Goal: Task Accomplishment & Management: Manage account settings

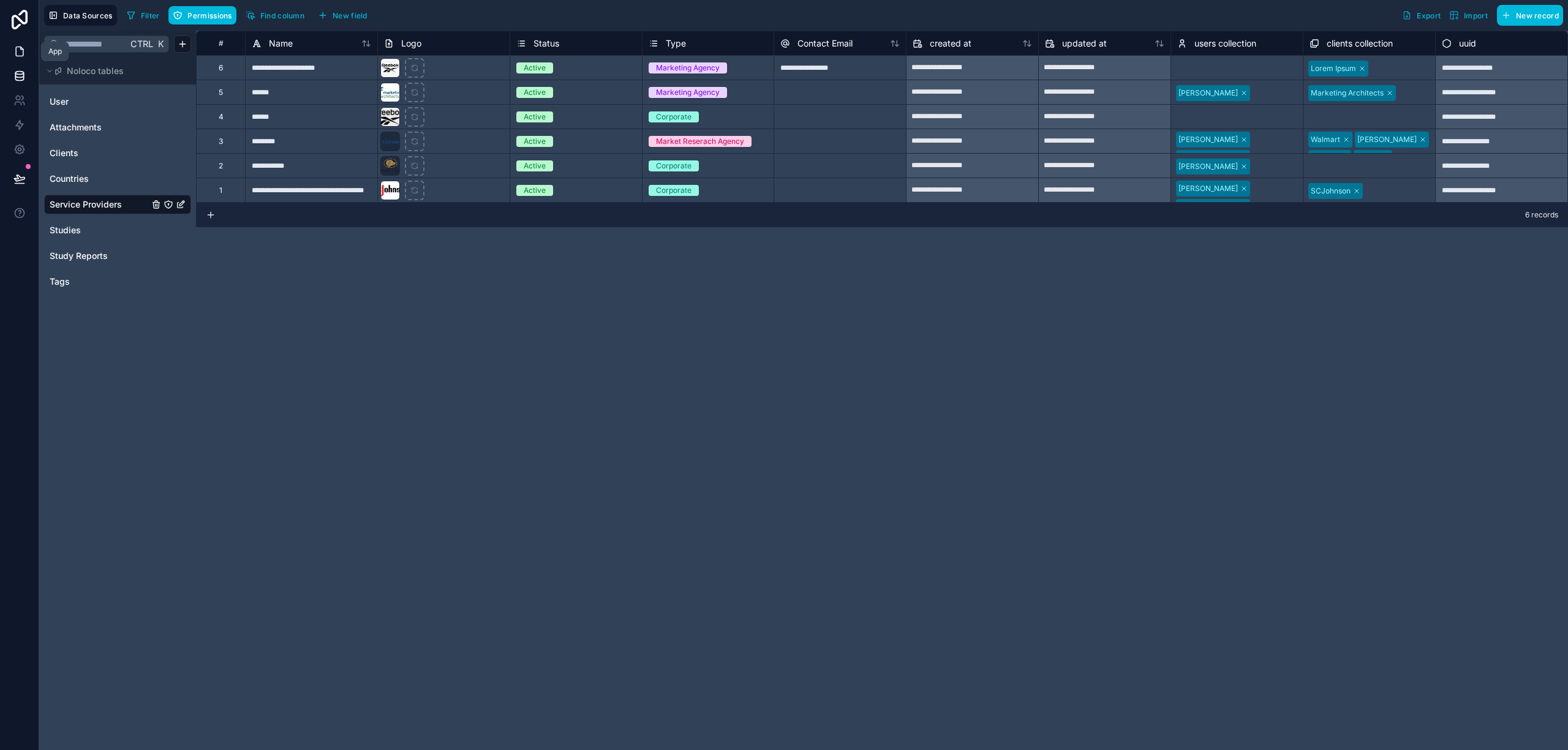
click at [12, 54] on link at bounding box center [19, 52] width 39 height 25
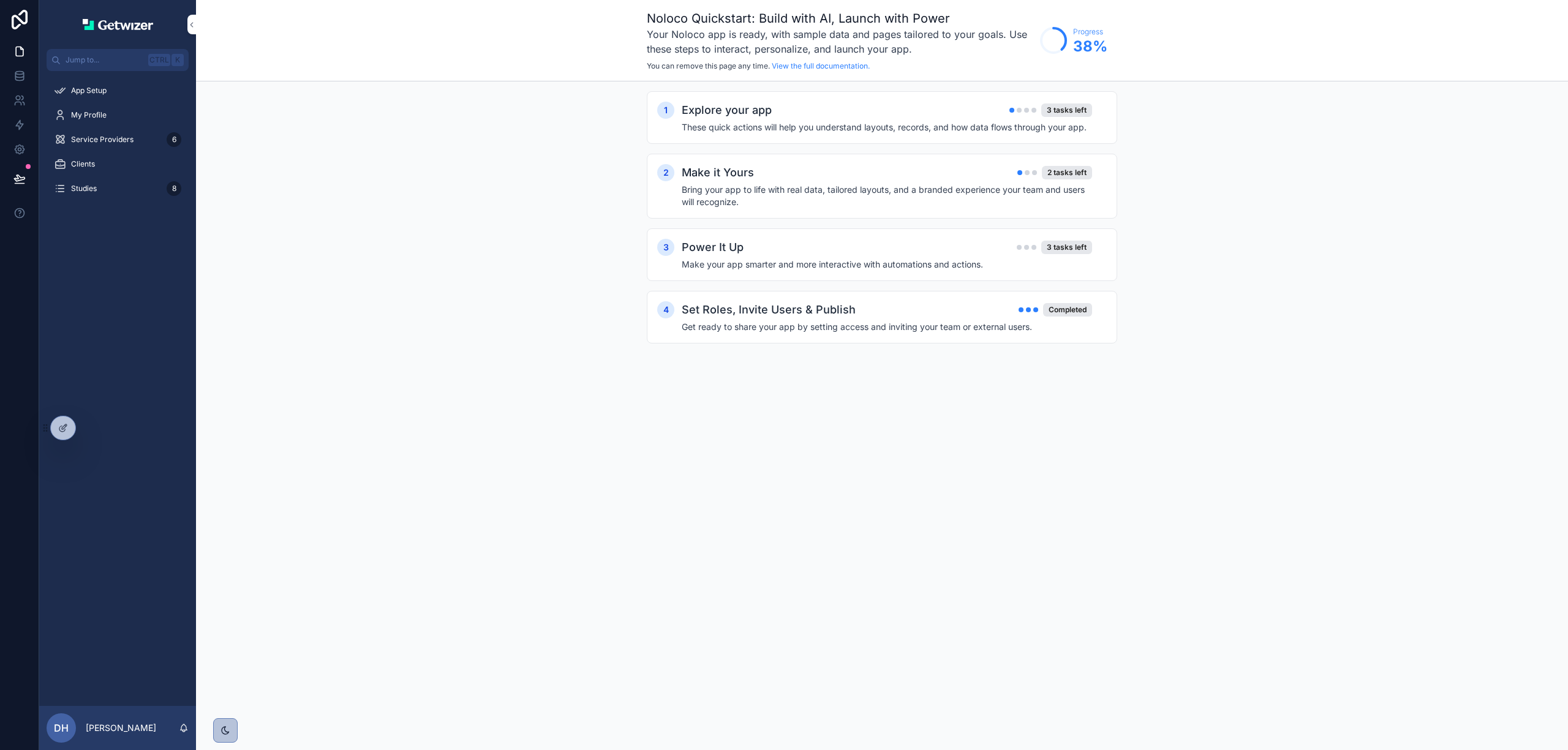
click at [101, 115] on span "My Profile" at bounding box center [88, 115] width 36 height 10
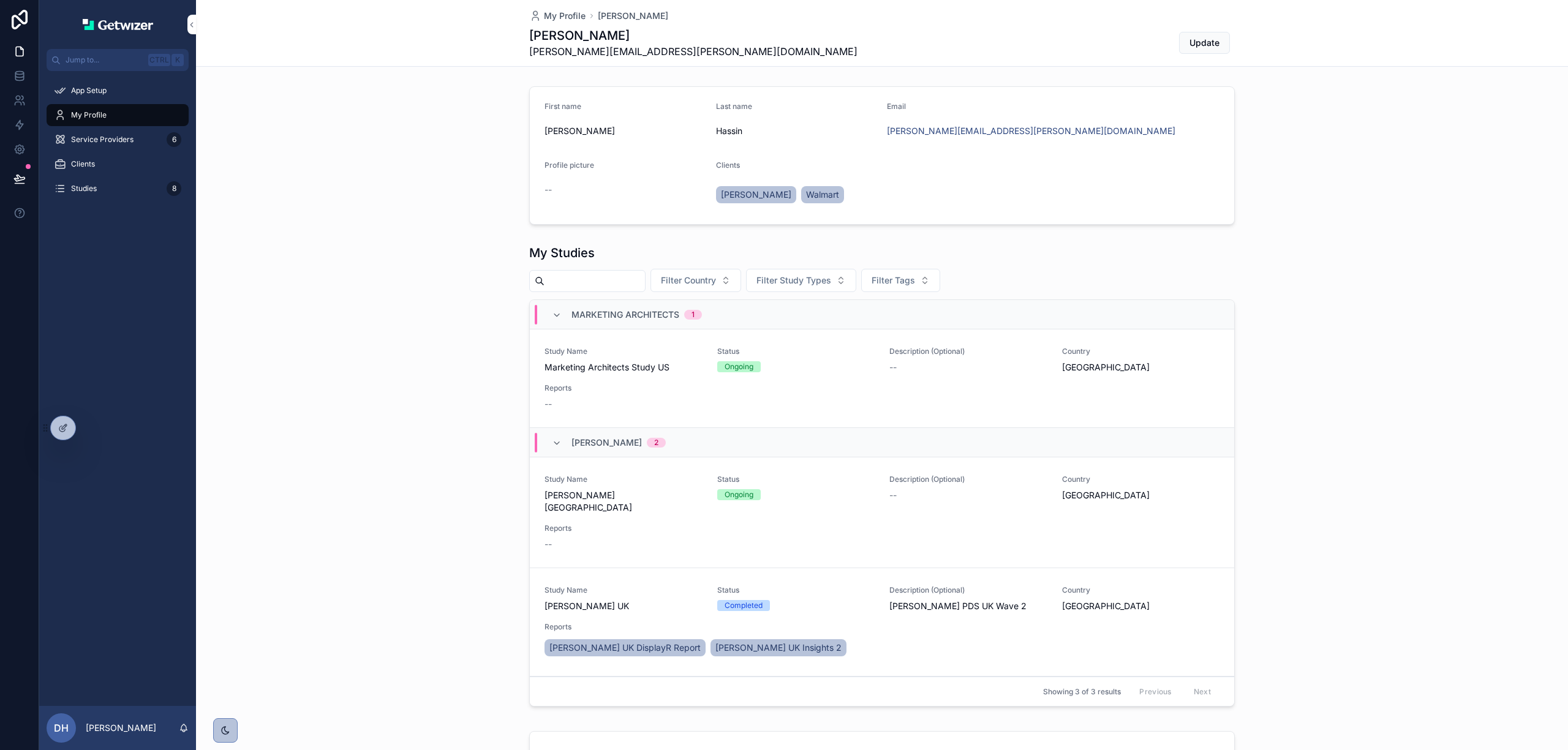
click at [956, 157] on form "First name Dean Last name Hassin Email dean.hassin@getwizer.com Profile picture…" at bounding box center [882, 156] width 705 height 137
click at [917, 319] on div "Marketing Architects 1" at bounding box center [882, 315] width 705 height 30
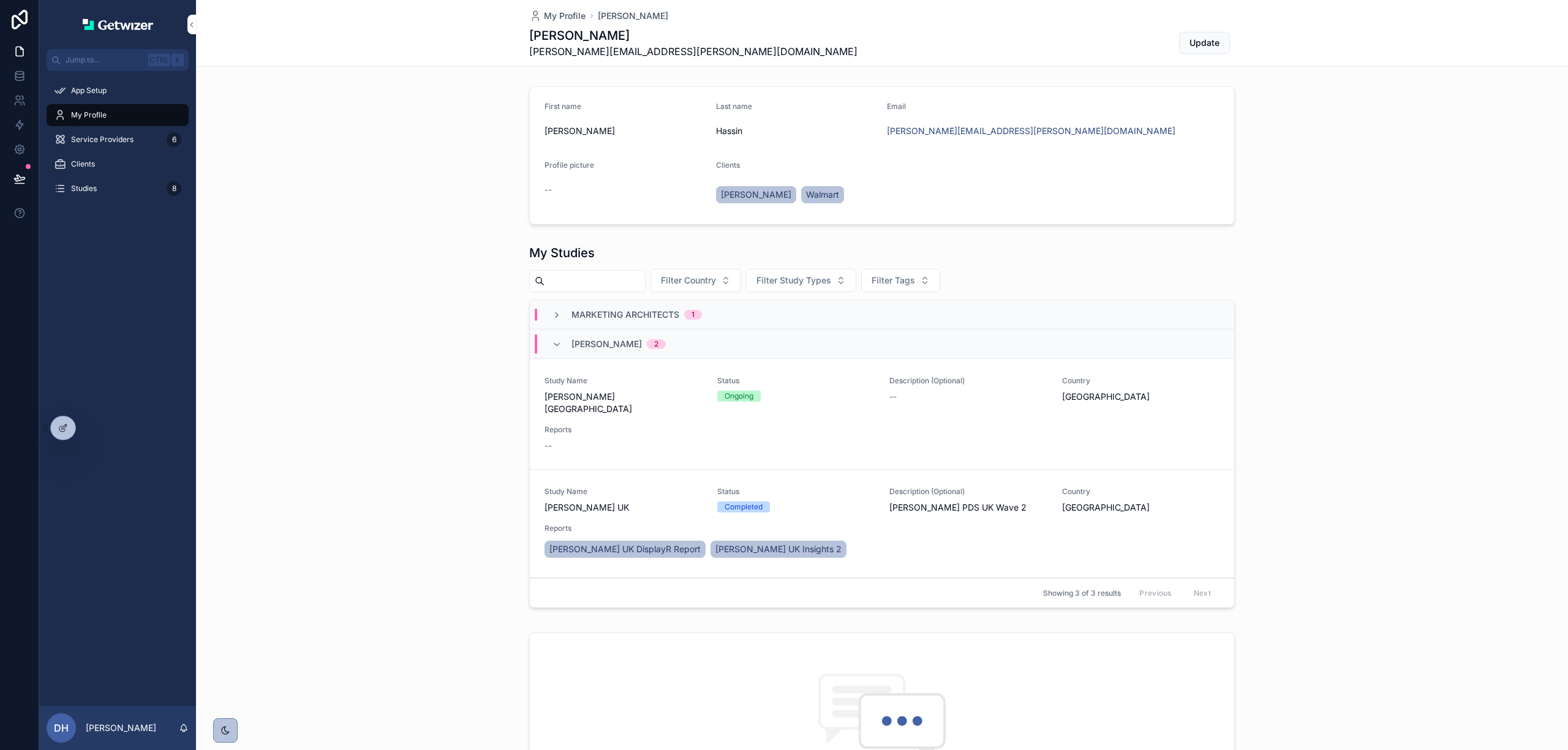
click at [922, 307] on div "Marketing Architects 1" at bounding box center [882, 315] width 705 height 30
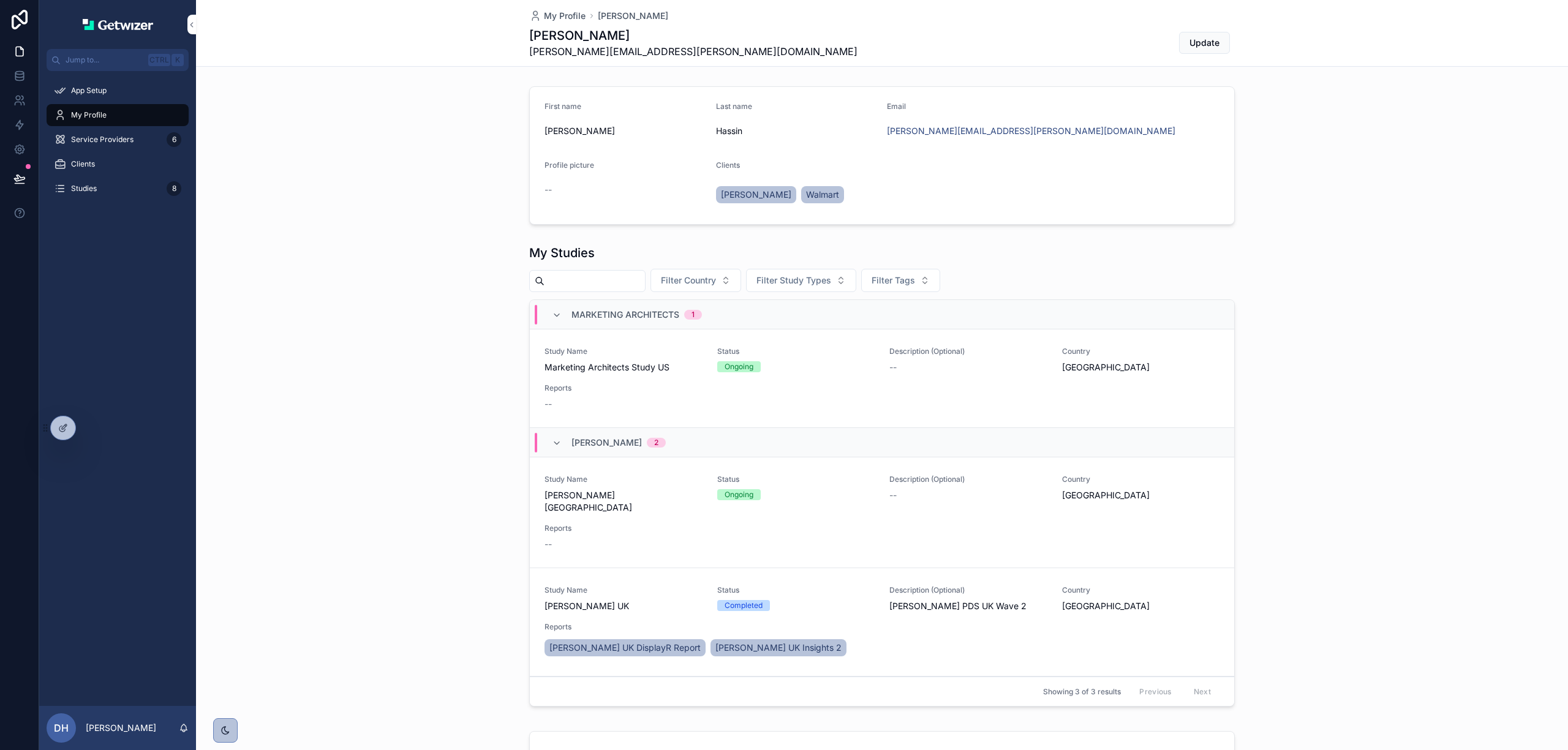
click at [227, 725] on div "scrollable content" at bounding box center [225, 730] width 11 height 11
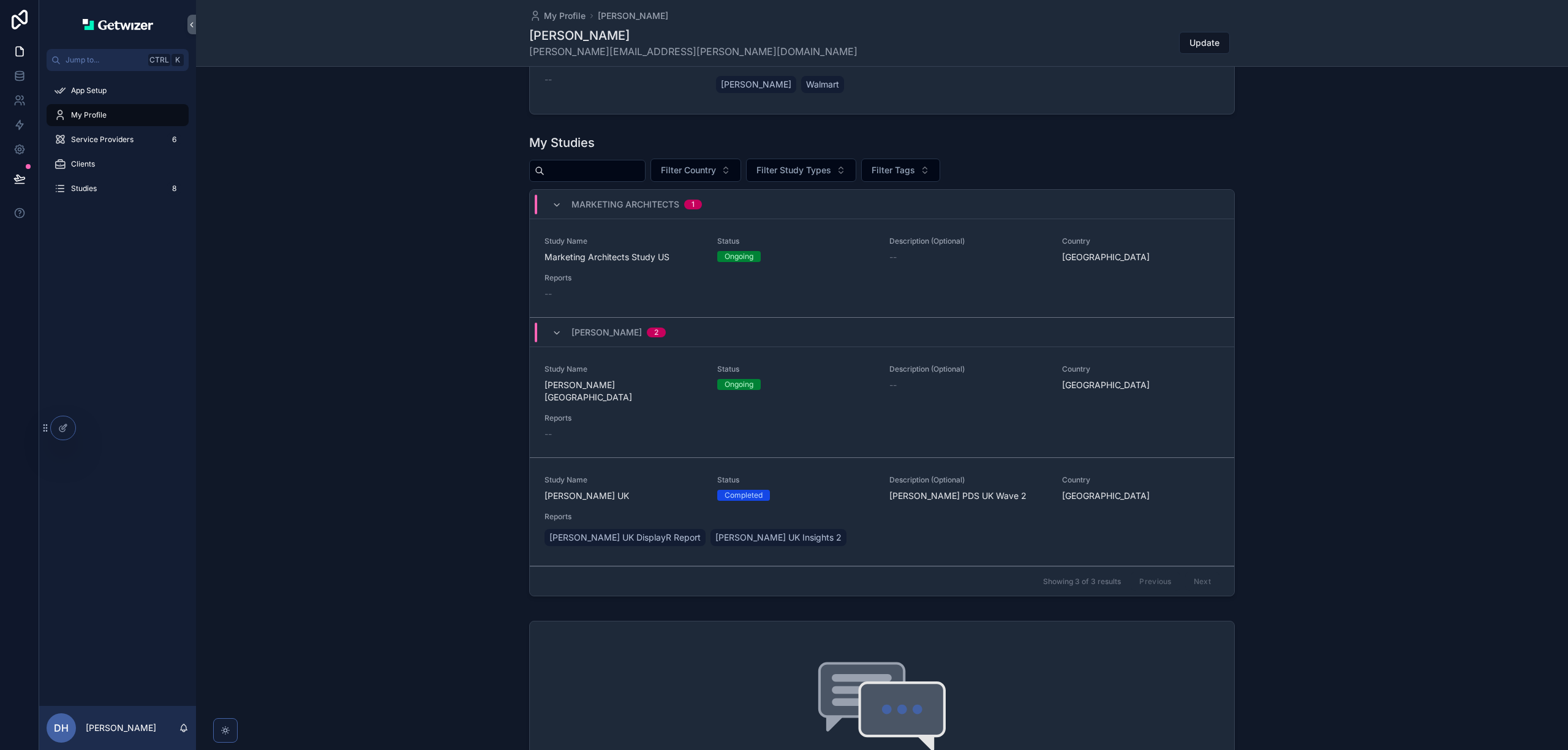
scroll to position [81, 0]
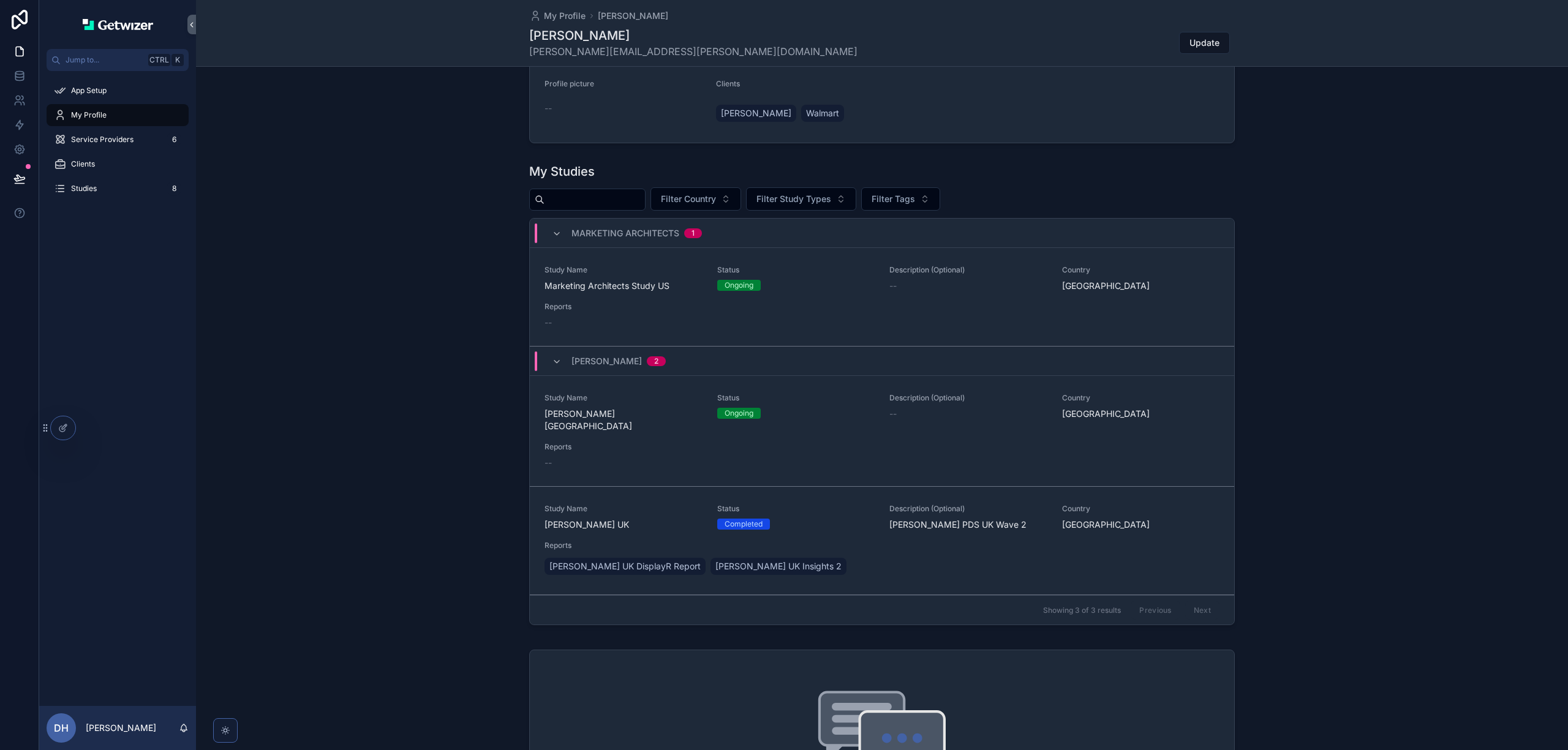
click at [223, 729] on icon "scrollable content" at bounding box center [225, 730] width 10 height 10
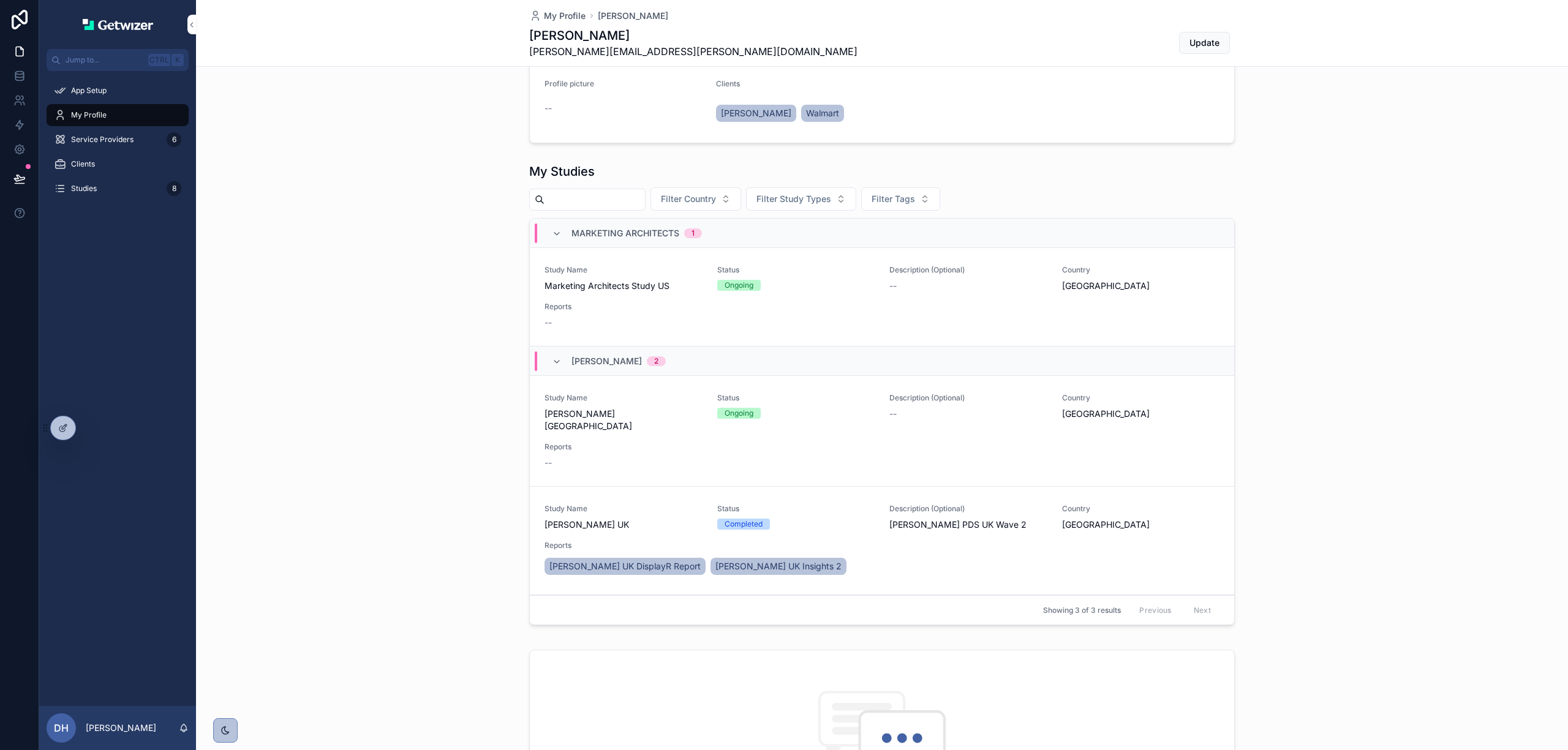
drag, startPoint x: 64, startPoint y: 436, endPoint x: 243, endPoint y: 542, distance: 208.0
click at [265, 562] on div "Jump to... Ctrl K App Setup My Profile Service Providers 6 Clients Studies 8 DH…" at bounding box center [803, 375] width 1529 height 750
click at [54, 432] on div at bounding box center [63, 428] width 25 height 23
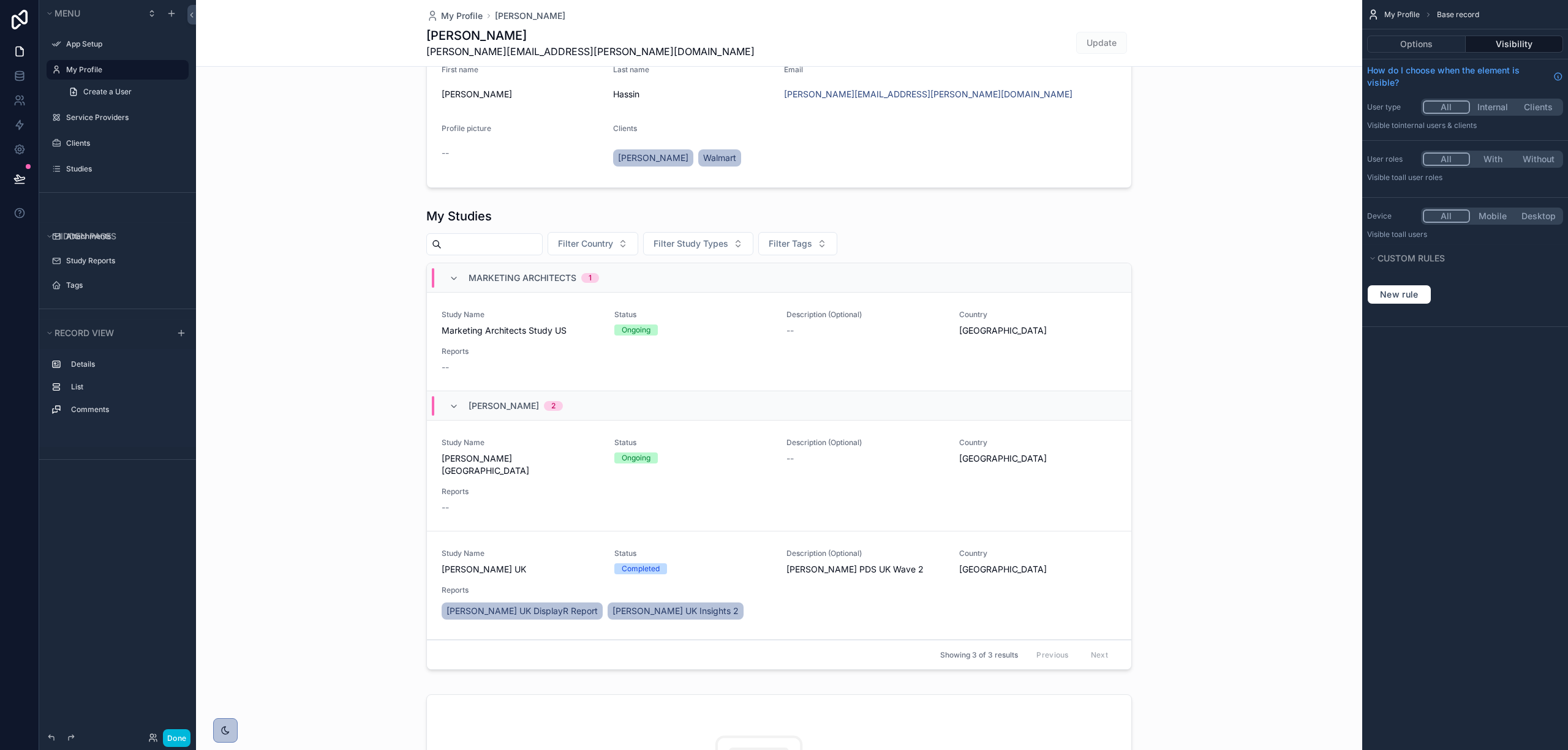
scroll to position [0, 0]
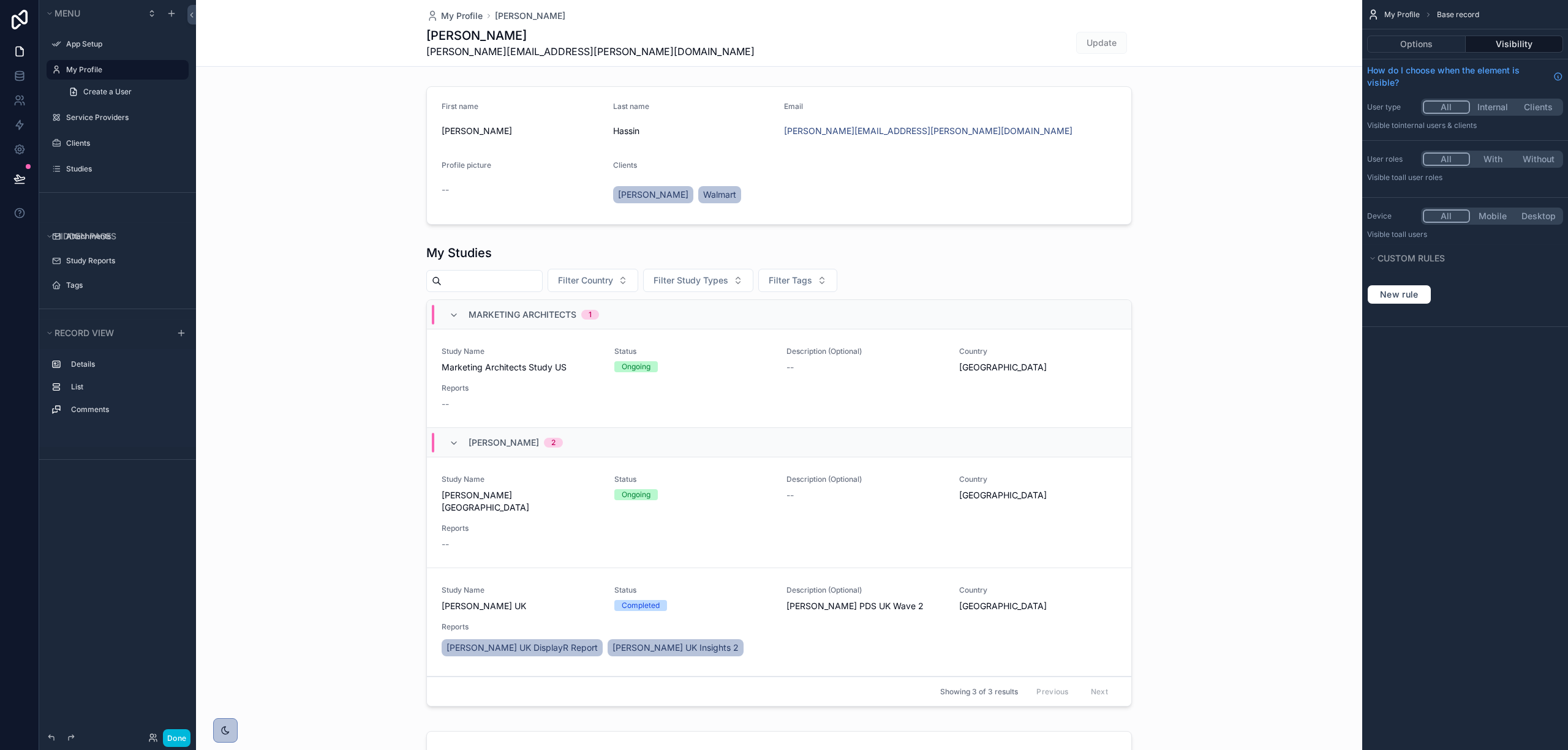
click at [995, 148] on div "scrollable content" at bounding box center [779, 155] width 1166 height 148
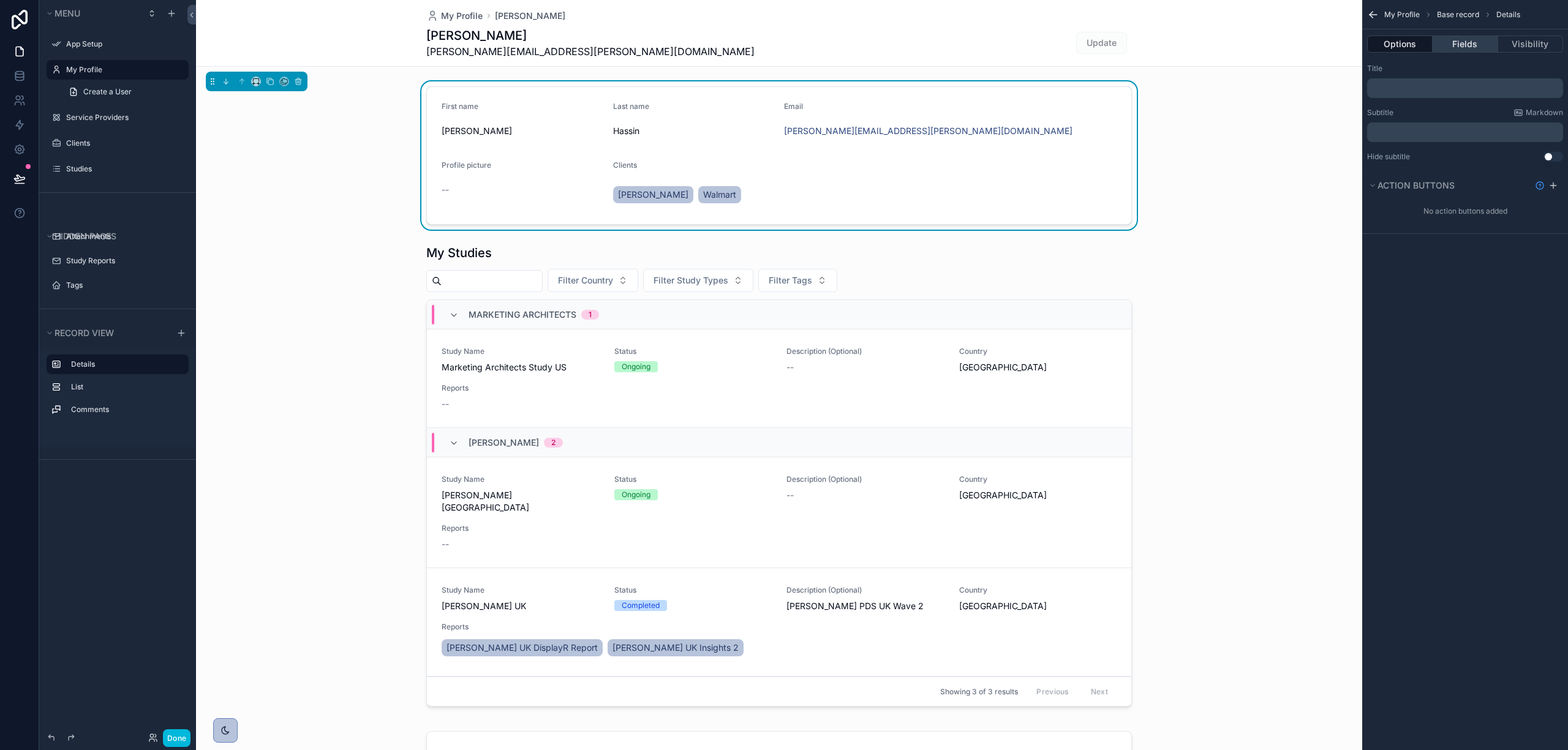
click at [1461, 37] on button "Fields" at bounding box center [1465, 44] width 65 height 17
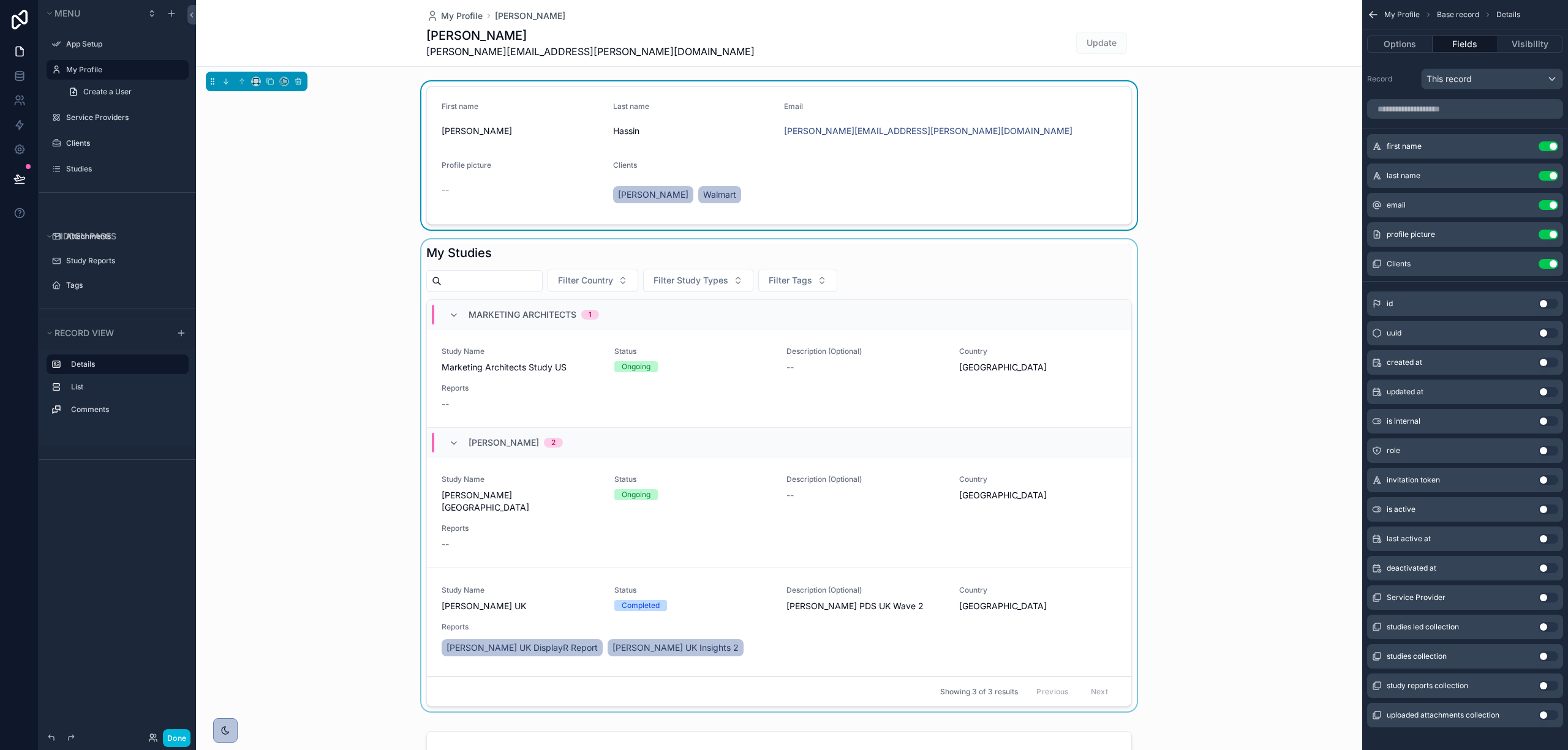
click at [980, 278] on div "scrollable content" at bounding box center [779, 478] width 1166 height 477
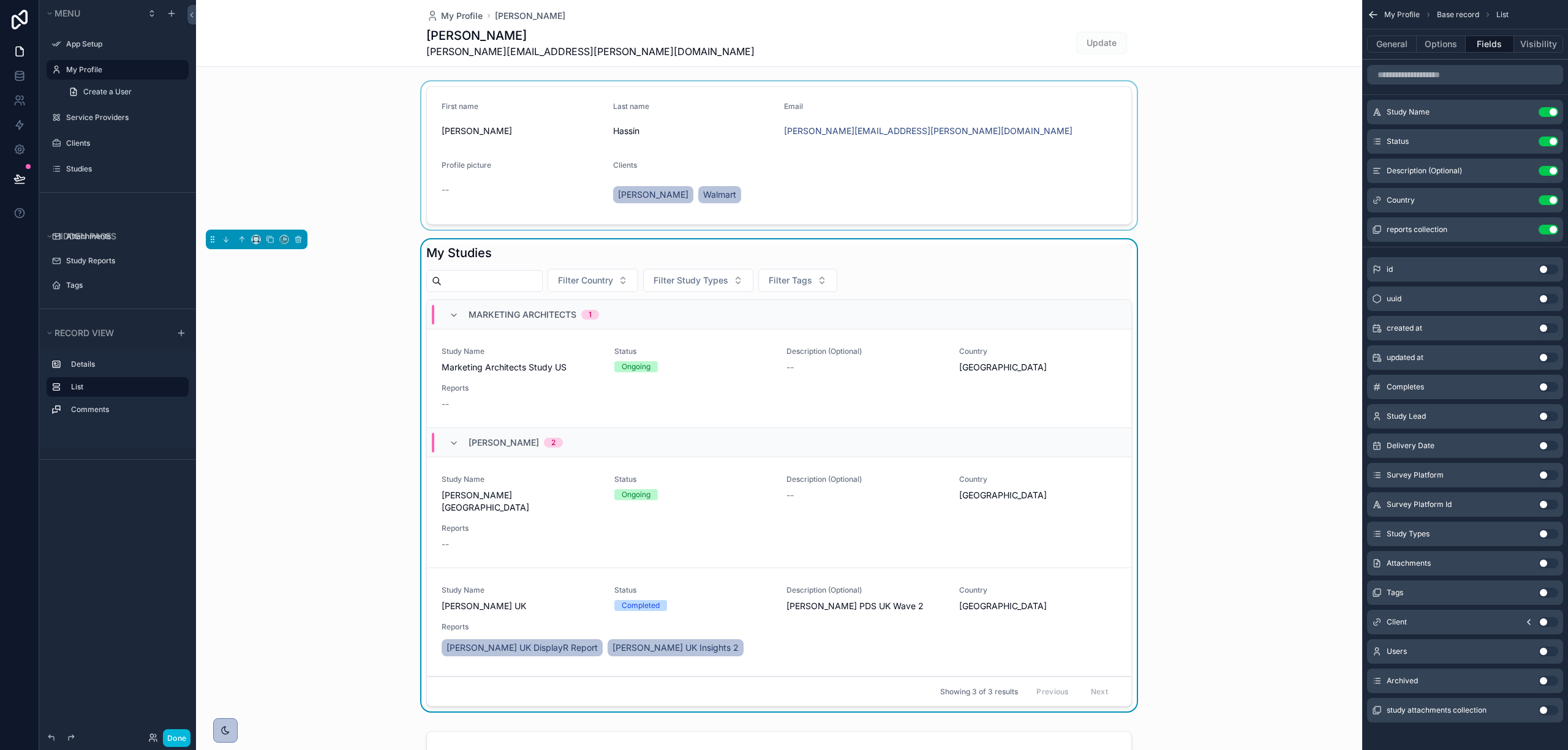
click at [874, 150] on div "scrollable content" at bounding box center [779, 155] width 1166 height 148
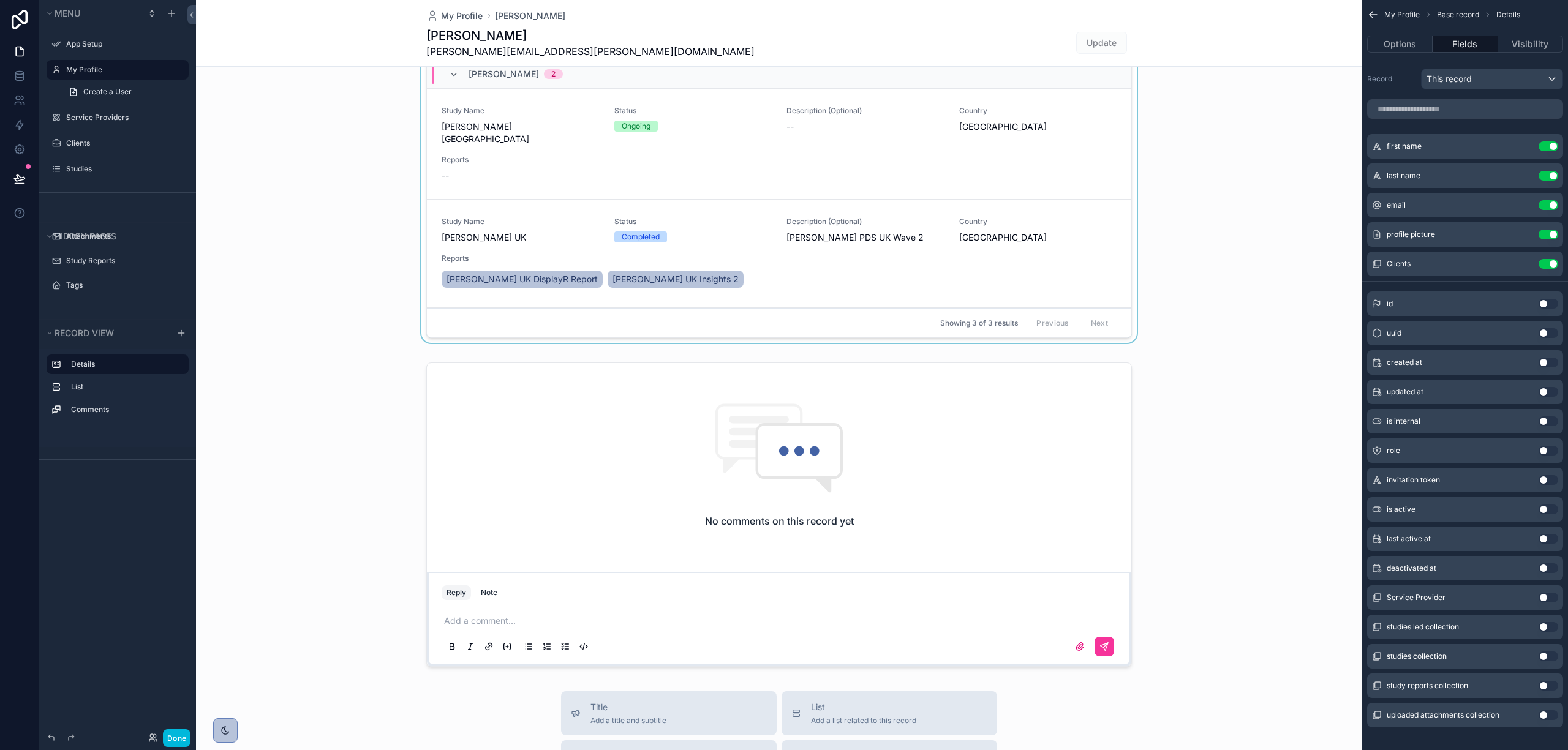
scroll to position [490, 0]
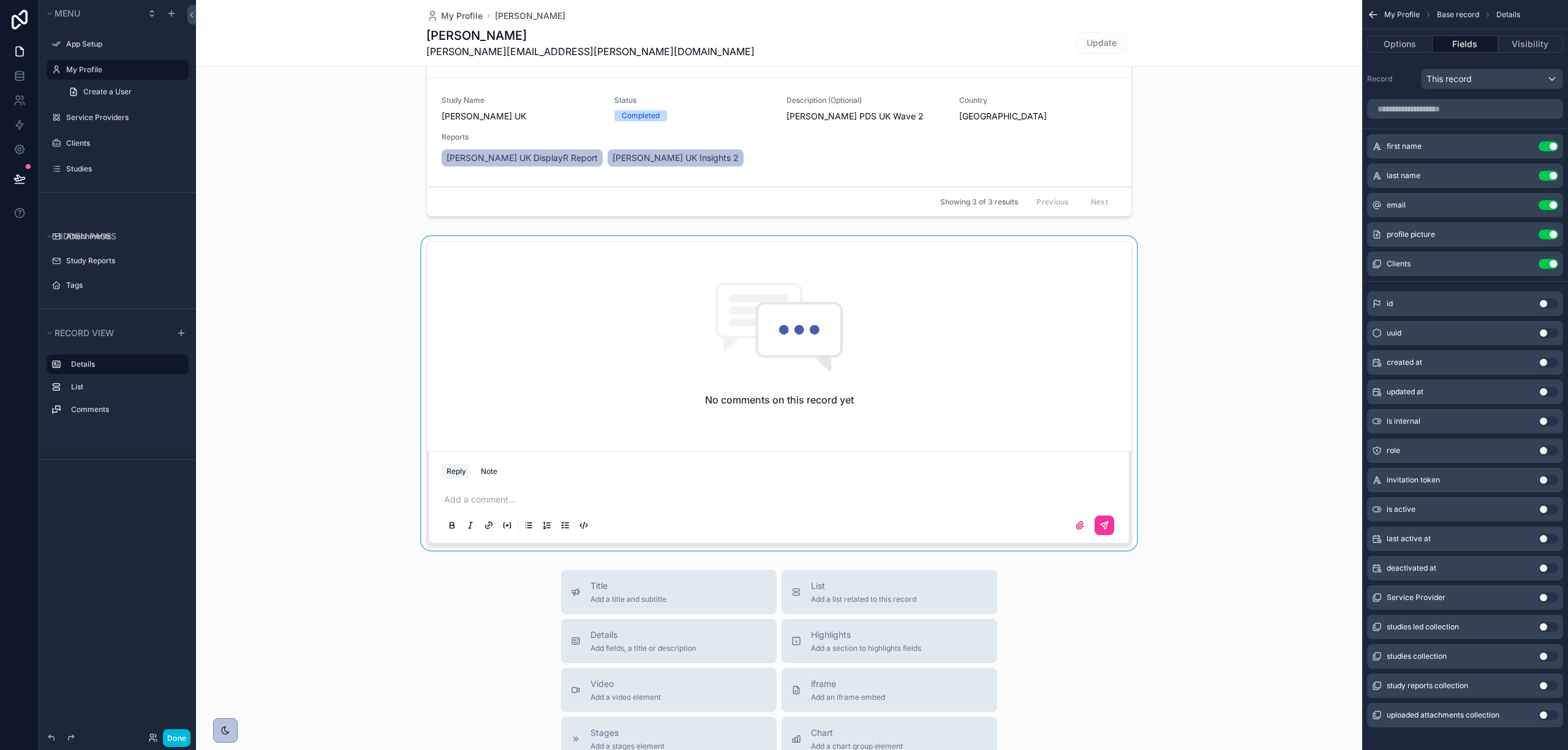
click at [1035, 327] on div "scrollable content" at bounding box center [779, 393] width 1166 height 314
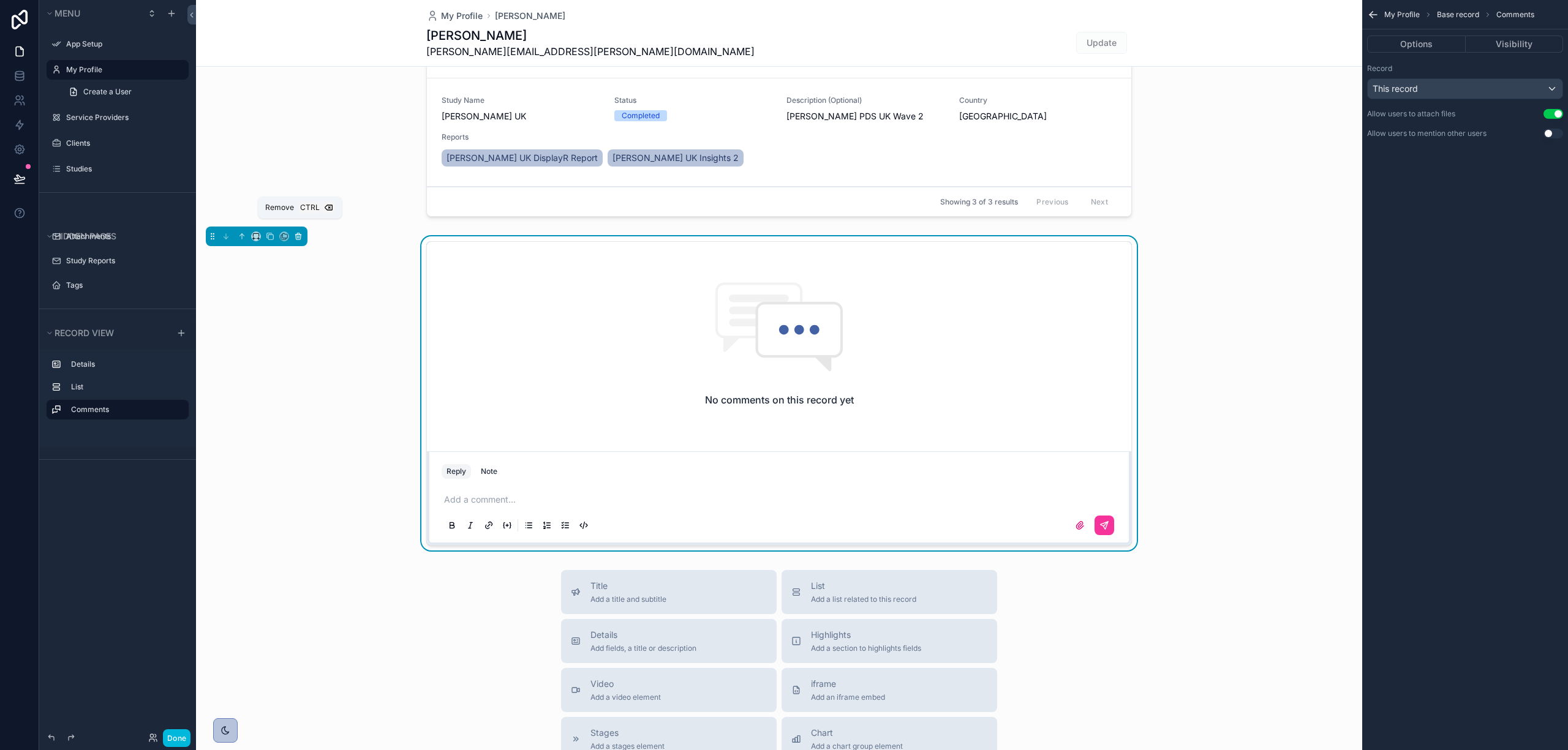
click at [304, 230] on button "scrollable content" at bounding box center [298, 236] width 14 height 14
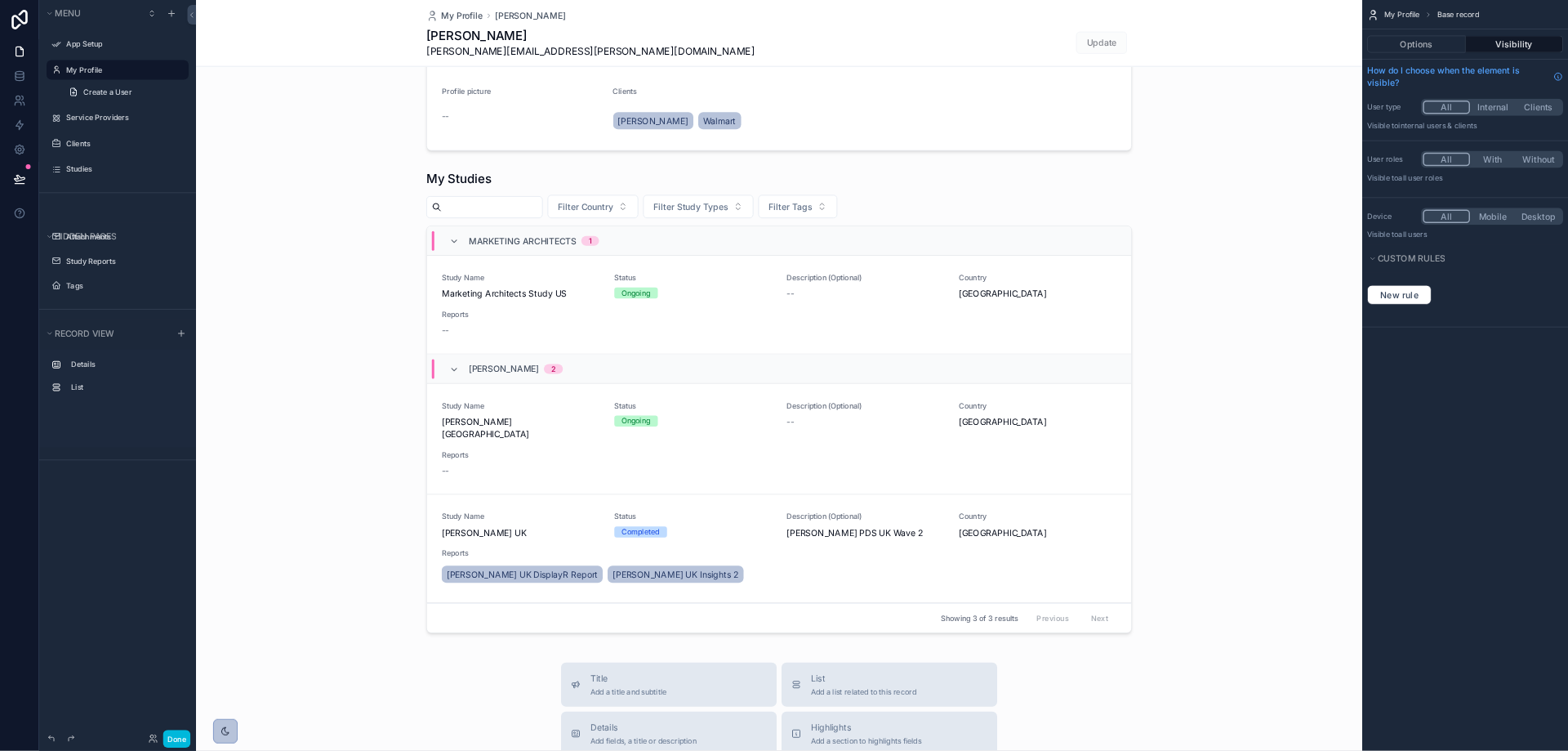
scroll to position [0, 0]
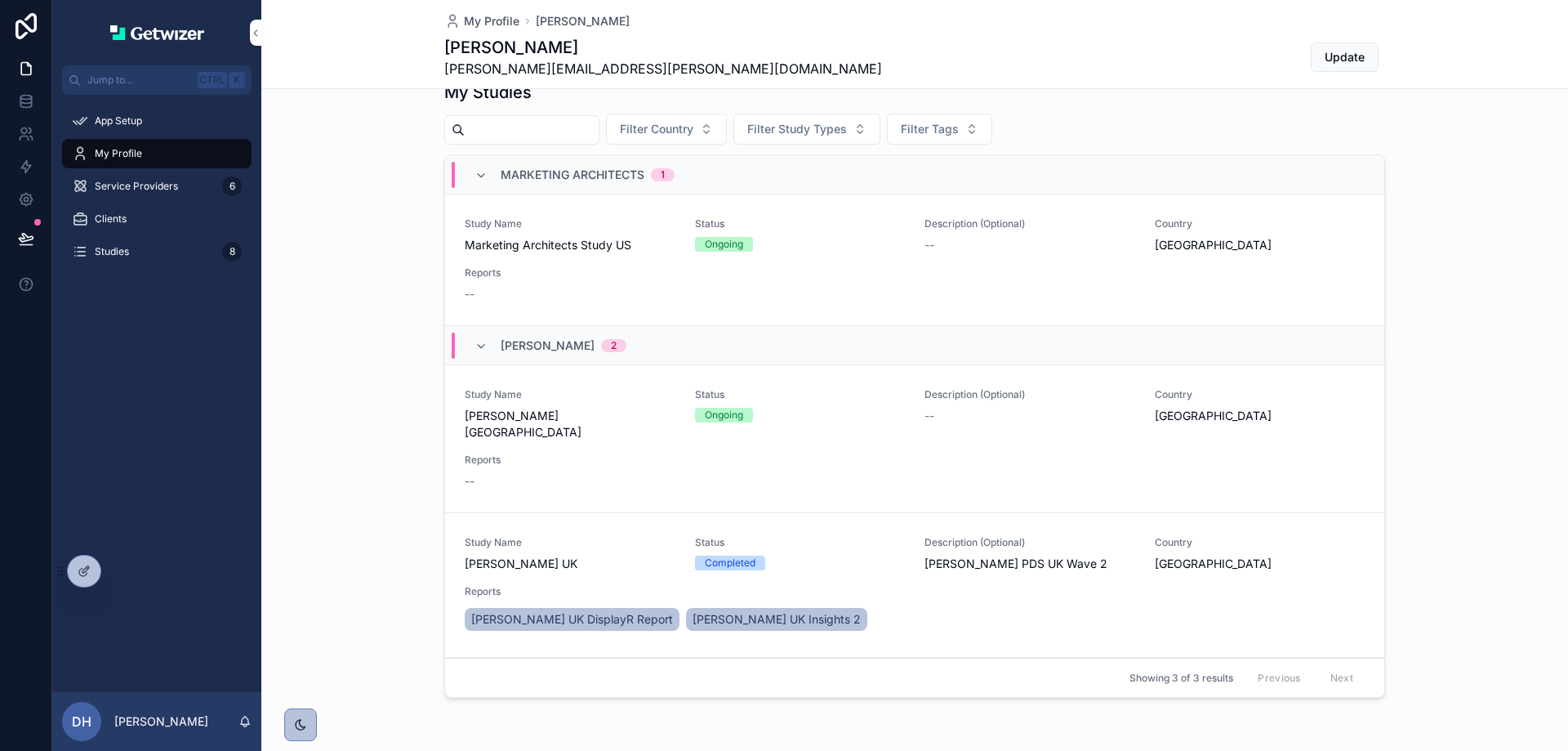
scroll to position [293, 0]
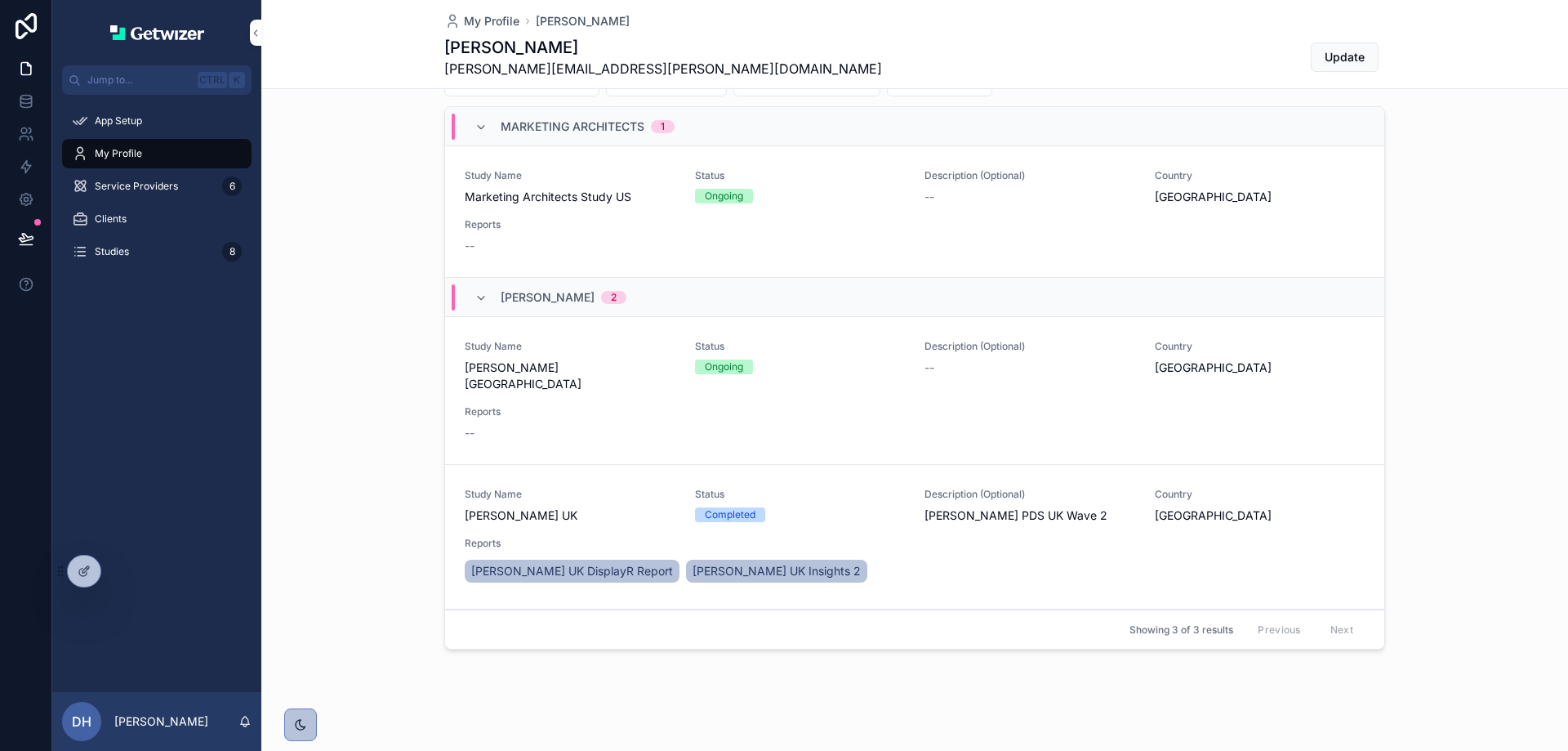
click at [872, 425] on div "--" at bounding box center [800, 432] width 671 height 16
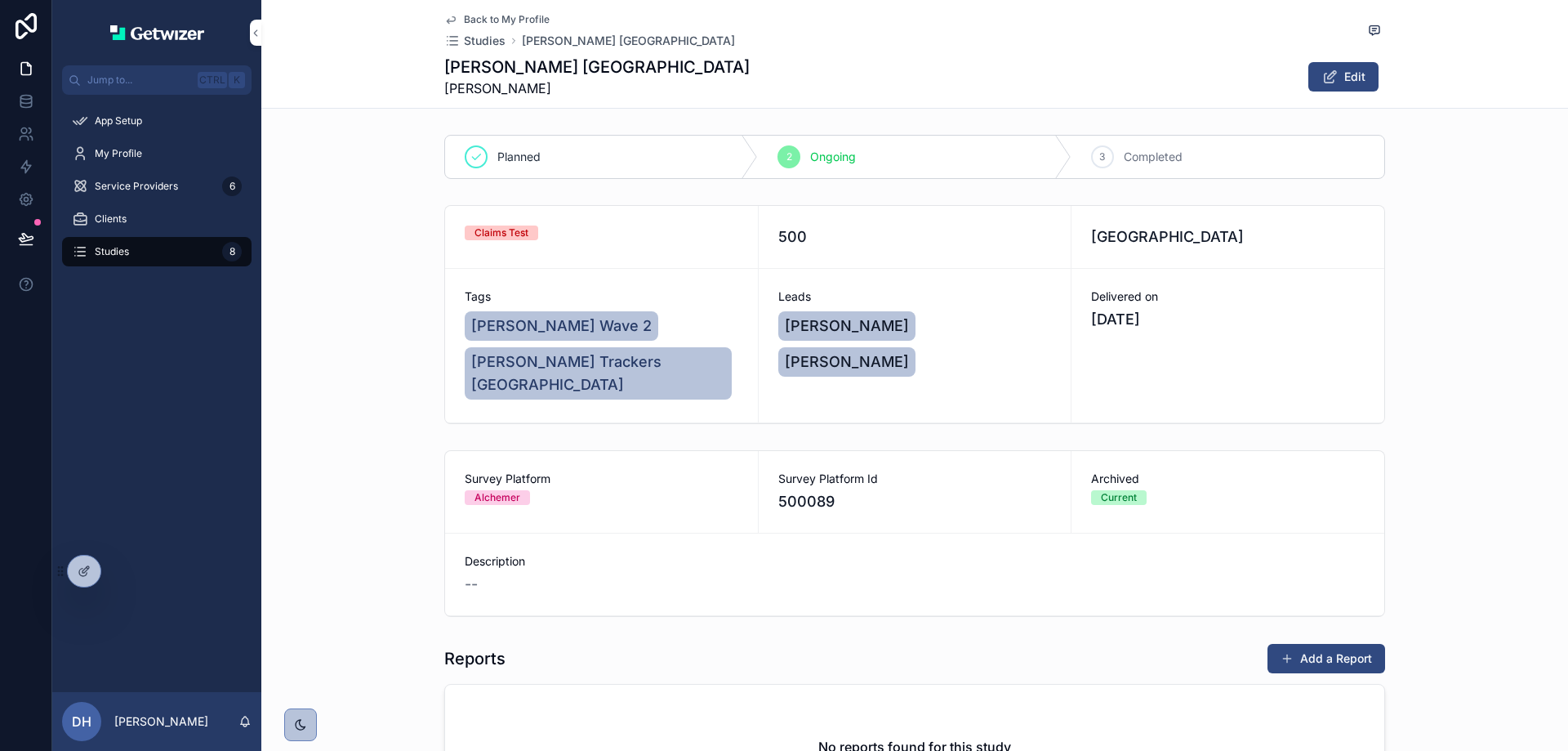
scroll to position [82, 0]
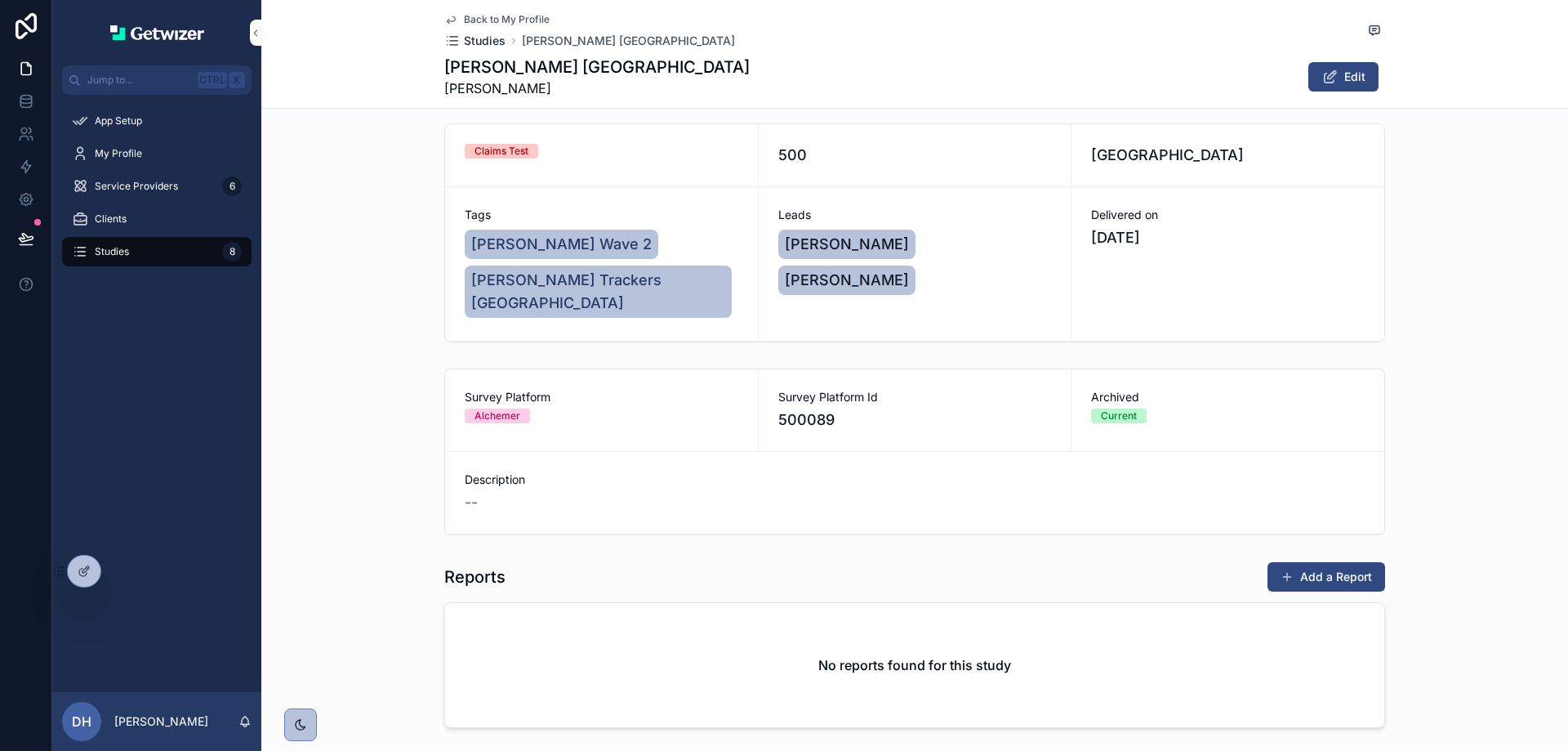
click at [480, 44] on span "Studies" at bounding box center [485, 40] width 41 height 16
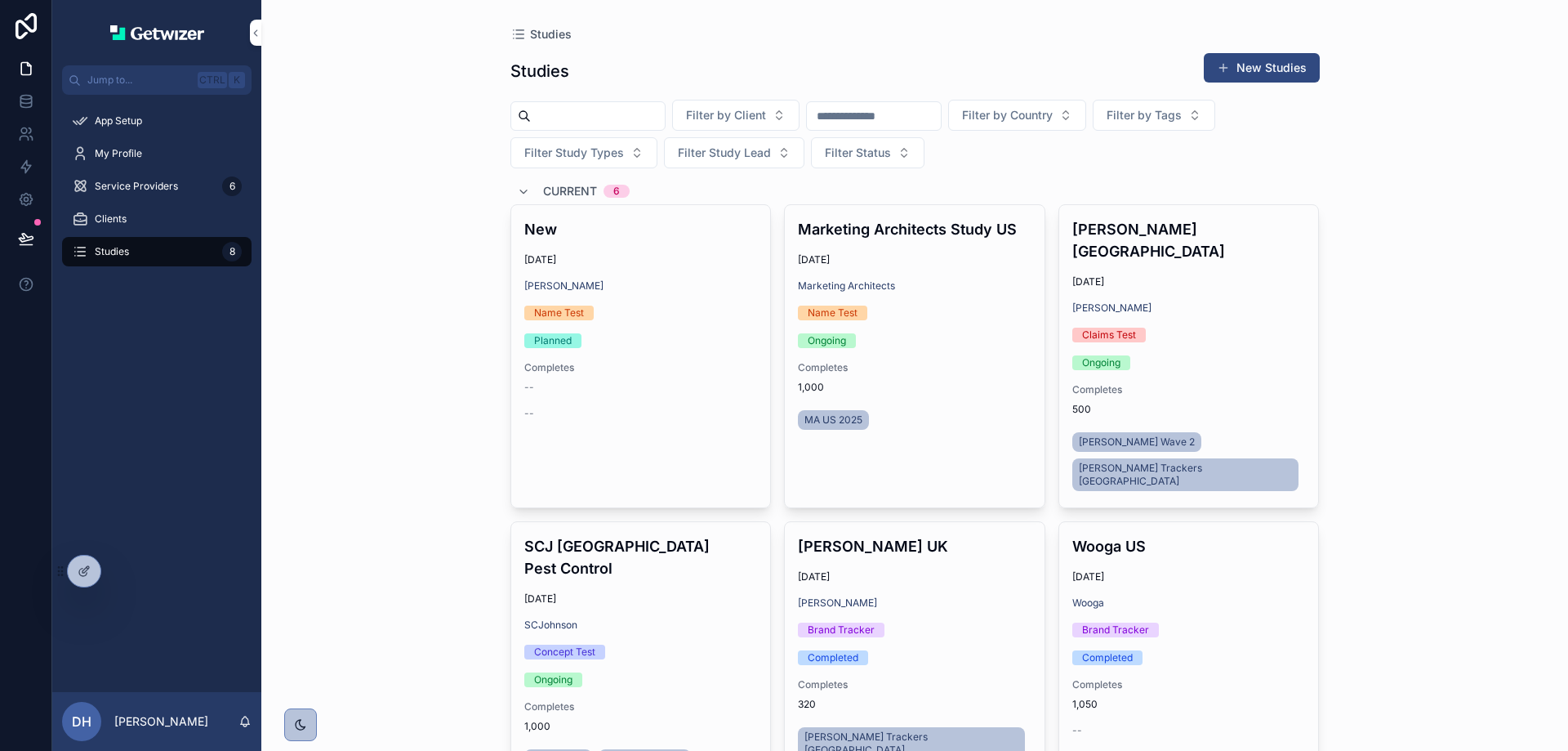
click at [110, 158] on span "My Profile" at bounding box center [118, 153] width 47 height 13
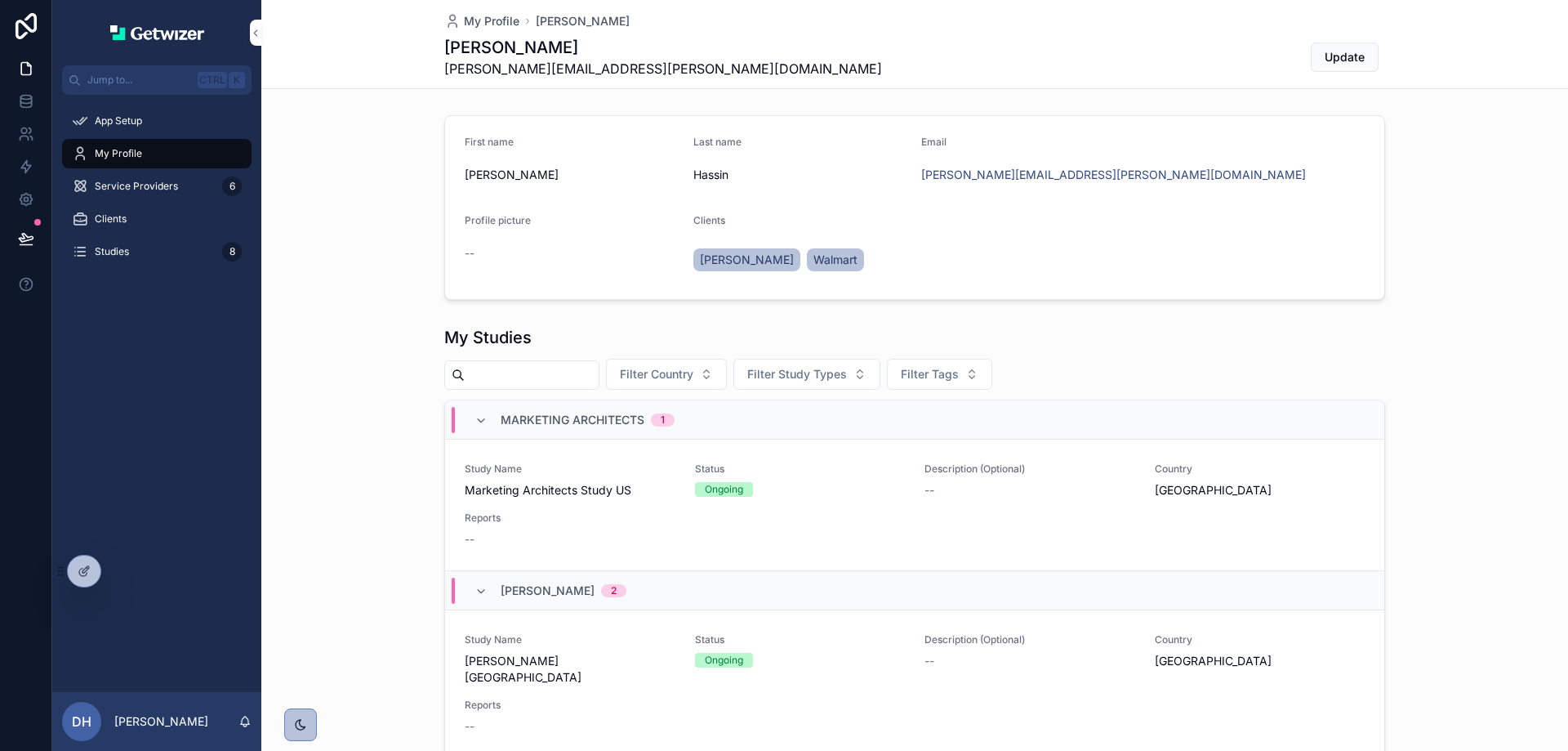
click at [607, 109] on div "First name [PERSON_NAME] Last name [PERSON_NAME] [PERSON_NAME][EMAIL_ADDRESS][P…" at bounding box center [914, 207] width 1306 height 197
click at [607, 152] on div "First name" at bounding box center [573, 145] width 215 height 20
click at [82, 568] on icon at bounding box center [83, 572] width 8 height 8
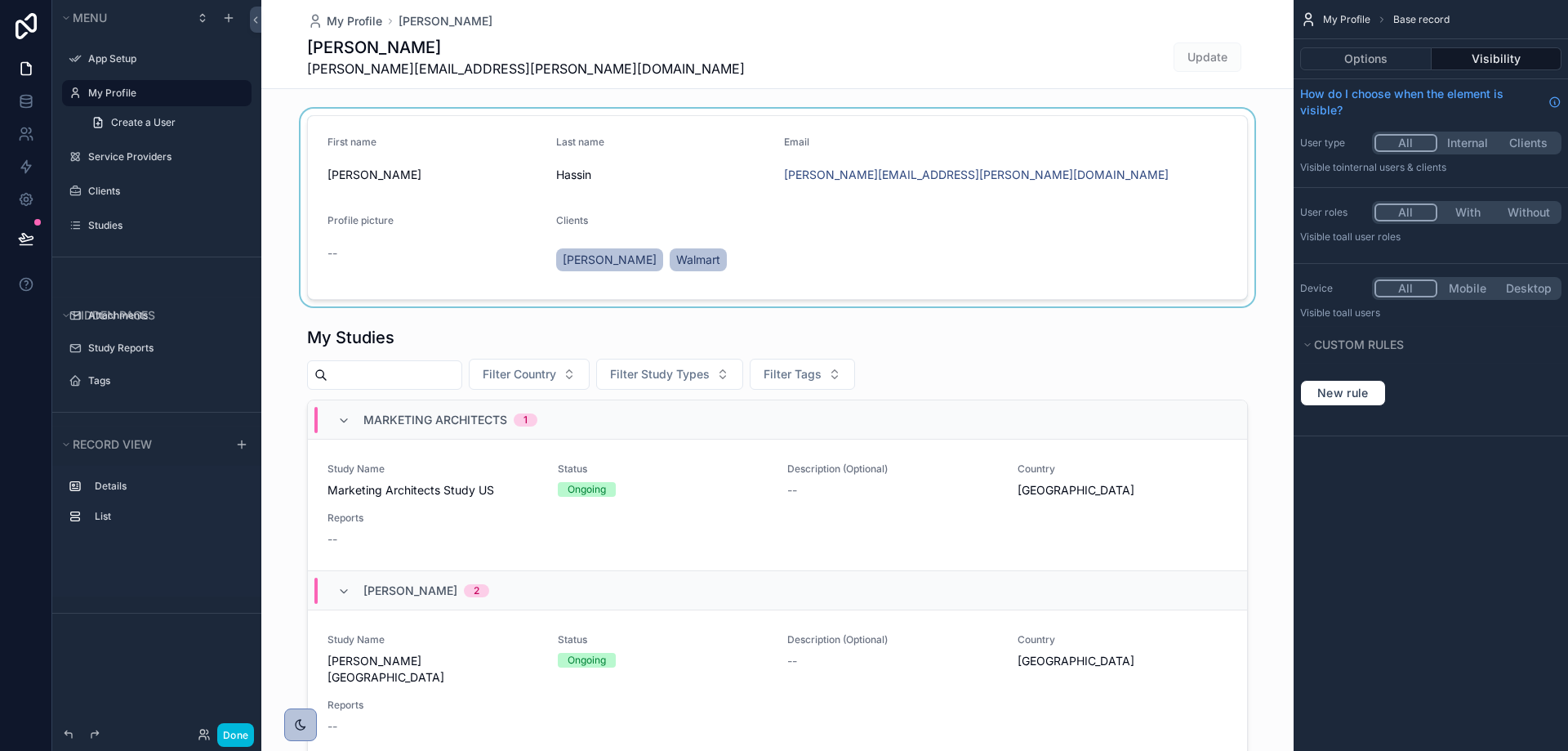
click at [1011, 162] on div "scrollable content" at bounding box center [777, 207] width 1032 height 197
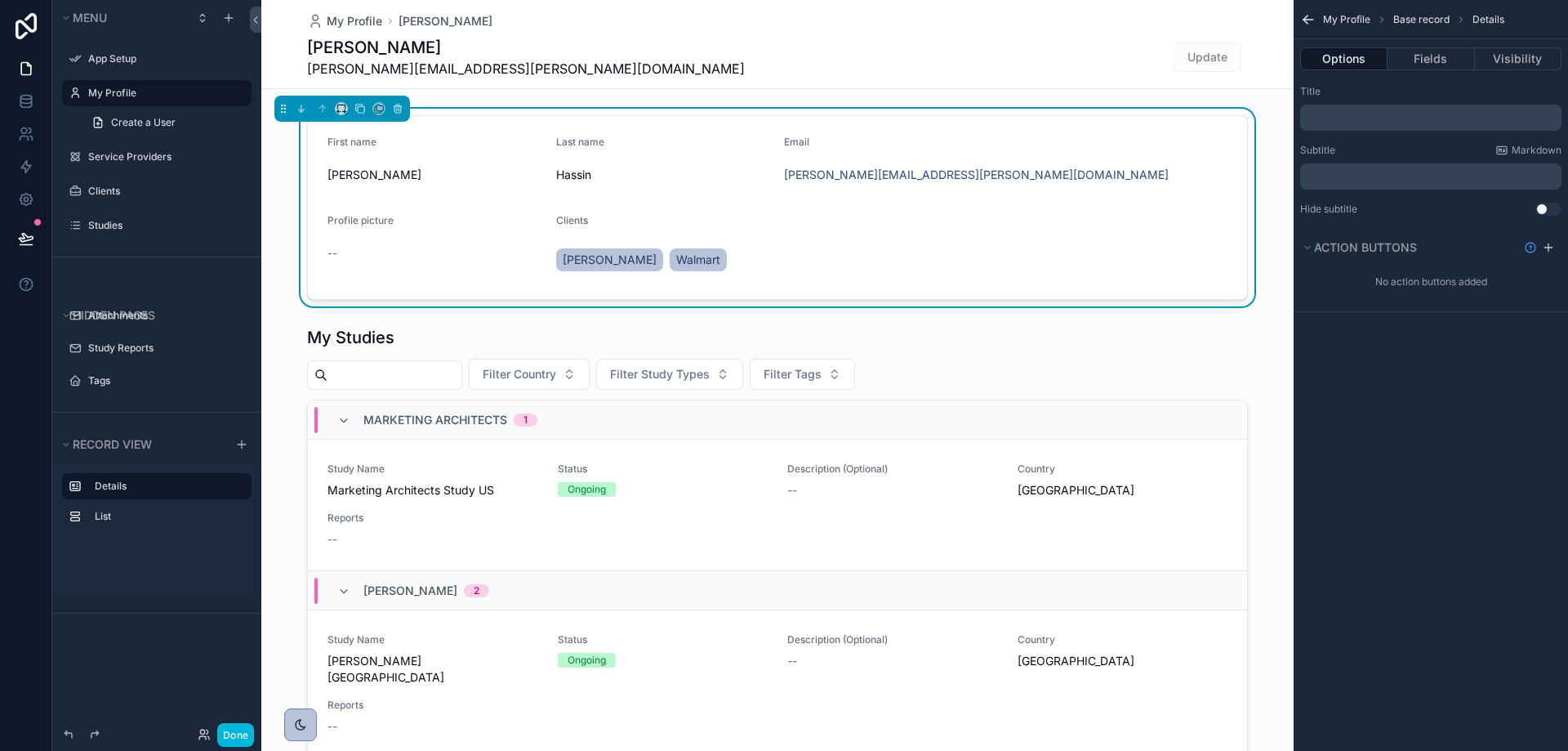
click at [1421, 45] on div "Options Fields Visibility" at bounding box center [1430, 59] width 275 height 40
click at [1433, 55] on button "Fields" at bounding box center [1430, 59] width 87 height 23
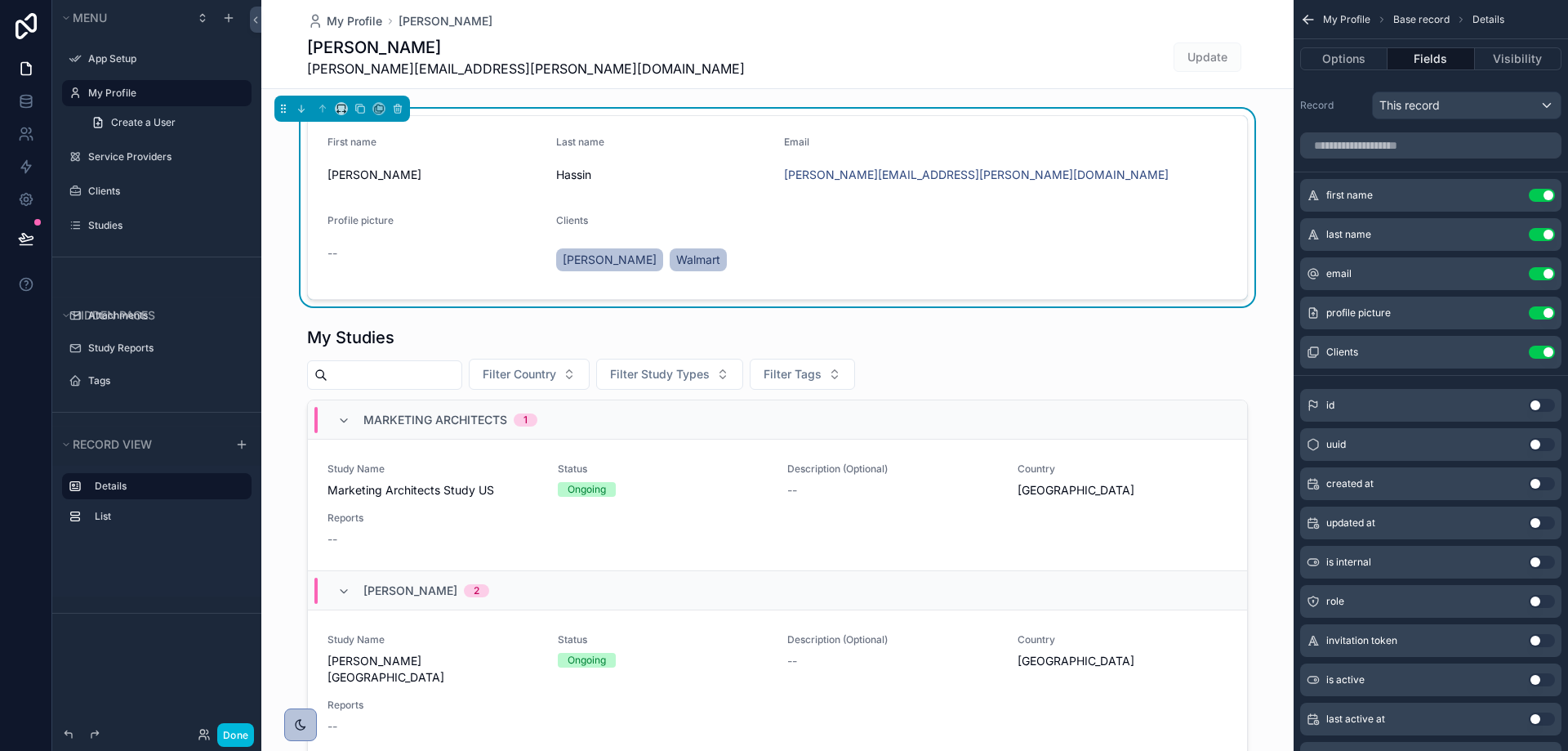
click at [0, 0] on icon "scrollable content" at bounding box center [0, 0] width 0 height 0
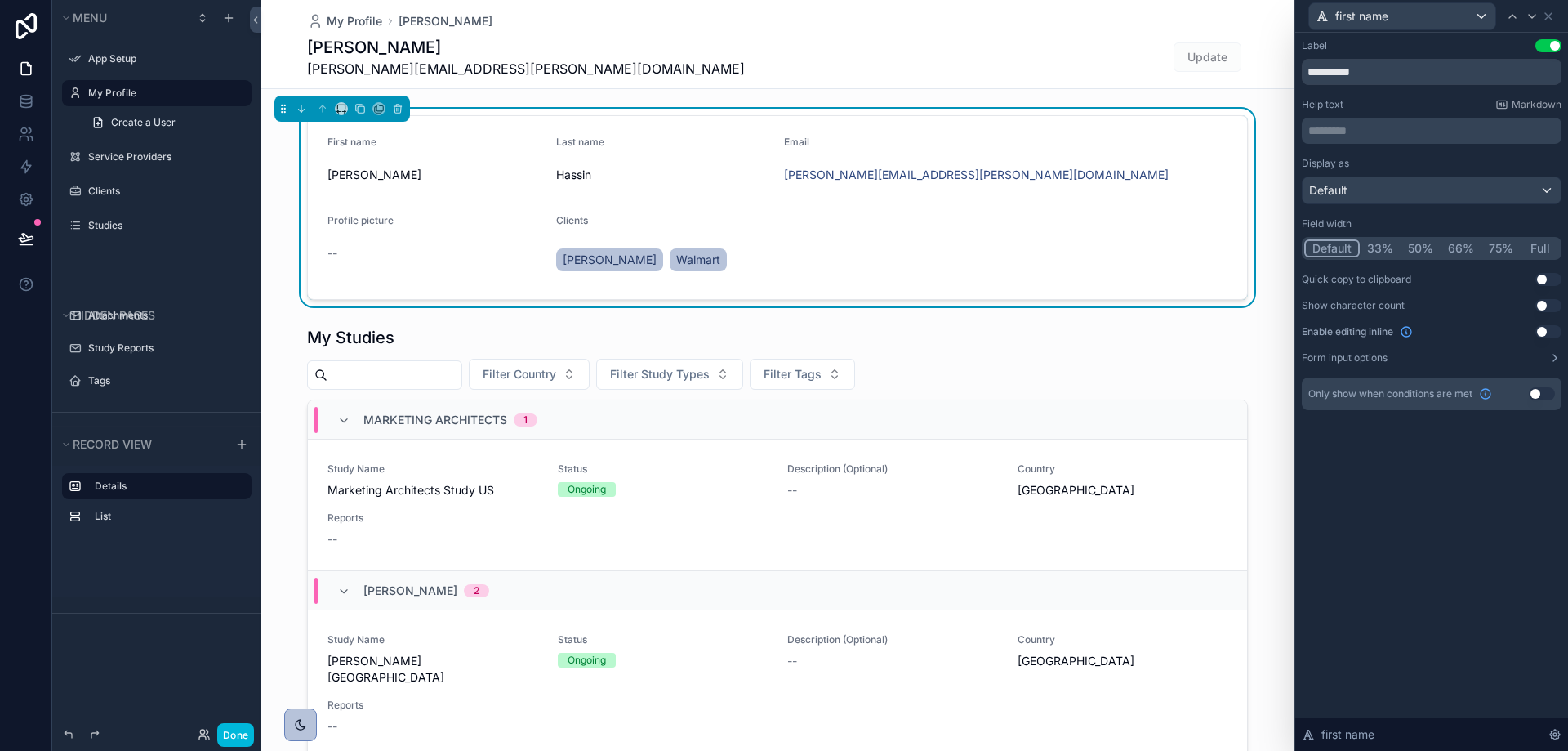
click at [1549, 40] on button "Use setting" at bounding box center [1548, 46] width 26 height 13
click at [1528, 12] on icon at bounding box center [1531, 16] width 13 height 13
click at [1546, 43] on button "Use setting" at bounding box center [1548, 46] width 26 height 13
click at [1532, 12] on icon at bounding box center [1531, 16] width 13 height 13
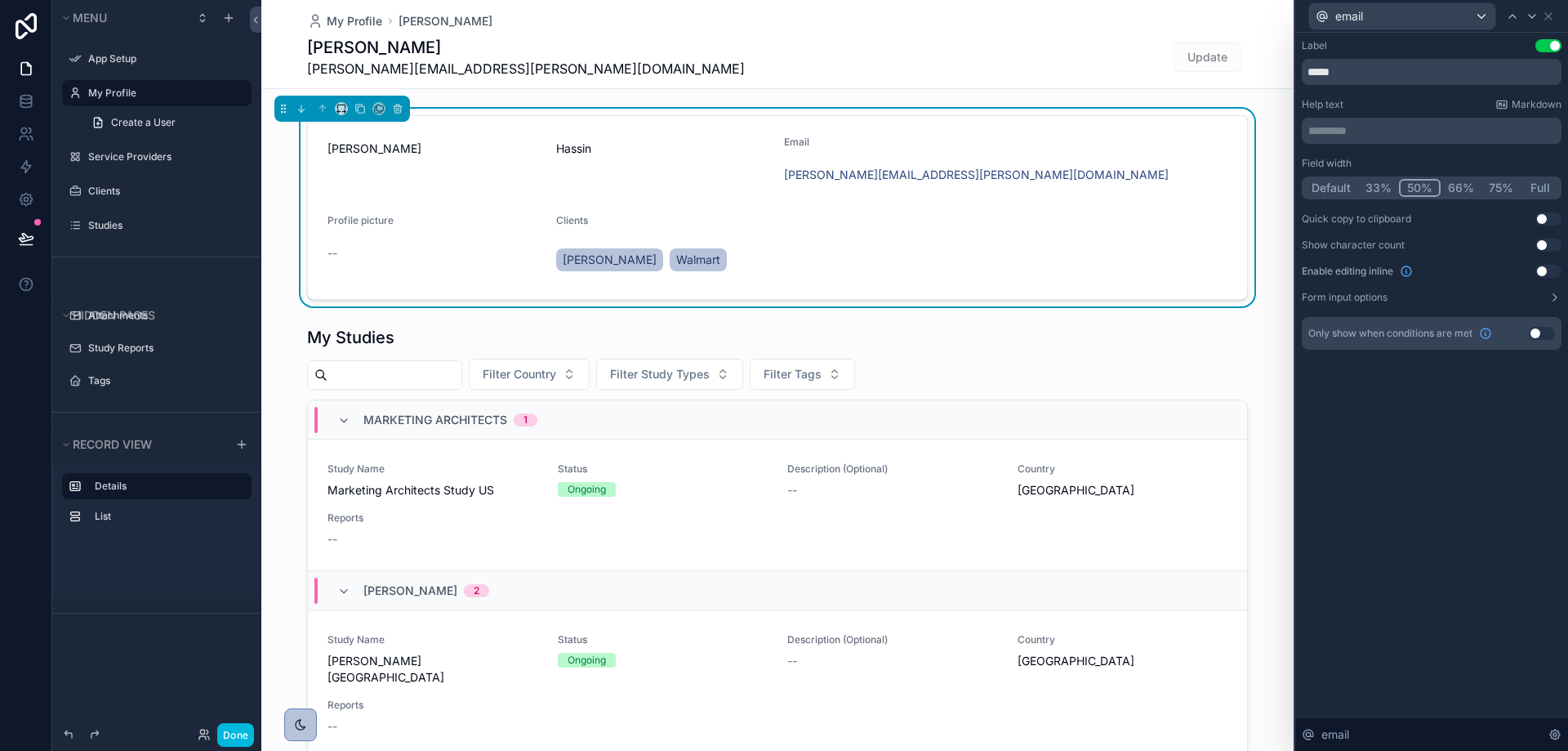
click at [1547, 41] on button "Use setting" at bounding box center [1548, 46] width 26 height 13
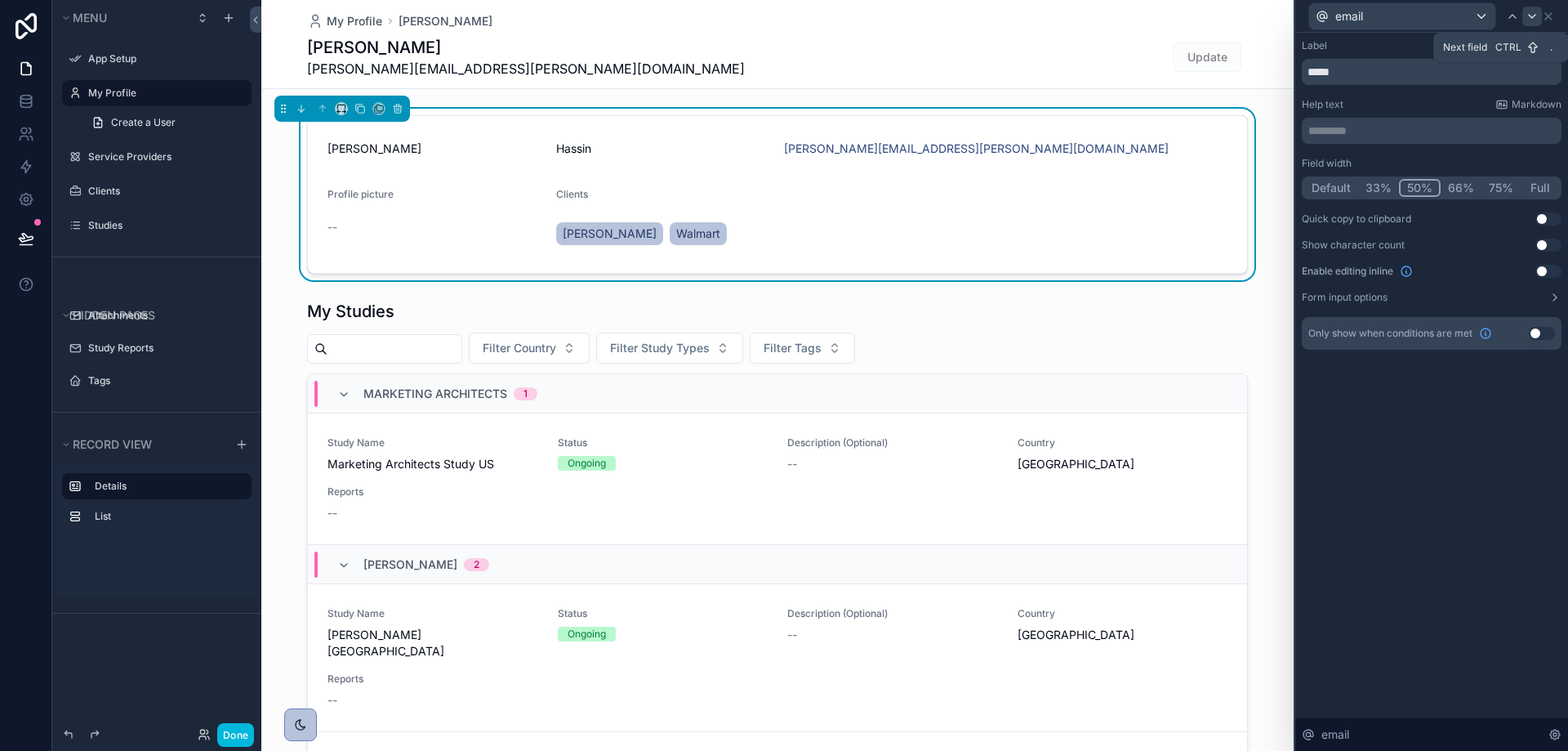
click at [1532, 13] on icon at bounding box center [1531, 16] width 13 height 13
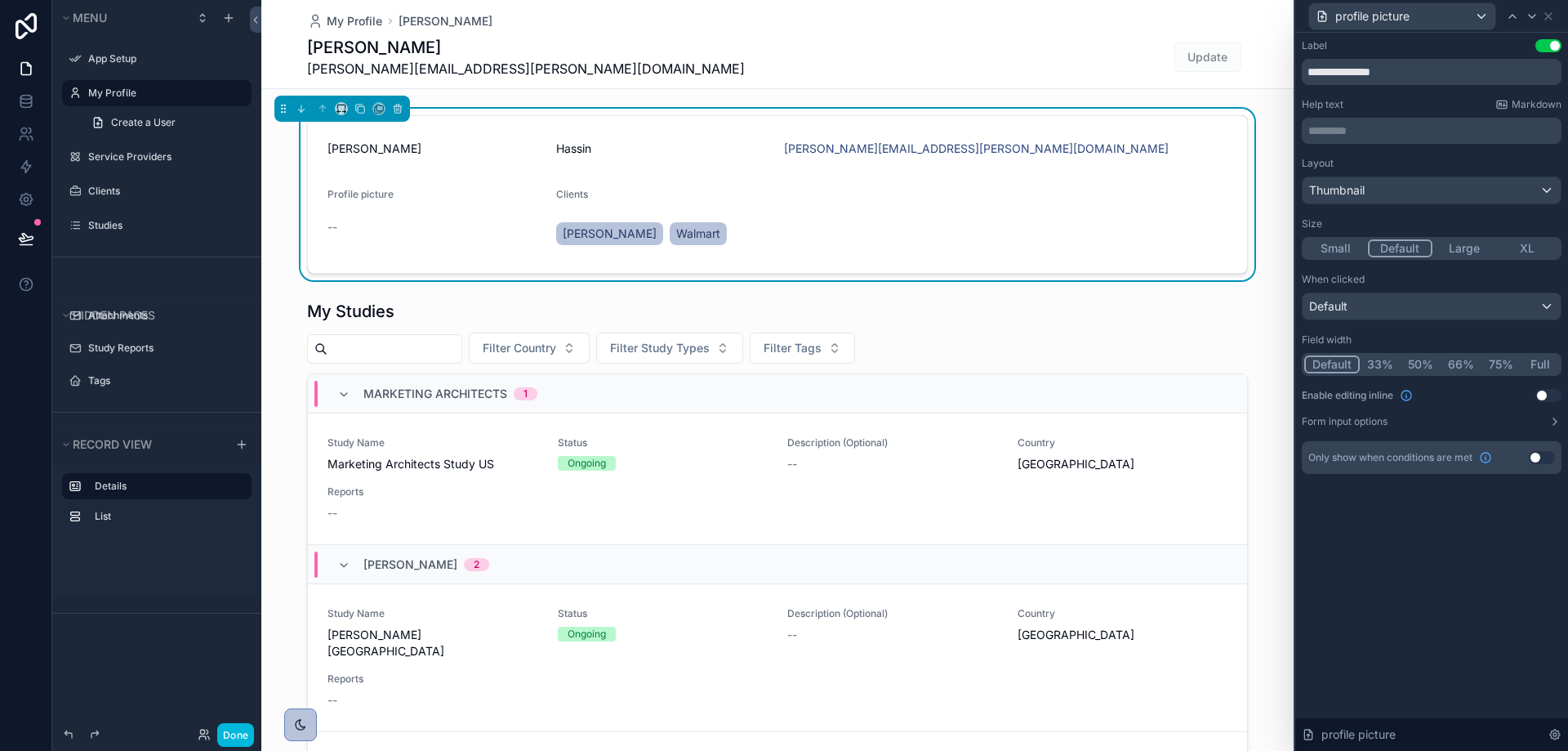
click at [1542, 49] on button "Use setting" at bounding box center [1548, 46] width 26 height 13
click at [1530, 13] on icon at bounding box center [1531, 16] width 13 height 13
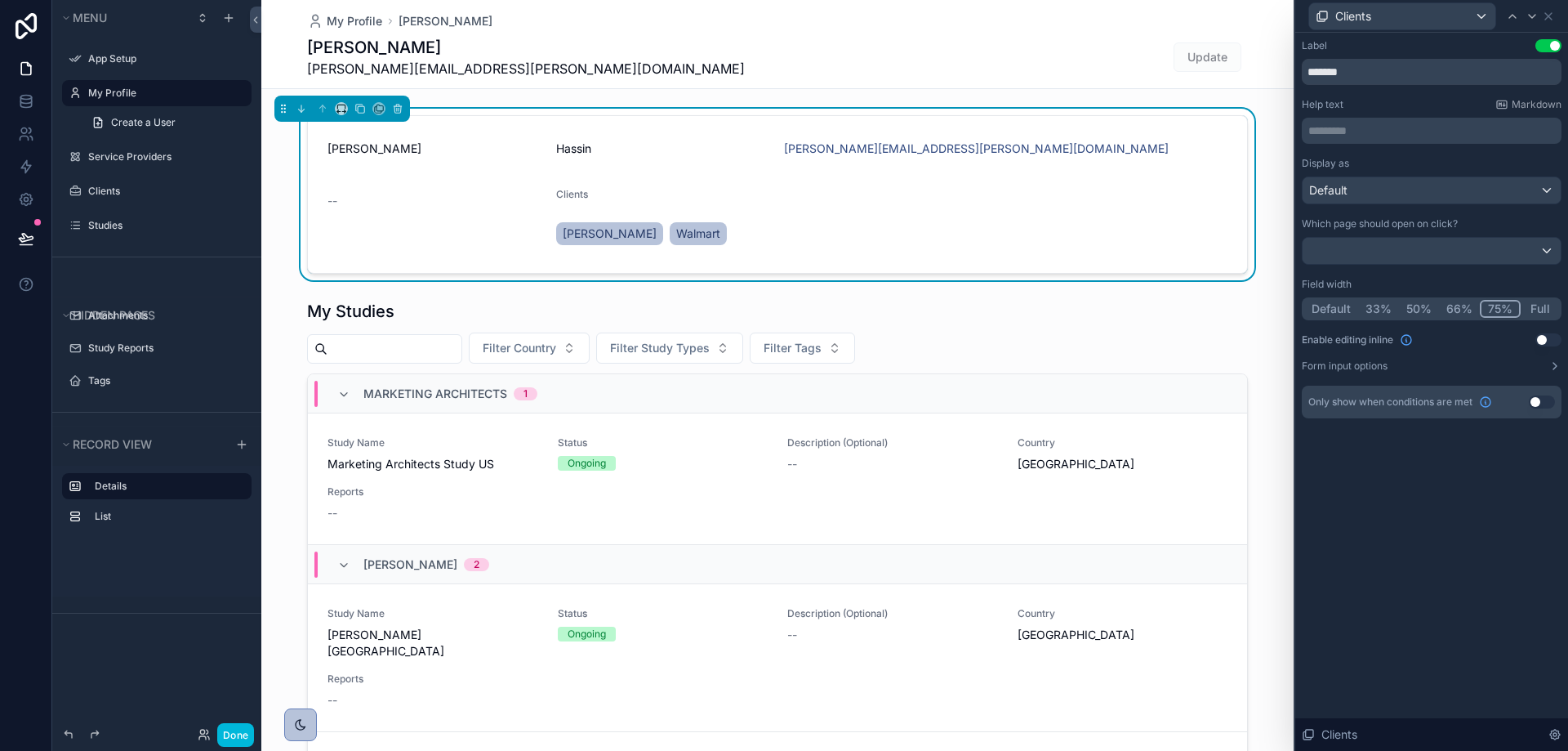
click at [1548, 51] on button "Use setting" at bounding box center [1548, 46] width 26 height 13
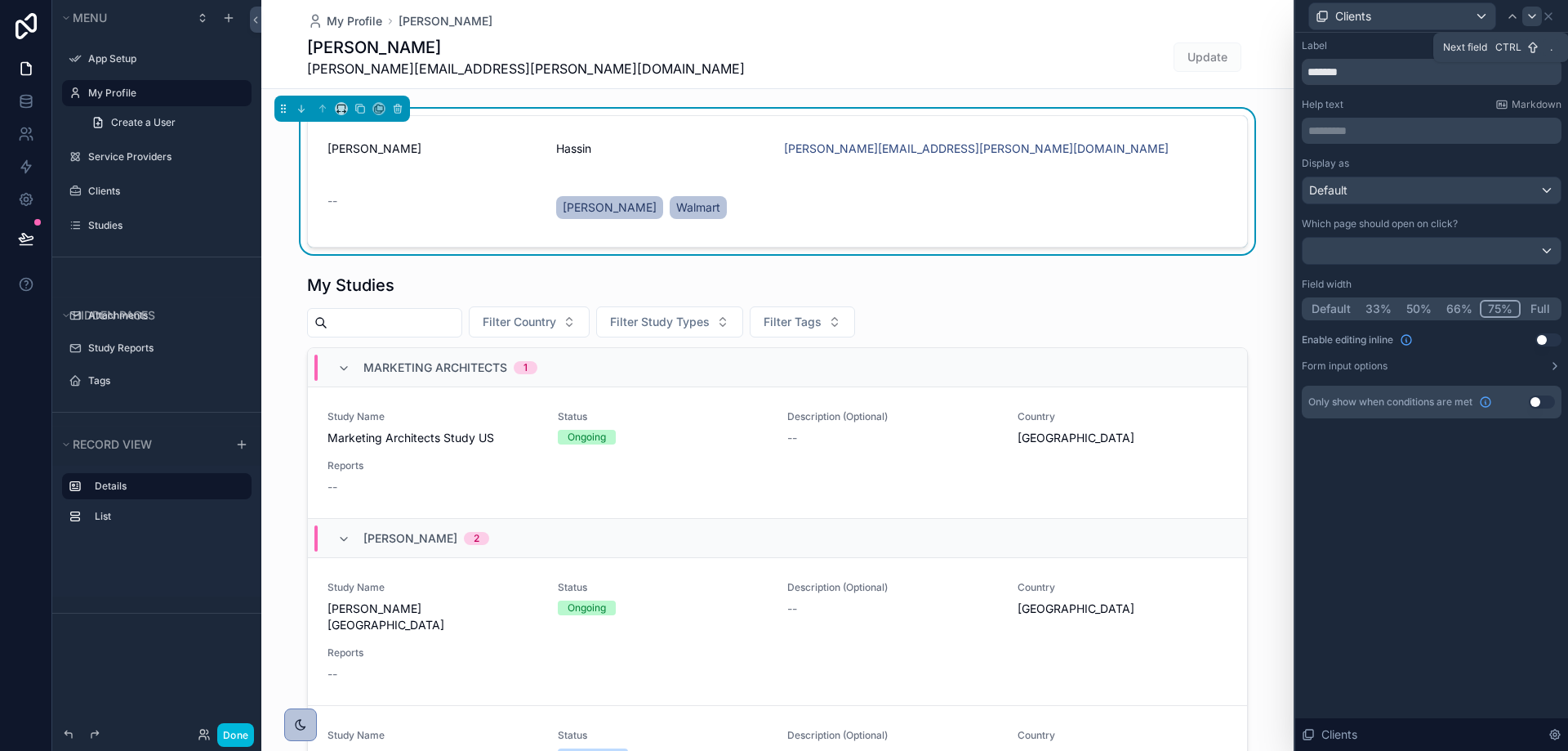
click at [1526, 16] on icon at bounding box center [1531, 16] width 13 height 13
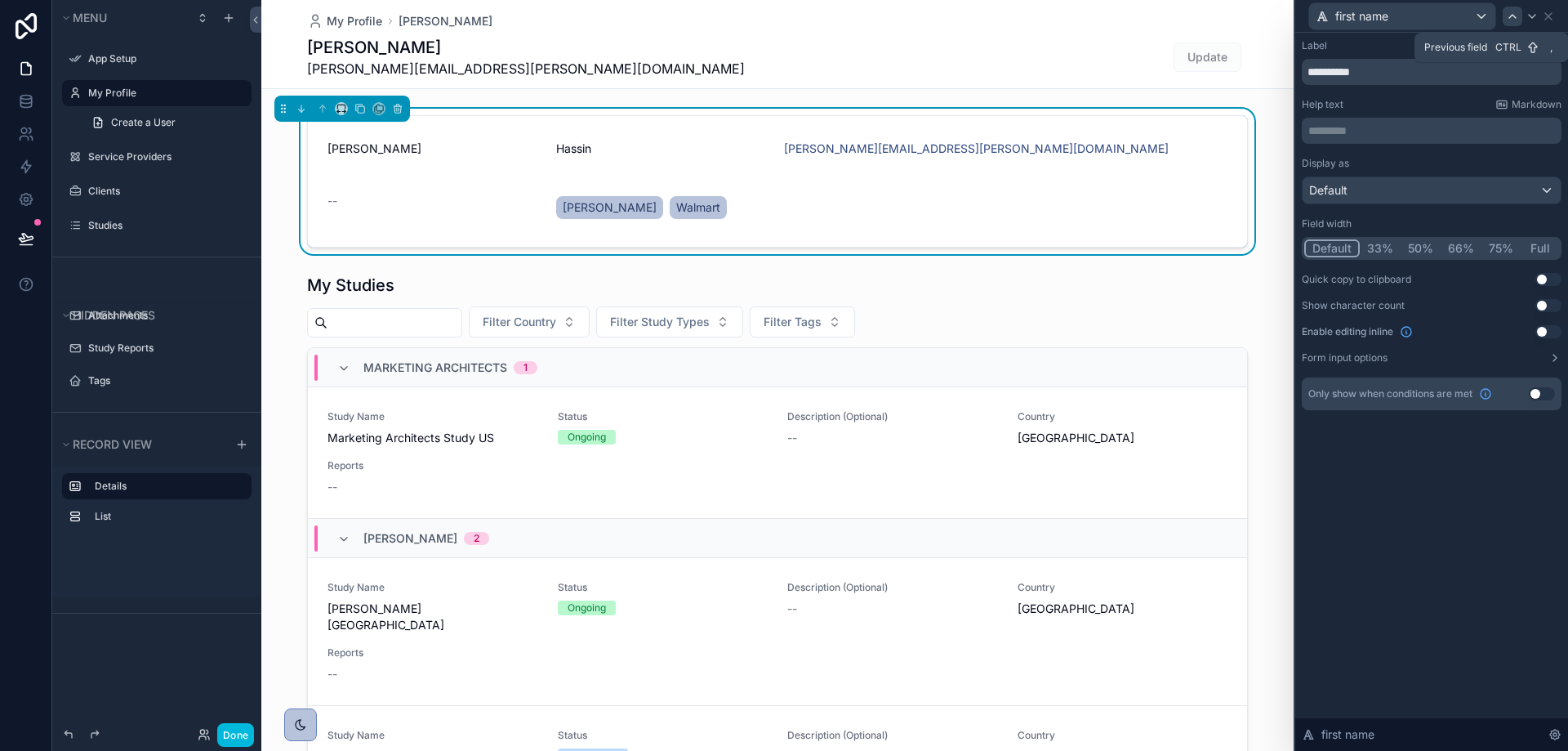
click at [1511, 22] on icon at bounding box center [1512, 16] width 13 height 13
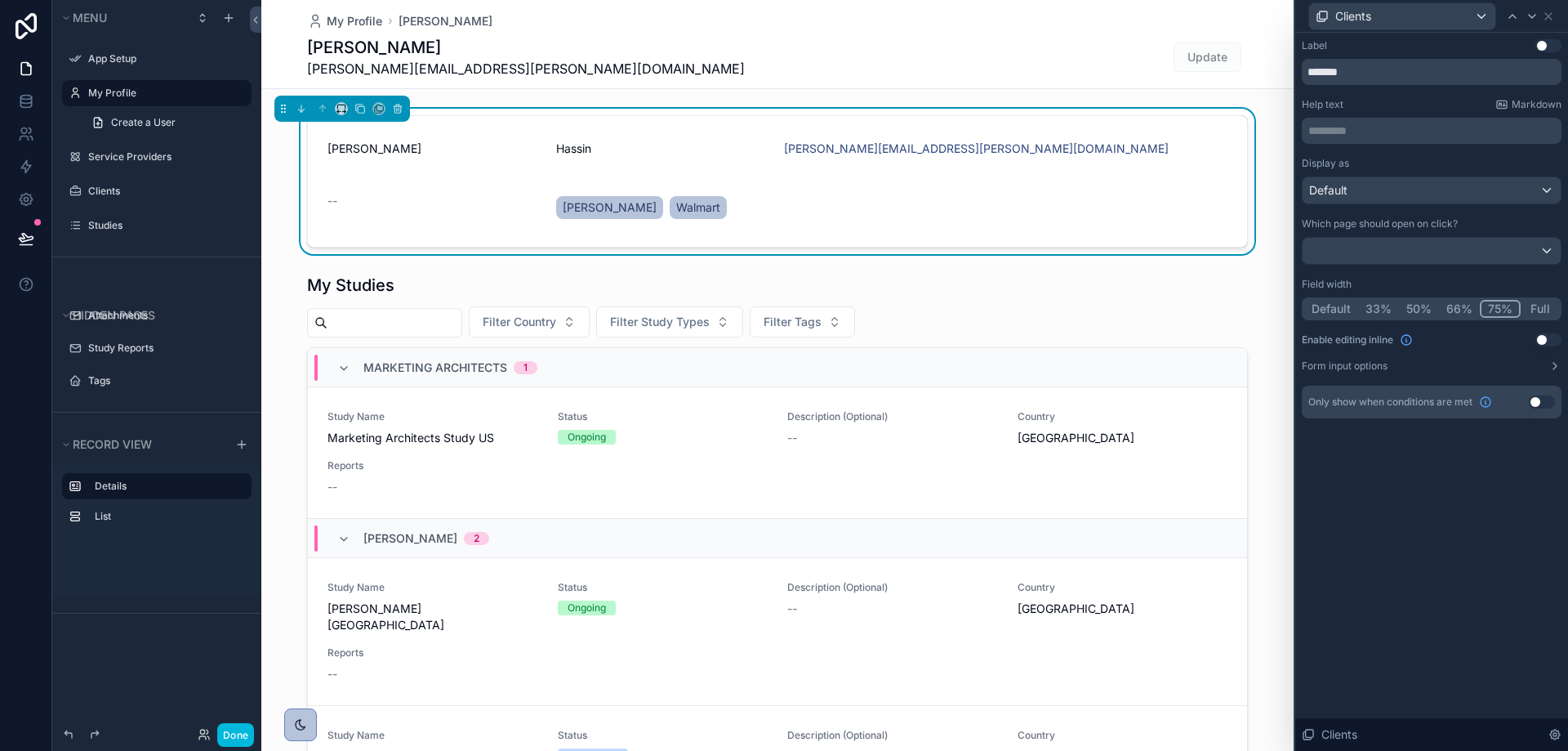
click at [799, 57] on div "Dean dean.hassin@getwizer.com Update" at bounding box center [778, 57] width 940 height 42
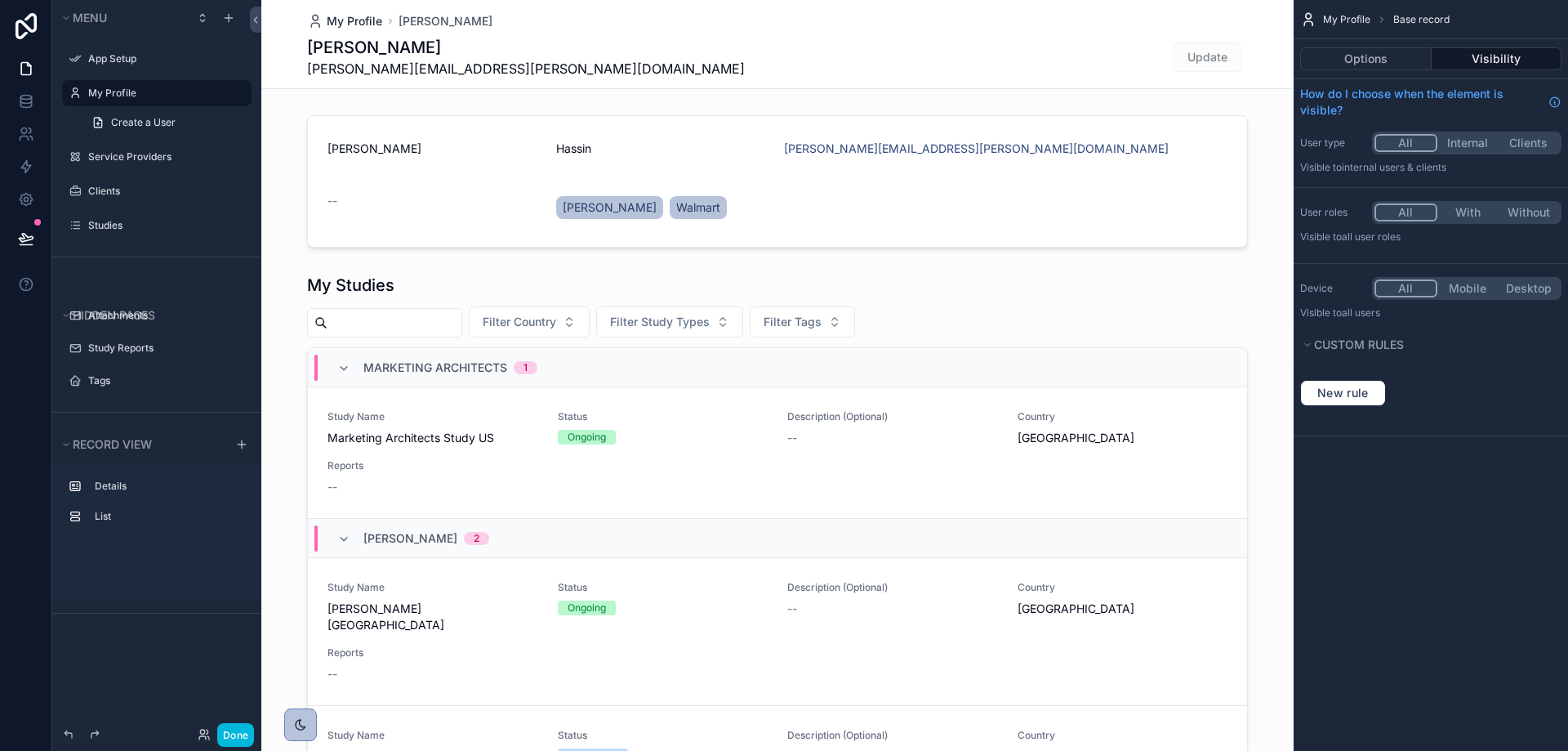
click at [356, 24] on span "My Profile" at bounding box center [354, 21] width 55 height 16
click at [34, 99] on link at bounding box center [26, 102] width 52 height 33
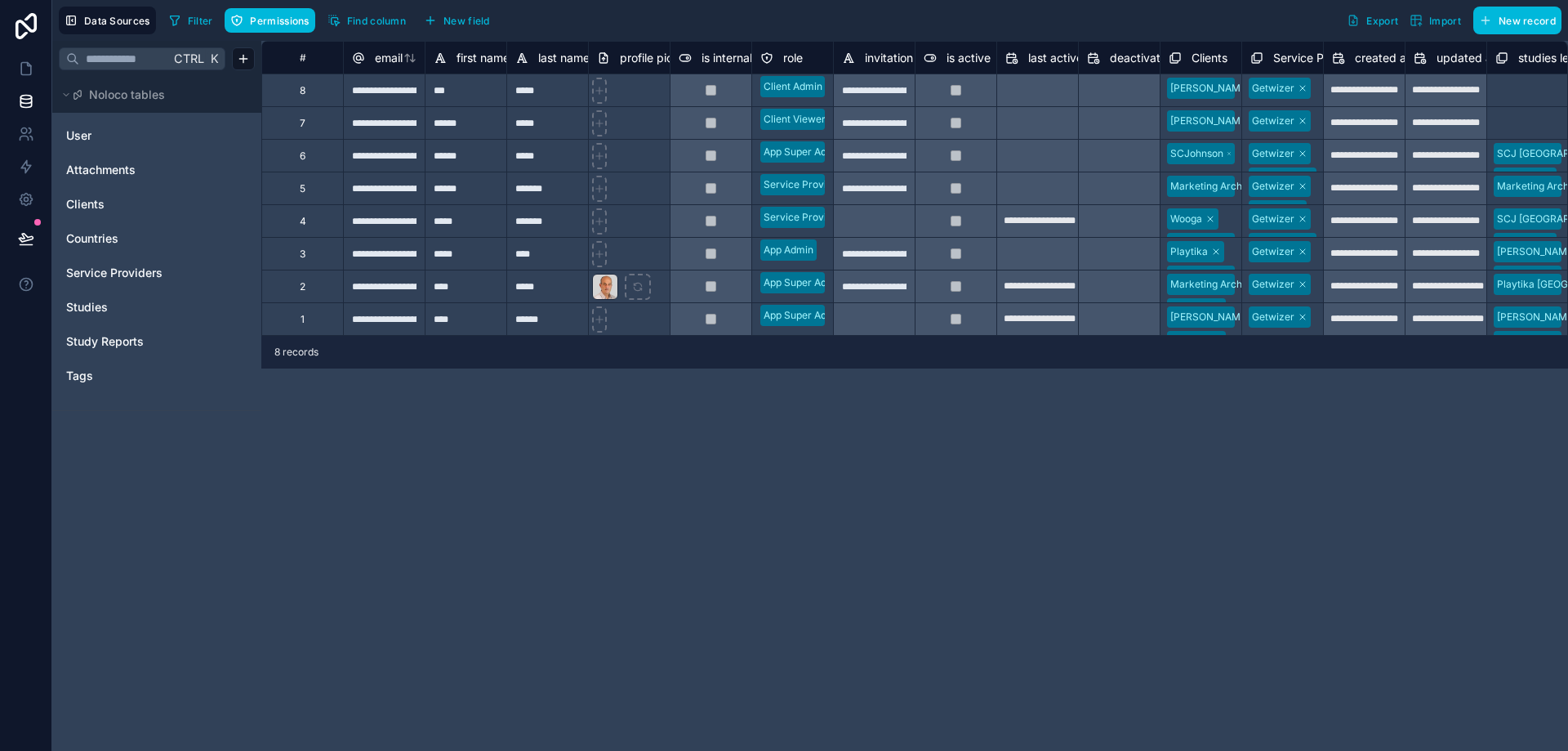
click at [121, 134] on link "User" at bounding box center [133, 135] width 133 height 16
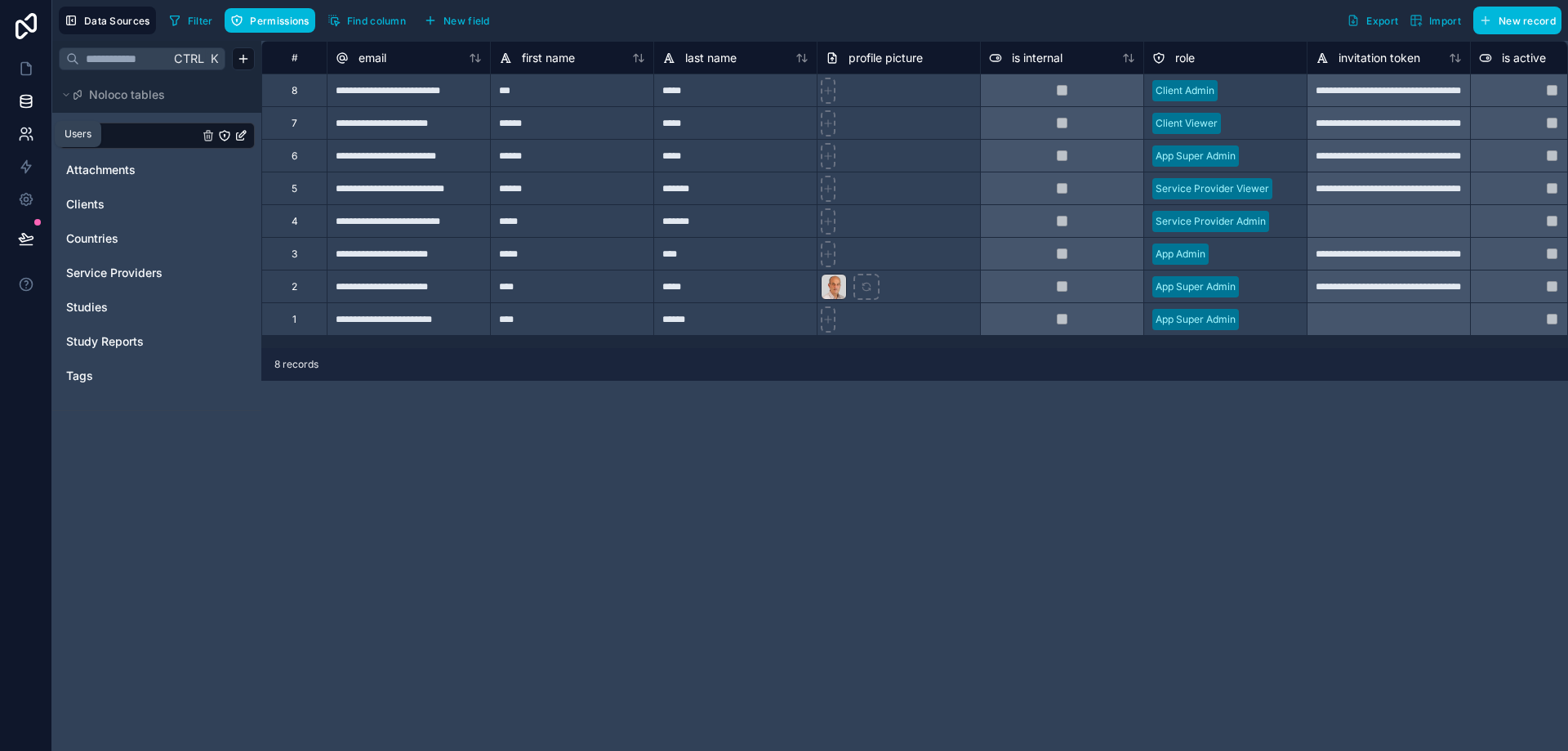
click at [25, 150] on link at bounding box center [26, 134] width 52 height 33
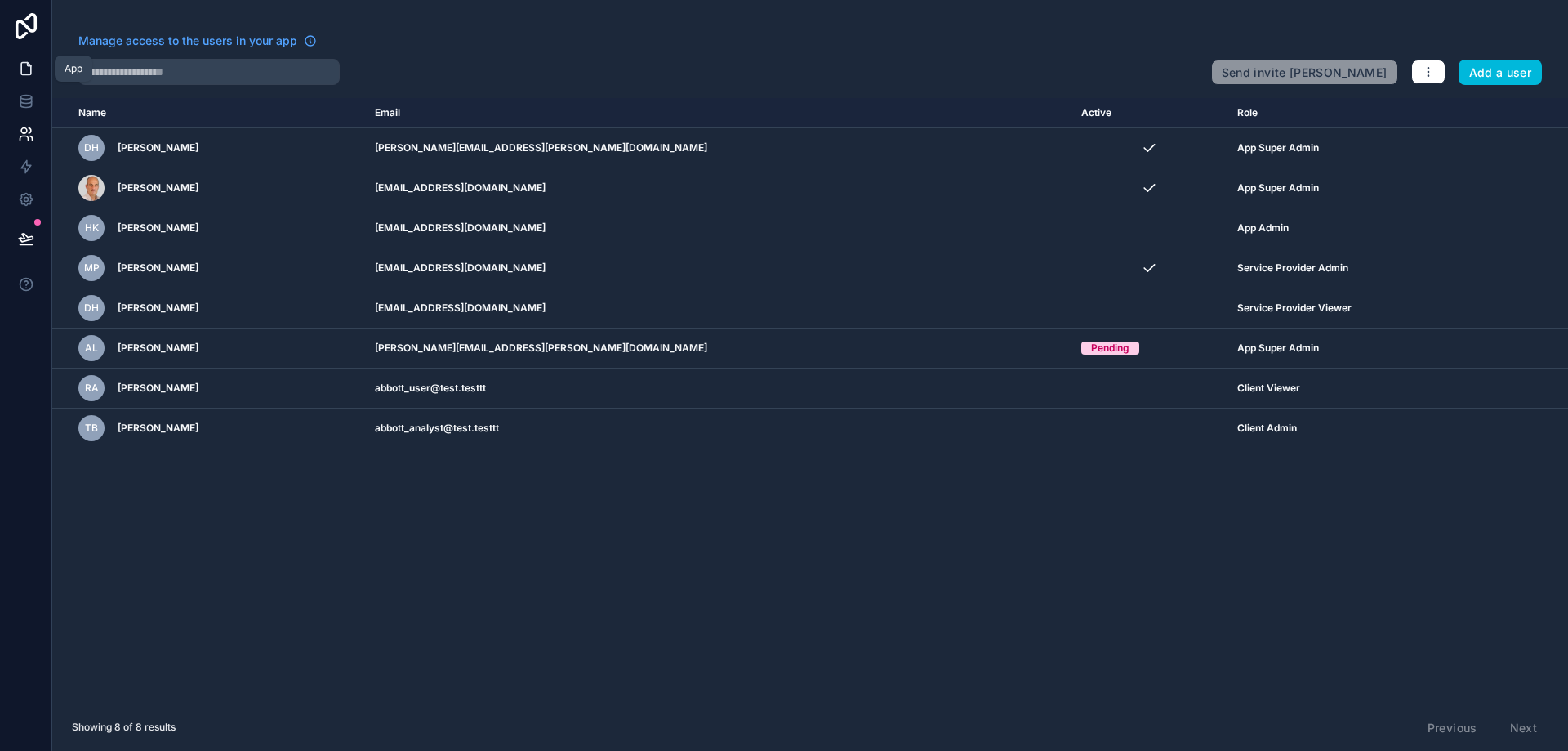
click at [24, 68] on icon at bounding box center [26, 68] width 16 height 16
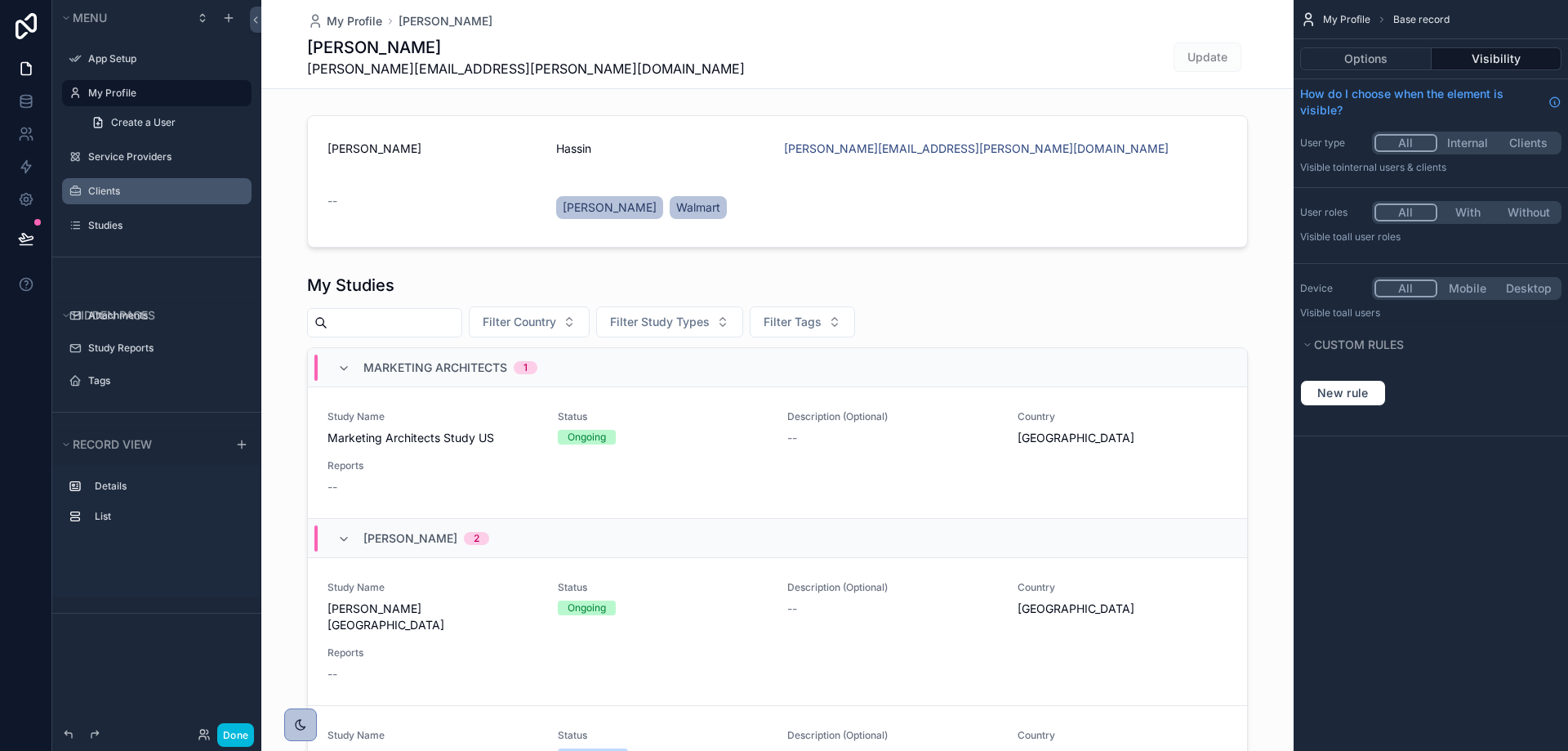
click at [116, 184] on div "Clients" at bounding box center [168, 190] width 160 height 13
click at [93, 197] on div "Clients" at bounding box center [168, 190] width 160 height 13
click at [97, 192] on label "Clients" at bounding box center [164, 190] width 153 height 13
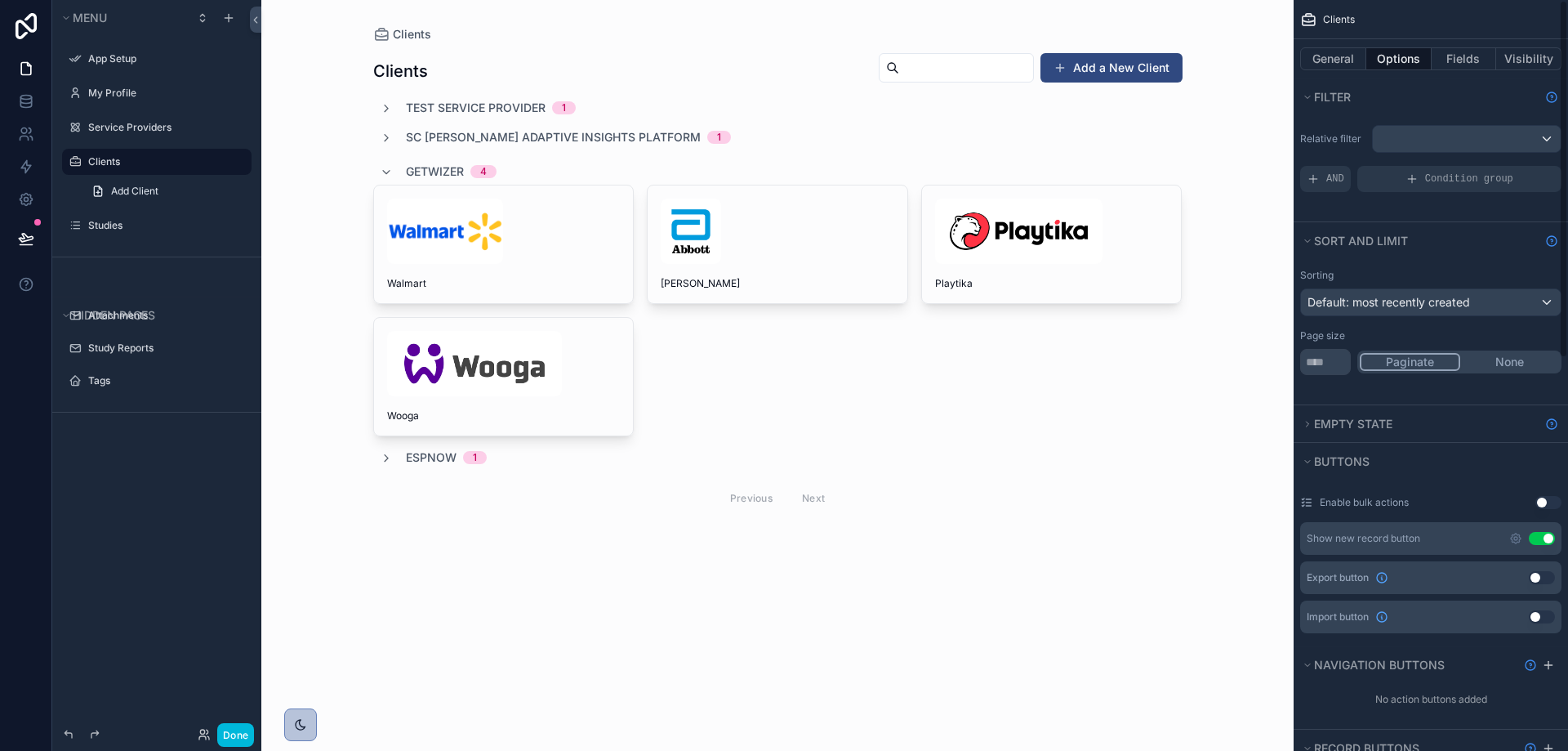
click at [496, 100] on div "scrollable content" at bounding box center [778, 284] width 835 height 569
click at [493, 104] on span "Test Service Provider" at bounding box center [475, 108] width 139 height 16
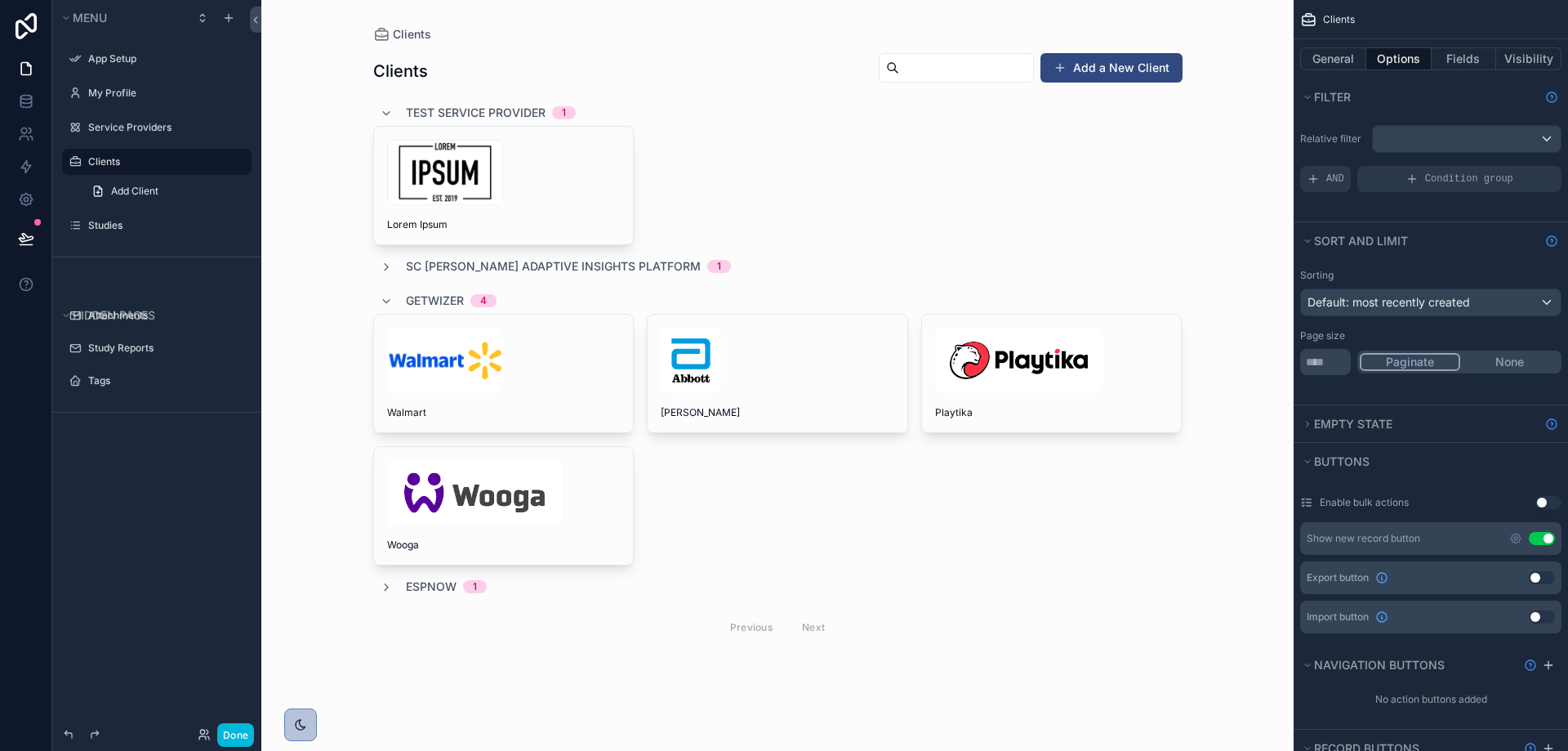
click at [426, 293] on span "Getwizer" at bounding box center [434, 301] width 58 height 16
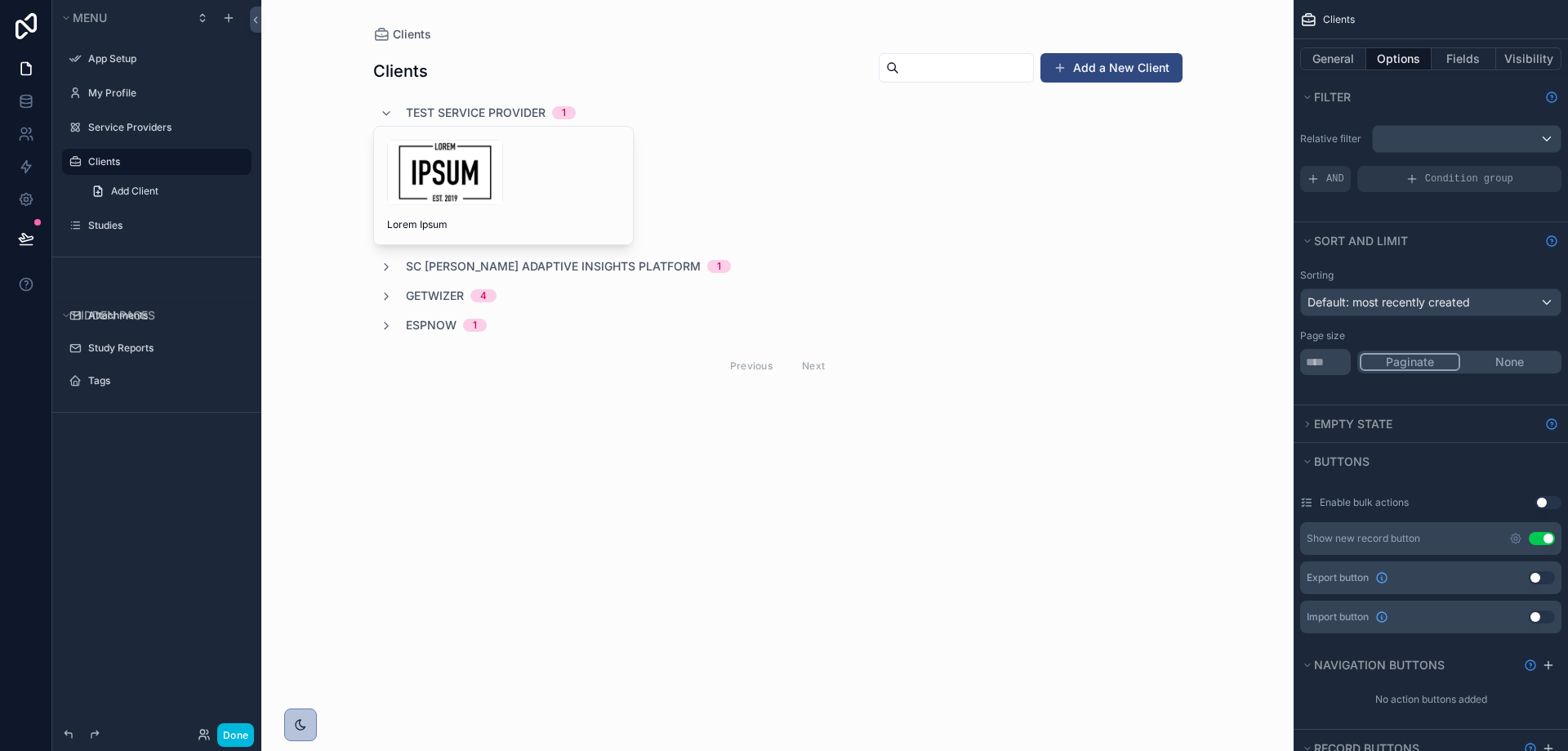
click at [448, 270] on span "SC [PERSON_NAME] Adaptive Insights Platform" at bounding box center [553, 266] width 294 height 16
click at [450, 270] on span "SC [PERSON_NAME] Adaptive Insights Platform" at bounding box center [553, 270] width 294 height 16
click at [122, 129] on label "Service Providers" at bounding box center [164, 127] width 153 height 13
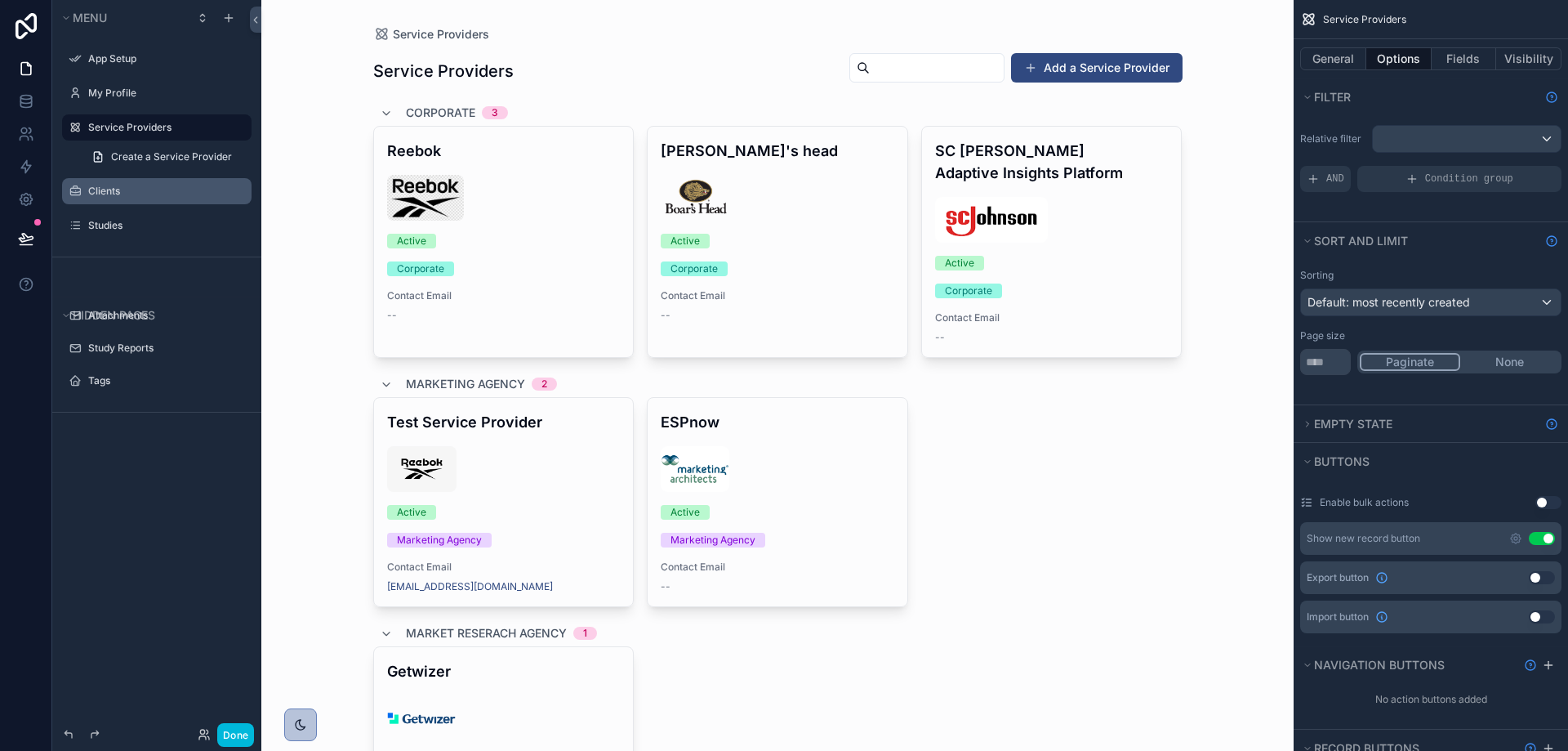
click at [394, 115] on div "scrollable content" at bounding box center [778, 480] width 835 height 959
click at [421, 109] on span "Corporate" at bounding box center [440, 112] width 70 height 16
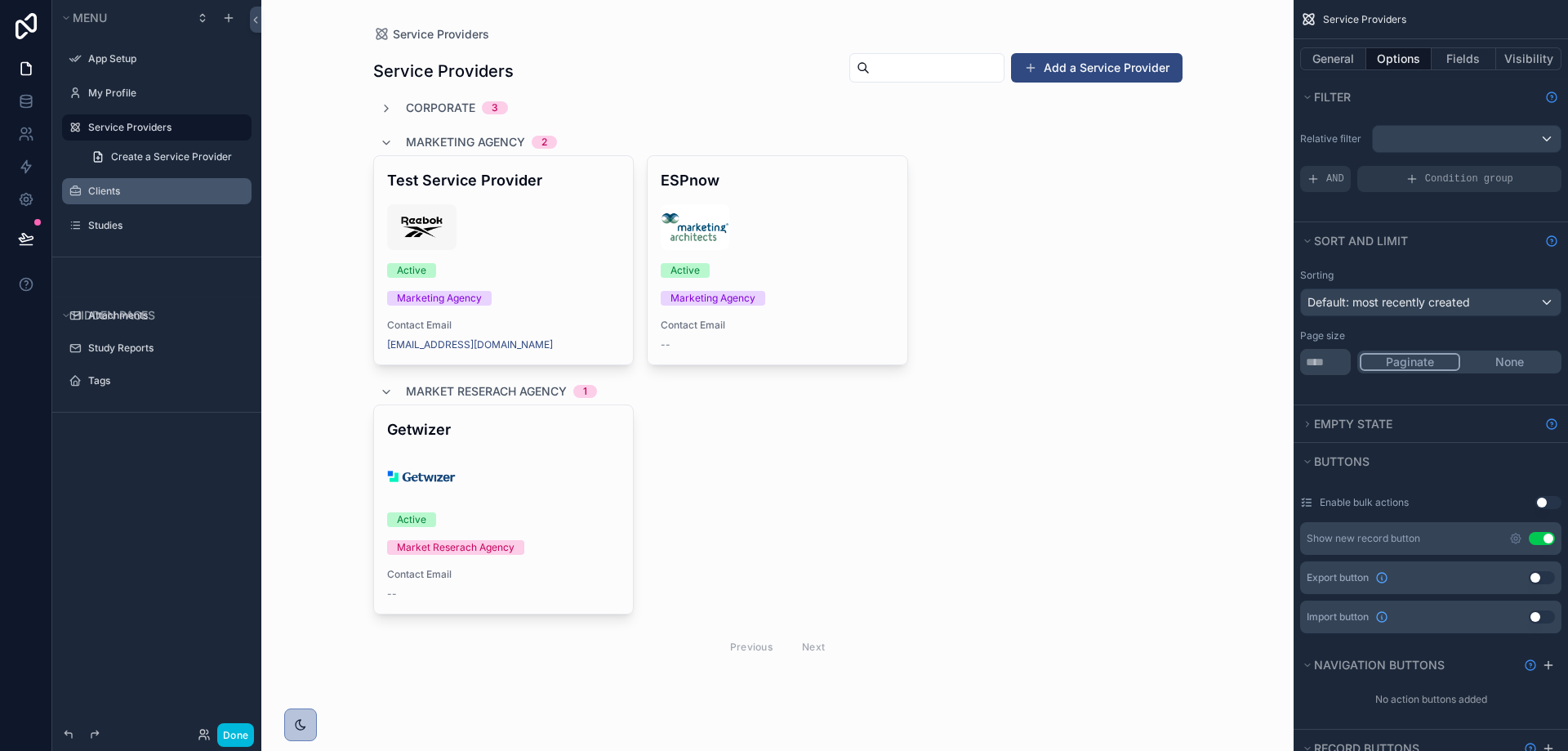
click at [425, 103] on span "Corporate" at bounding box center [440, 108] width 70 height 16
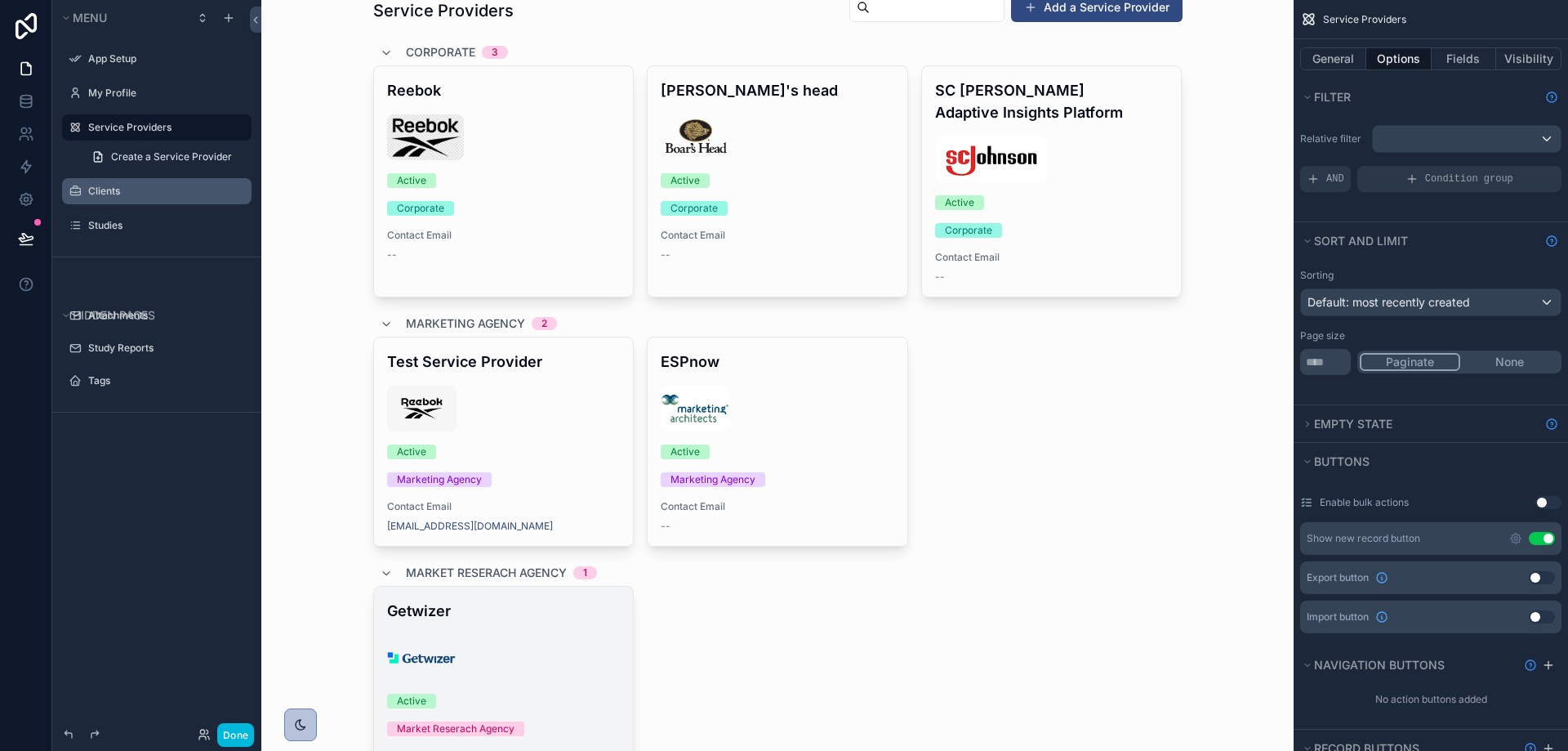
scroll to position [209, 0]
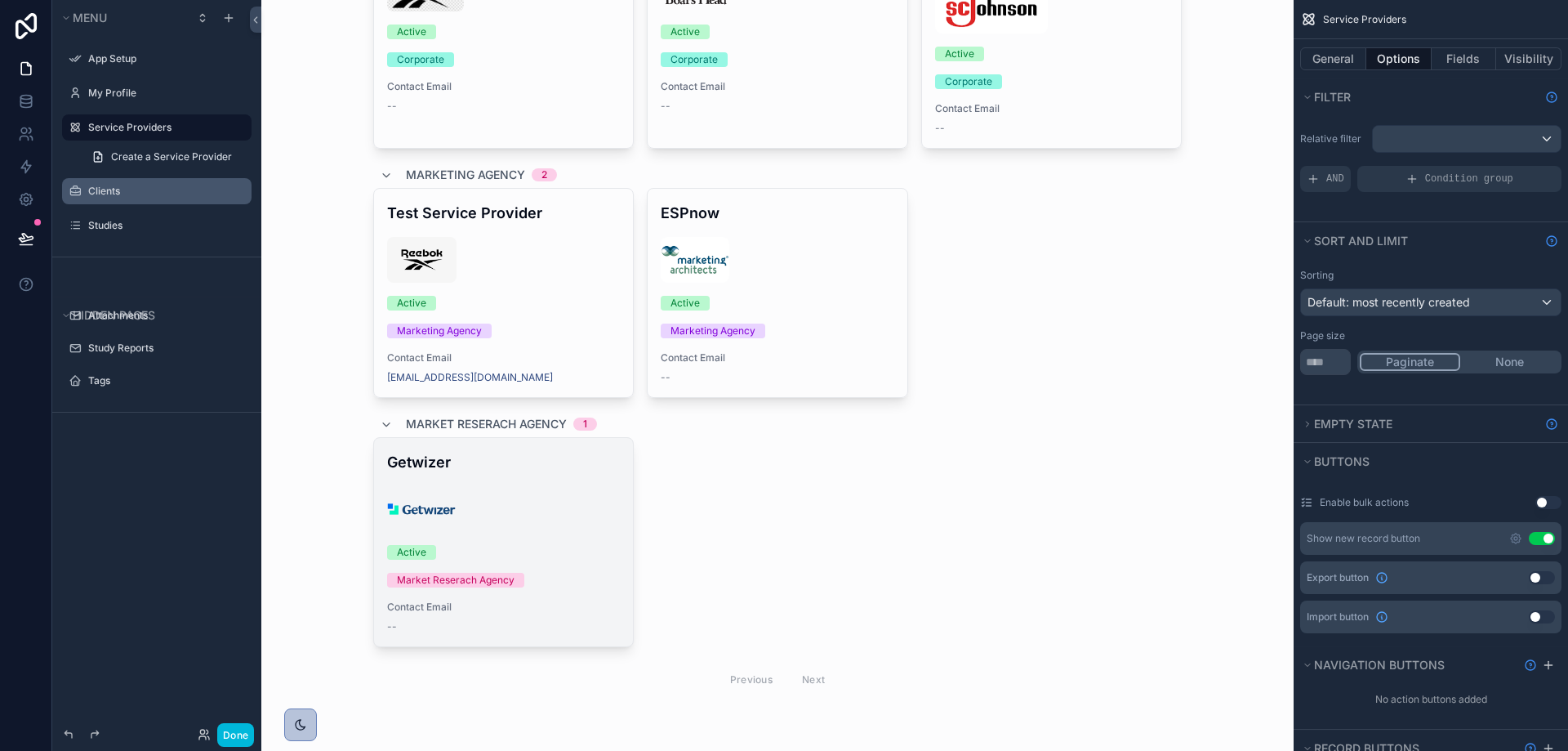
click at [483, 475] on div "Getwizer Active Market Reserach Agency Contact Email --" at bounding box center [504, 542] width 260 height 208
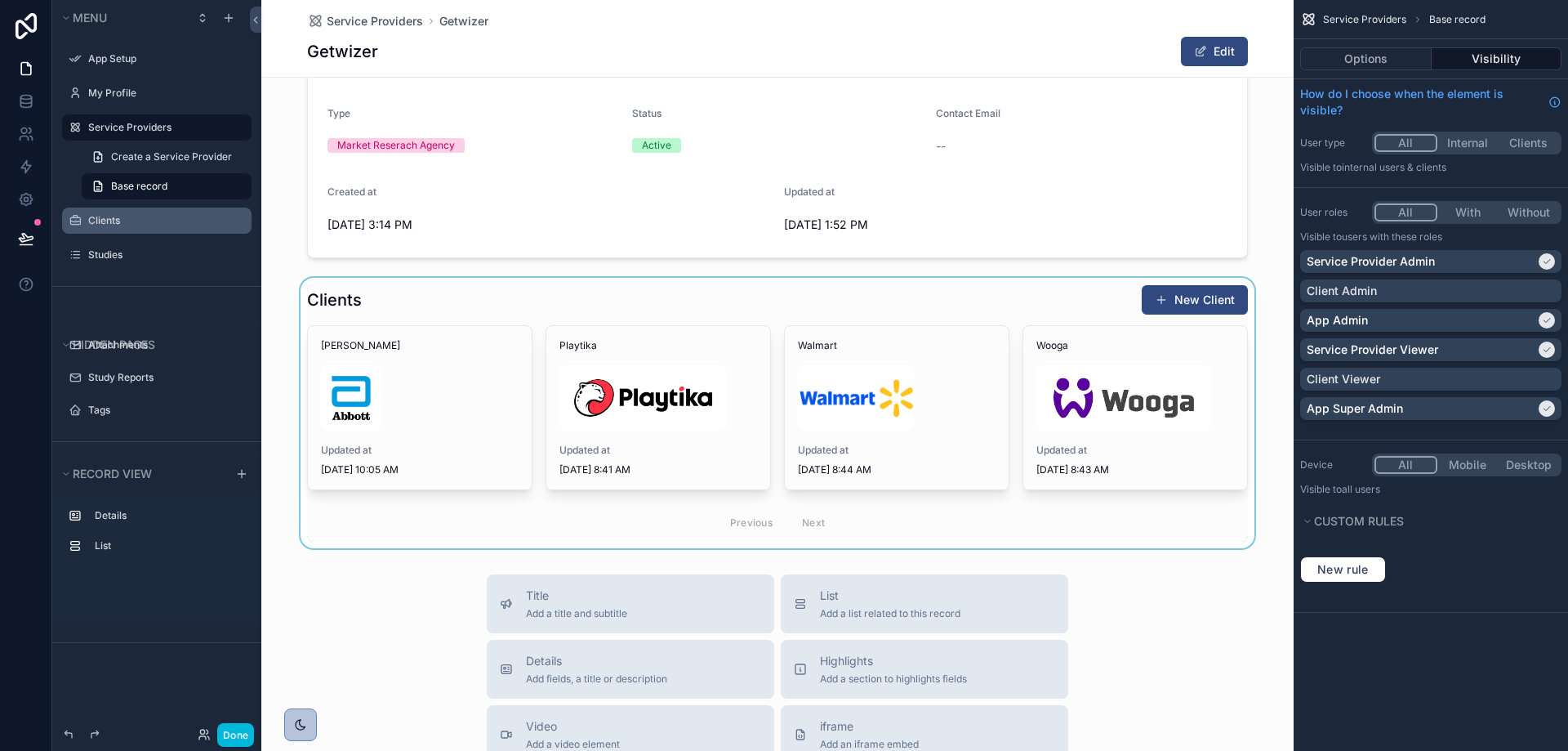
scroll to position [326, 0]
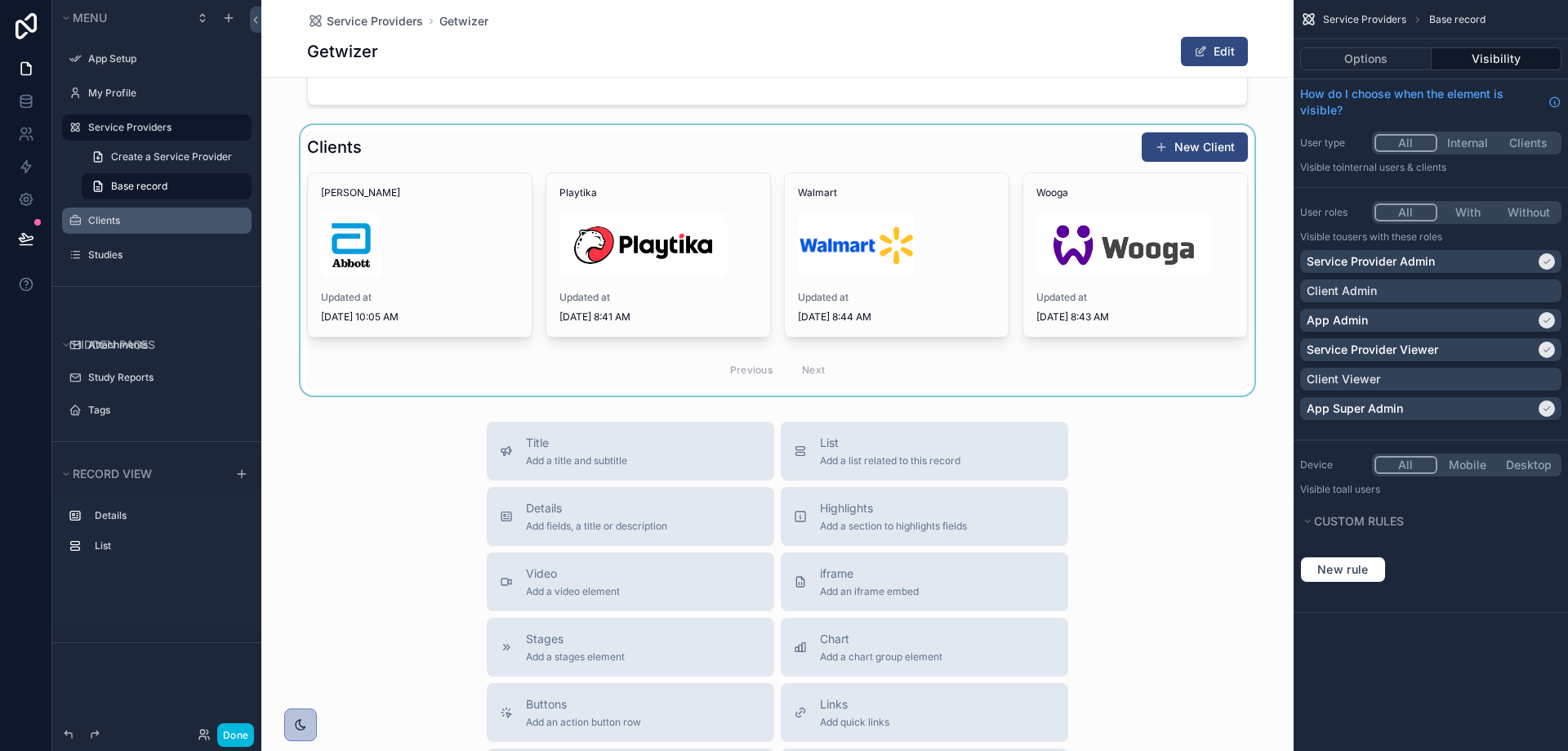
click at [1120, 274] on div "scrollable content" at bounding box center [777, 260] width 1032 height 270
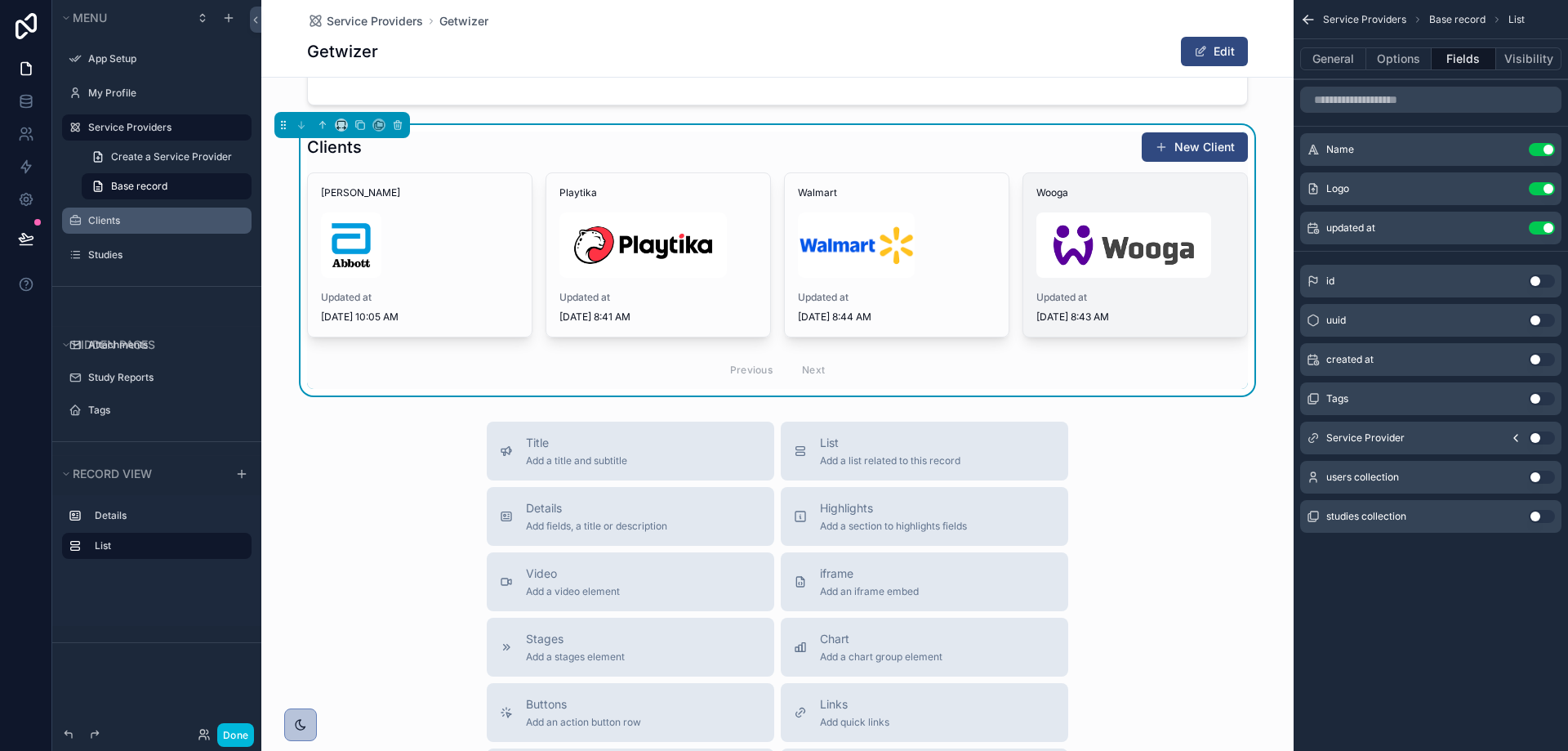
click at [1138, 243] on img "scrollable content" at bounding box center [1123, 245] width 175 height 65
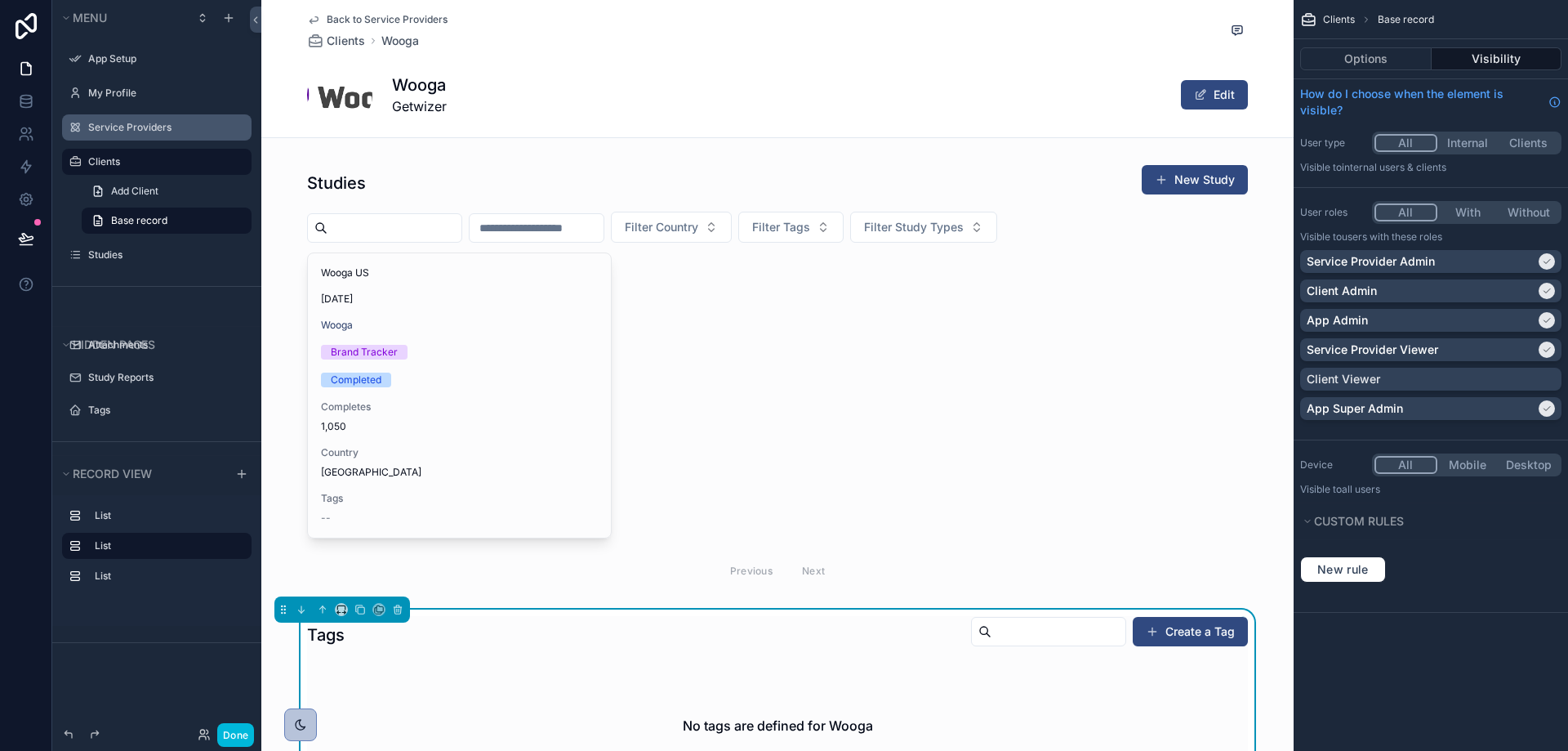
click at [340, 99] on span "scrollable content" at bounding box center [340, 95] width 65 height 65
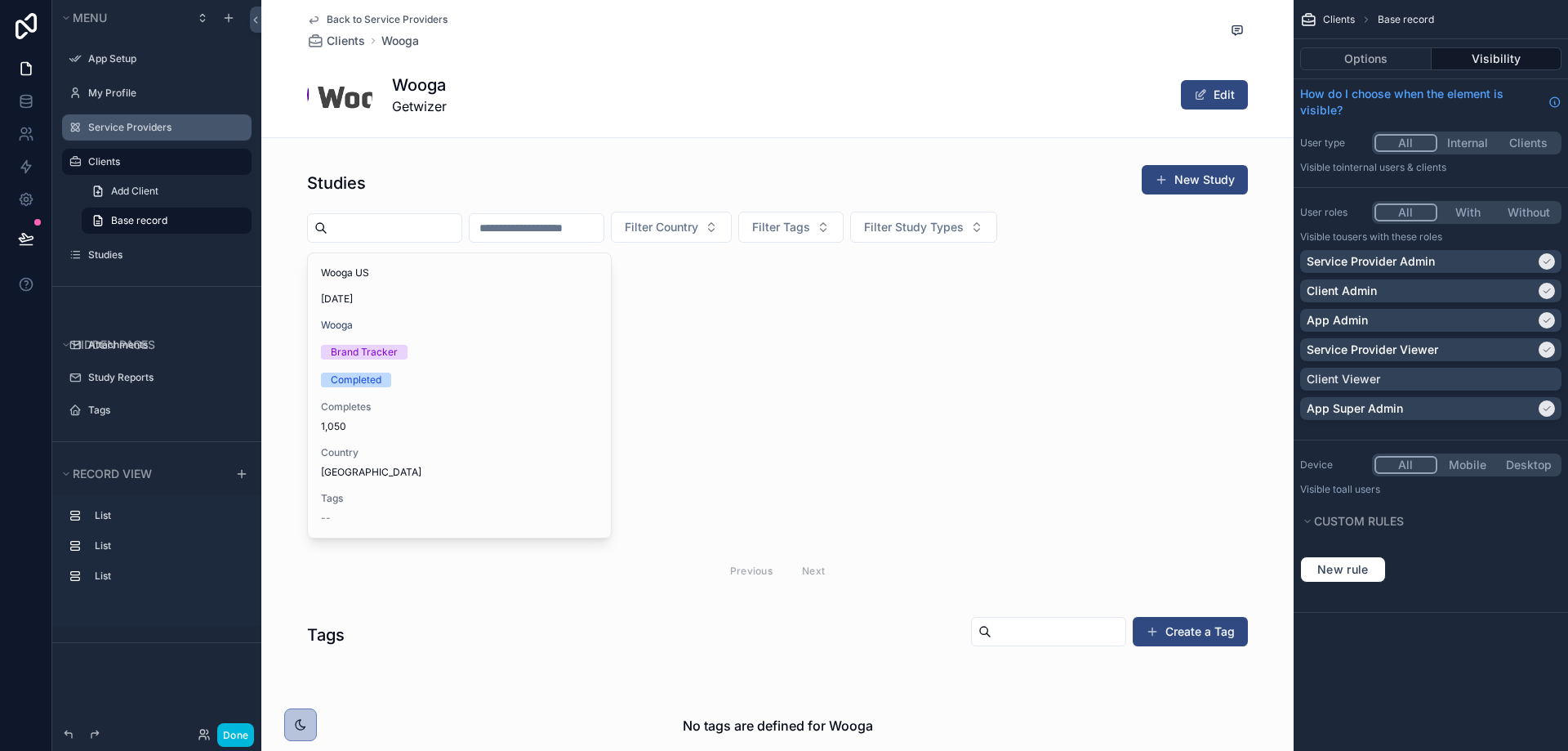
click at [352, 96] on span "scrollable content" at bounding box center [340, 95] width 65 height 65
click at [639, 71] on div "Wooga Getwizer Edit" at bounding box center [778, 95] width 940 height 65
click at [643, 89] on div "Wooga Getwizer Edit" at bounding box center [778, 95] width 940 height 65
click at [1398, 58] on button "Options" at bounding box center [1366, 59] width 132 height 23
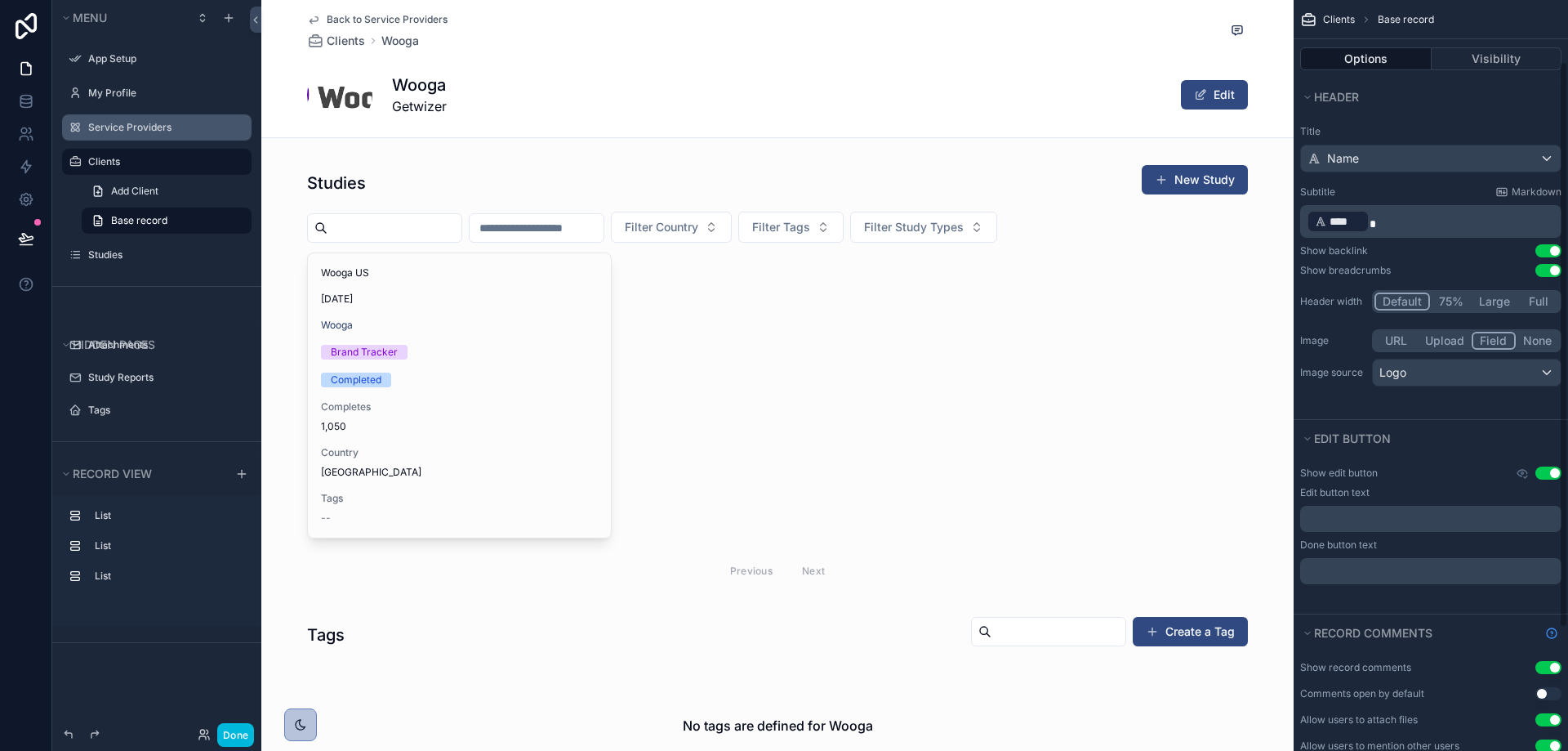
scroll to position [82, 0]
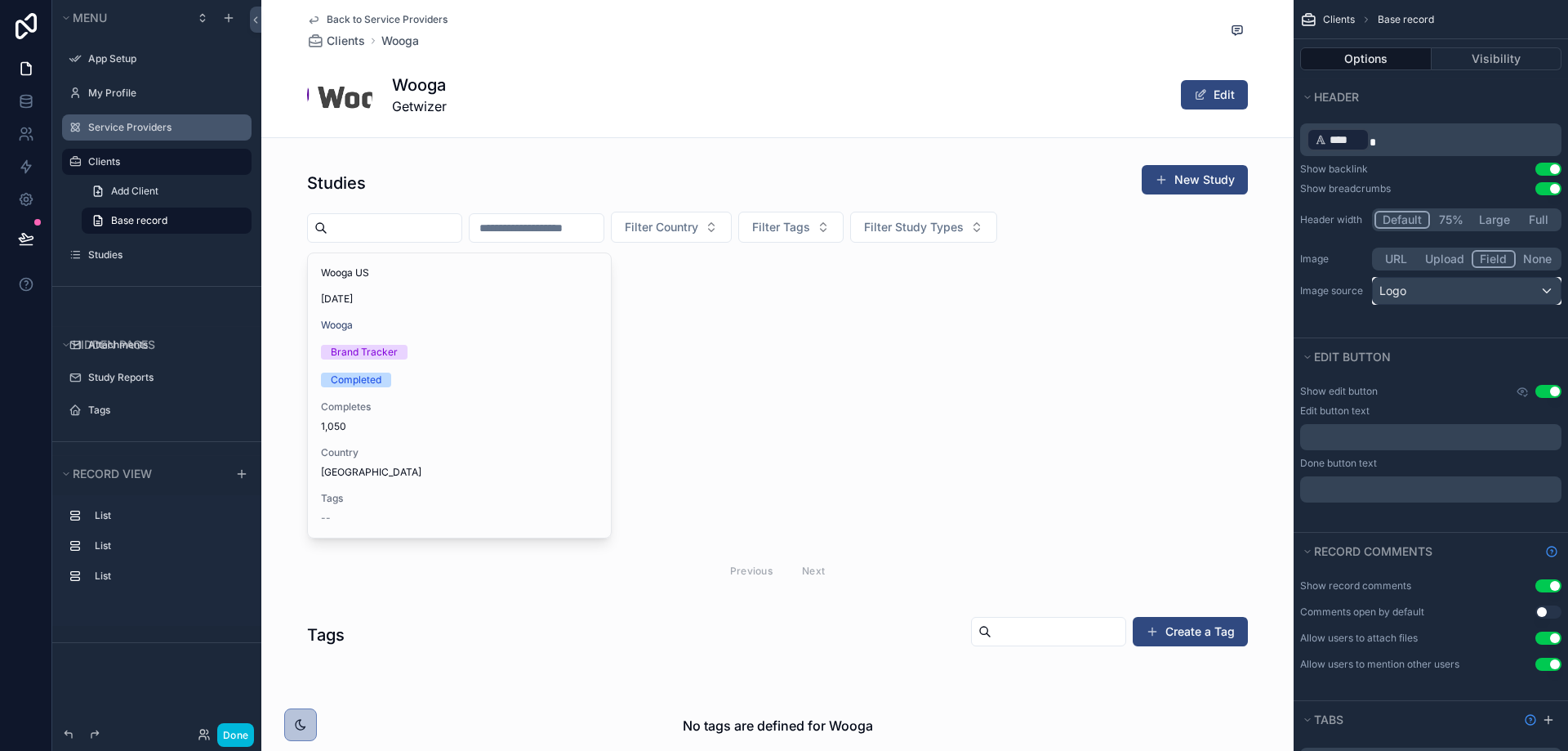
click at [1462, 288] on div "Logo" at bounding box center [1466, 290] width 188 height 26
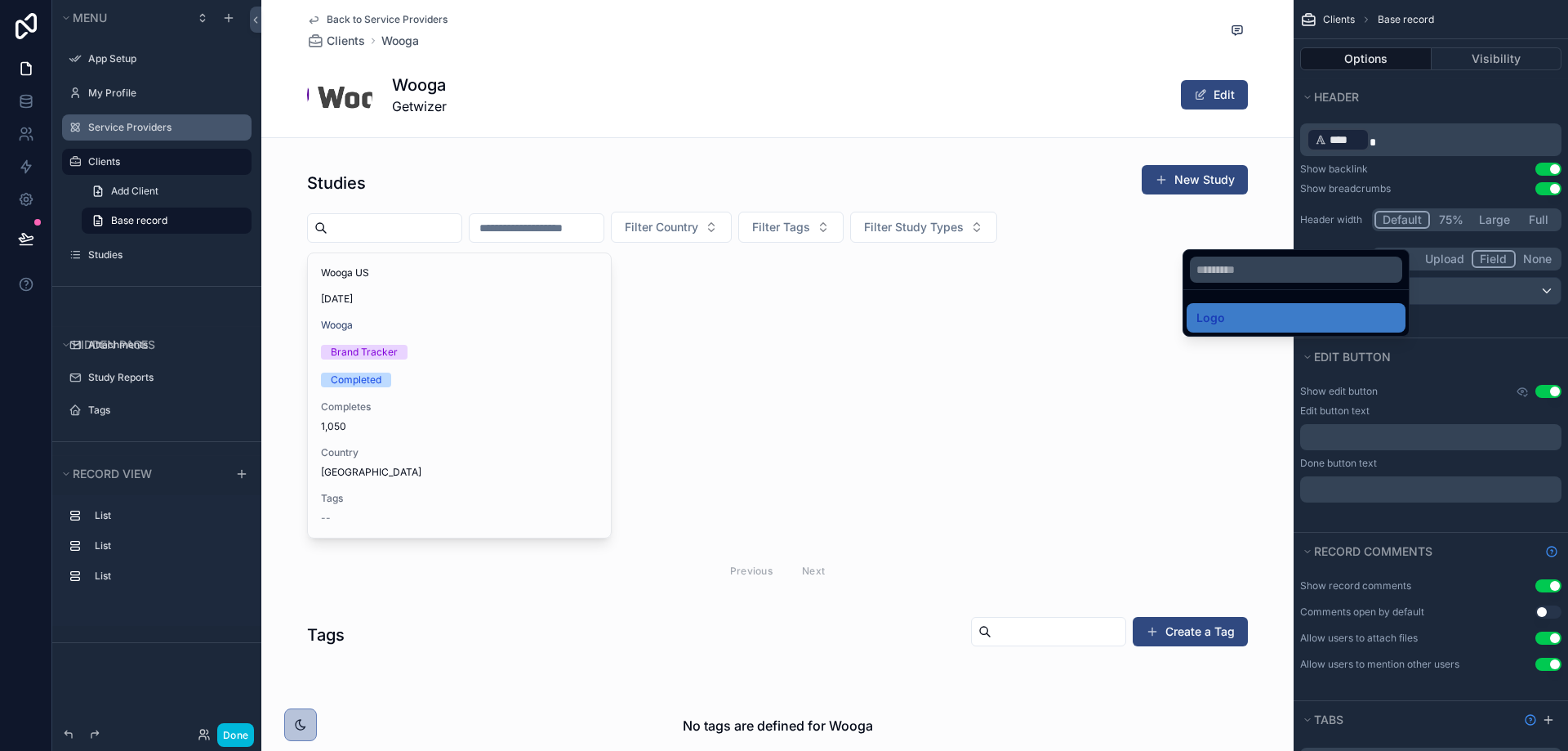
click at [1462, 288] on div "scrollable content" at bounding box center [784, 376] width 1568 height 751
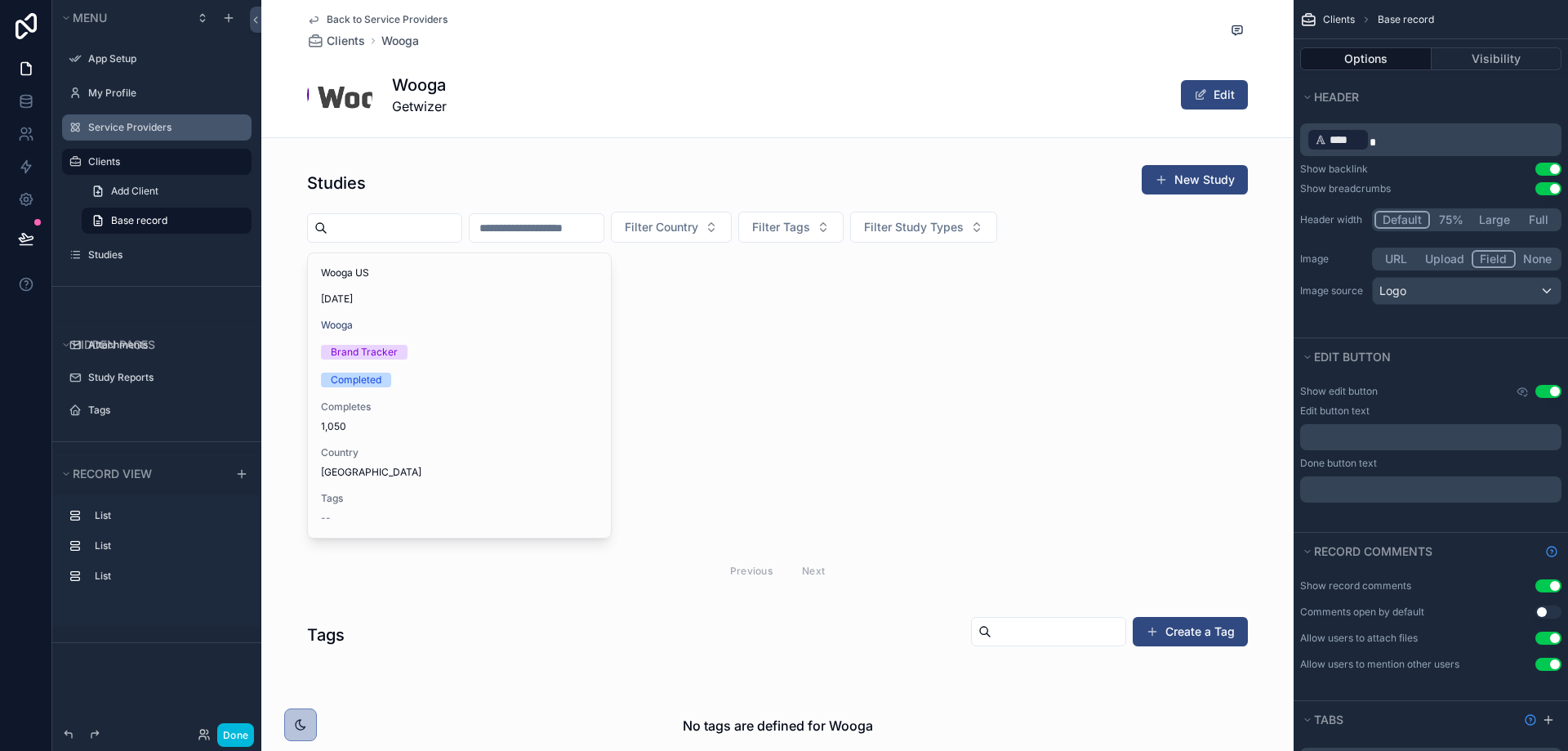
click at [1499, 214] on button "Large" at bounding box center [1494, 220] width 46 height 18
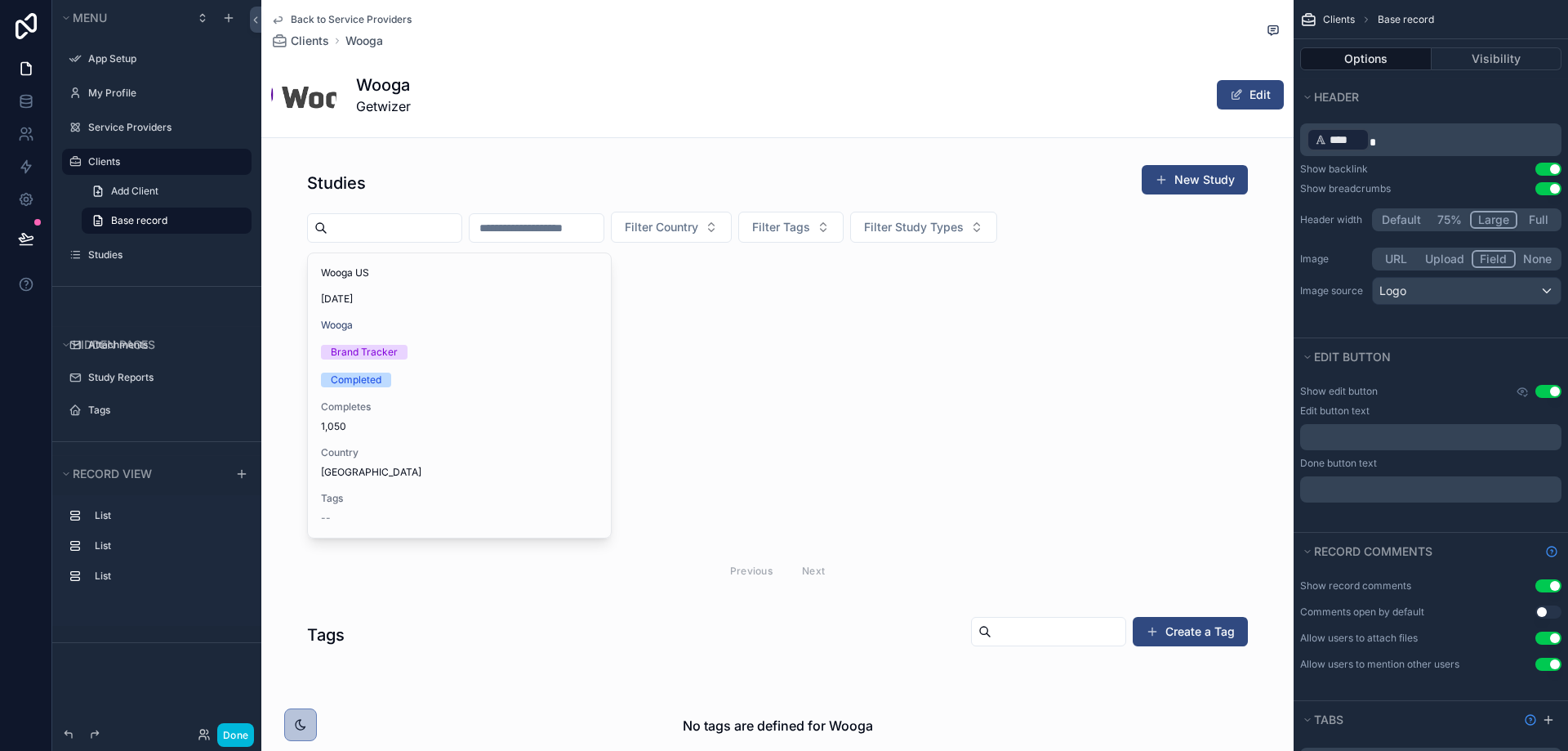
click at [1396, 214] on button "Default" at bounding box center [1401, 220] width 54 height 18
click at [1529, 217] on button "Full" at bounding box center [1538, 220] width 41 height 18
click at [1546, 219] on button "Full" at bounding box center [1537, 220] width 43 height 18
click at [1390, 214] on button "Default" at bounding box center [1401, 220] width 54 height 18
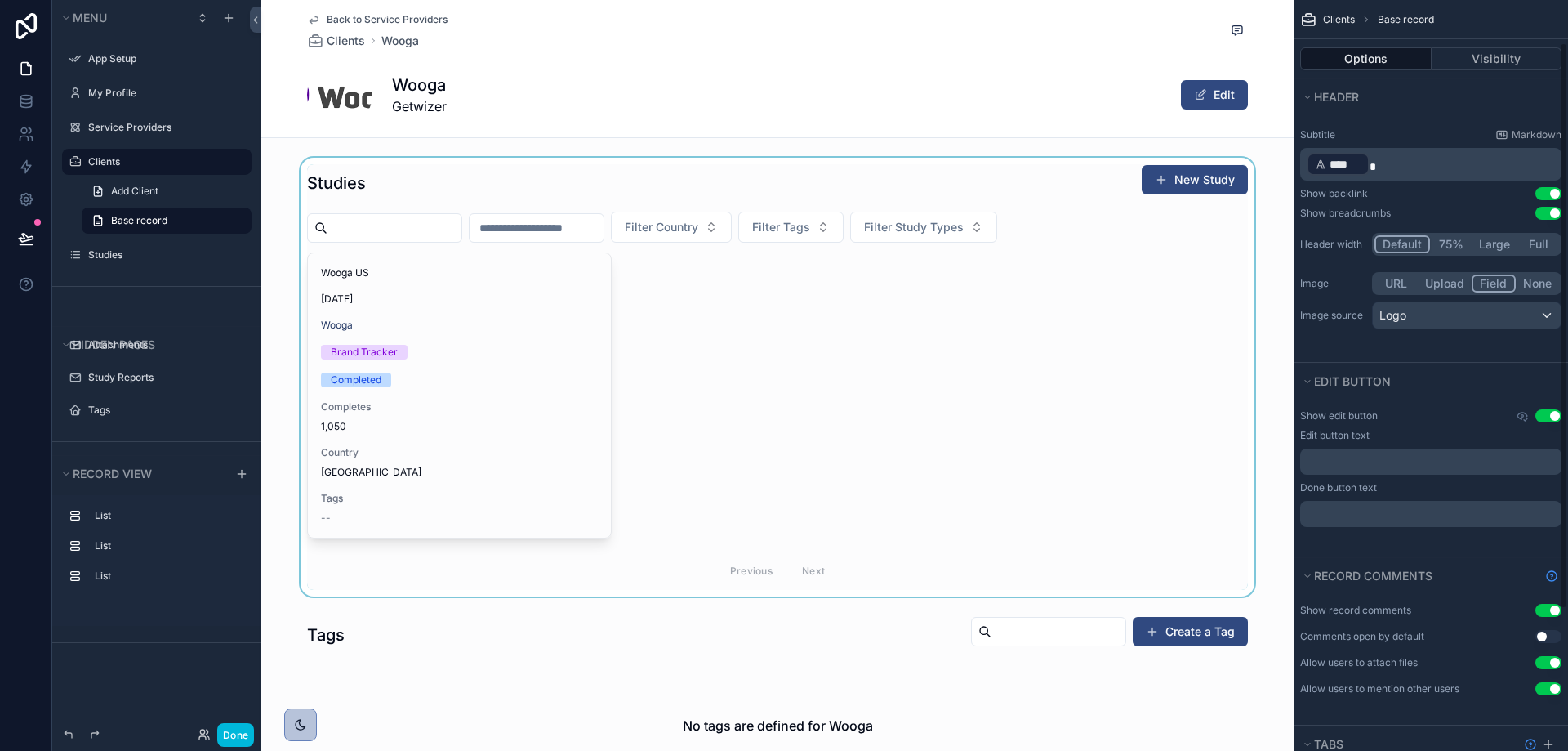
scroll to position [57, 0]
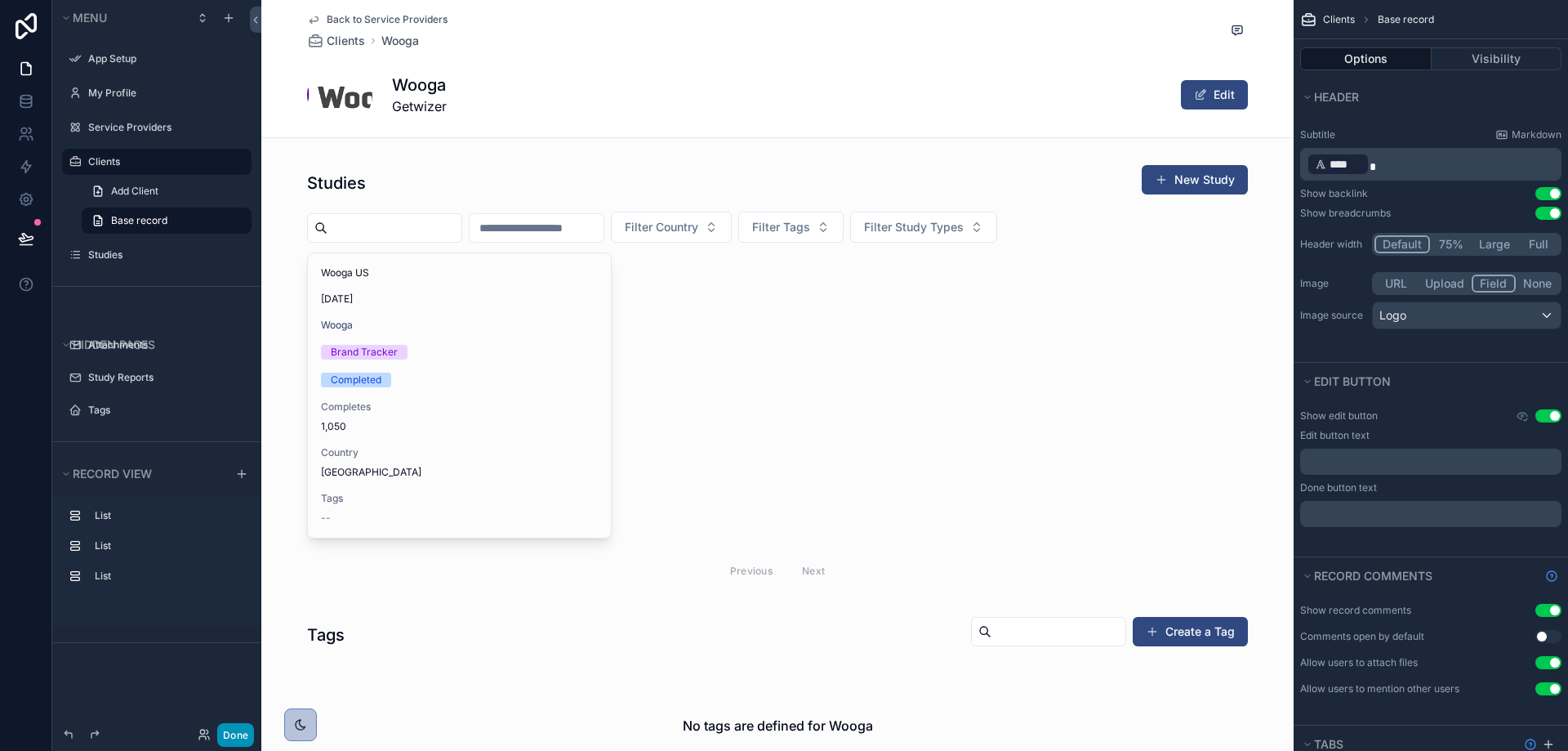
click at [245, 735] on button "Done" at bounding box center [235, 735] width 37 height 24
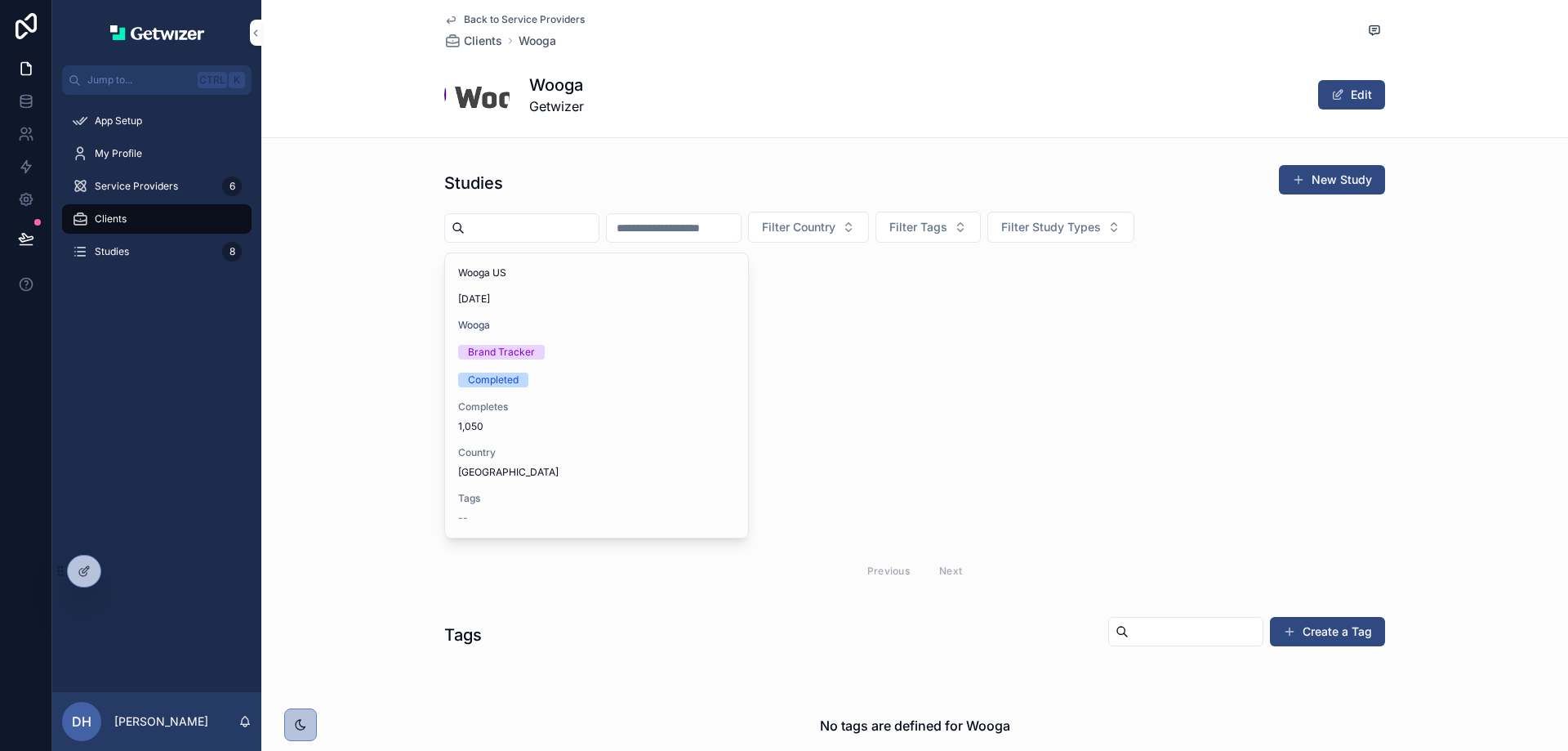
click at [492, 89] on span "scrollable content" at bounding box center [477, 95] width 65 height 65
drag, startPoint x: 567, startPoint y: 87, endPoint x: 524, endPoint y: 89, distance: 43.0
click at [530, 89] on h1 "Wooga" at bounding box center [557, 84] width 55 height 23
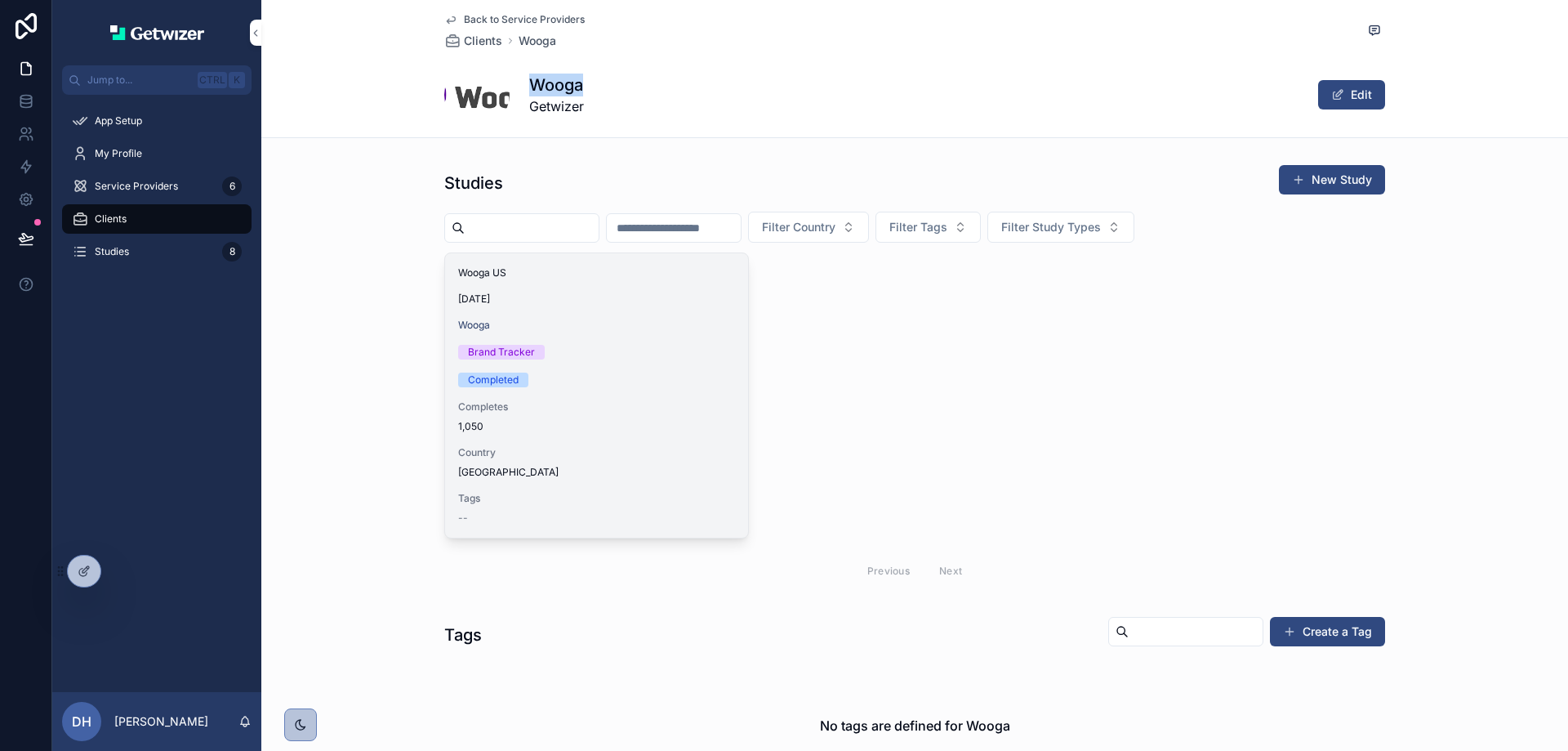
click at [629, 301] on span "9/15/2021" at bounding box center [596, 299] width 276 height 13
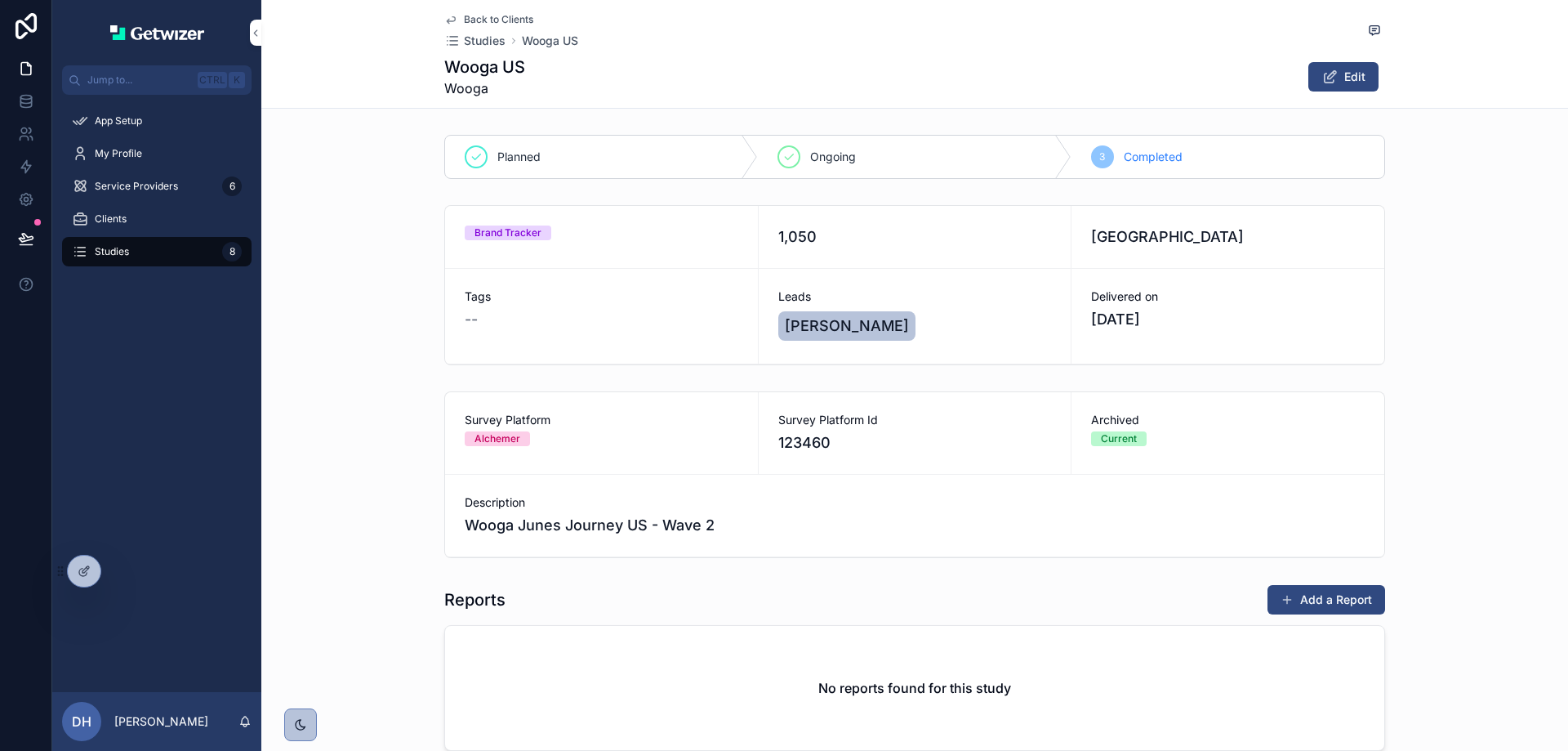
click at [111, 150] on span "My Profile" at bounding box center [118, 153] width 47 height 13
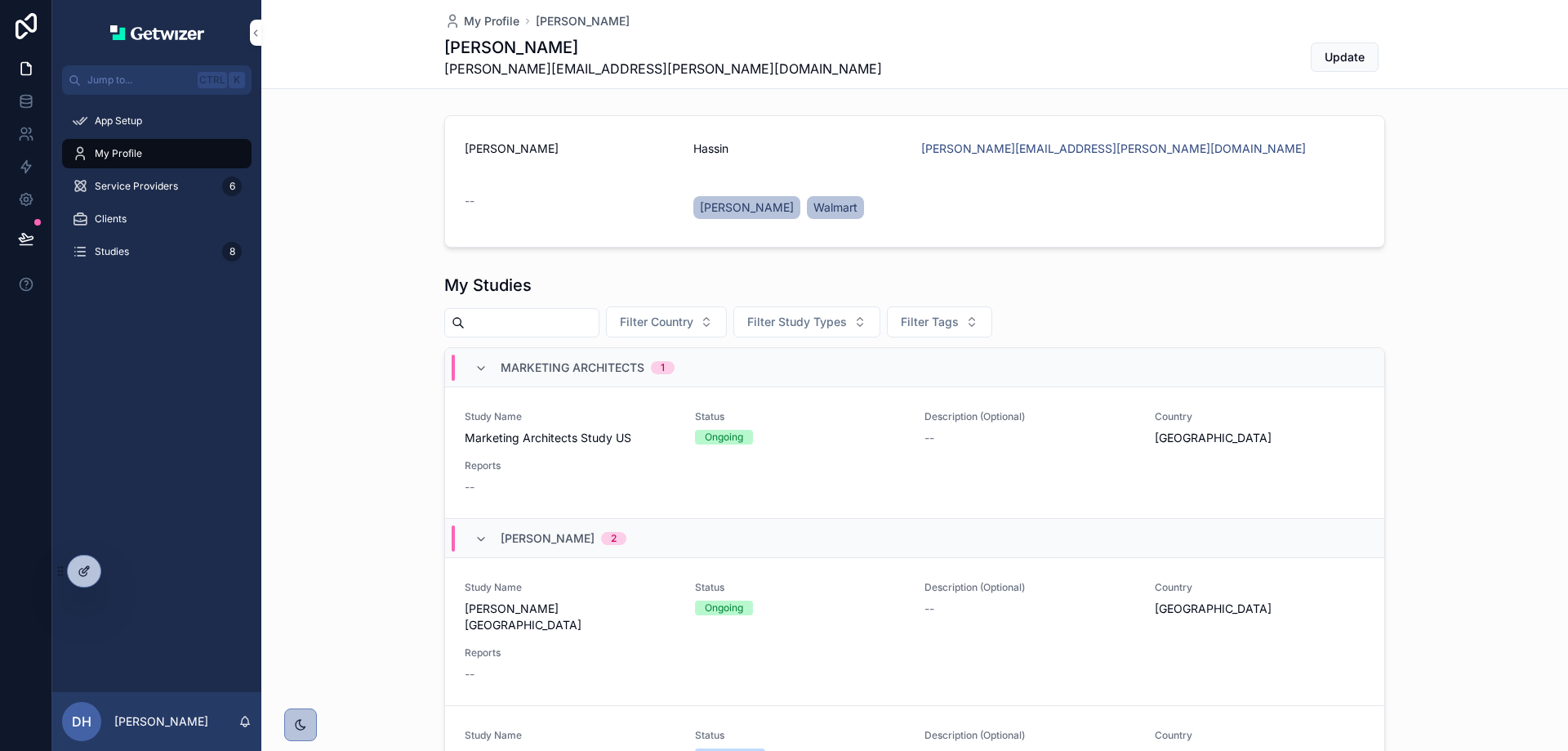
click at [70, 576] on div at bounding box center [84, 571] width 33 height 31
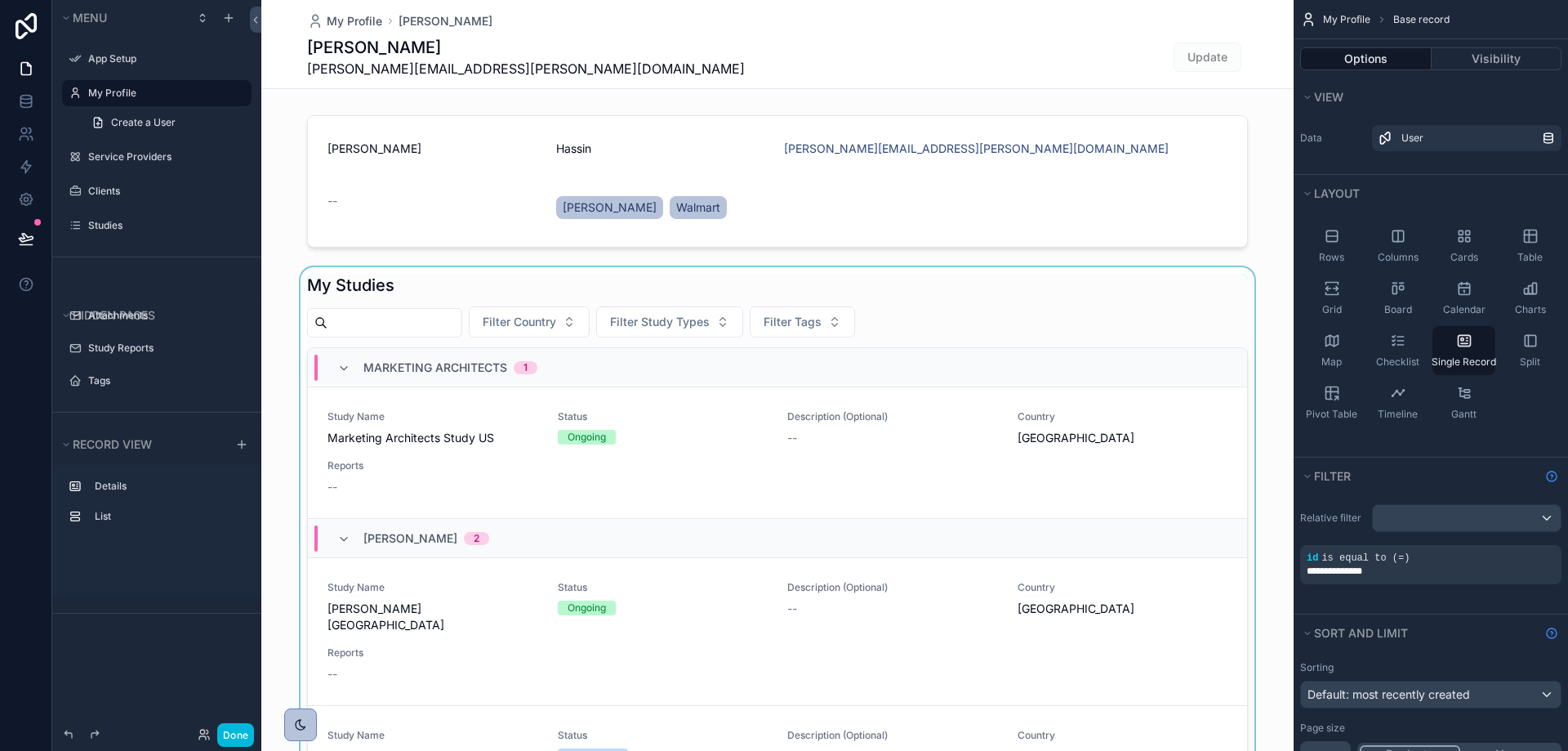
click at [1213, 289] on div "scrollable content" at bounding box center [777, 585] width 1032 height 636
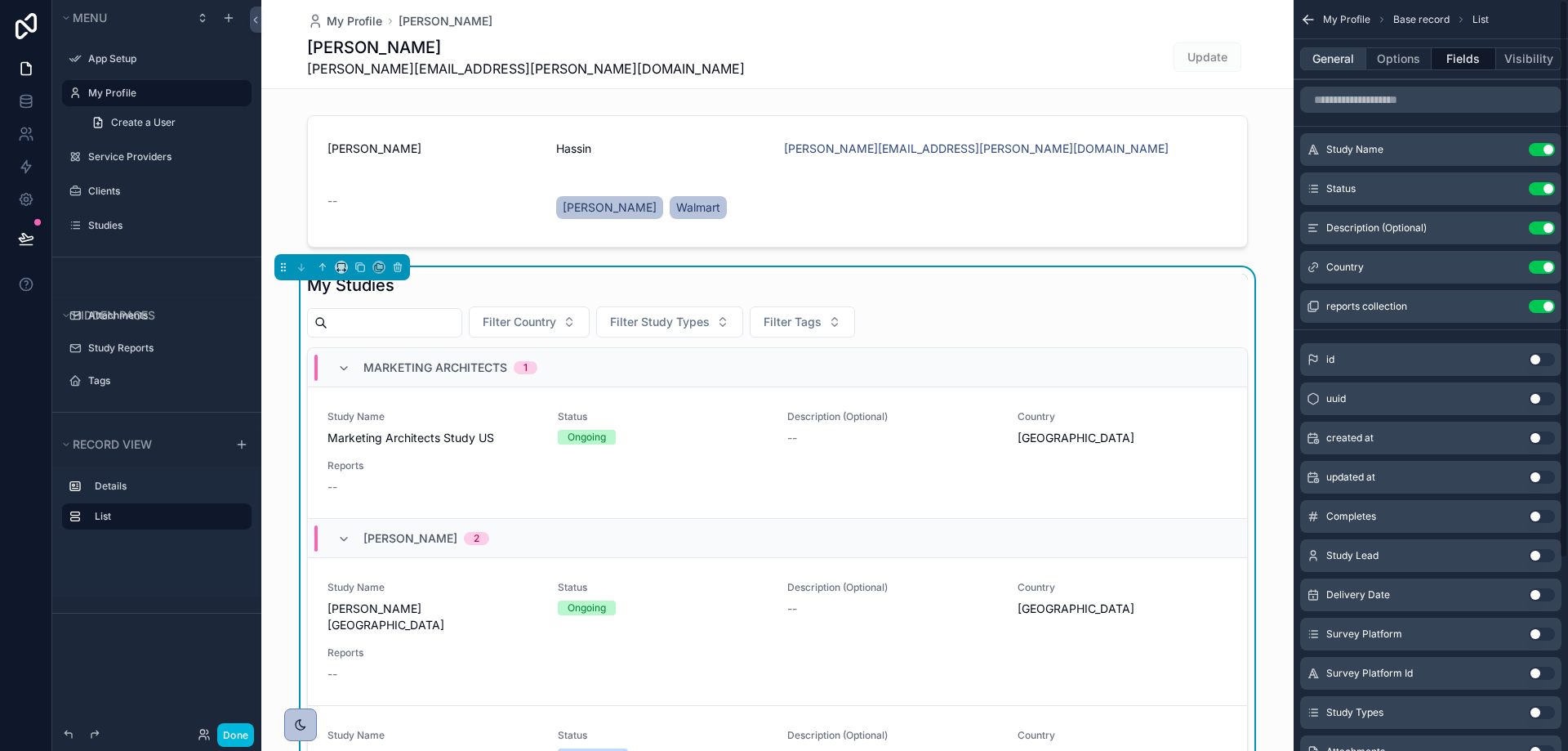
click at [1336, 60] on button "General" at bounding box center [1333, 59] width 66 height 23
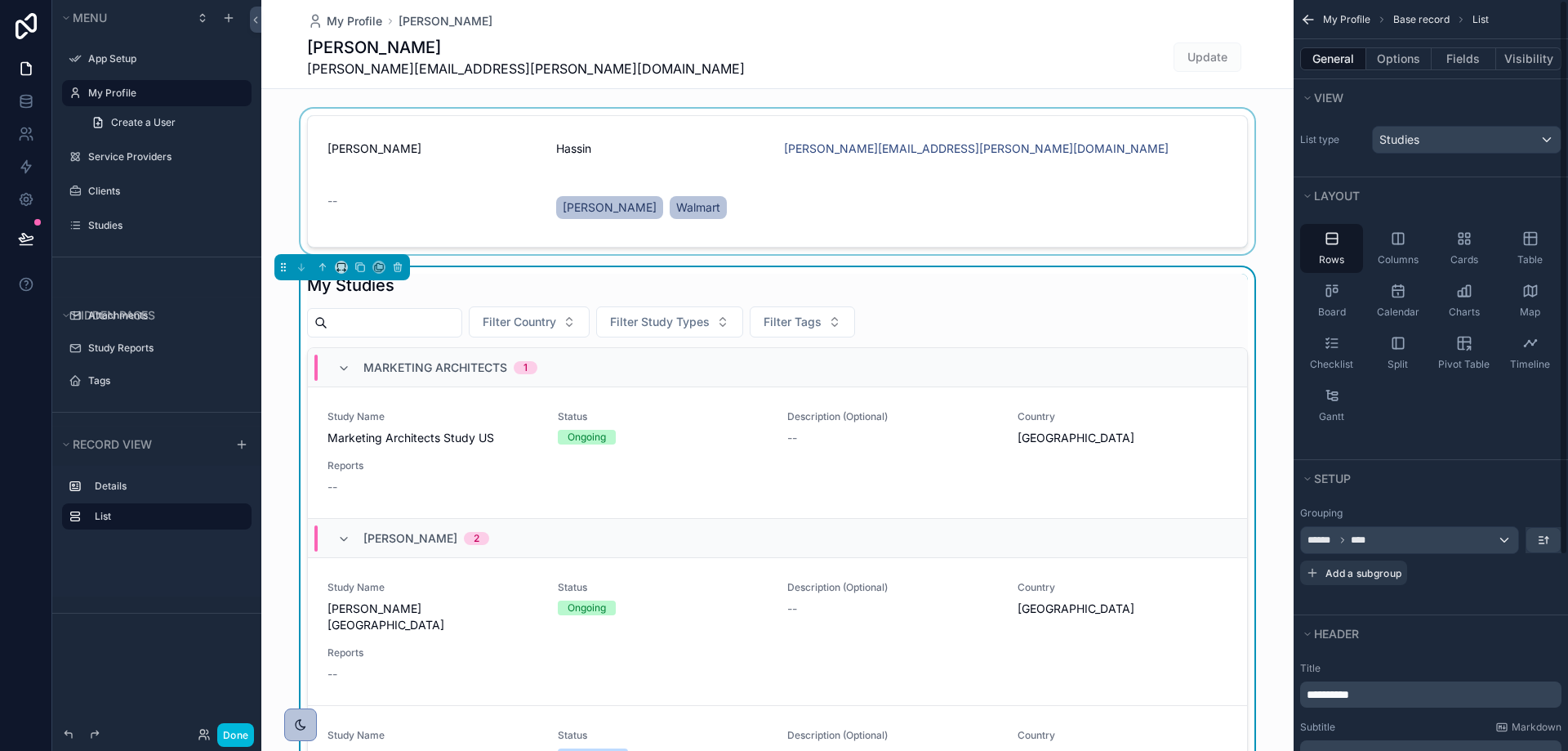
click at [1267, 220] on div "scrollable content" at bounding box center [777, 181] width 1032 height 146
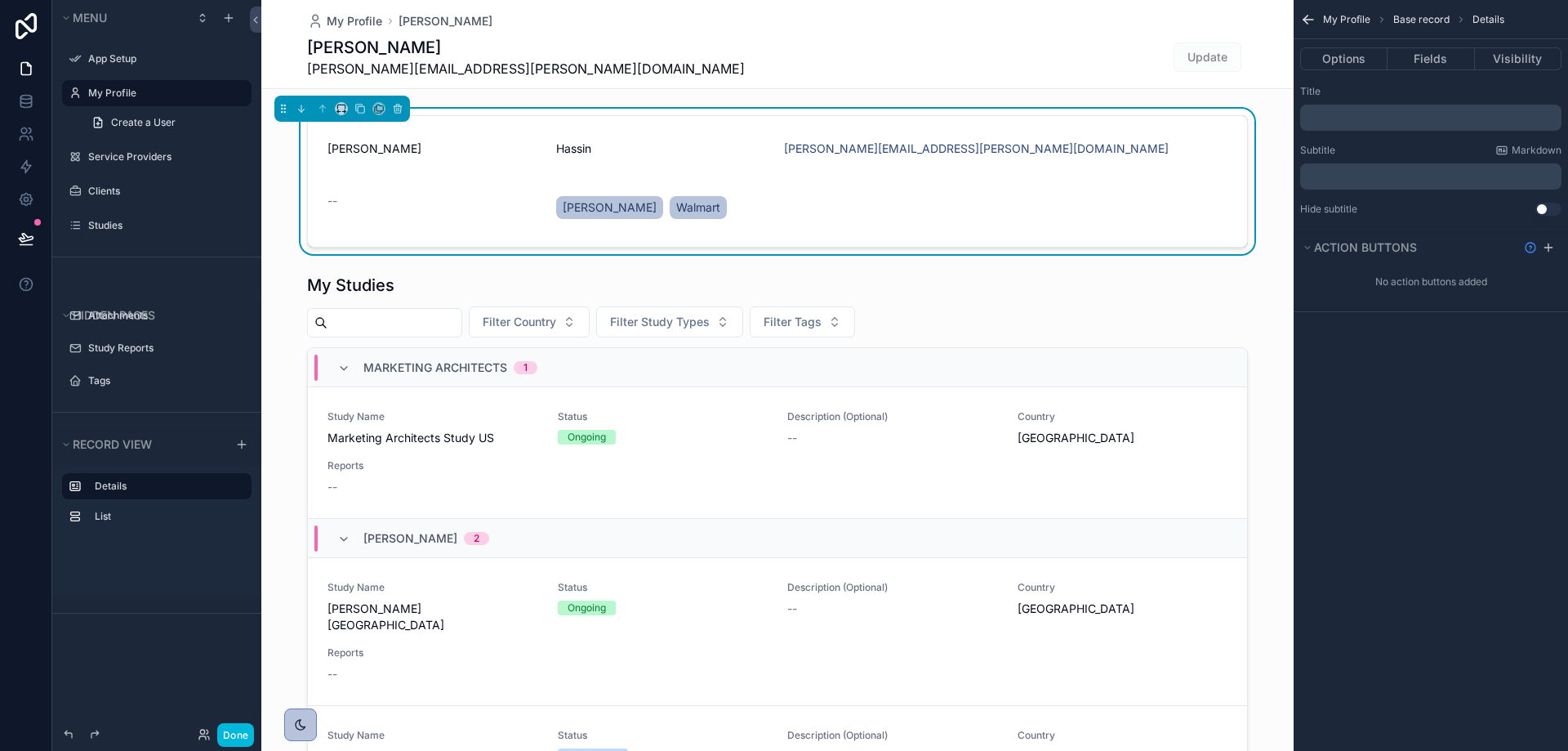
click at [1085, 158] on div "[PERSON_NAME][EMAIL_ADDRESS][PERSON_NAME][DOMAIN_NAME]" at bounding box center [1005, 148] width 443 height 26
click at [1435, 62] on button "Fields" at bounding box center [1430, 59] width 87 height 23
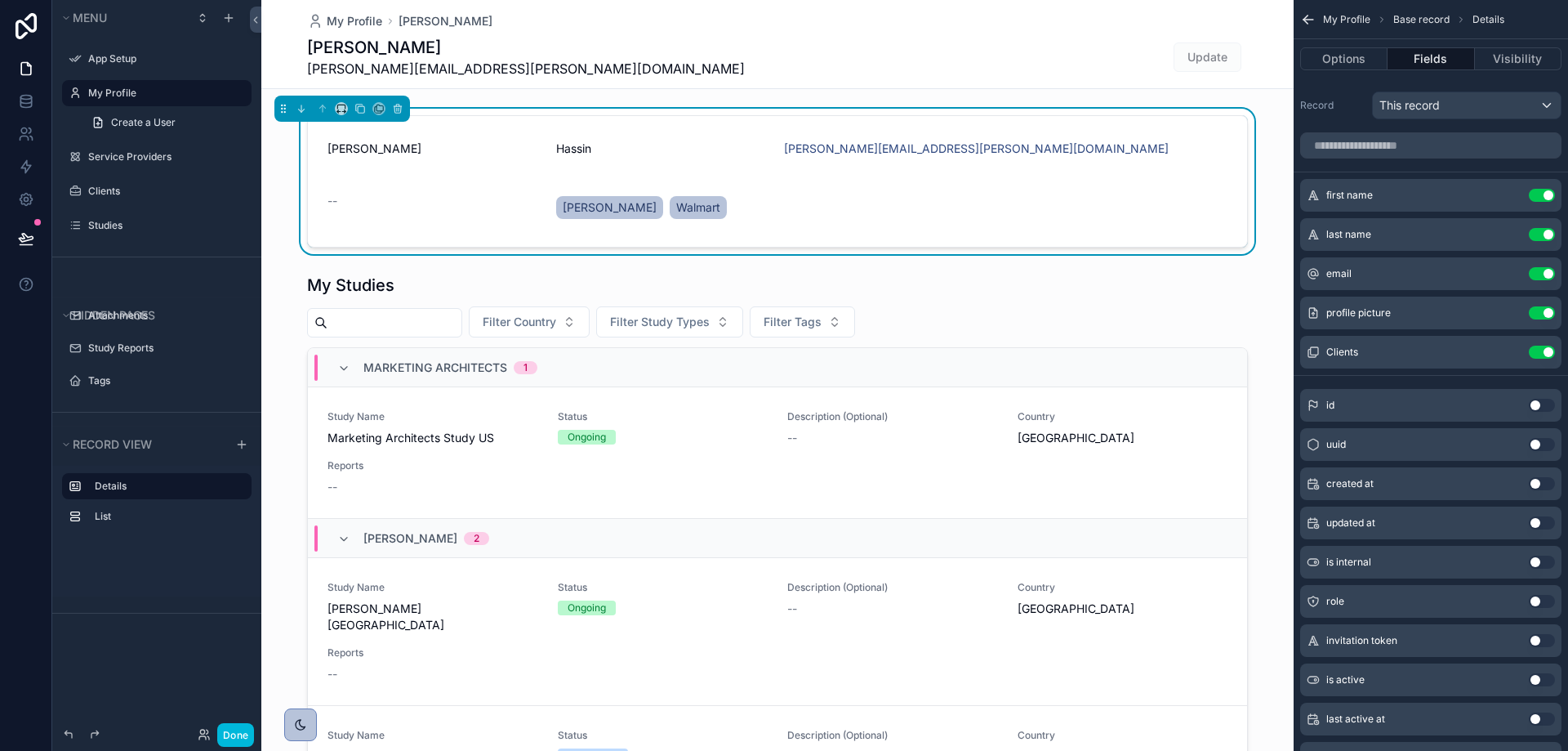
click at [0, 0] on icon "scrollable content" at bounding box center [0, 0] width 0 height 0
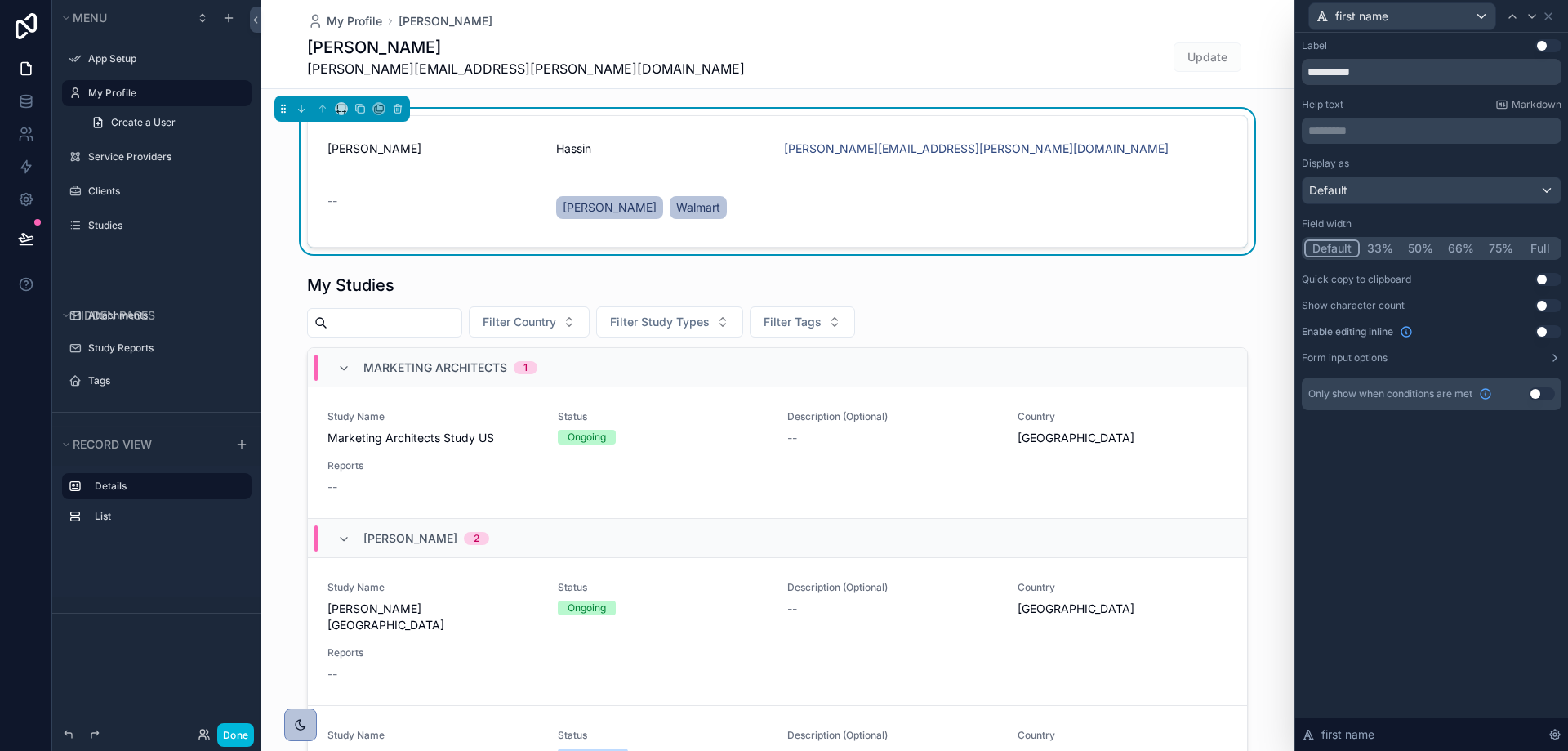
click at [1546, 45] on button "Use setting" at bounding box center [1548, 46] width 26 height 13
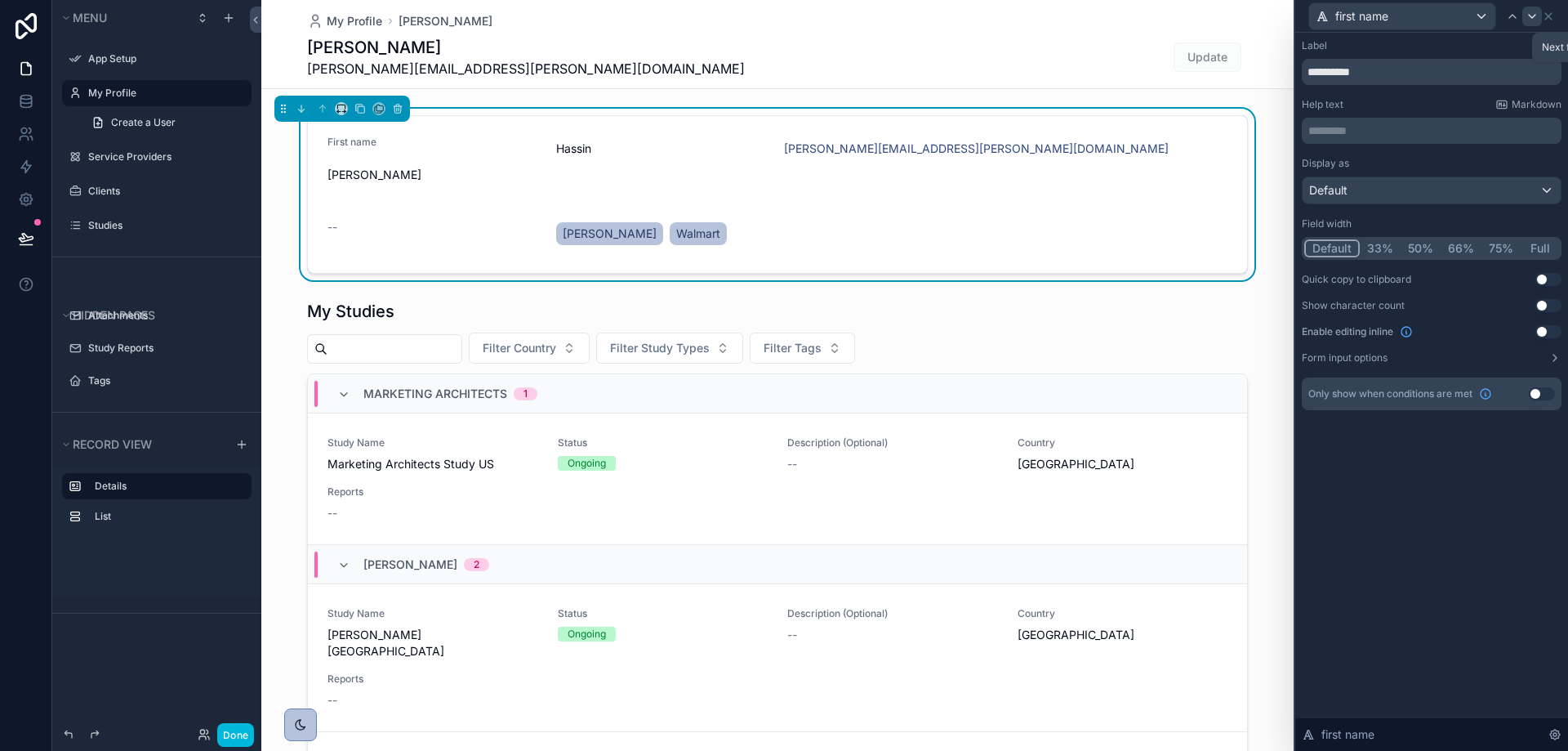
click at [1530, 16] on icon at bounding box center [1532, 16] width 7 height 3
click at [1543, 47] on button "Use setting" at bounding box center [1548, 46] width 26 height 13
click at [1526, 16] on icon at bounding box center [1531, 16] width 13 height 13
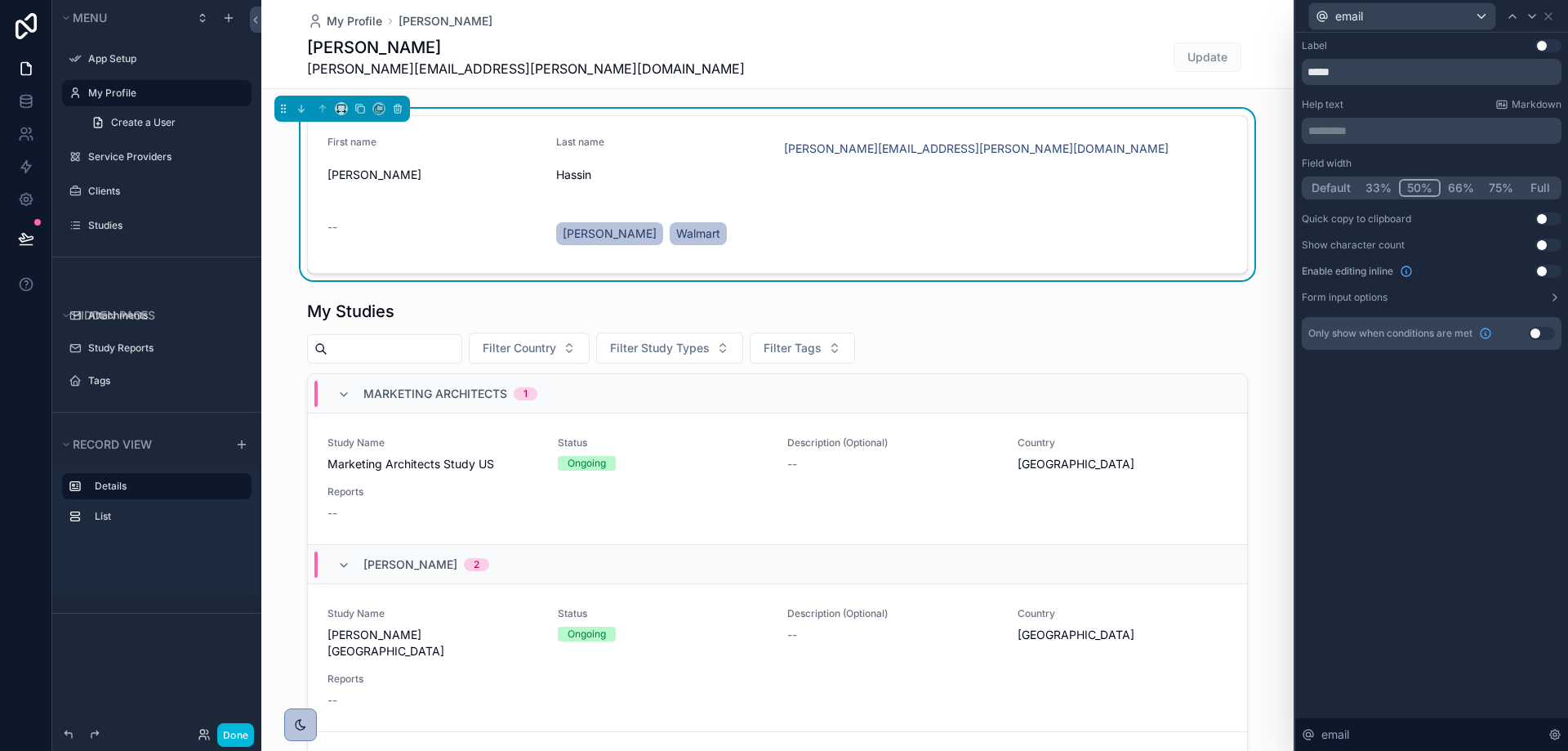
click at [1549, 22] on icon at bounding box center [1547, 16] width 13 height 13
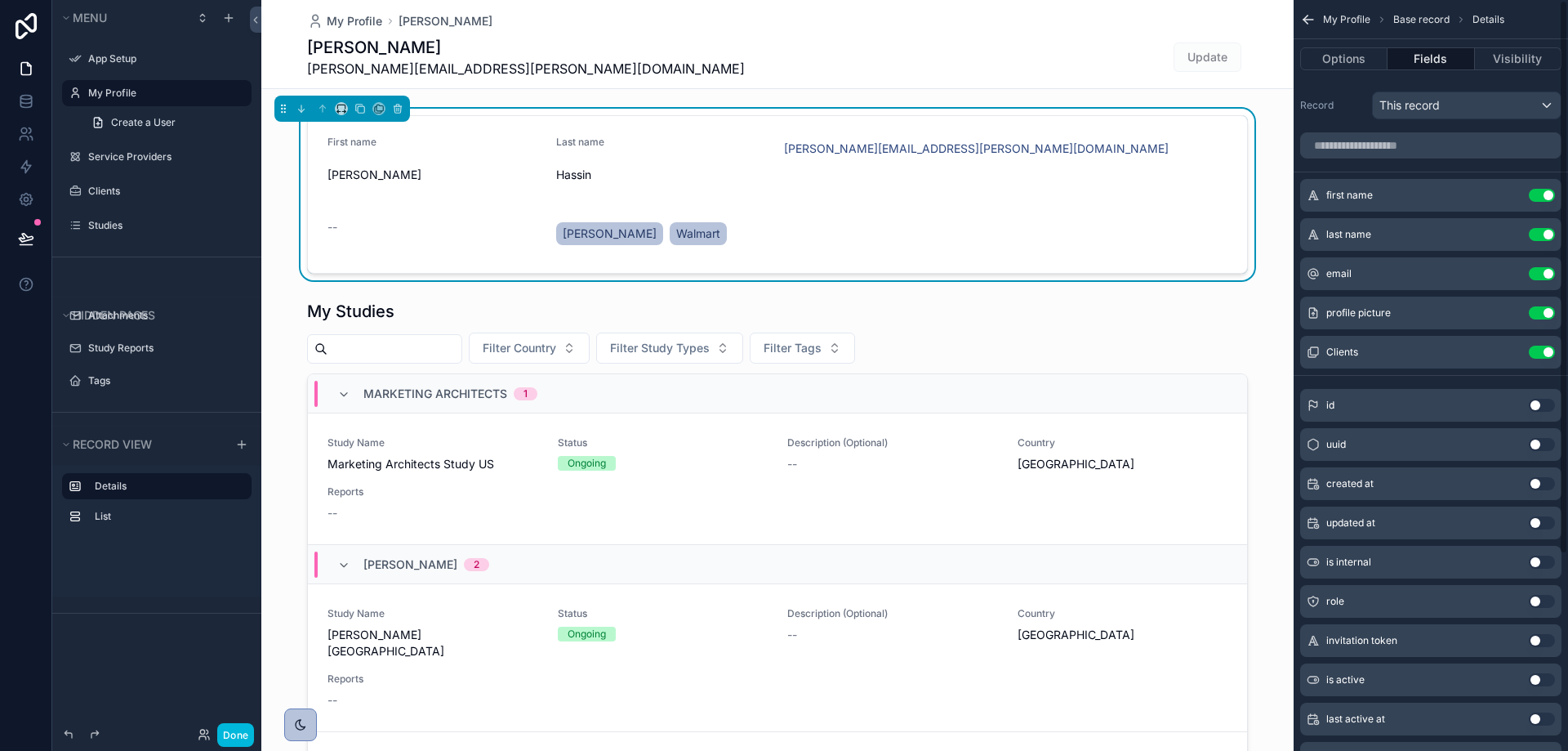
click at [1305, 12] on icon "scrollable content" at bounding box center [1308, 19] width 16 height 16
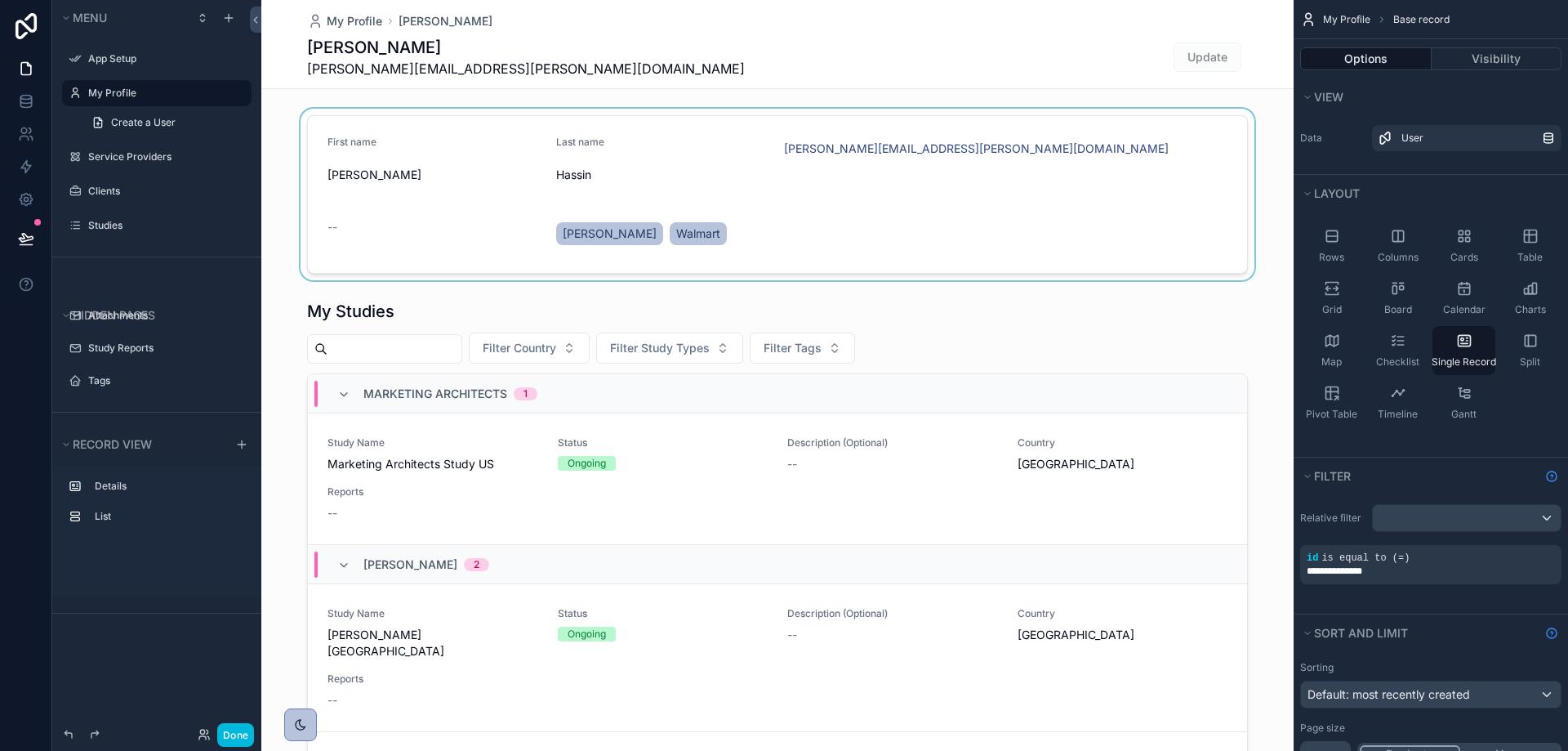
click at [674, 156] on div "scrollable content" at bounding box center [777, 194] width 1032 height 171
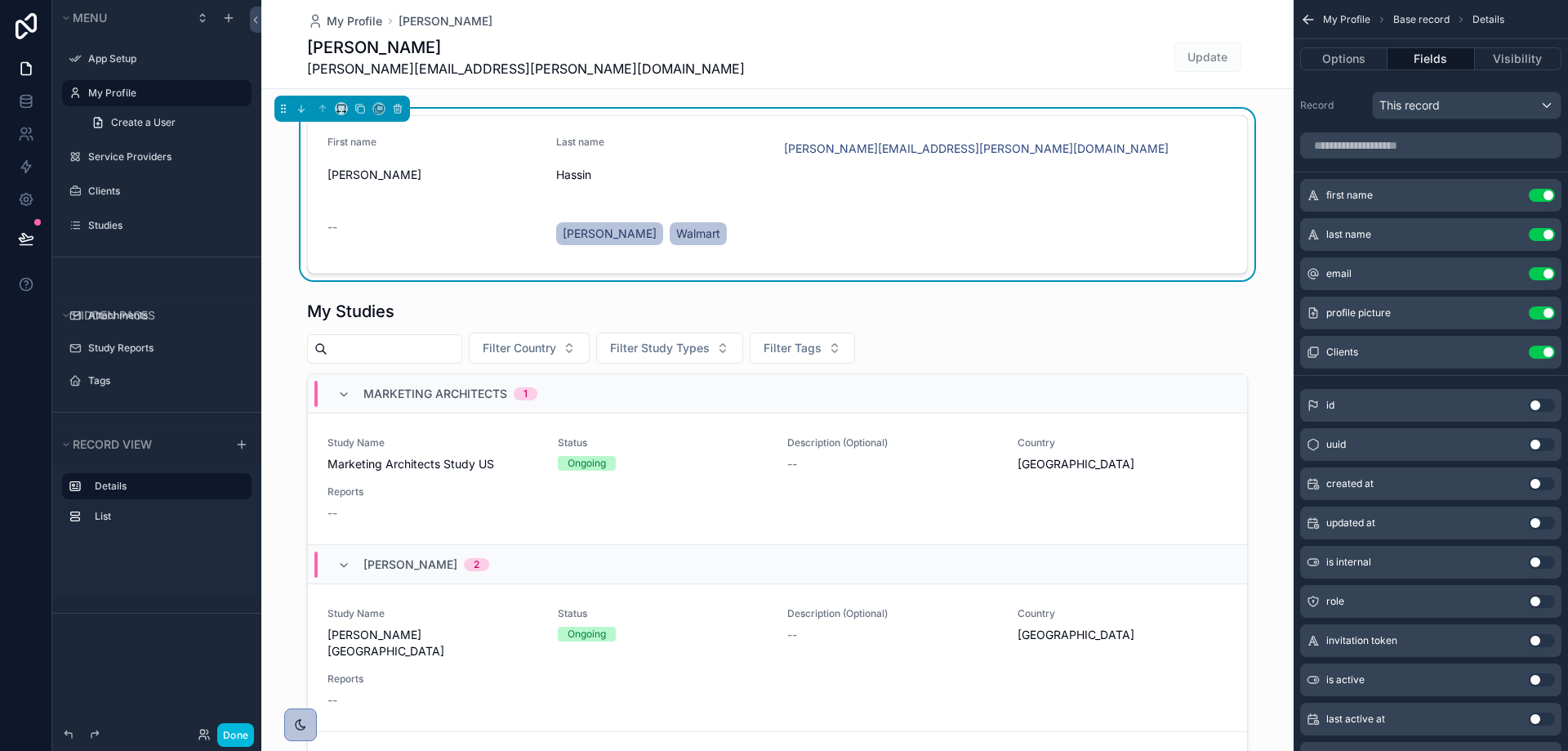
click at [0, 0] on icon "scrollable content" at bounding box center [0, 0] width 0 height 0
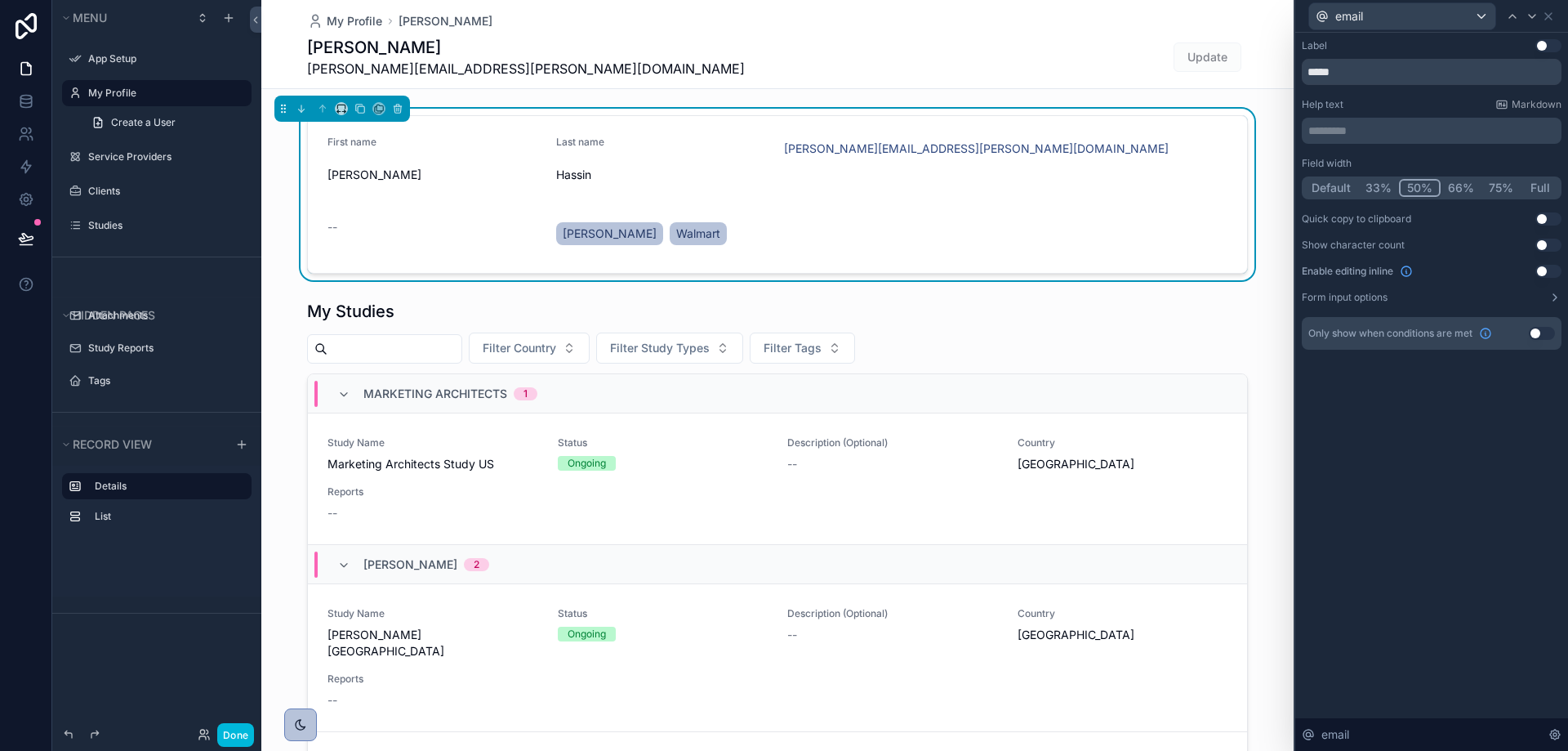
click at [1548, 41] on button "Use setting" at bounding box center [1548, 46] width 26 height 13
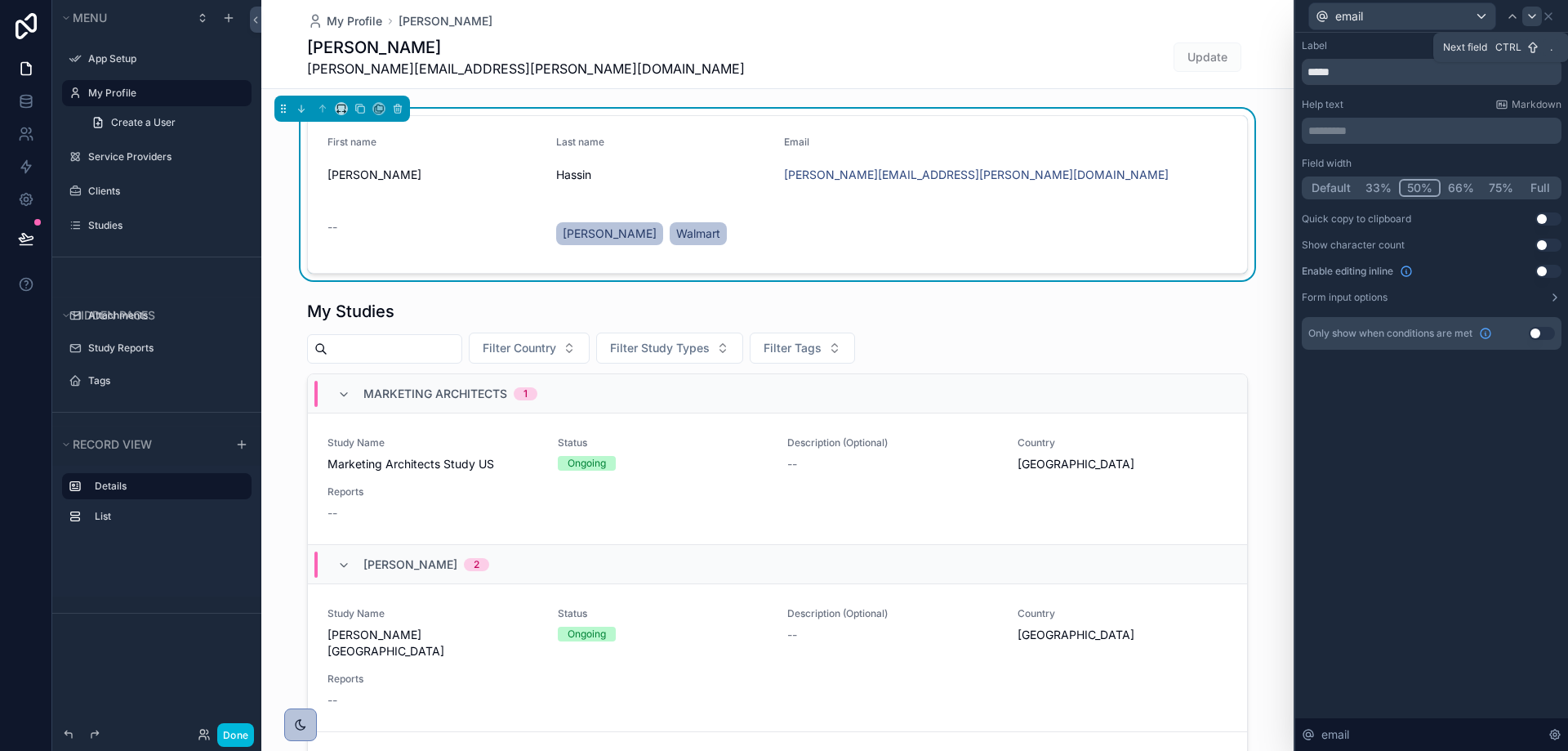
click at [1534, 16] on icon at bounding box center [1531, 16] width 13 height 13
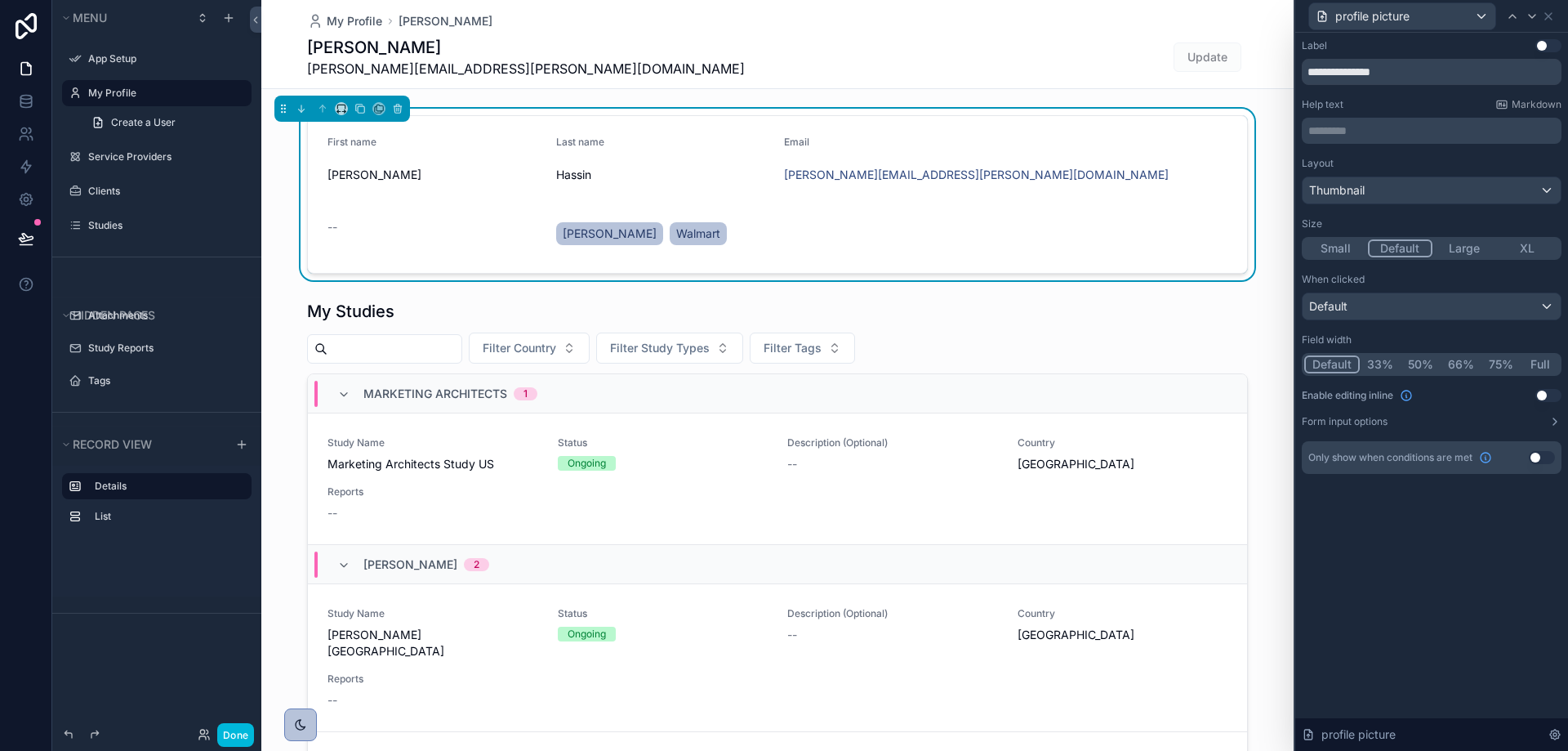
click at [1545, 43] on button "Use setting" at bounding box center [1548, 46] width 26 height 13
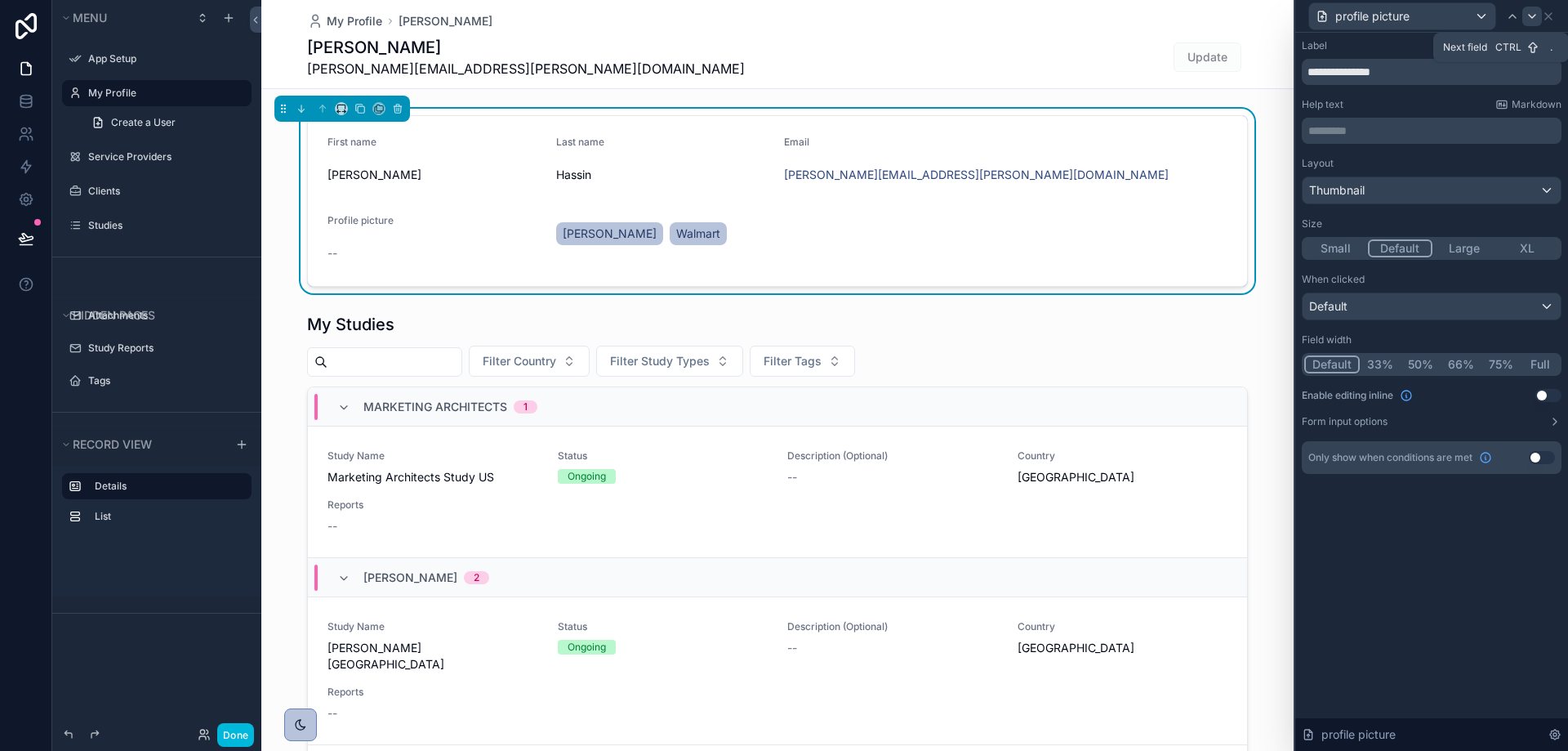
click at [1533, 13] on icon at bounding box center [1531, 16] width 13 height 13
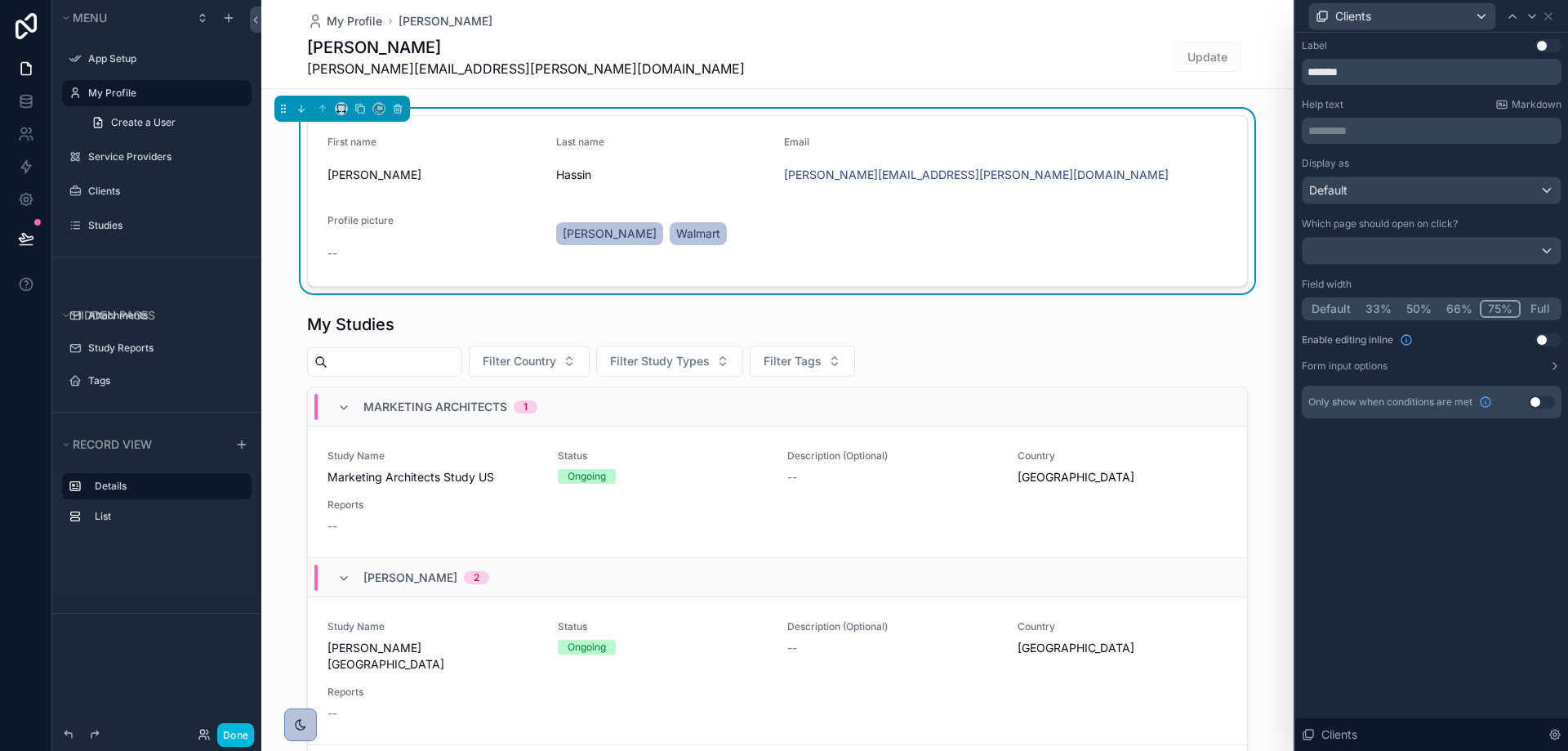
click at [1541, 47] on button "Use setting" at bounding box center [1548, 46] width 26 height 13
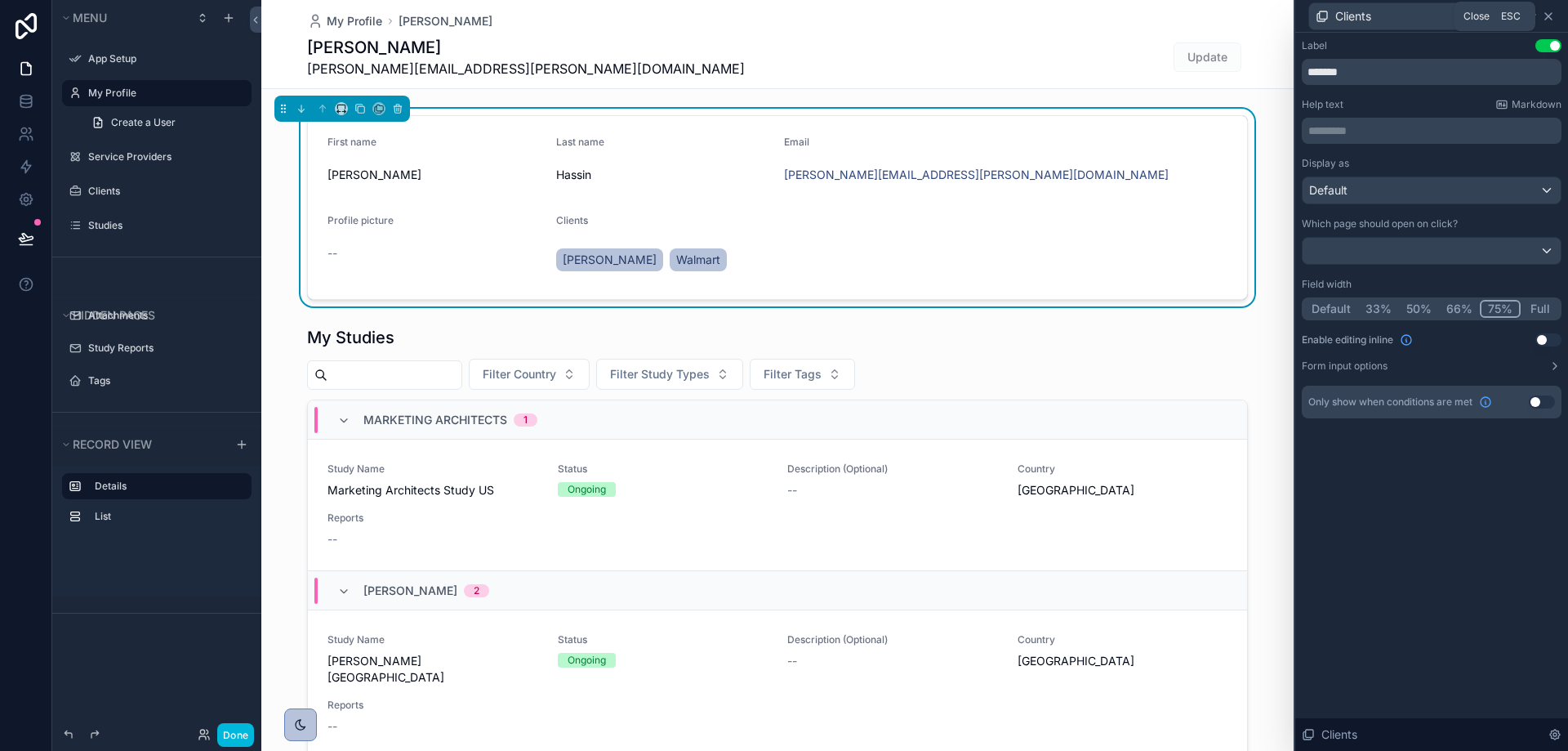
click at [1552, 11] on icon at bounding box center [1547, 16] width 13 height 13
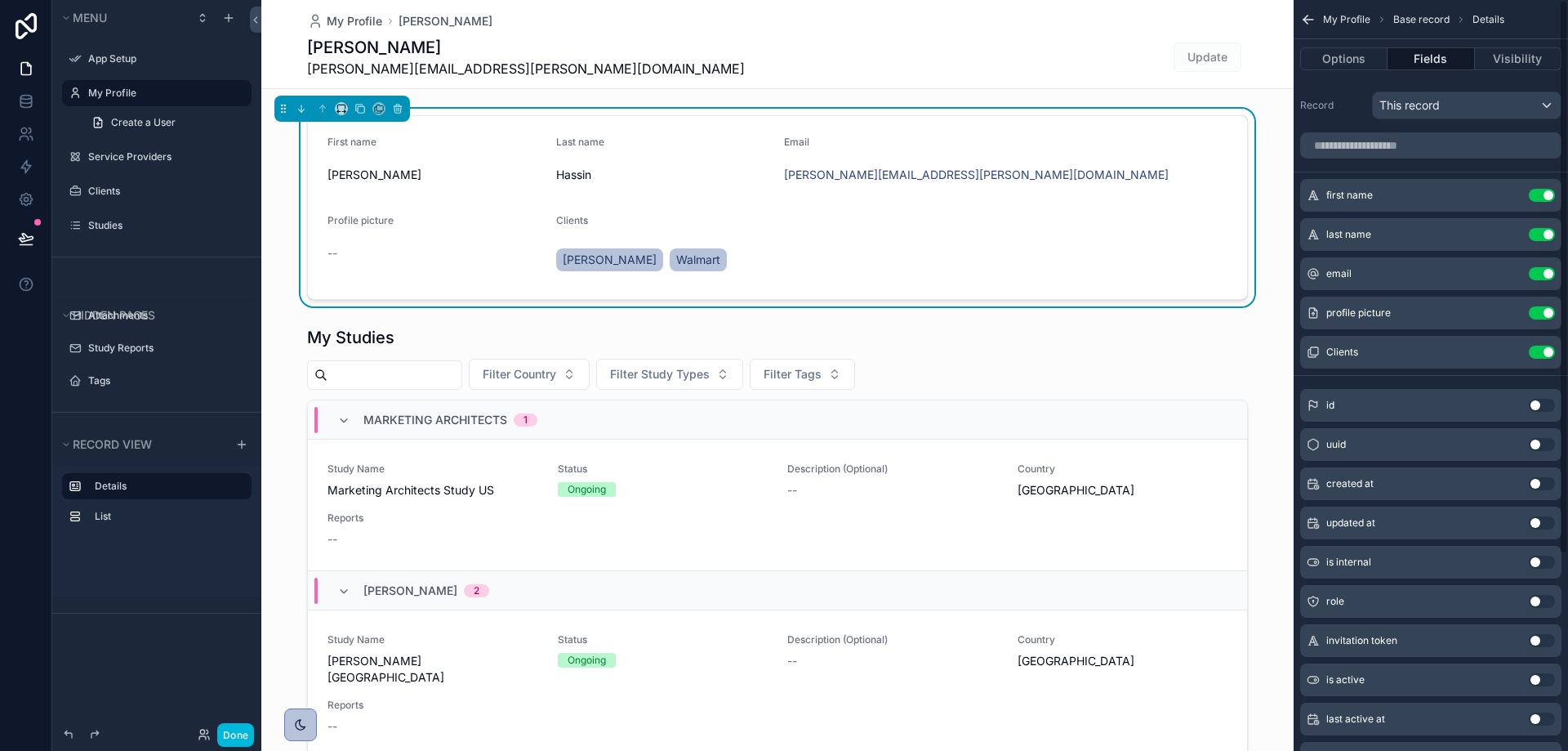
click at [1303, 17] on icon "scrollable content" at bounding box center [1308, 19] width 16 height 16
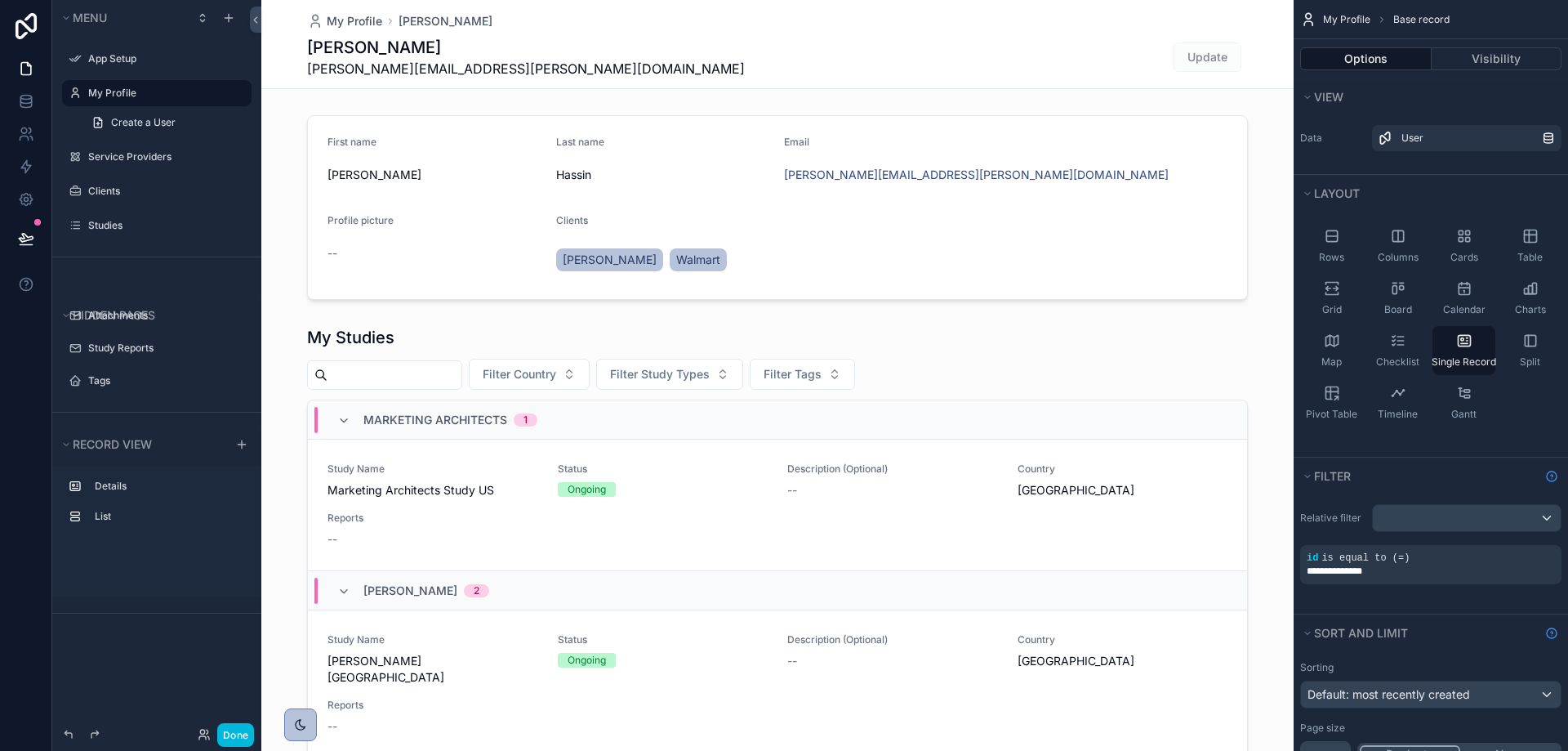
click at [307, 54] on h1 "[PERSON_NAME]" at bounding box center [526, 47] width 437 height 23
click at [419, 50] on h1 "[PERSON_NAME]" at bounding box center [526, 47] width 437 height 23
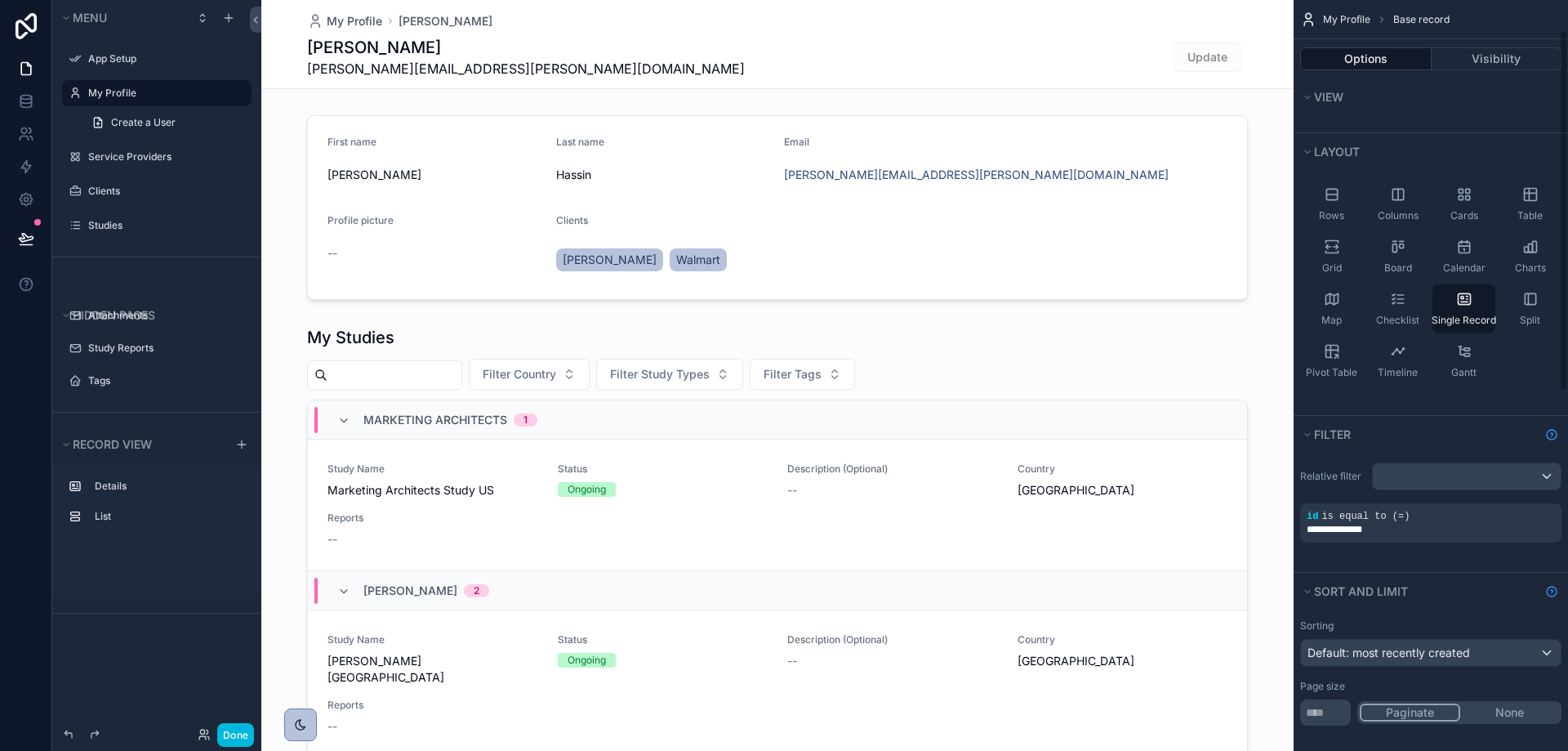
scroll to position [82, 0]
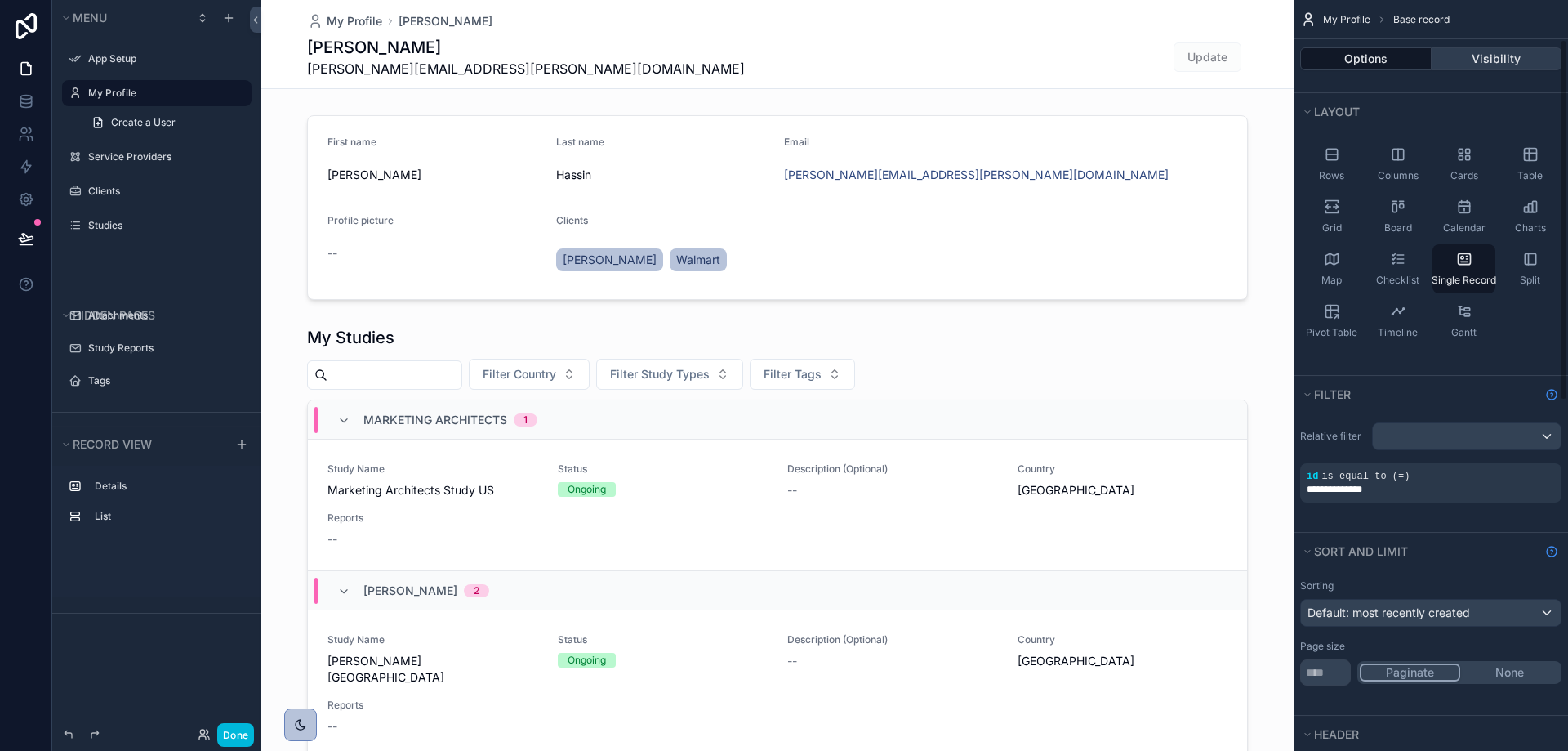
click at [1470, 55] on button "Visibility" at bounding box center [1497, 59] width 131 height 23
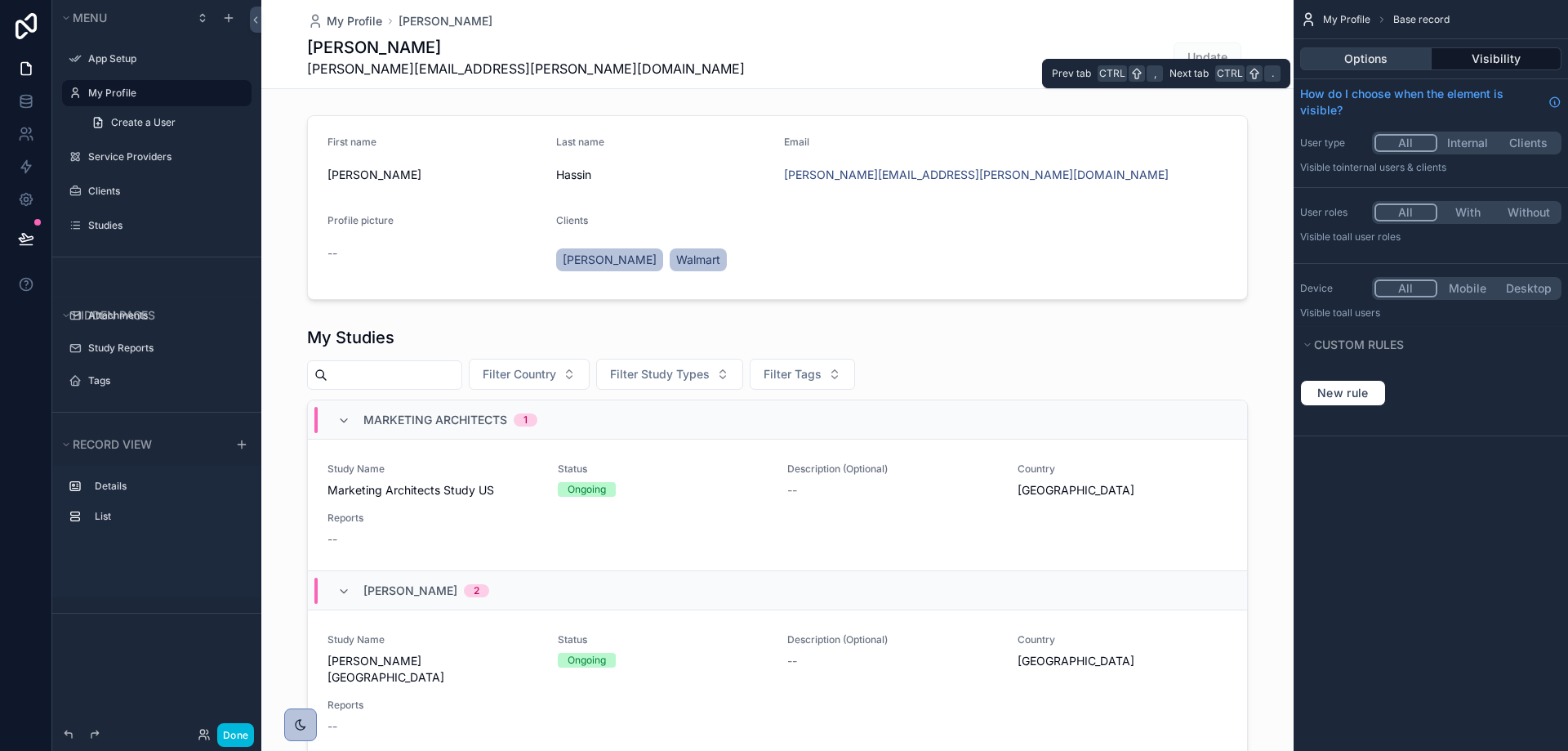
click at [1391, 55] on button "Options" at bounding box center [1366, 59] width 132 height 23
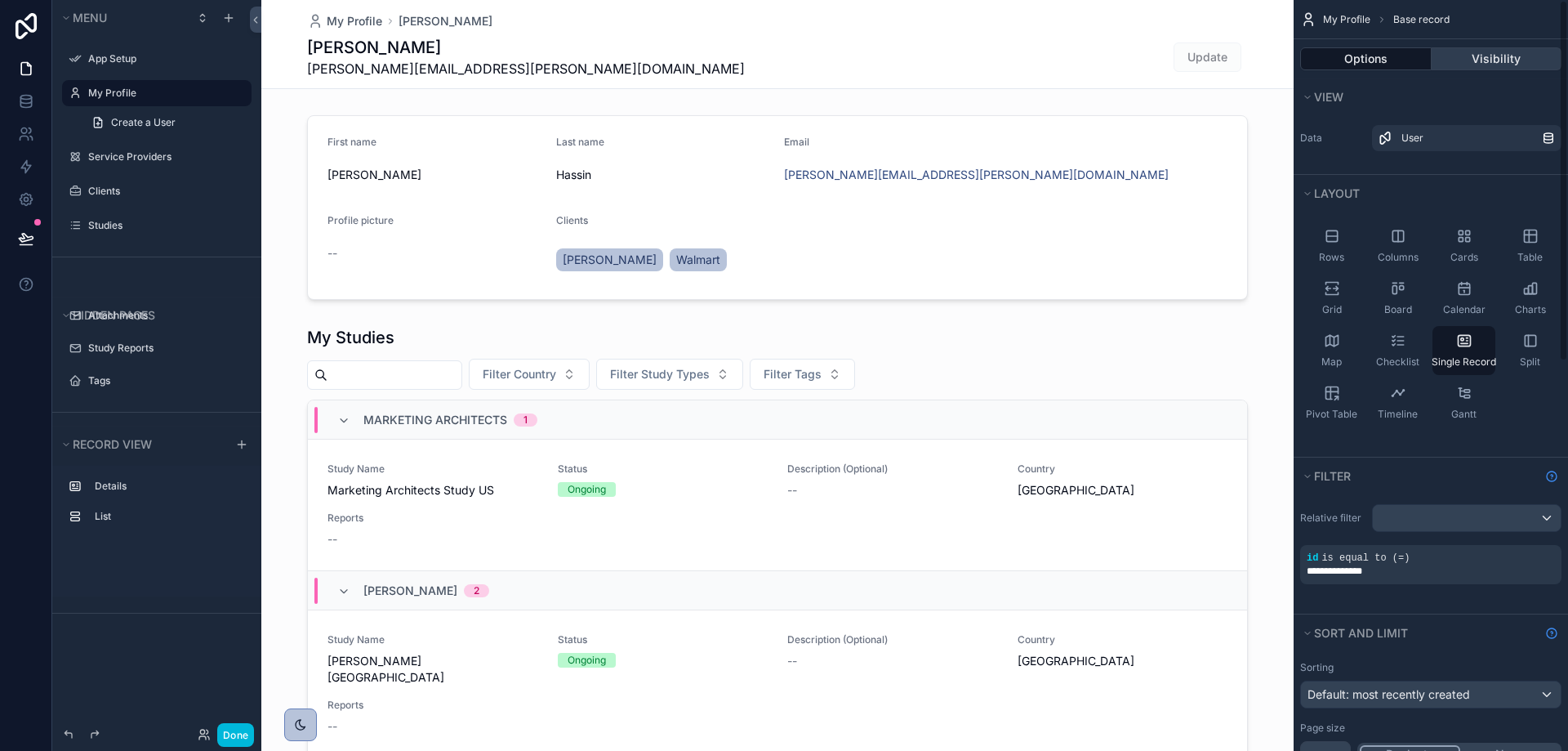
click at [1496, 64] on button "Visibility" at bounding box center [1497, 59] width 131 height 23
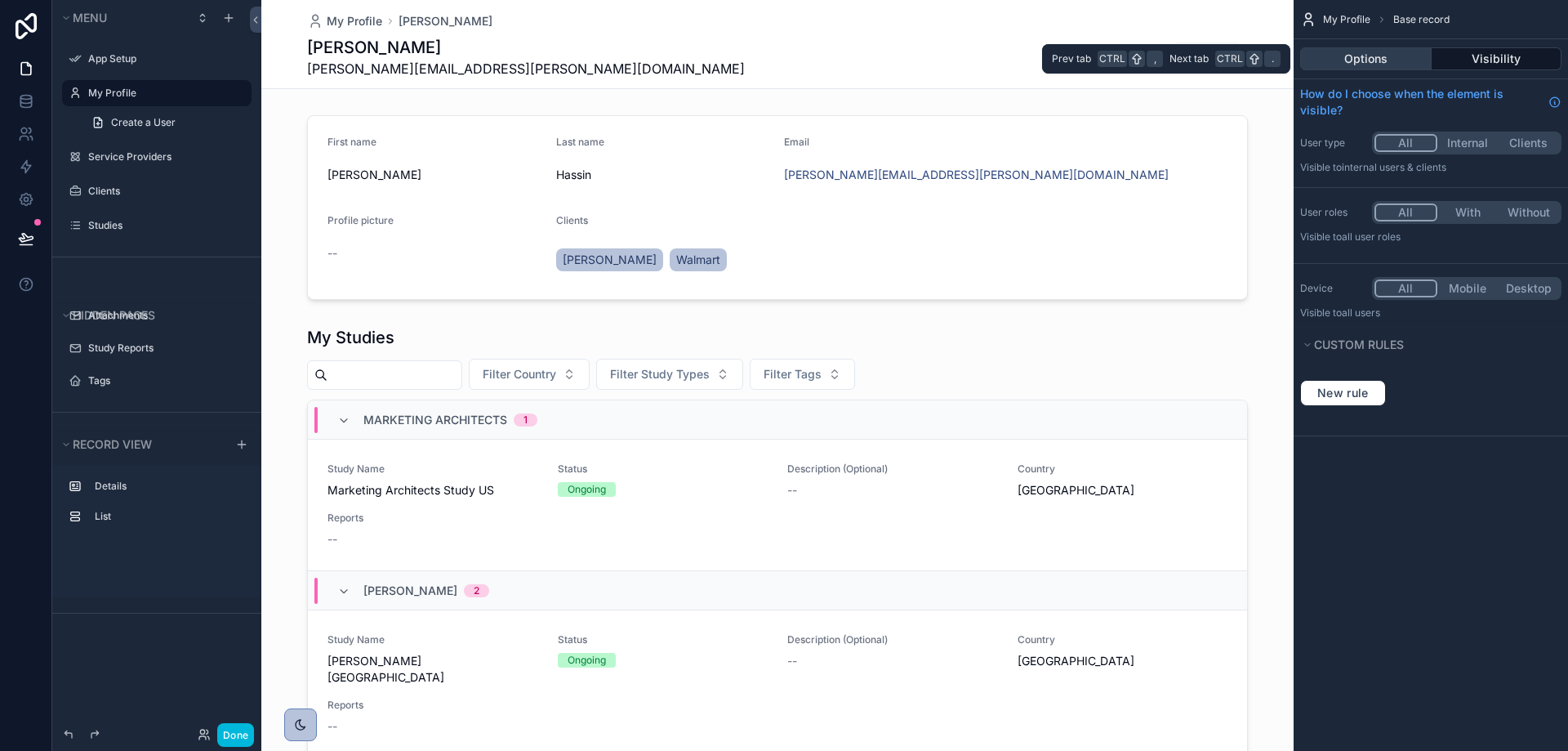
click at [1409, 49] on button "Options" at bounding box center [1366, 59] width 132 height 23
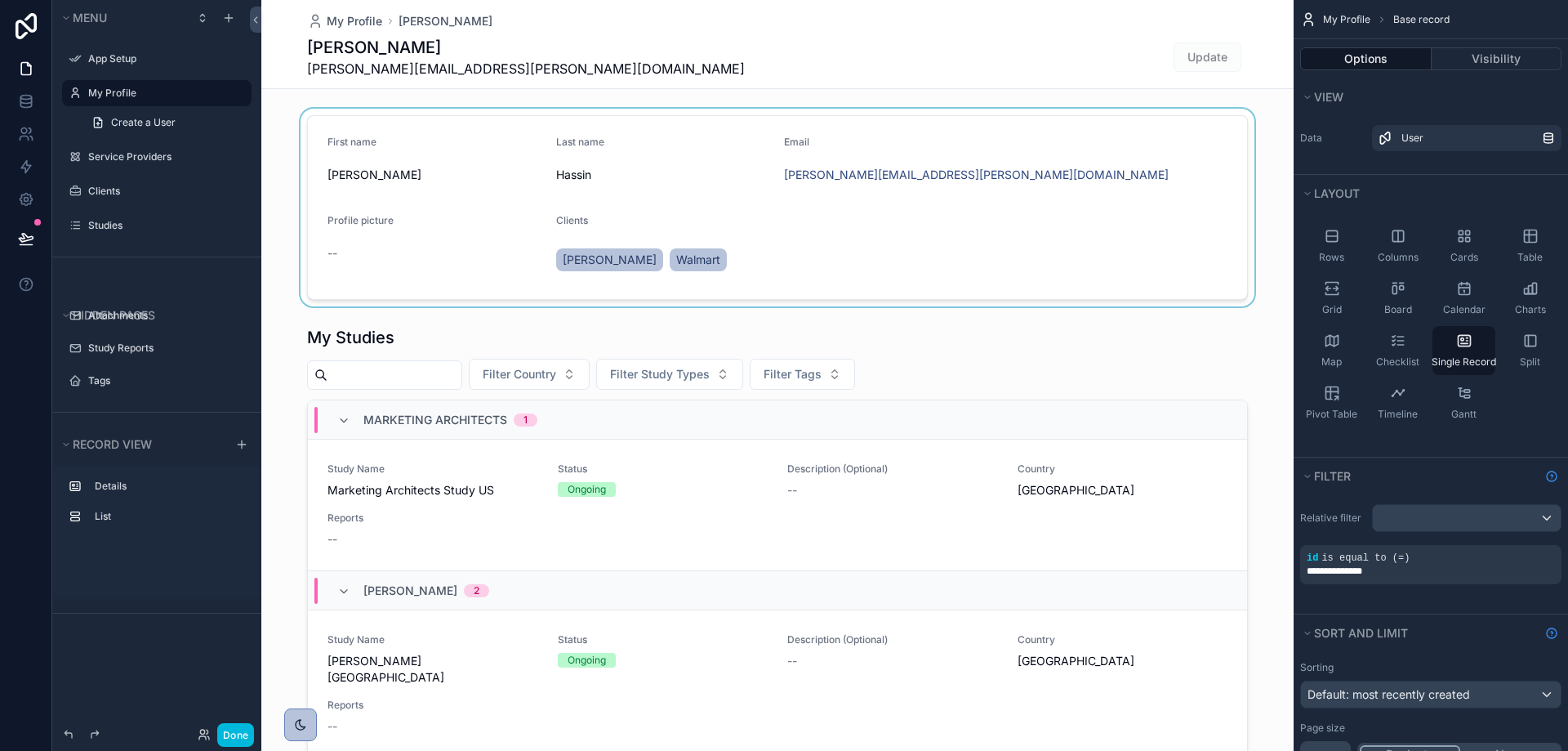
click at [1197, 152] on div "scrollable content" at bounding box center [777, 207] width 1032 height 197
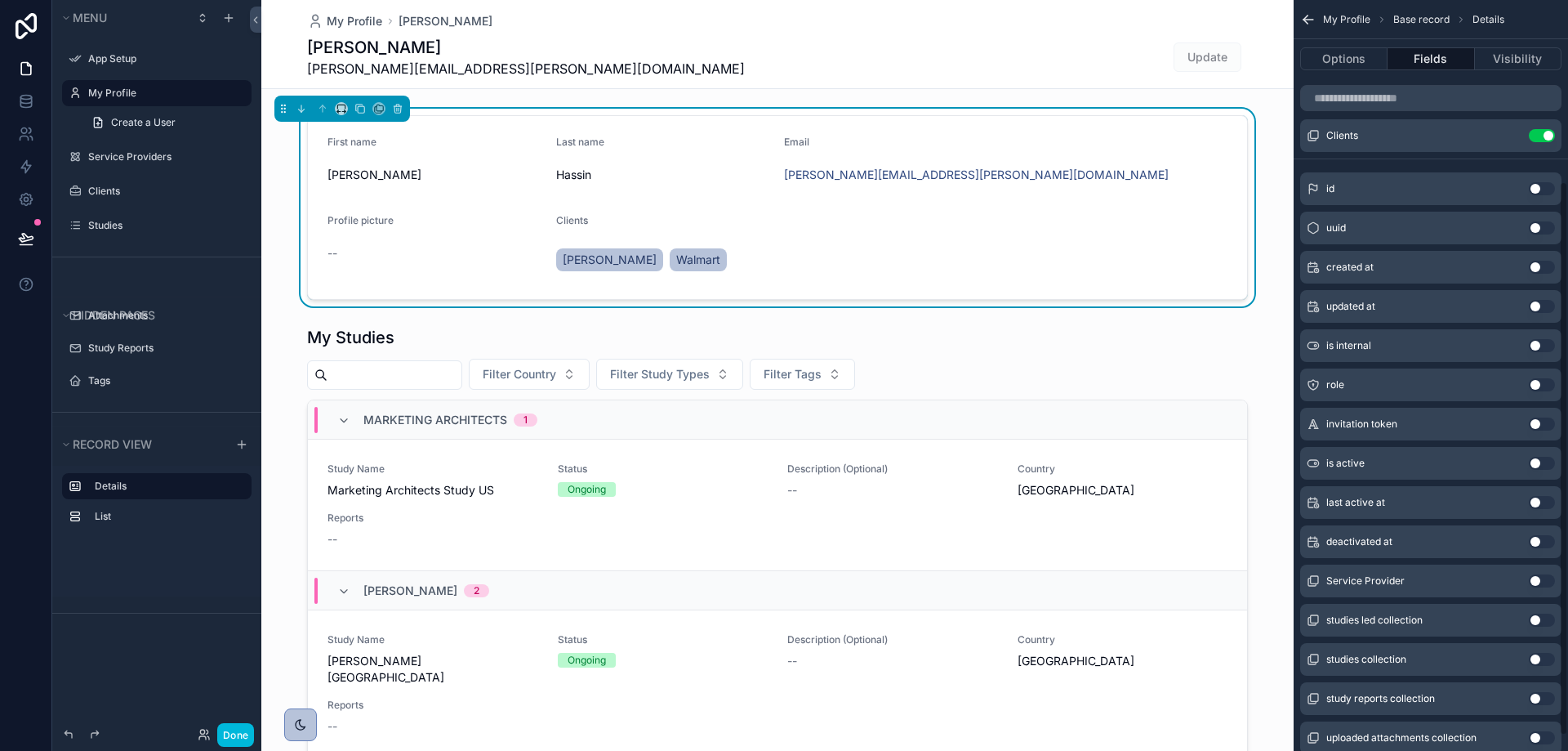
scroll to position [245, 0]
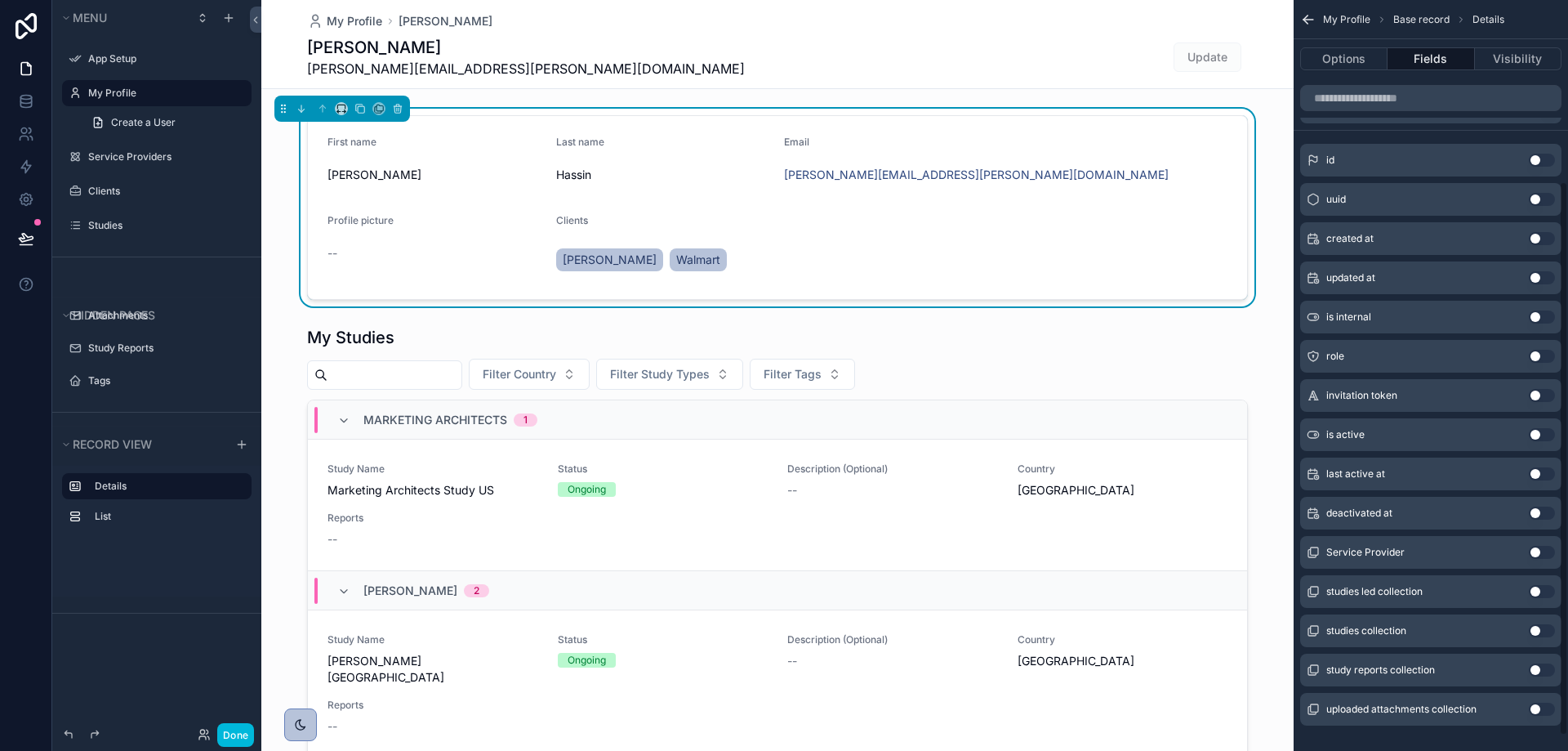
click at [1535, 551] on button "Use setting" at bounding box center [1541, 551] width 26 height 13
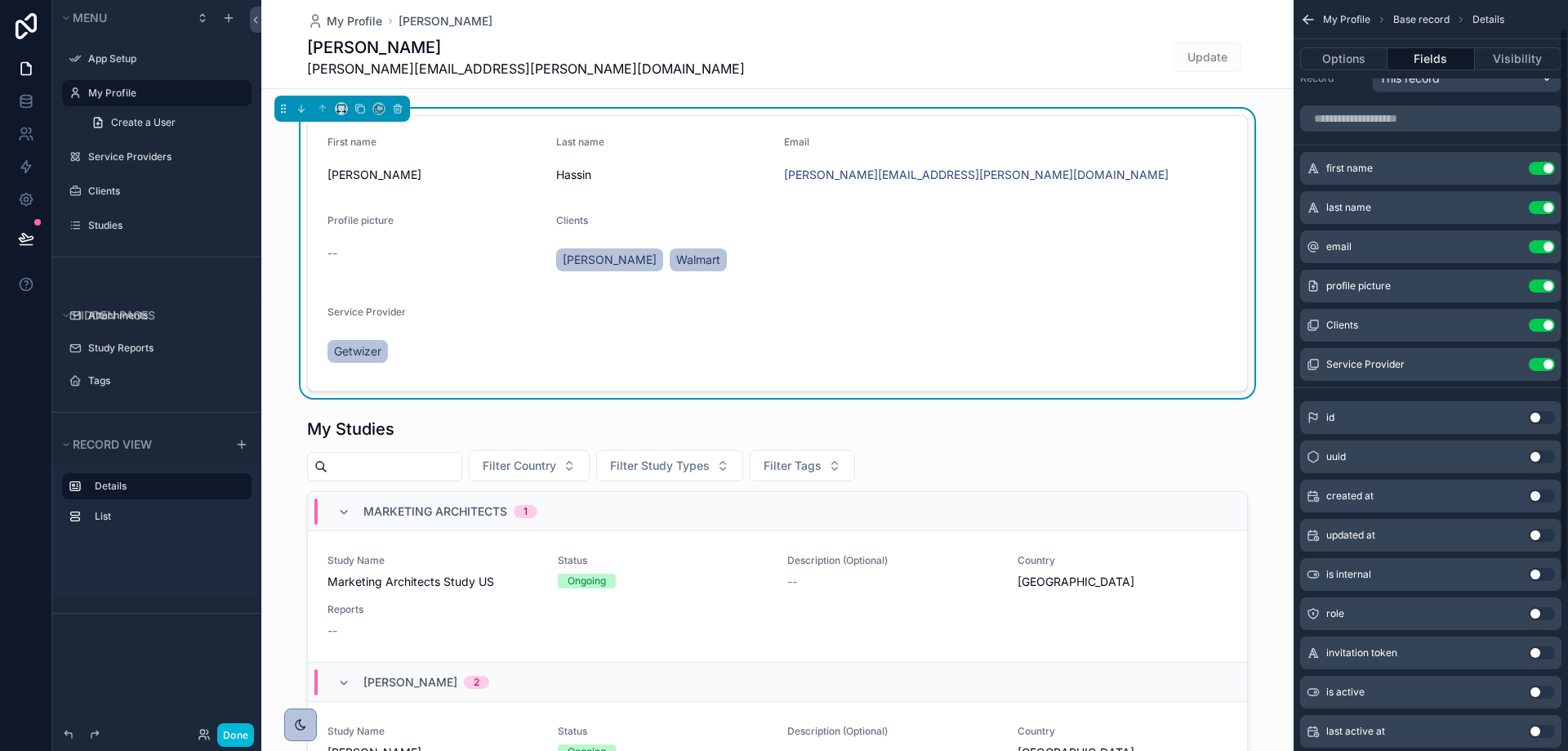
scroll to position [0, 0]
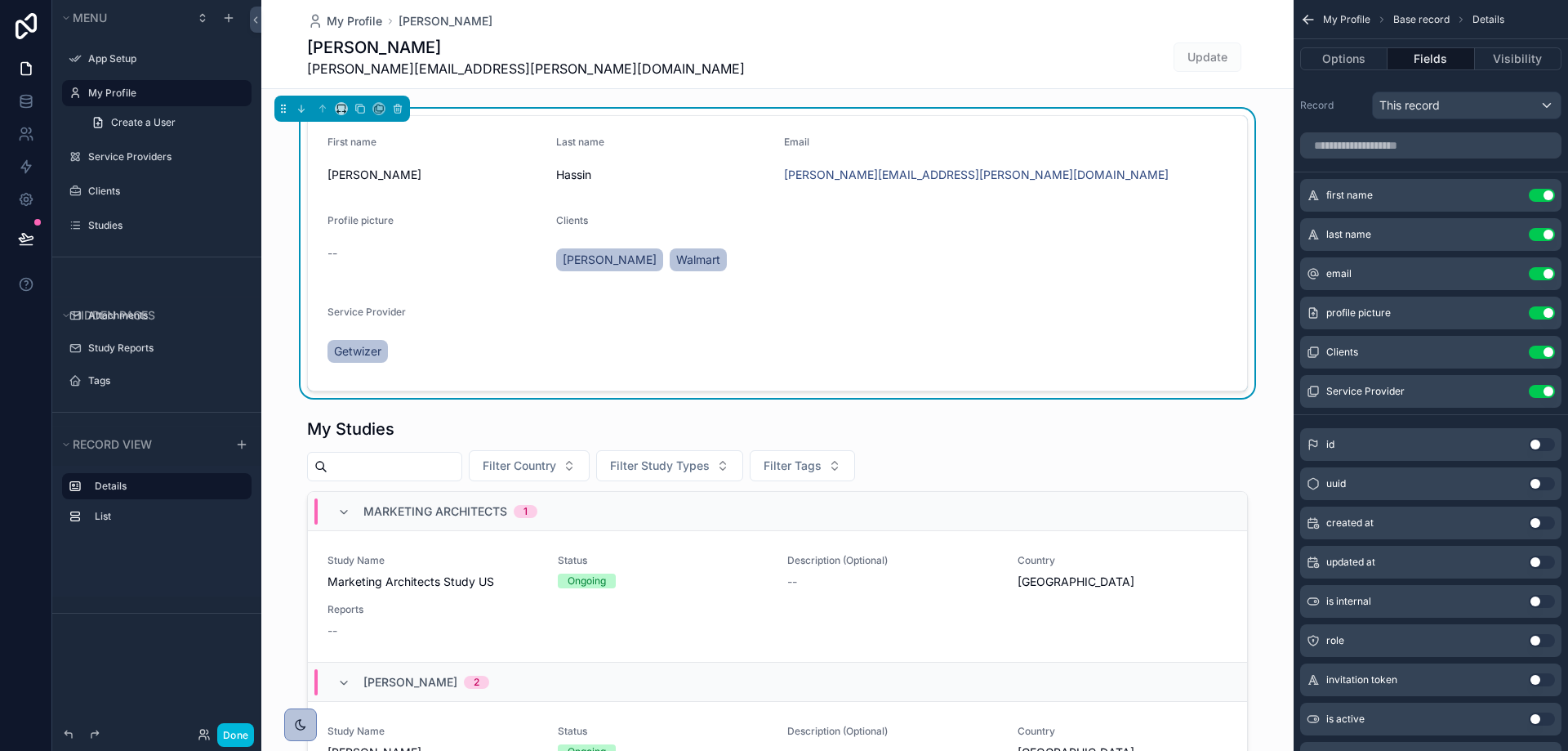
click at [0, 0] on icon "scrollable content" at bounding box center [0, 0] width 0 height 0
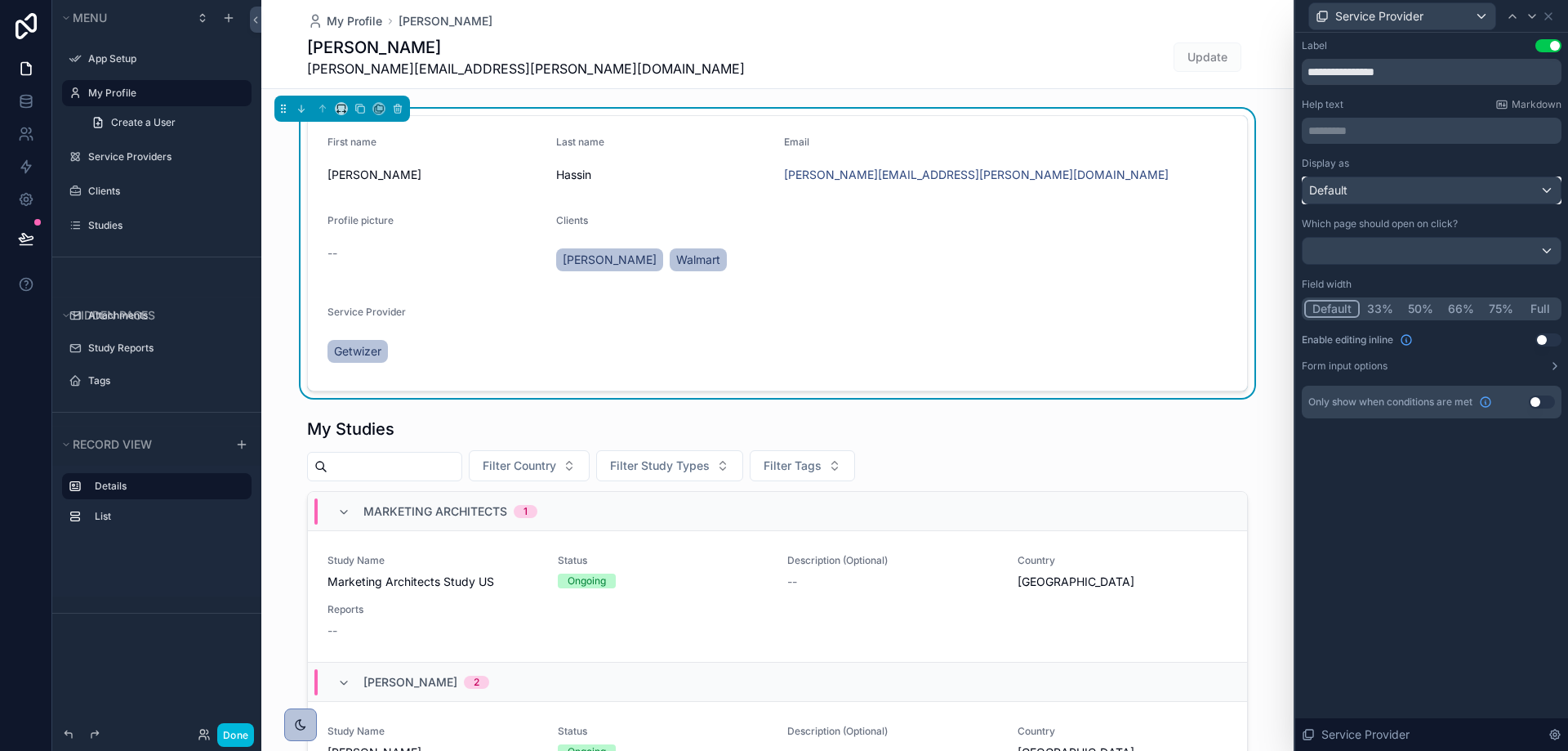
click at [1424, 177] on div "Default" at bounding box center [1432, 190] width 258 height 26
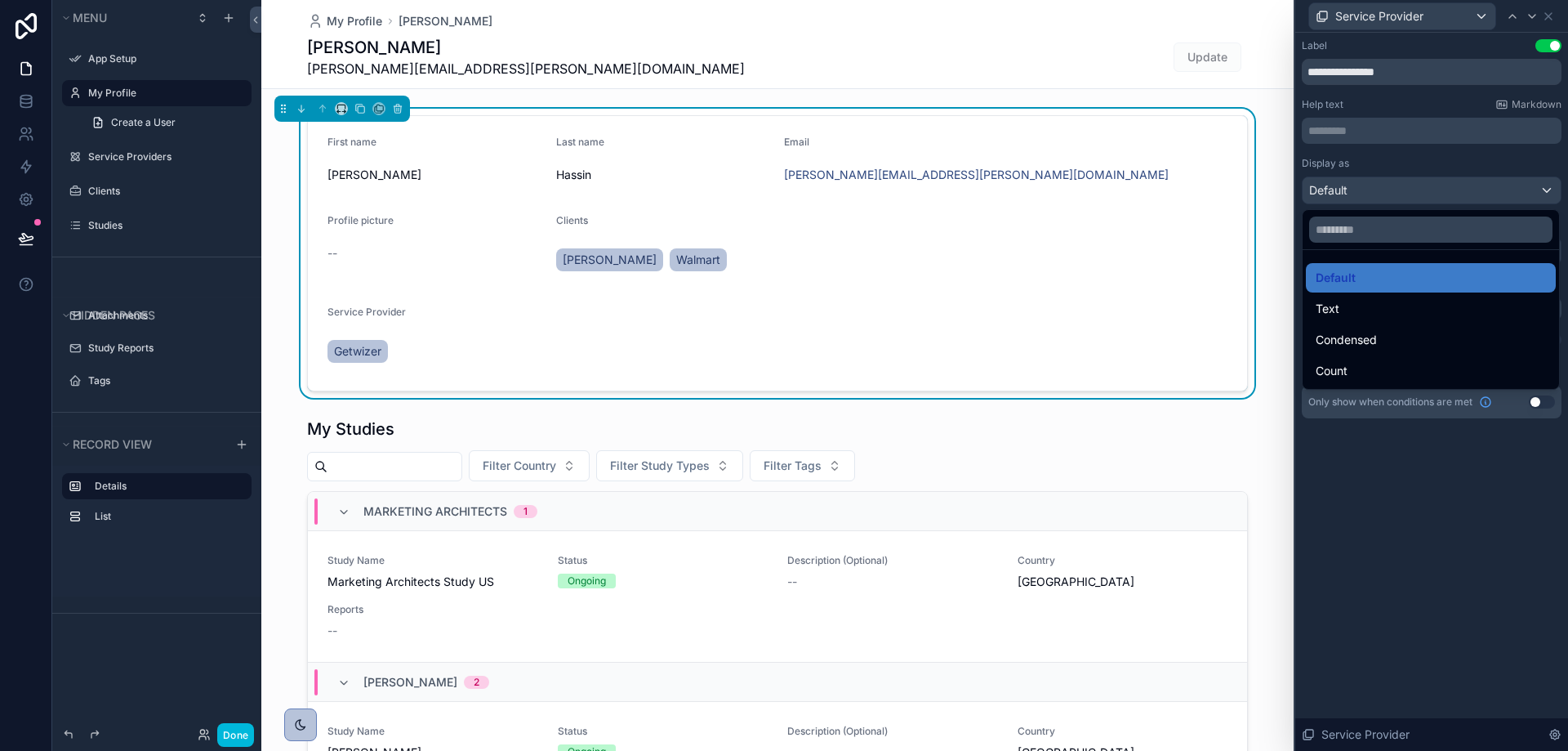
click at [1416, 157] on div at bounding box center [1431, 376] width 273 height 751
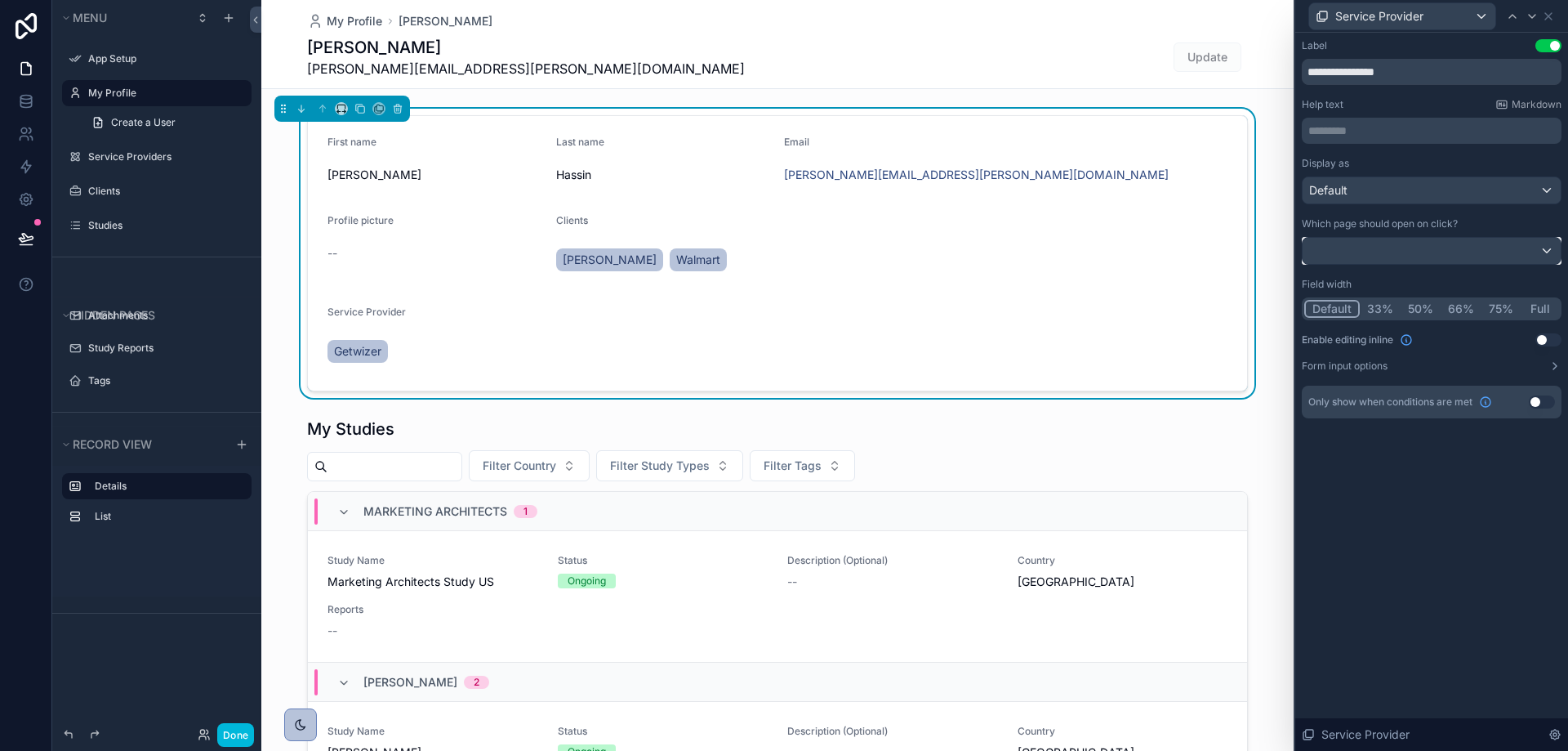
click at [1419, 251] on div at bounding box center [1432, 251] width 258 height 26
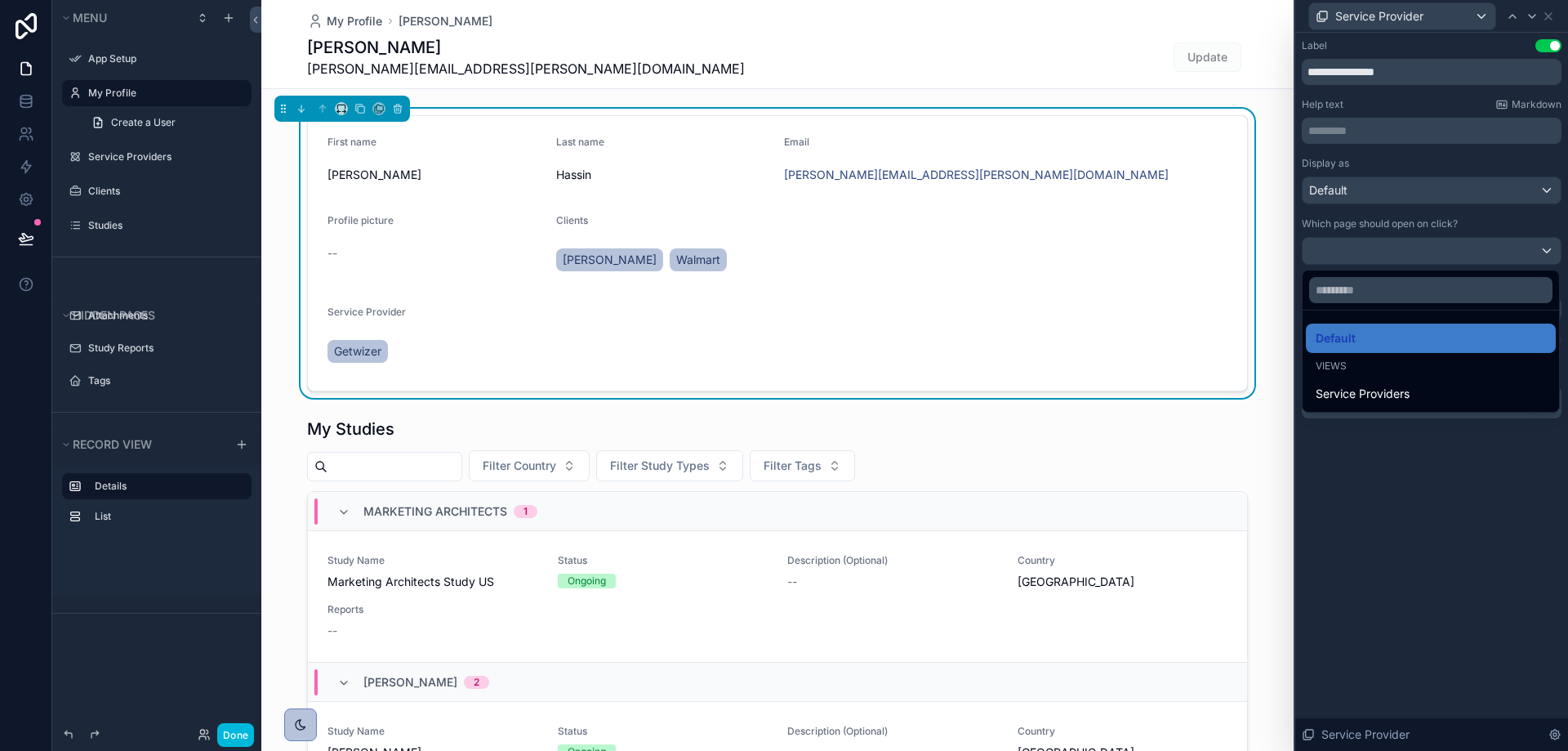
click at [1419, 251] on div at bounding box center [1431, 376] width 273 height 751
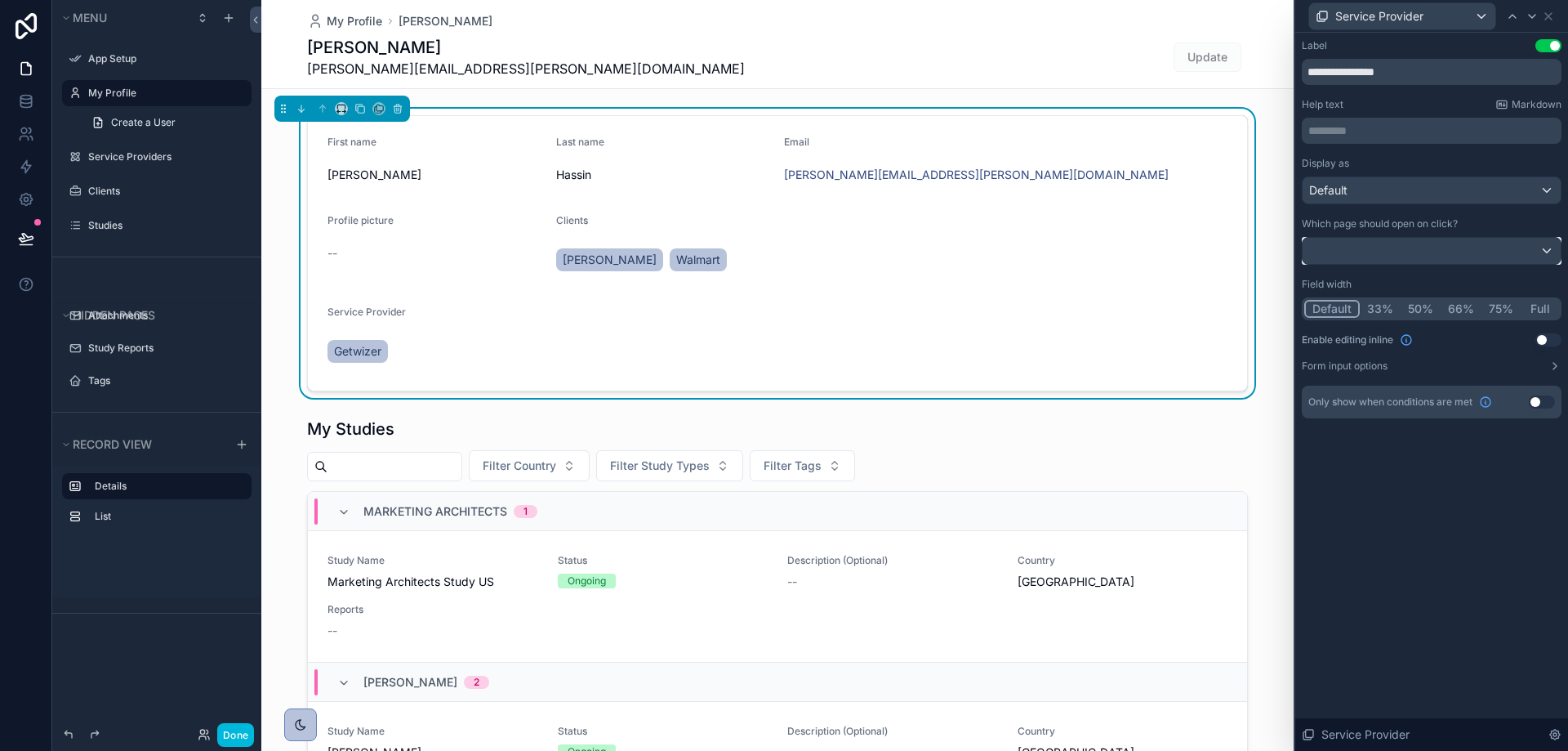
click at [1419, 251] on div at bounding box center [1432, 251] width 258 height 26
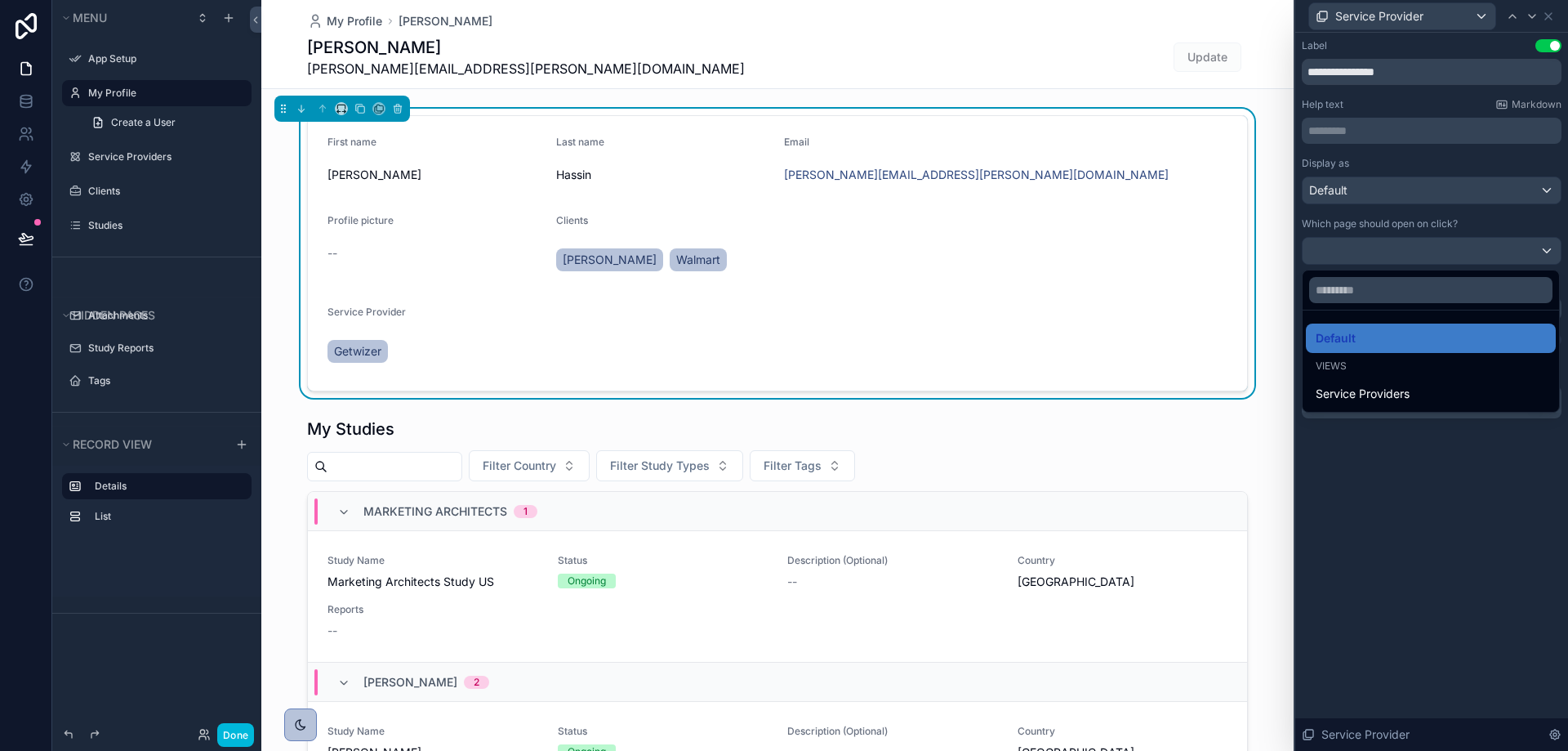
click at [1419, 251] on div at bounding box center [1431, 376] width 273 height 751
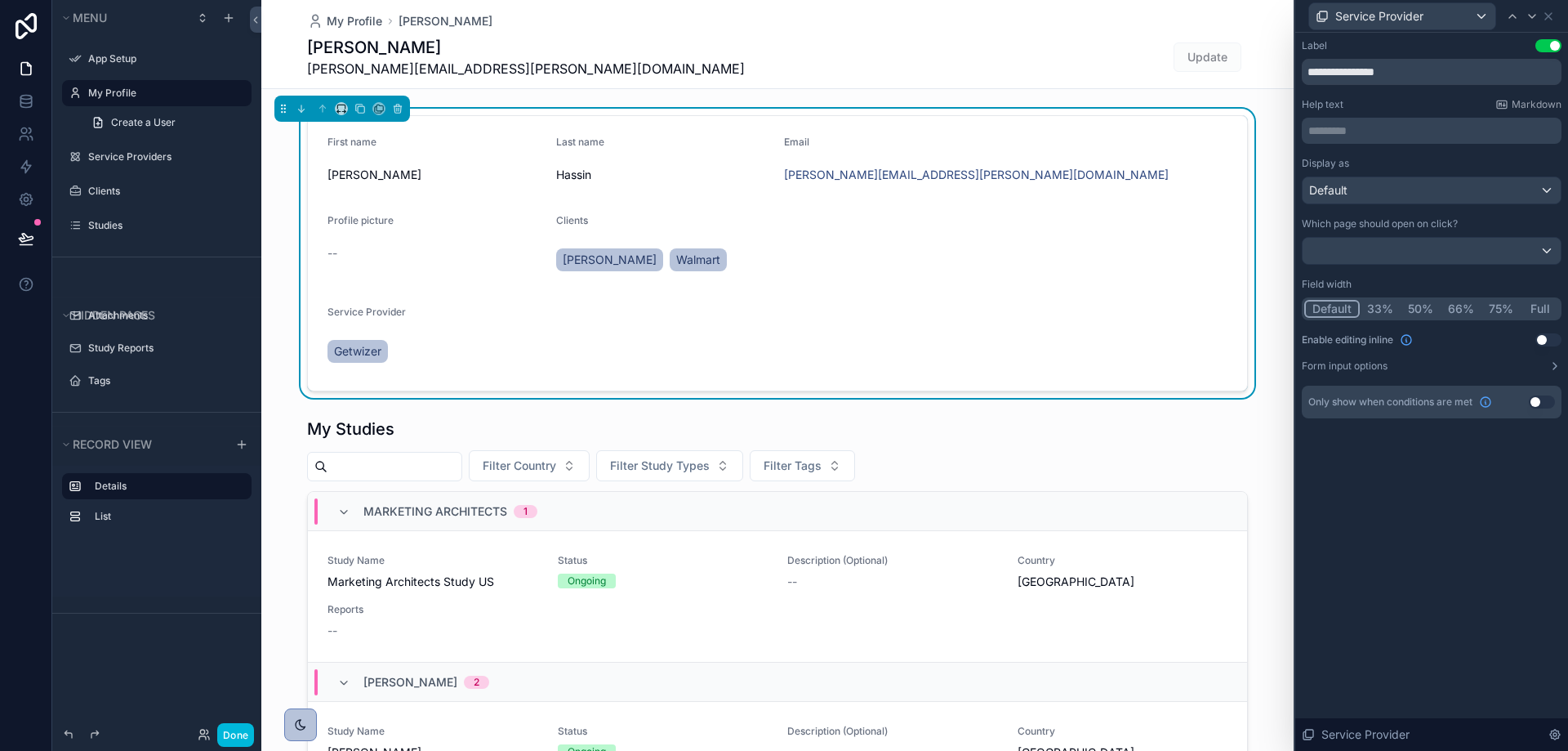
click at [1545, 364] on button "Form input options" at bounding box center [1432, 365] width 260 height 13
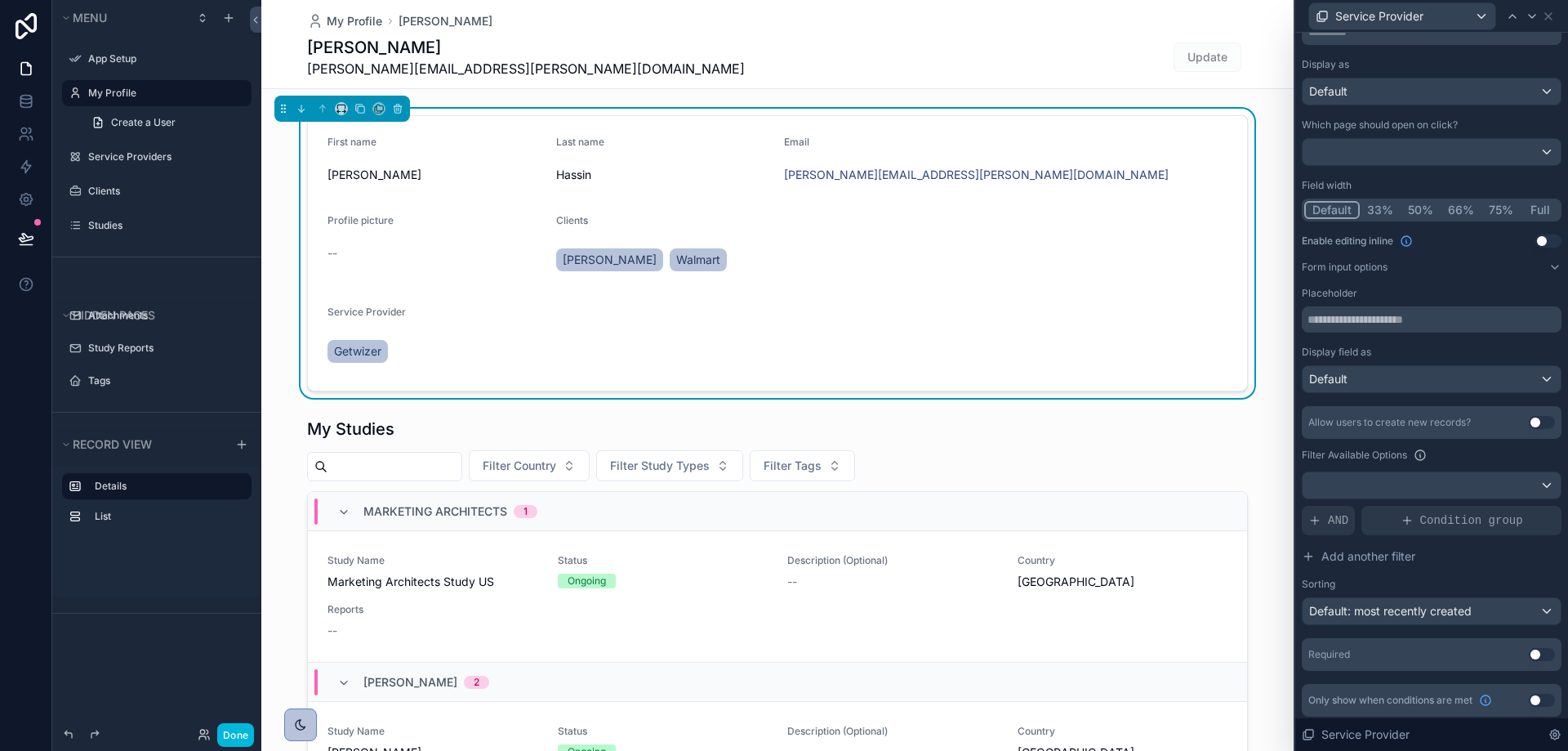
scroll to position [103, 0]
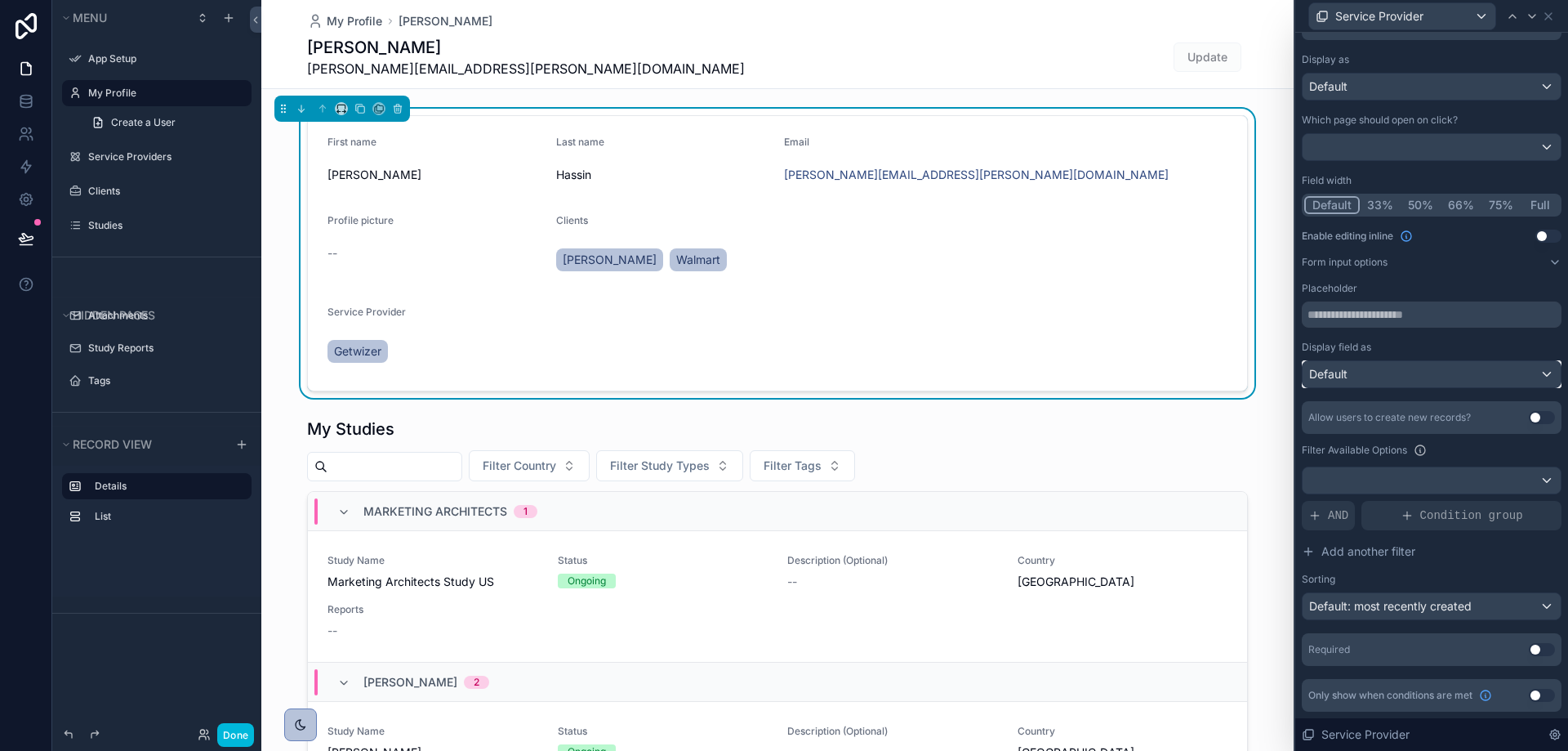
click at [1393, 363] on div "Default" at bounding box center [1432, 374] width 258 height 26
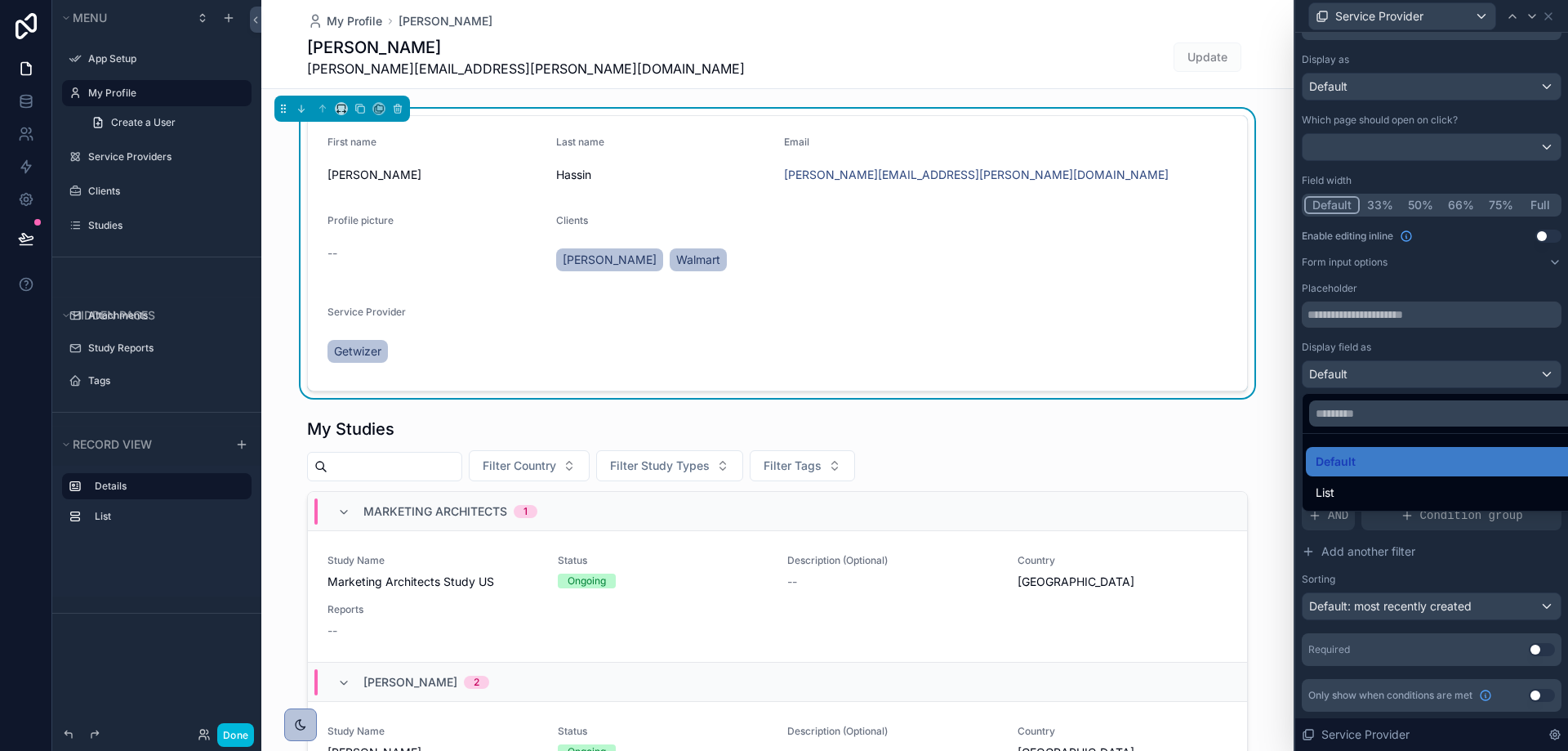
click at [1393, 363] on div at bounding box center [1431, 376] width 273 height 751
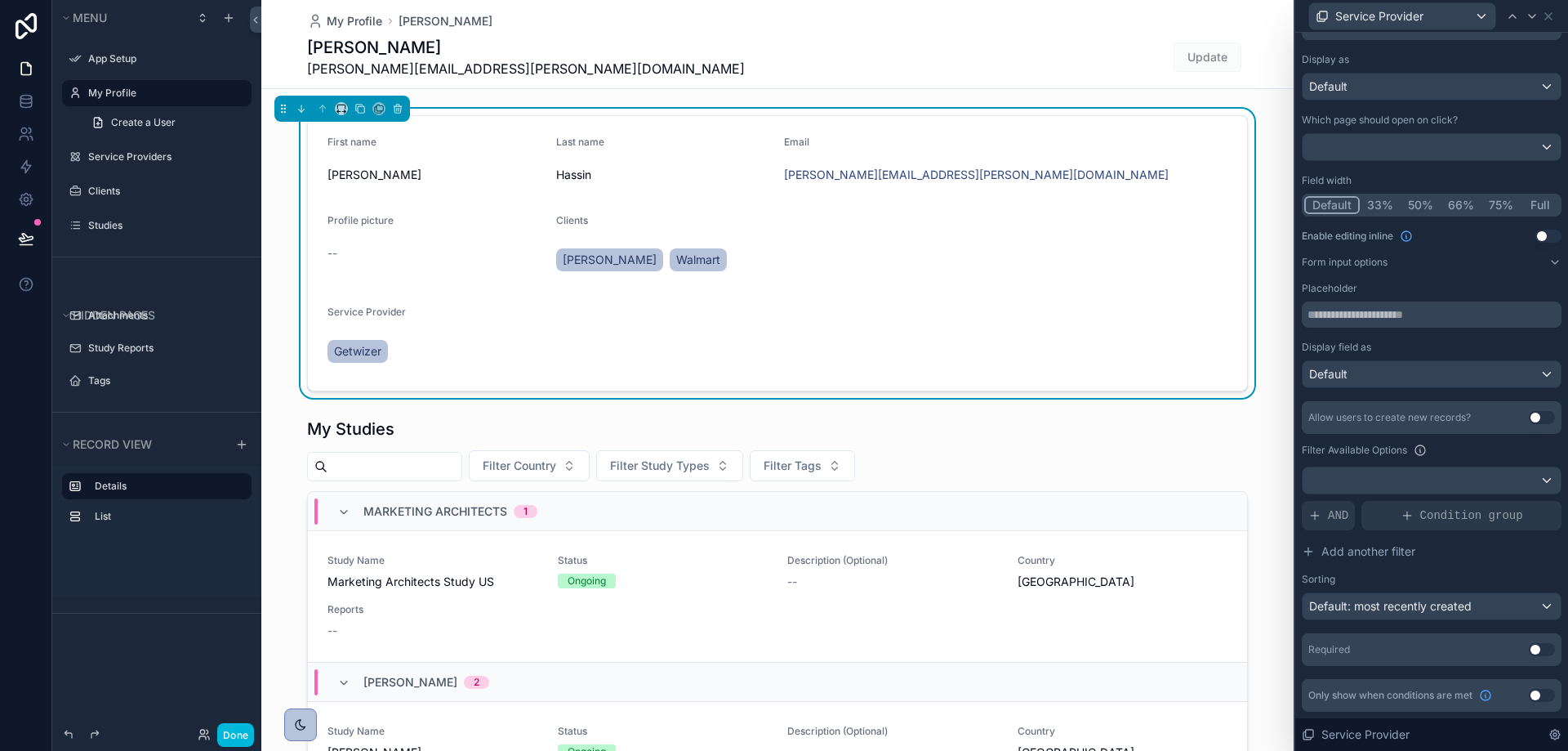
click at [1388, 358] on div "Display field as Default" at bounding box center [1432, 363] width 260 height 47
click at [1545, 13] on icon at bounding box center [1548, 16] width 7 height 7
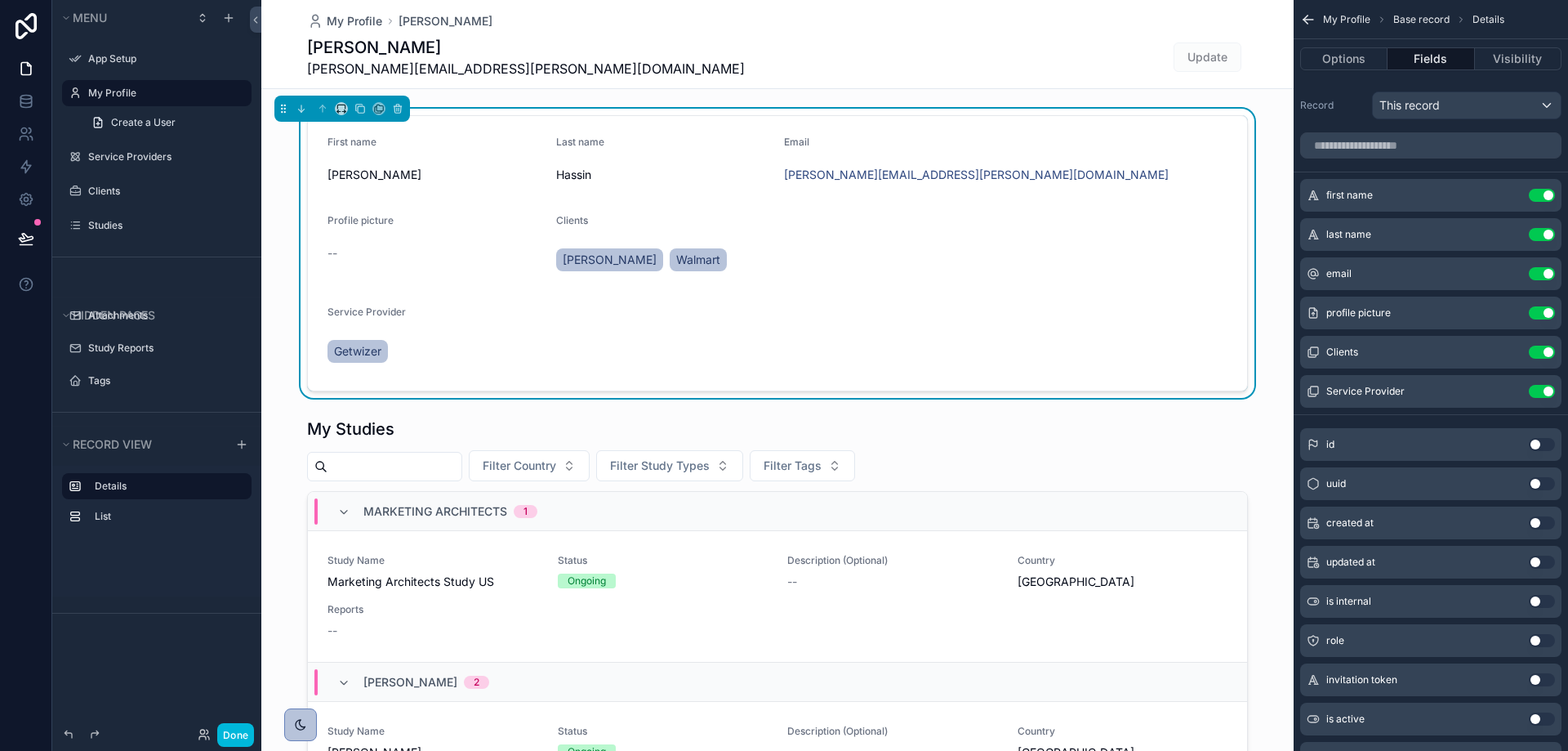
click at [1542, 310] on button "Use setting" at bounding box center [1541, 313] width 26 height 13
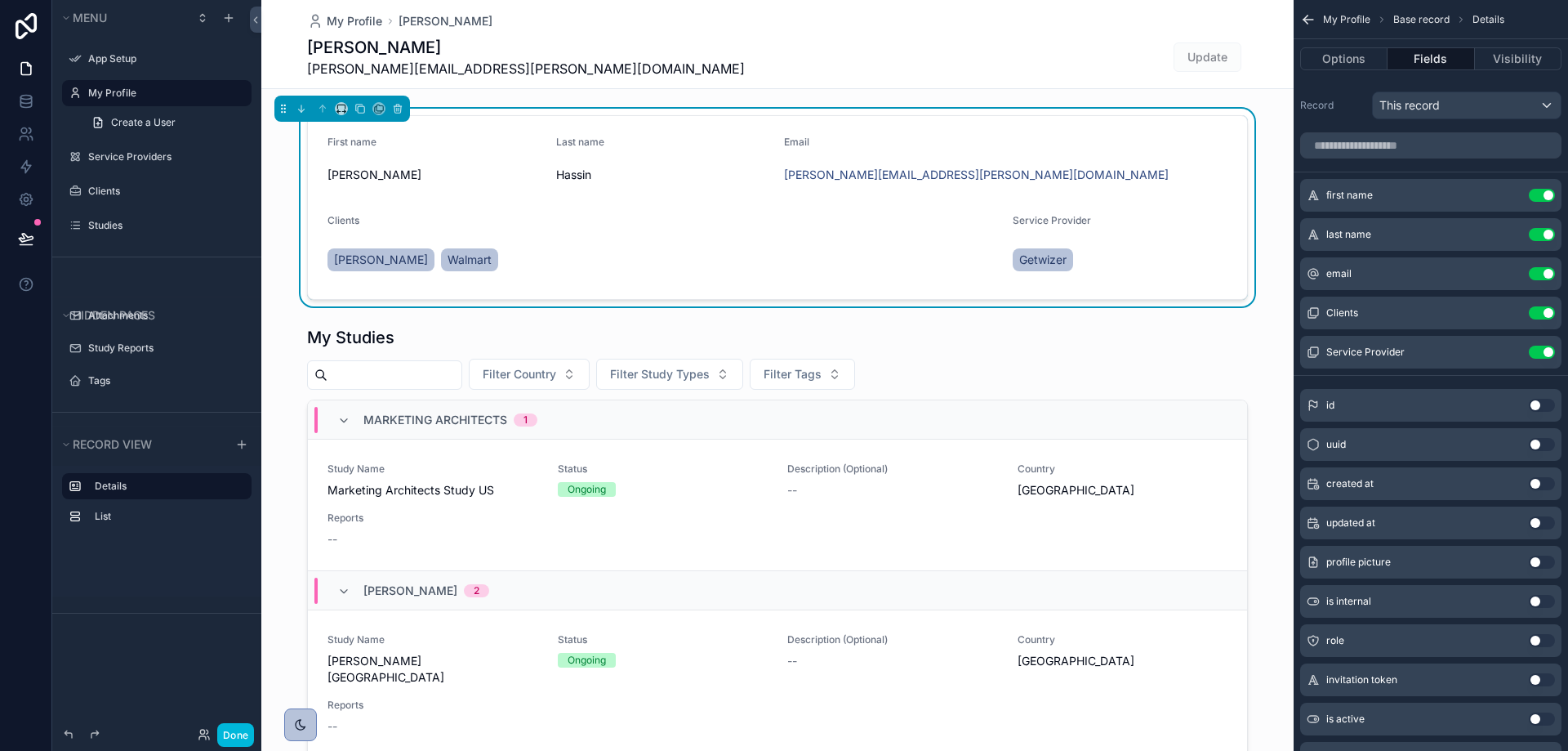
click at [539, 42] on div "Dean dean.hassin@getwizer.com Update" at bounding box center [778, 57] width 940 height 42
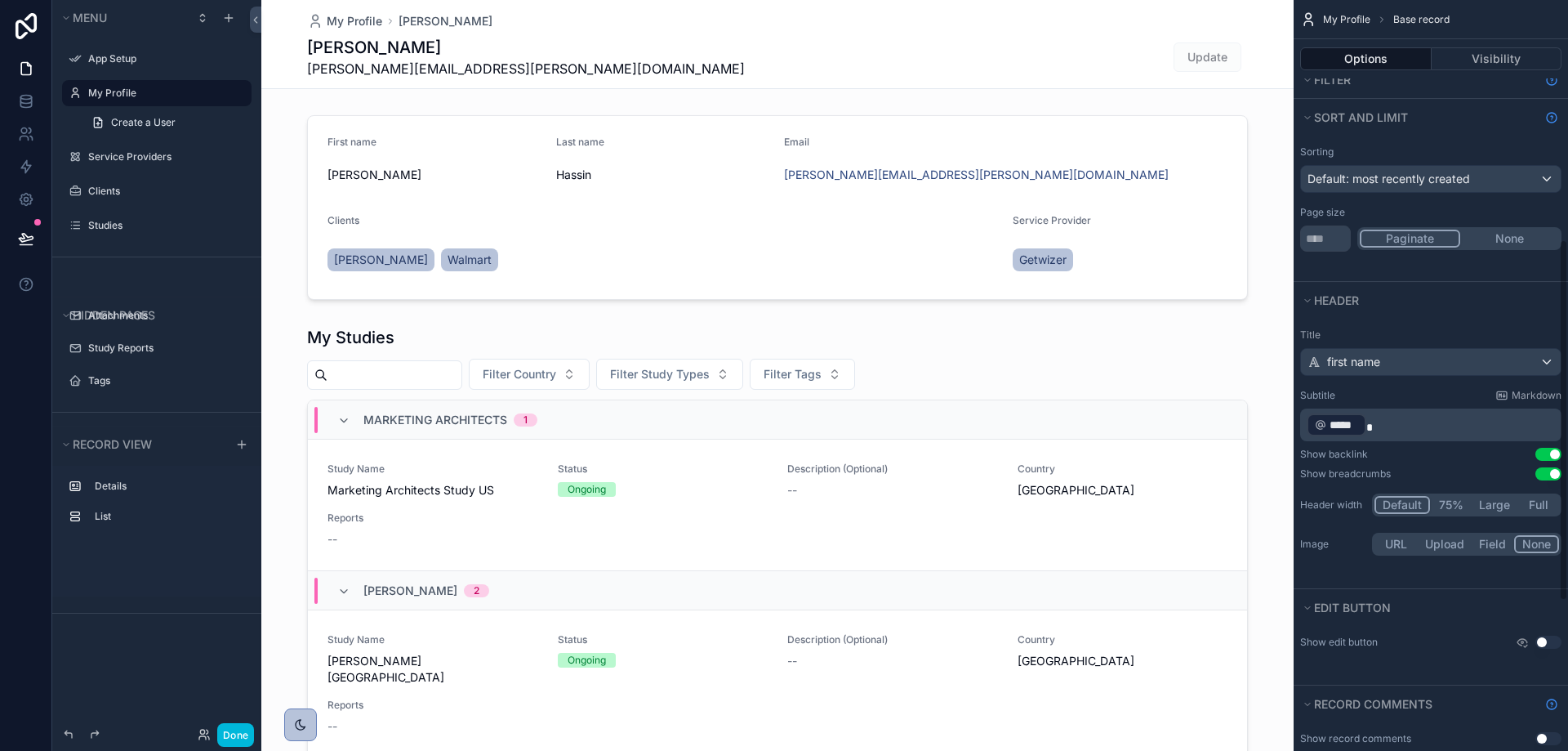
scroll to position [572, 0]
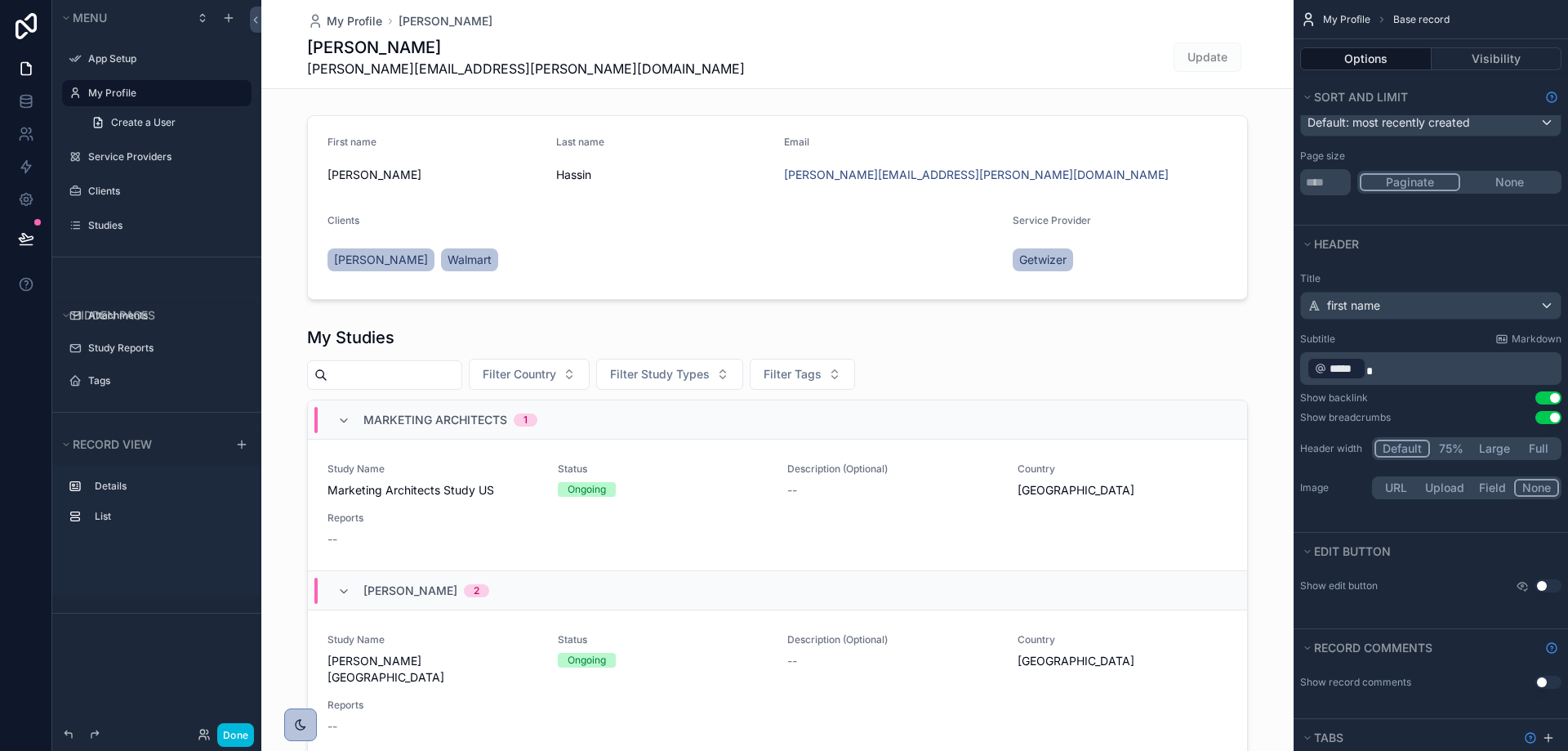
click at [1491, 488] on button "Field" at bounding box center [1493, 487] width 43 height 18
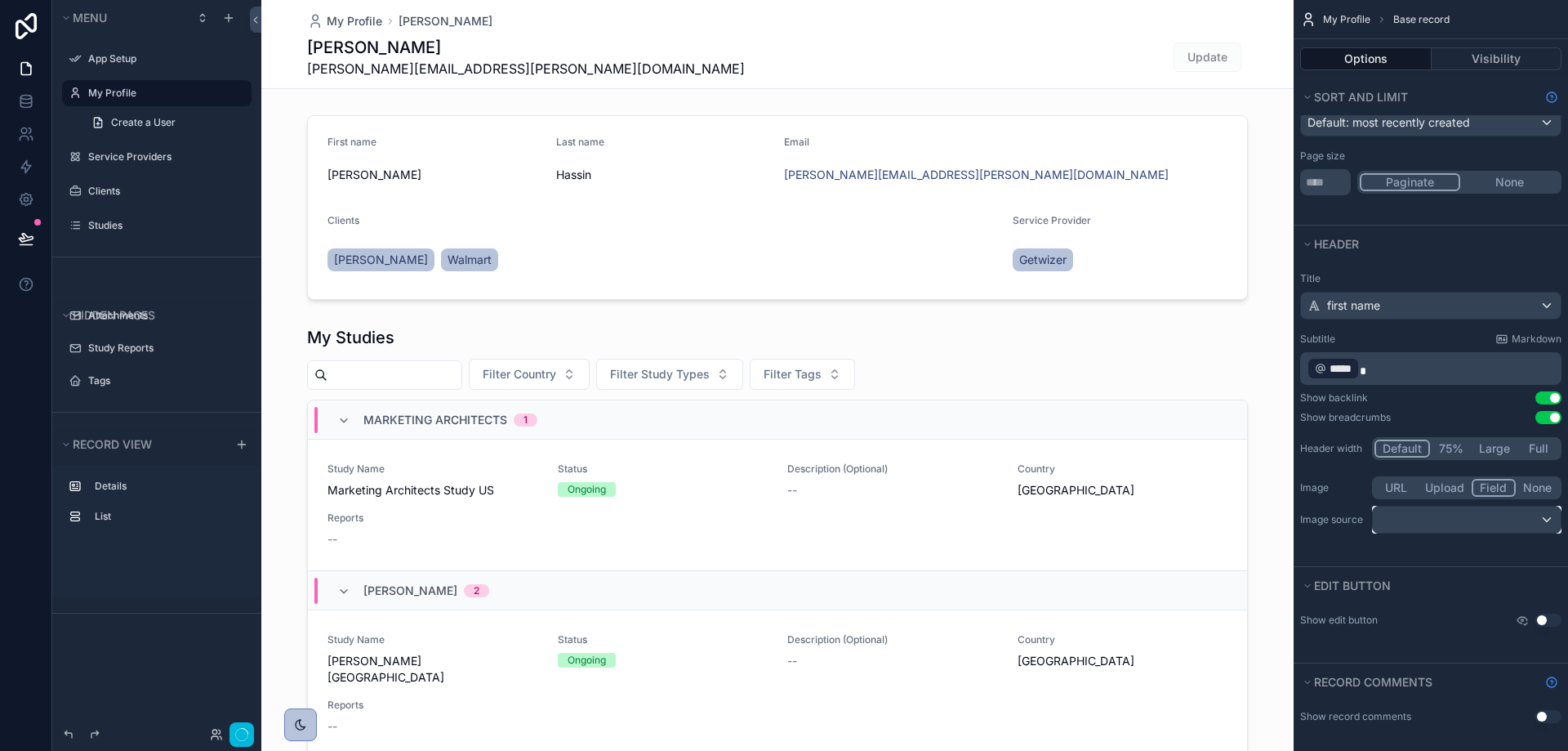
click at [1478, 514] on div "scrollable content" at bounding box center [1466, 519] width 188 height 26
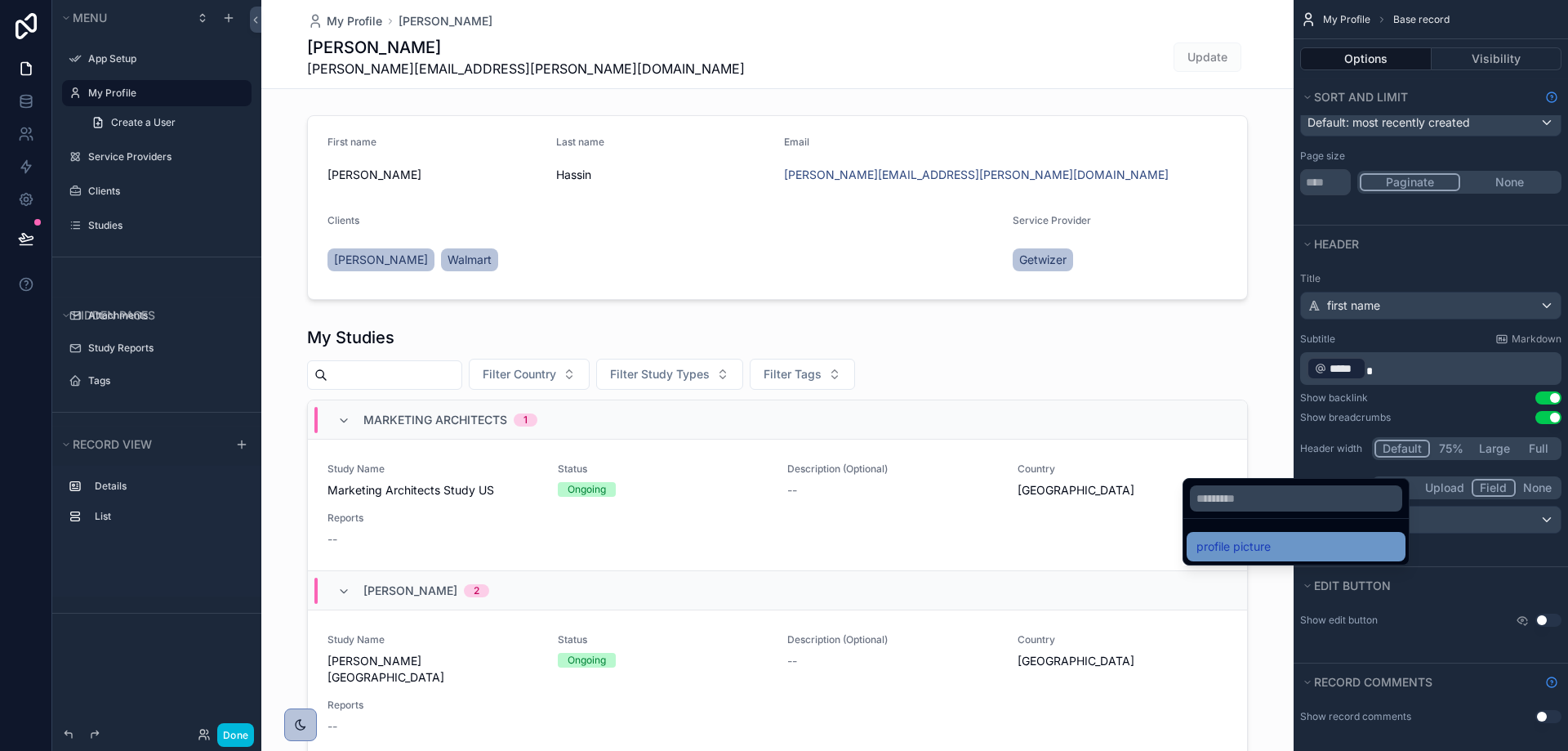
click at [1336, 543] on div "profile picture" at bounding box center [1295, 546] width 199 height 20
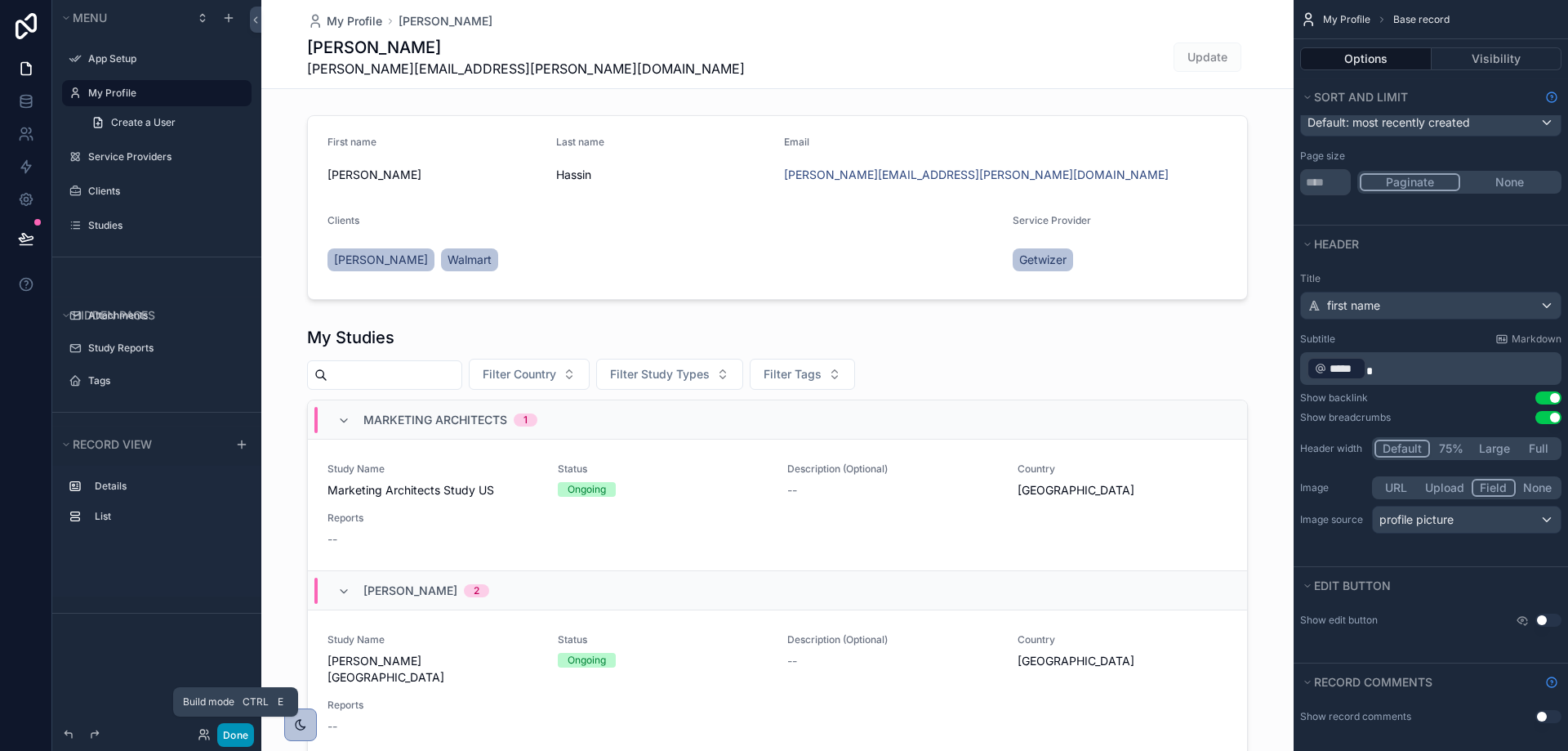
click at [233, 733] on button "Done" at bounding box center [235, 735] width 37 height 24
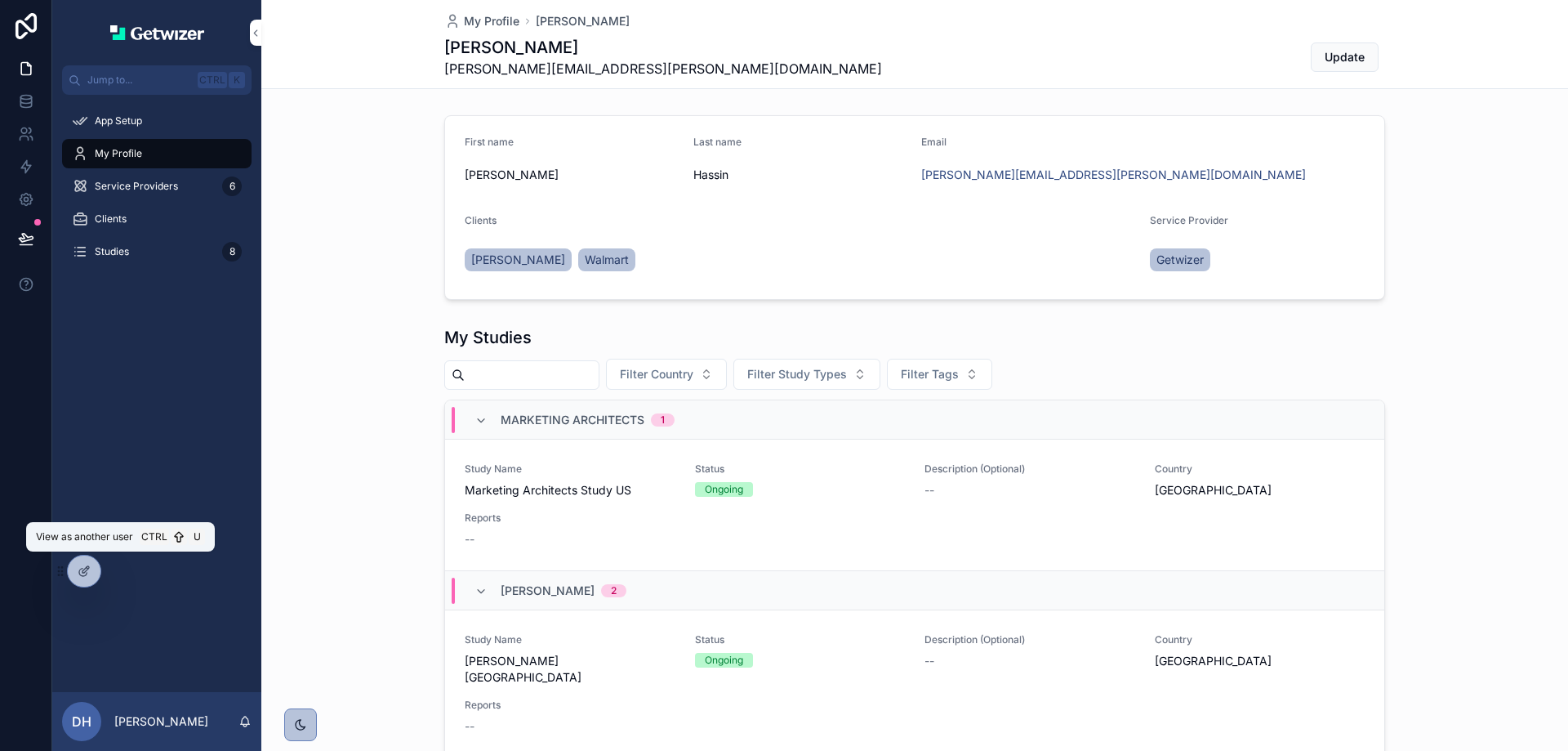
click at [0, 0] on icon at bounding box center [0, 0] width 0 height 0
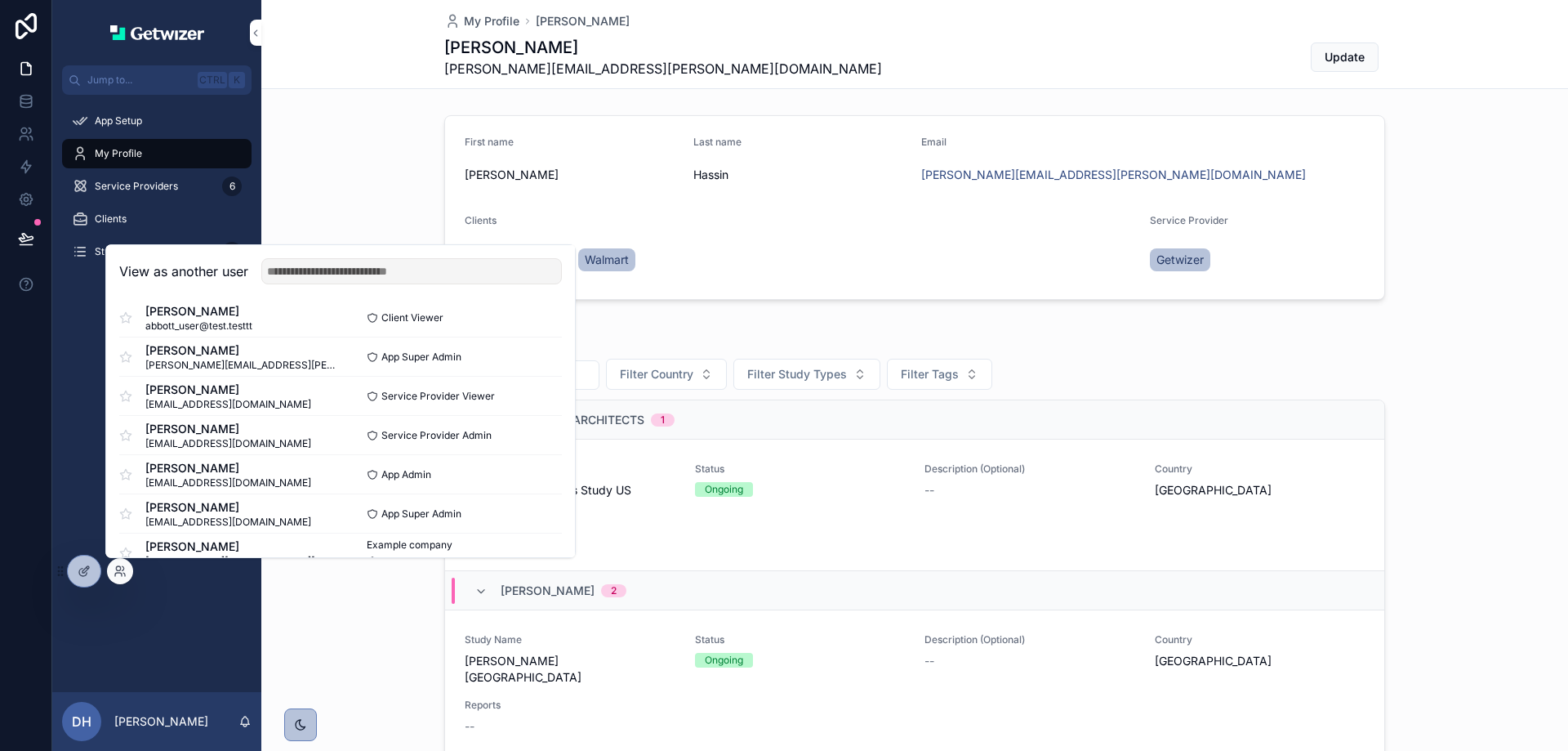
scroll to position [81, 0]
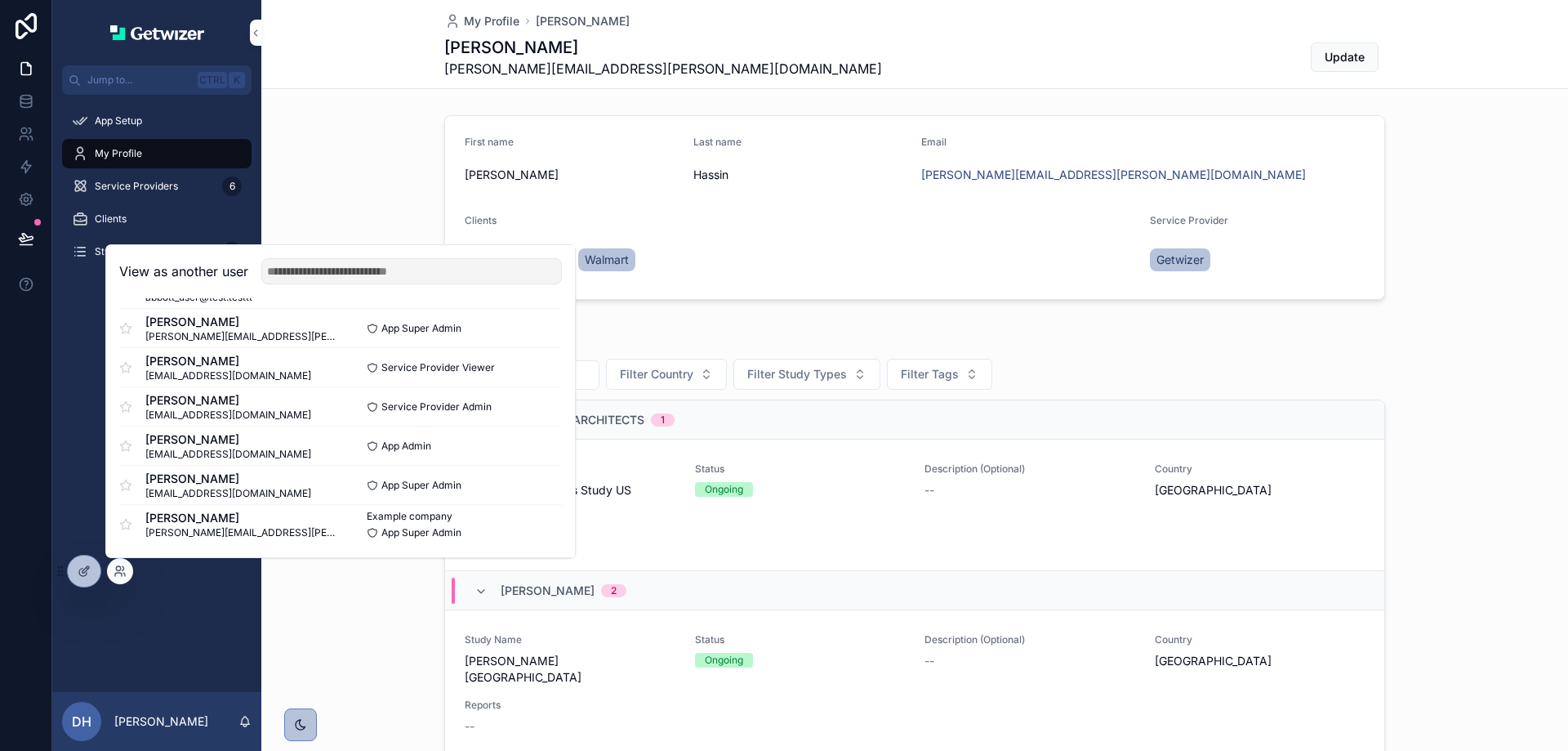
click at [0, 0] on button "Select" at bounding box center [0, 0] width 0 height 0
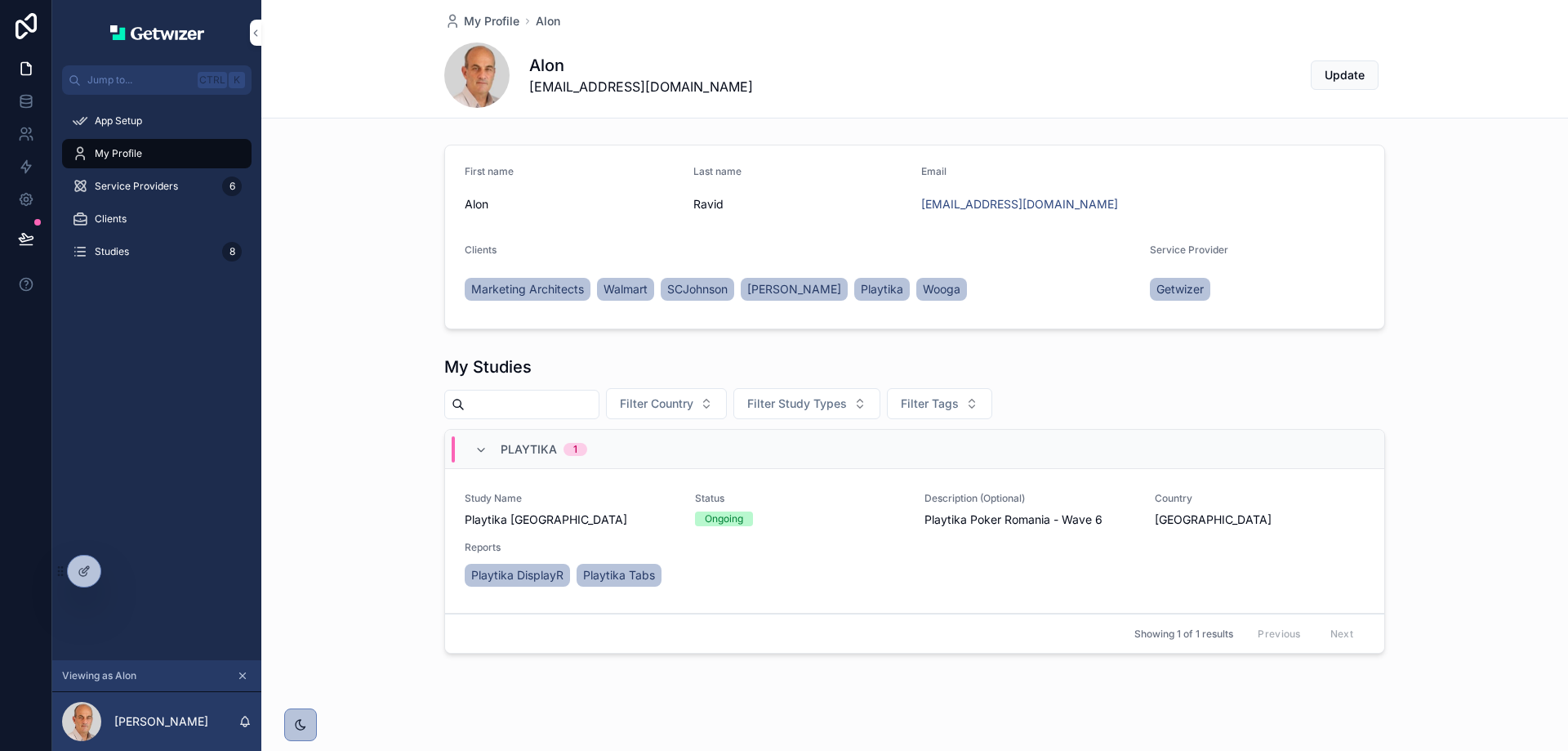
click at [243, 673] on icon "scrollable content" at bounding box center [242, 675] width 11 height 11
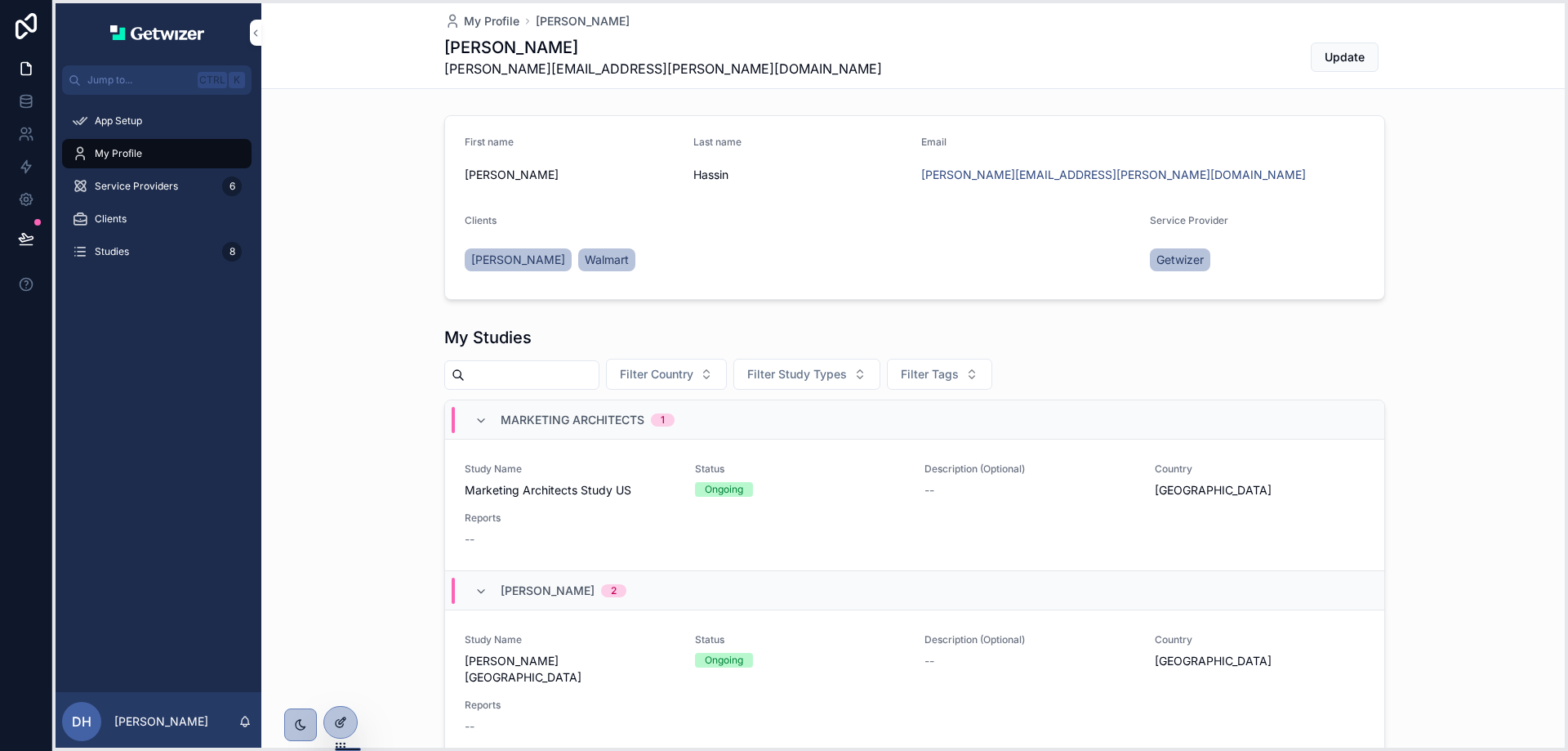
drag, startPoint x: 60, startPoint y: 576, endPoint x: 330, endPoint y: 727, distance: 309.4
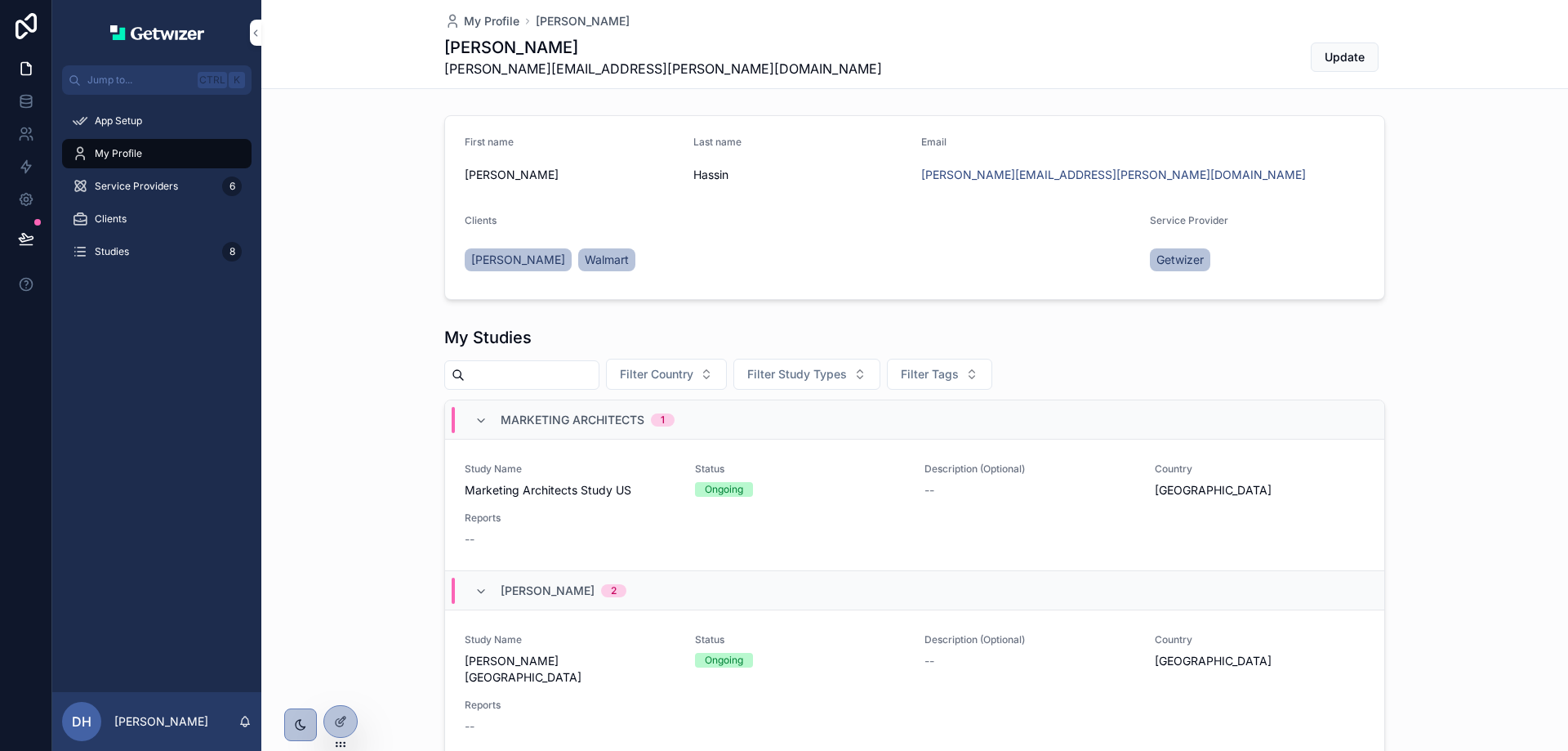
click at [344, 321] on div "My Studies Filter Country Filter Study Types Filter Tags Marketing Architects 1…" at bounding box center [914, 637] width 1306 height 636
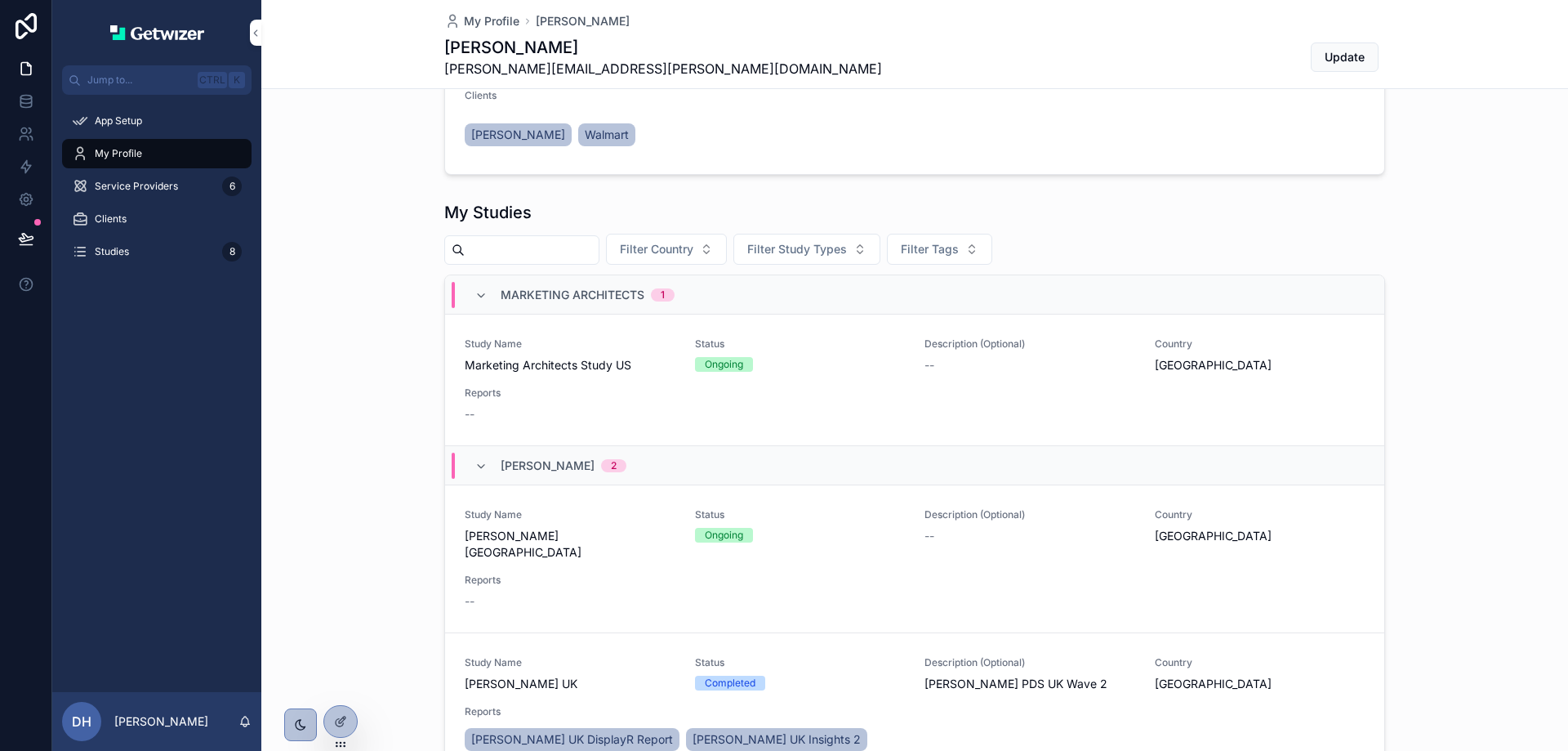
scroll to position [245, 0]
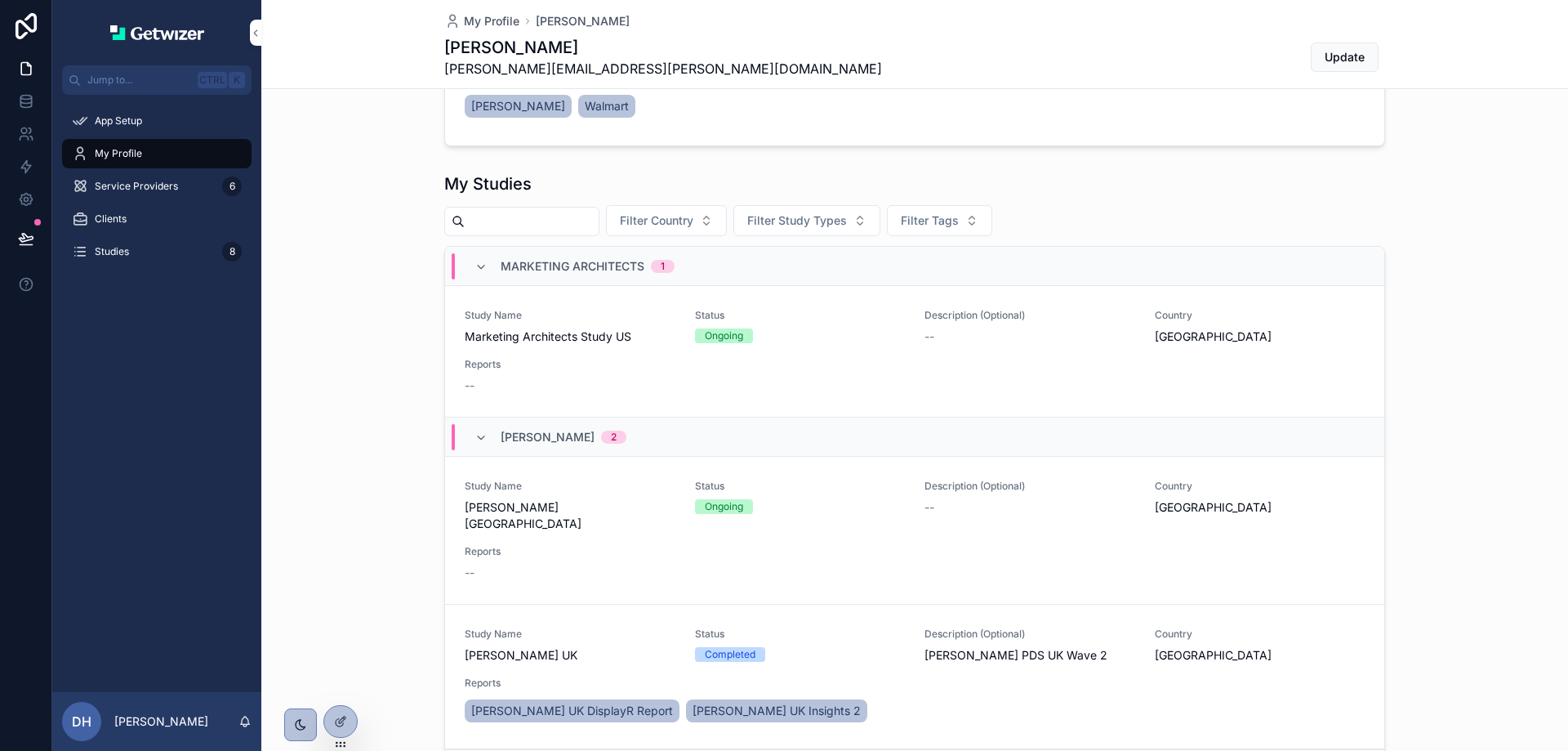
click at [591, 229] on input "scrollable content" at bounding box center [532, 221] width 134 height 23
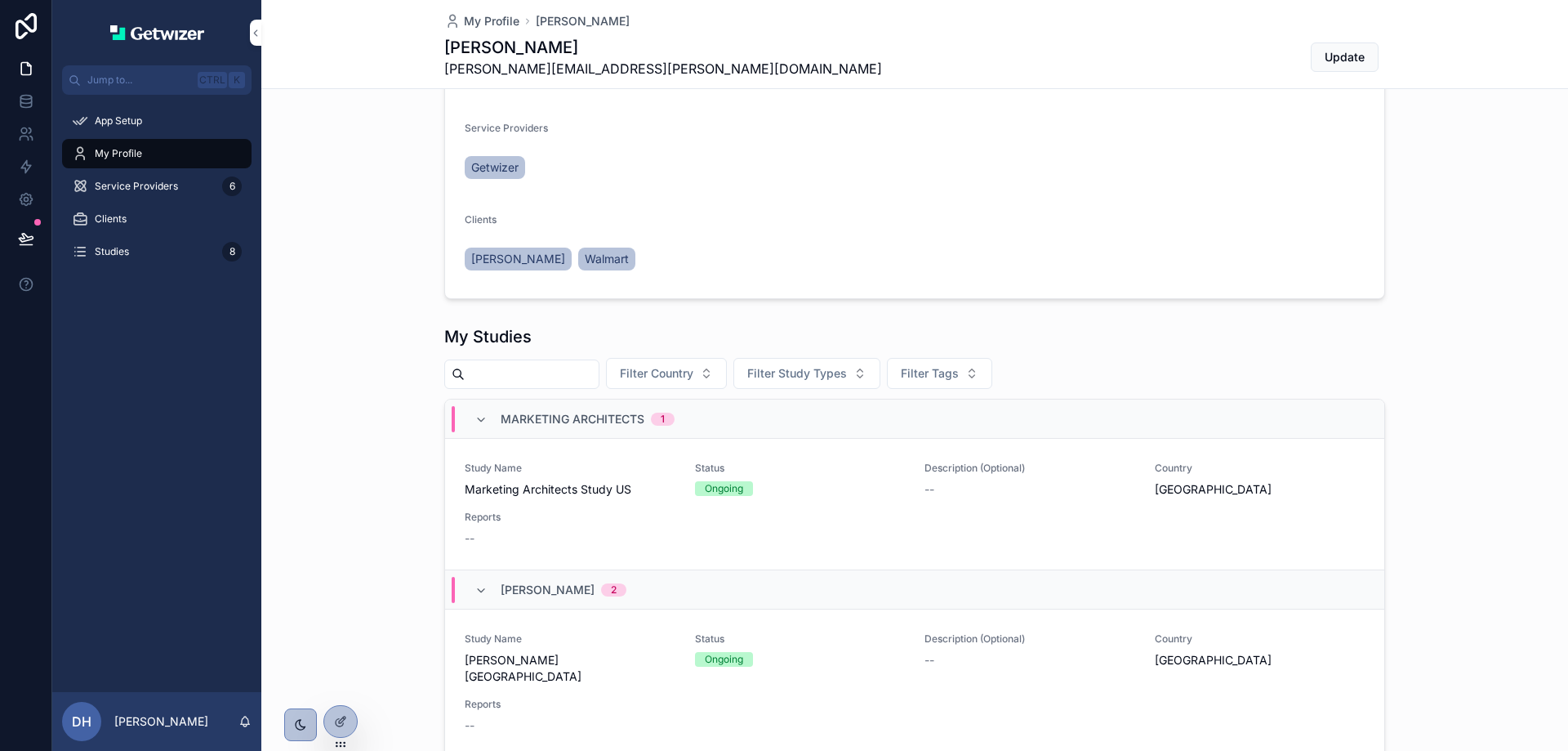
scroll to position [0, 0]
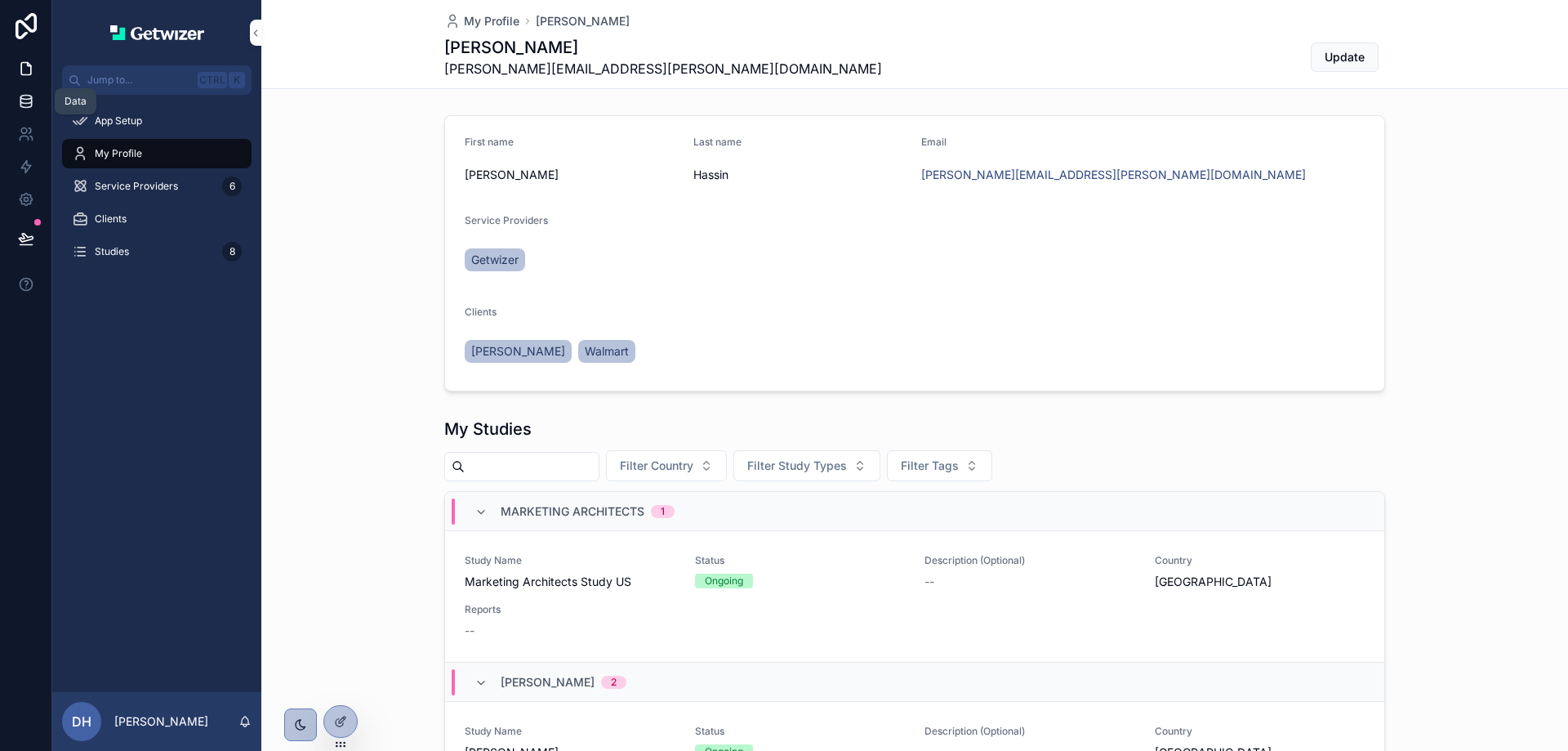
click at [28, 98] on icon at bounding box center [26, 101] width 16 height 16
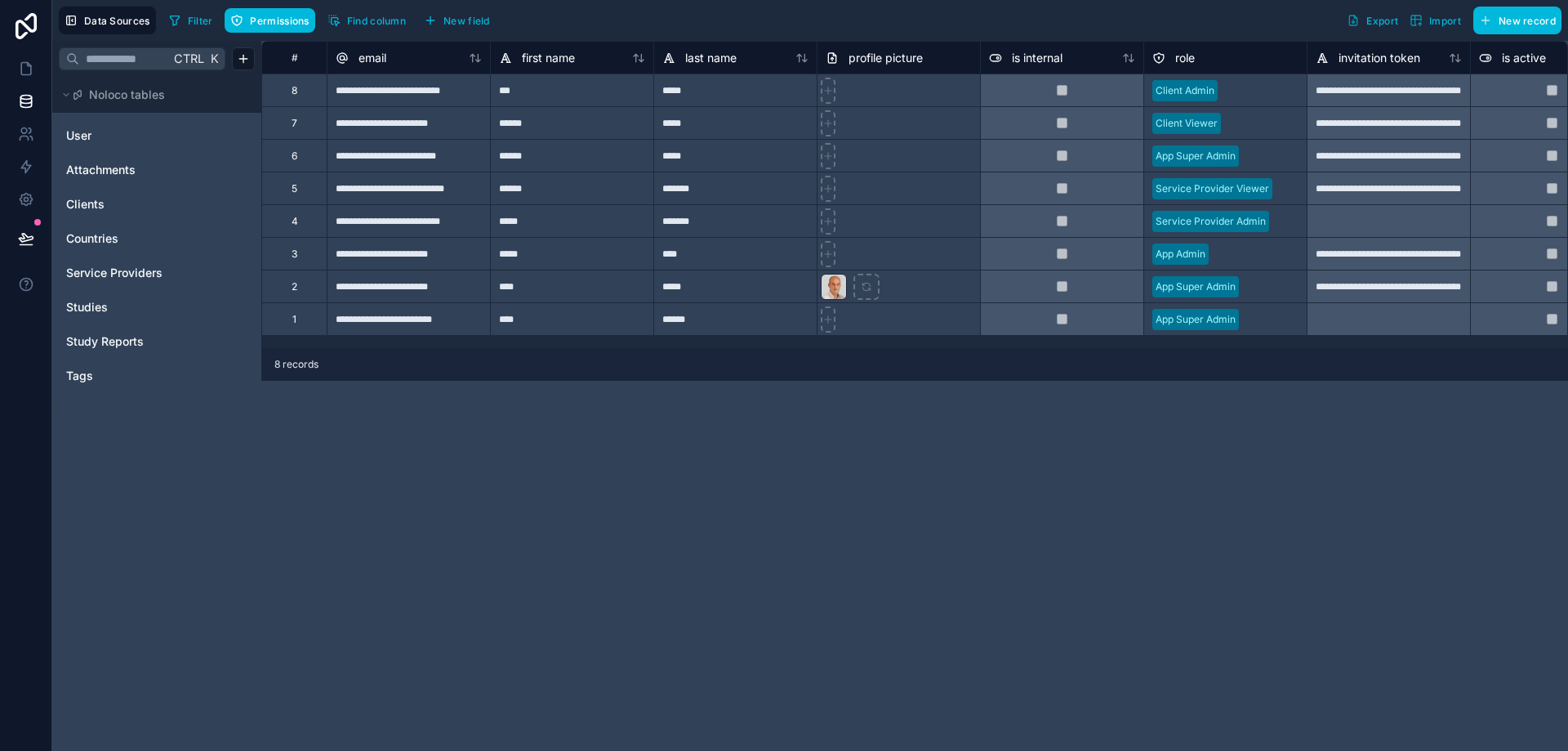
click at [460, 89] on div "**********" at bounding box center [408, 90] width 164 height 33
click at [1275, 89] on div at bounding box center [1261, 90] width 74 height 16
click at [542, 100] on div "***" at bounding box center [572, 90] width 164 height 33
click at [566, 95] on div "***" at bounding box center [572, 90] width 164 height 33
click at [566, 96] on div "***" at bounding box center [572, 90] width 164 height 33
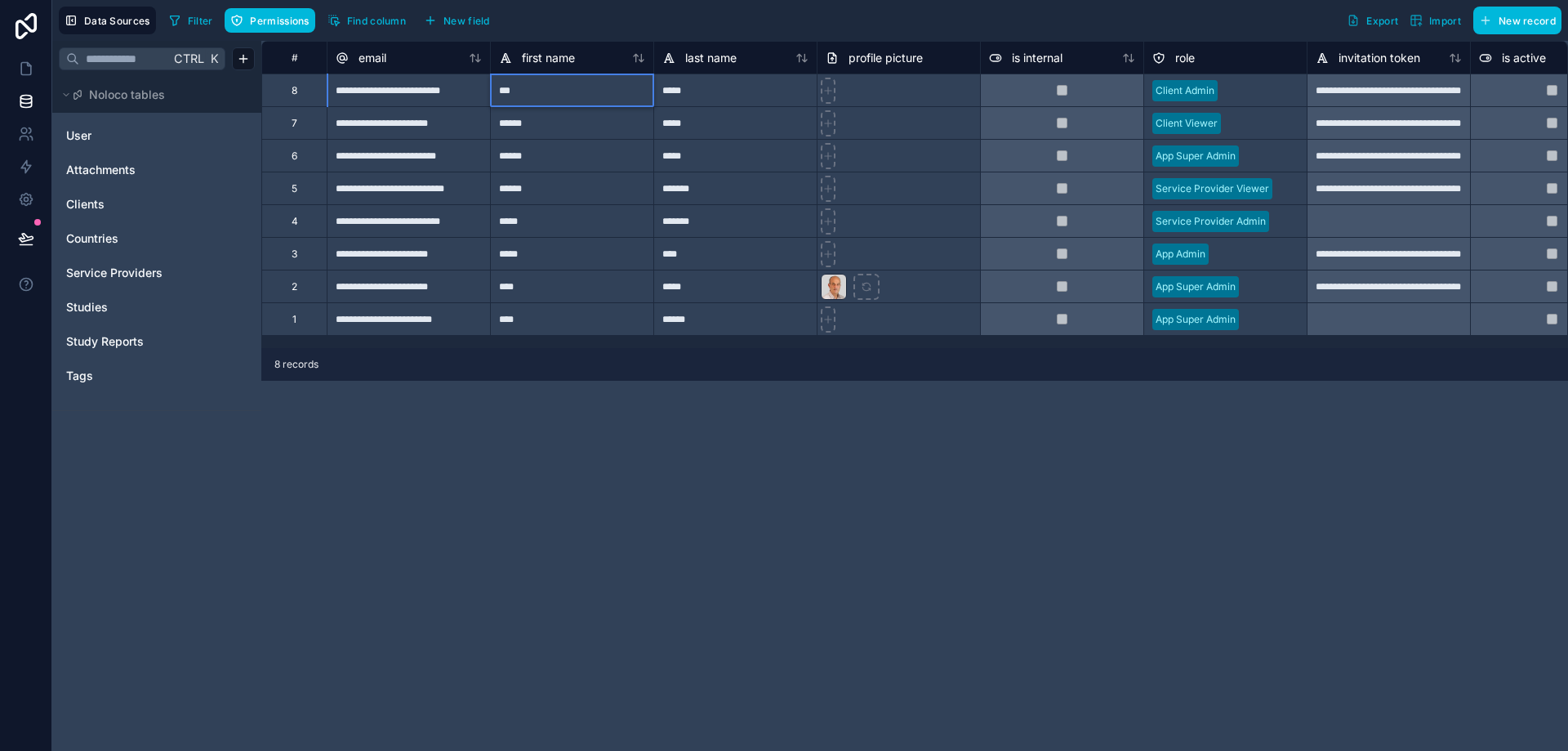
click at [566, 96] on div "***" at bounding box center [572, 90] width 164 height 33
type input "***"
click at [22, 59] on link at bounding box center [26, 69] width 52 height 33
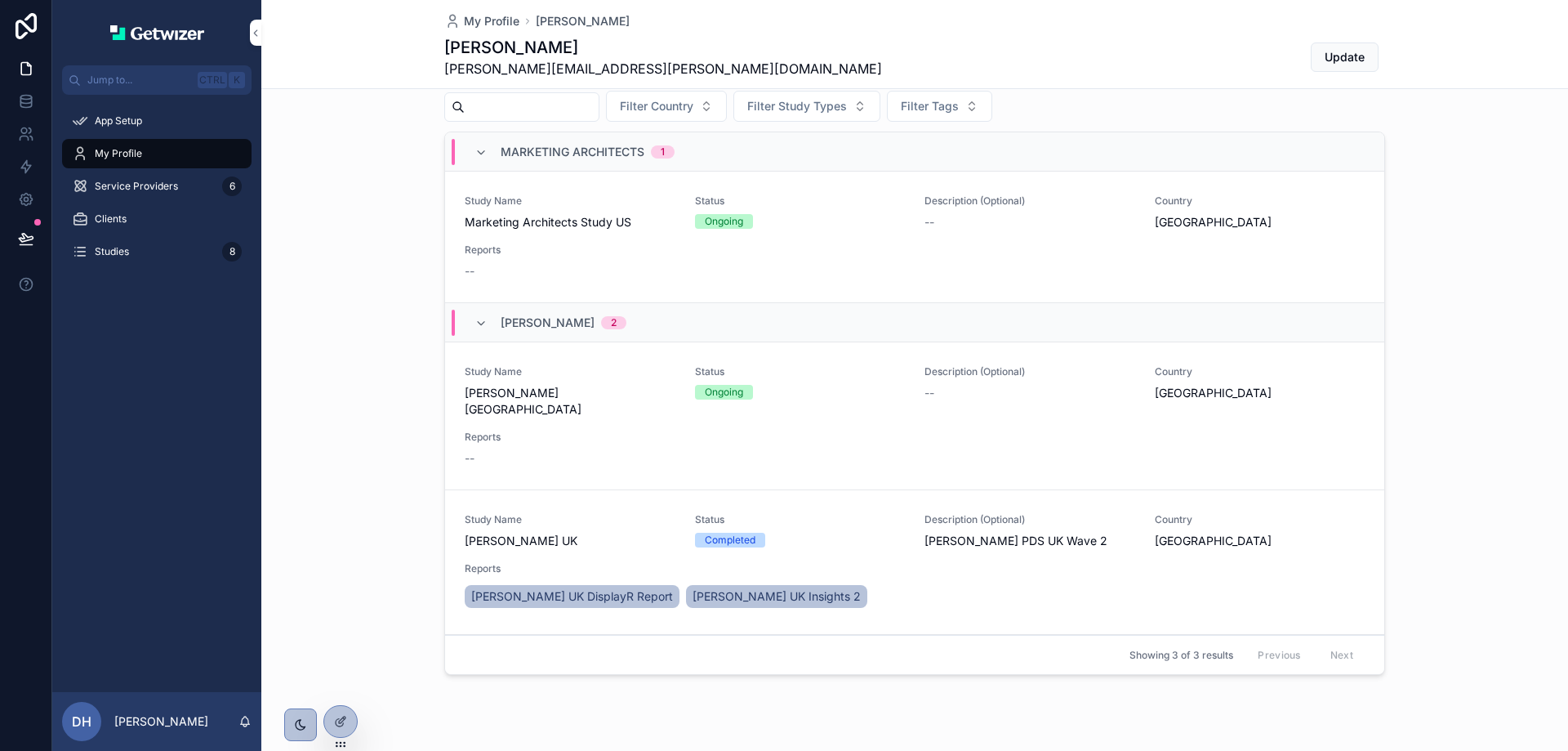
scroll to position [385, 0]
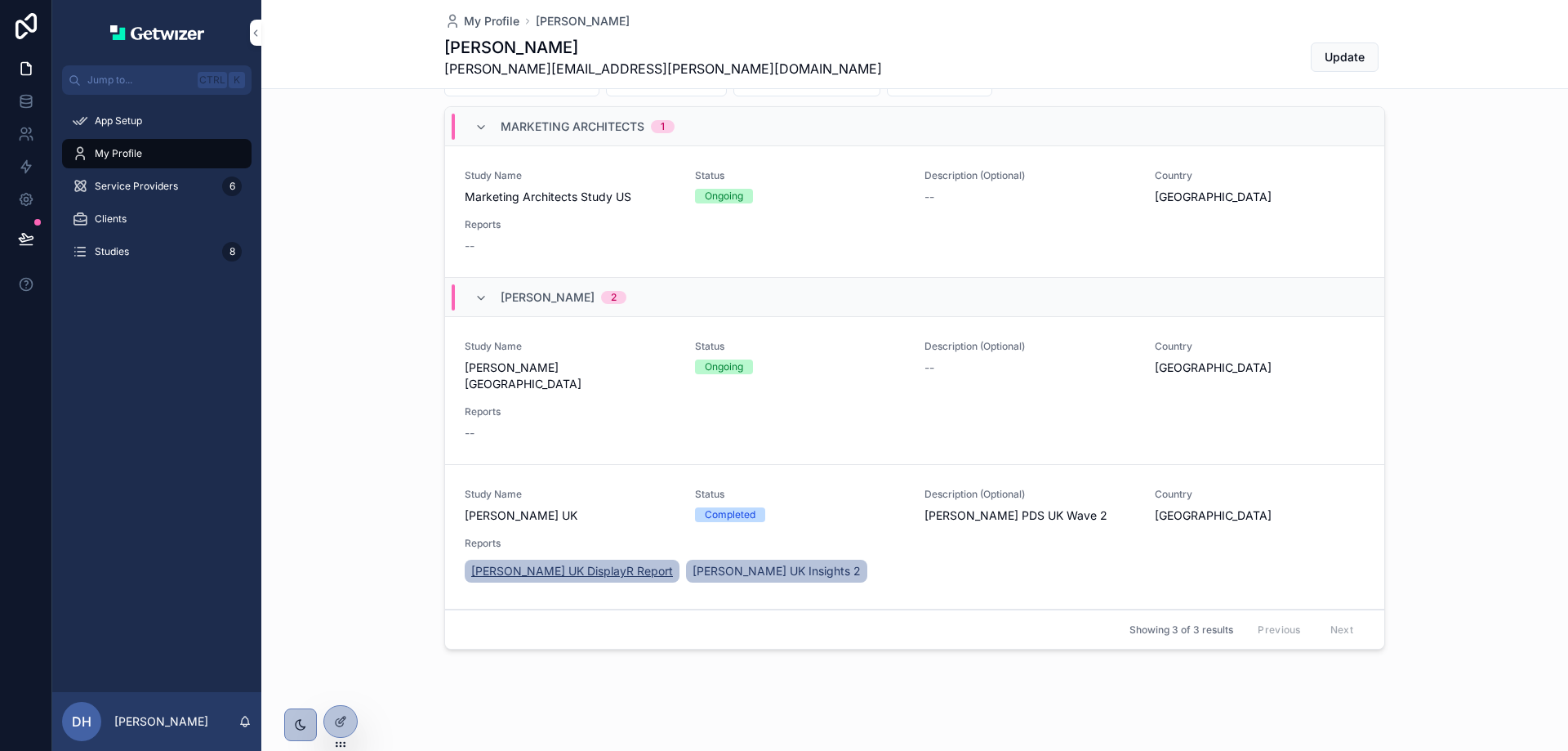
click at [487, 562] on span "[PERSON_NAME] UK DisplayR Report" at bounding box center [572, 570] width 201 height 16
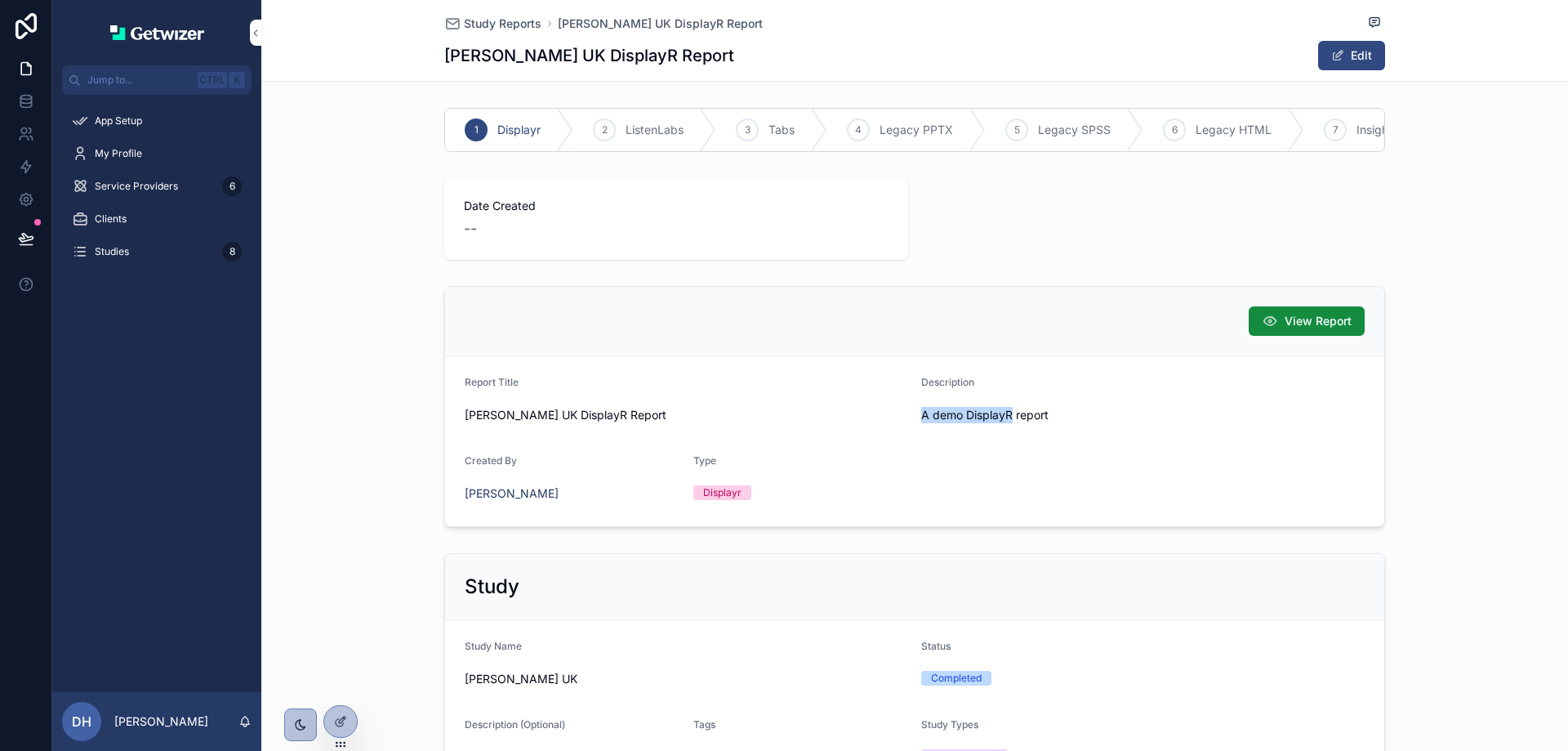
drag, startPoint x: 1002, startPoint y: 429, endPoint x: 909, endPoint y: 430, distance: 93.0
click at [909, 430] on form "Report Title [PERSON_NAME] UK DisplayR Report Description A demo DisplayR repor…" at bounding box center [914, 440] width 939 height 170
click at [480, 20] on span "Study Reports" at bounding box center [503, 23] width 77 height 16
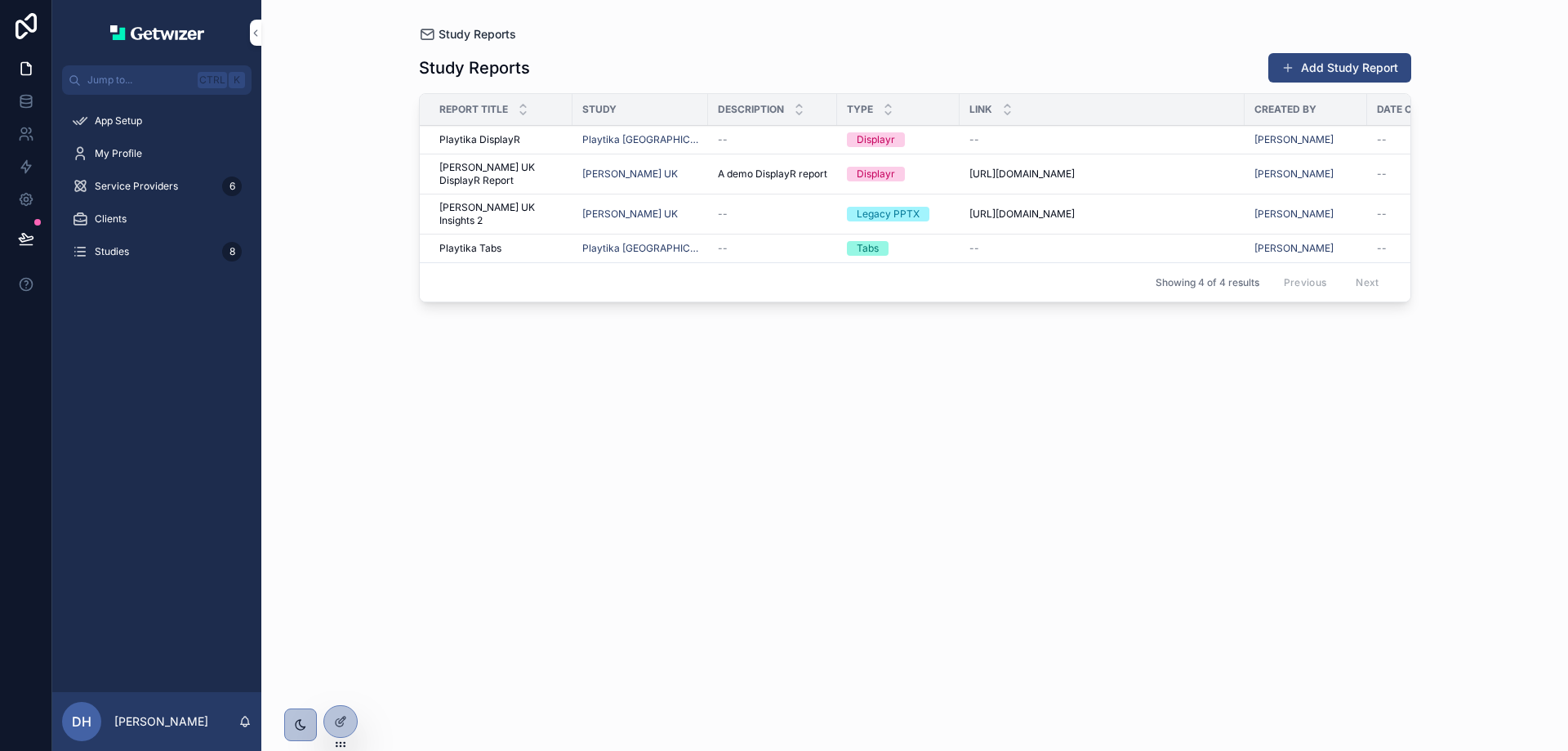
click at [496, 34] on span "Study Reports" at bounding box center [477, 34] width 77 height 16
click at [131, 251] on div "Studies 8" at bounding box center [156, 251] width 170 height 26
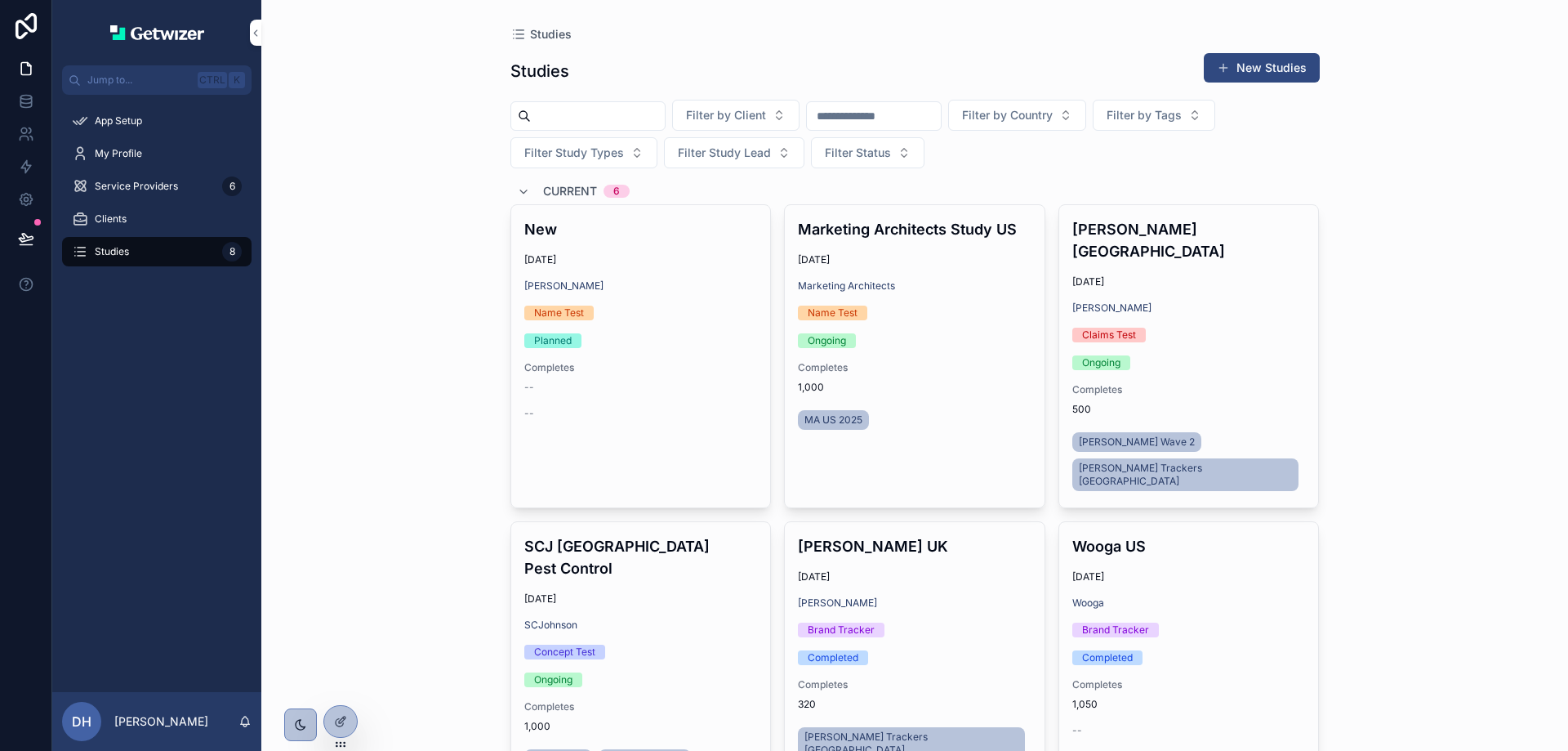
click at [119, 214] on span "Clients" at bounding box center [110, 219] width 32 height 13
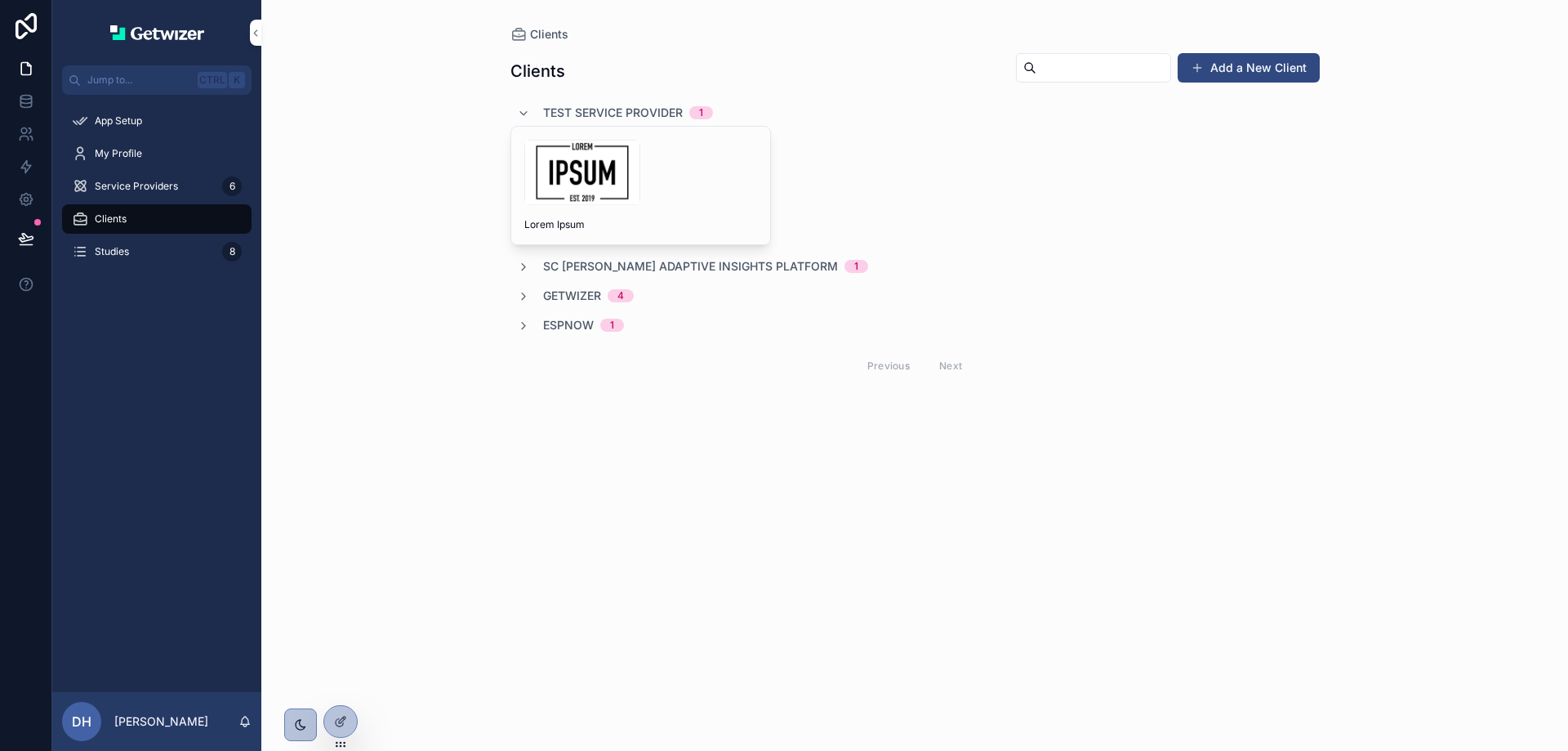
click at [127, 182] on span "Service Providers" at bounding box center [136, 186] width 84 height 13
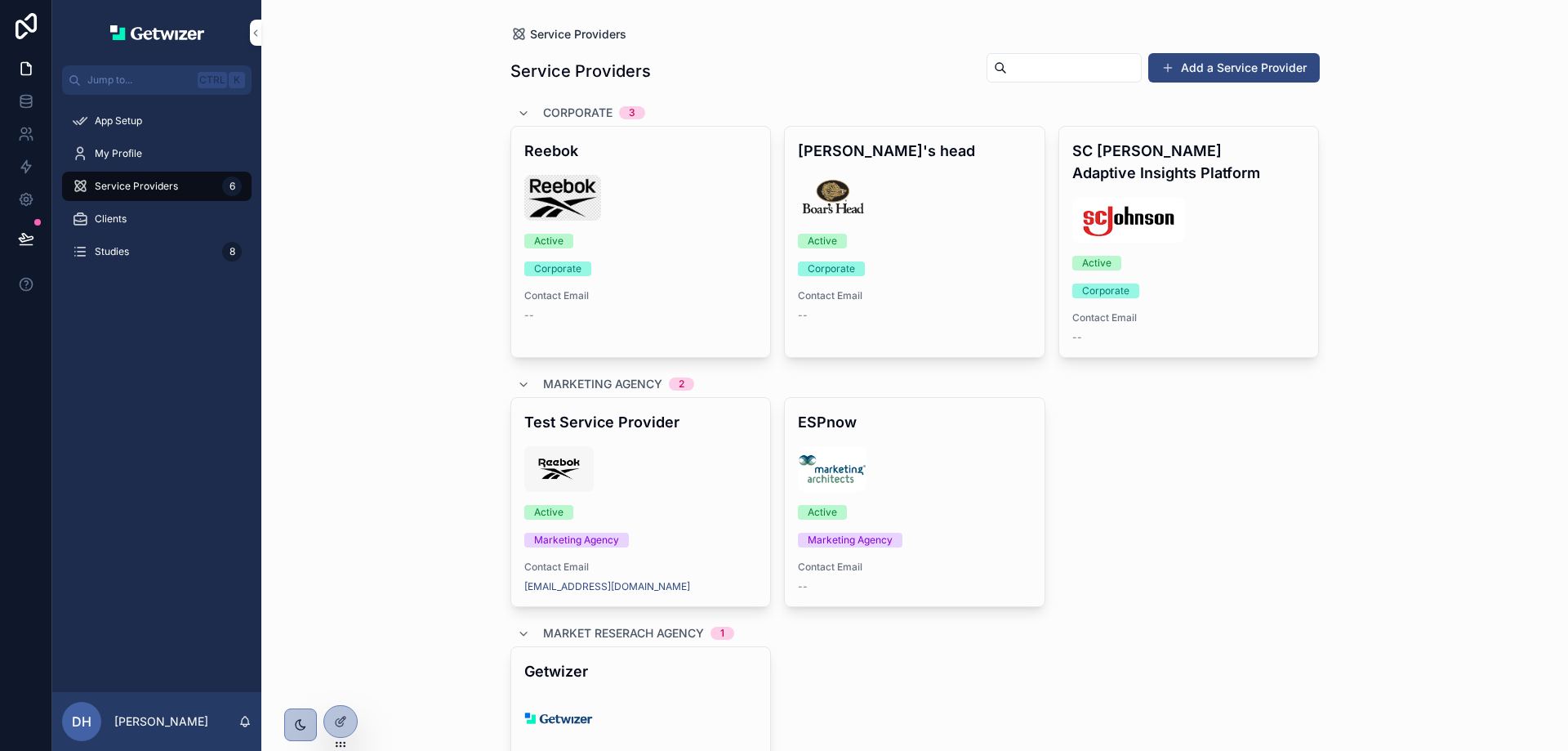
click at [592, 33] on span "Service Providers" at bounding box center [578, 34] width 96 height 16
click at [585, 71] on h1 "Service Providers" at bounding box center [580, 71] width 140 height 23
click at [108, 249] on span "Studies" at bounding box center [112, 251] width 34 height 13
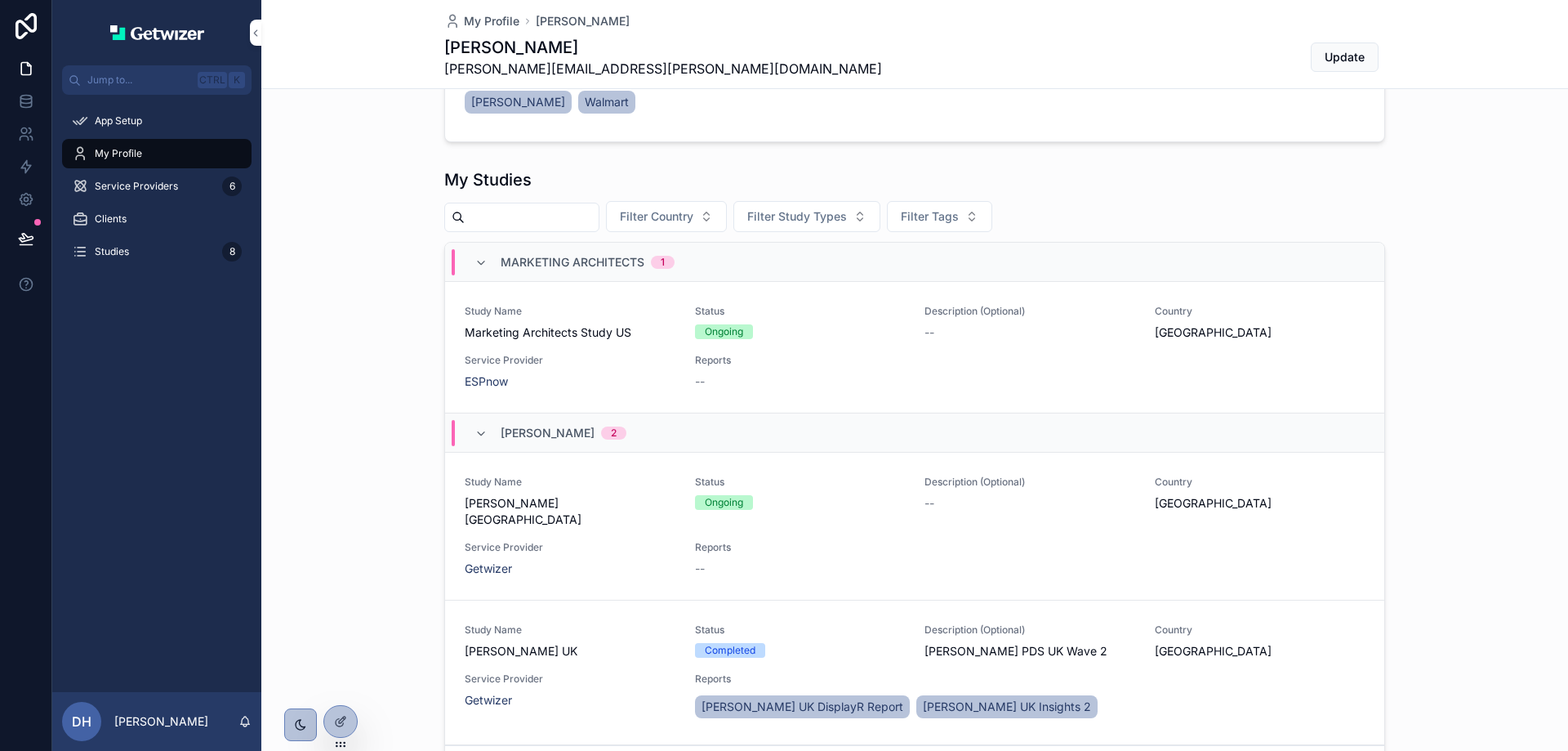
scroll to position [221, 0]
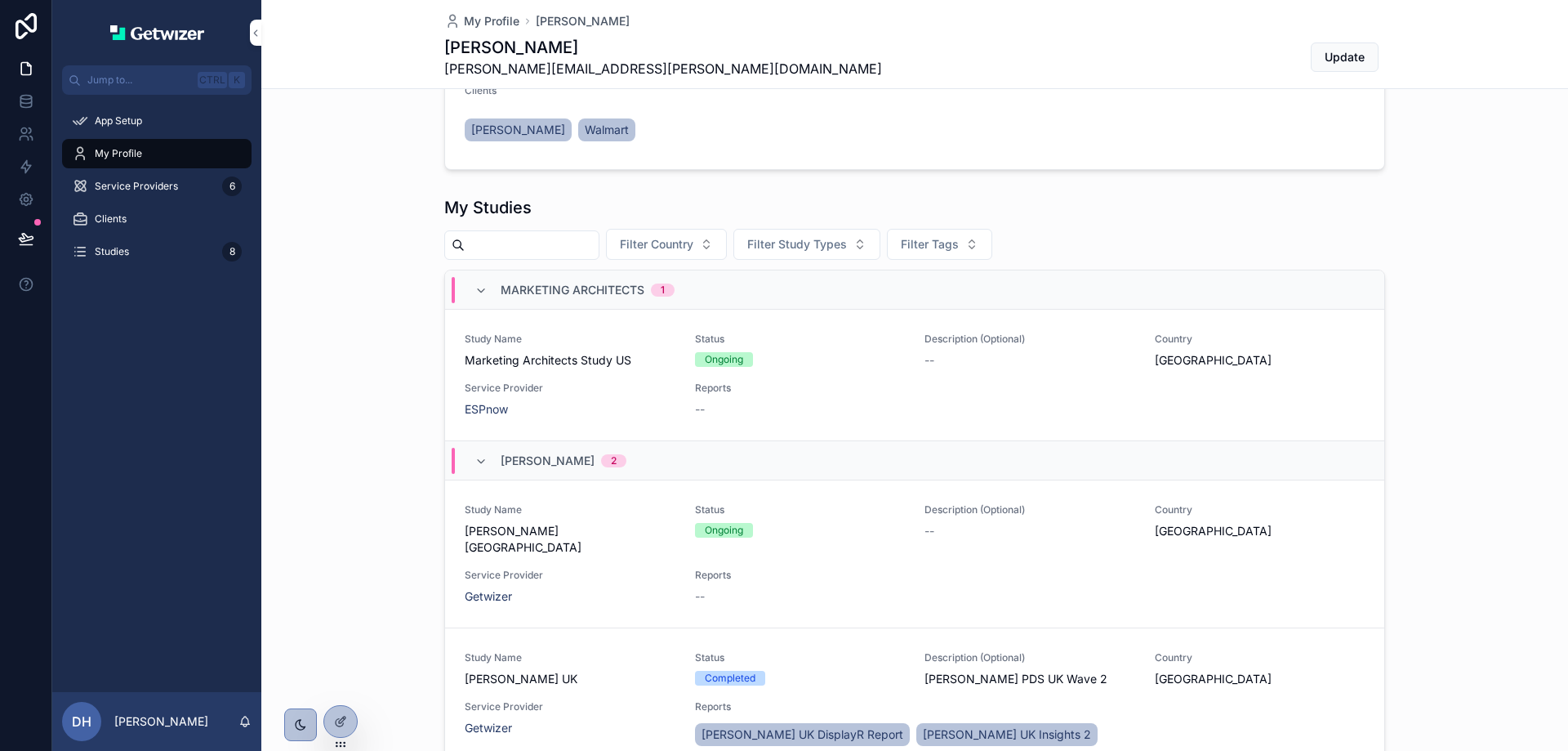
click at [537, 389] on div "Study Name Marketing Architects Study US Status Ongoing Description (Optional) …" at bounding box center [914, 375] width 900 height 85
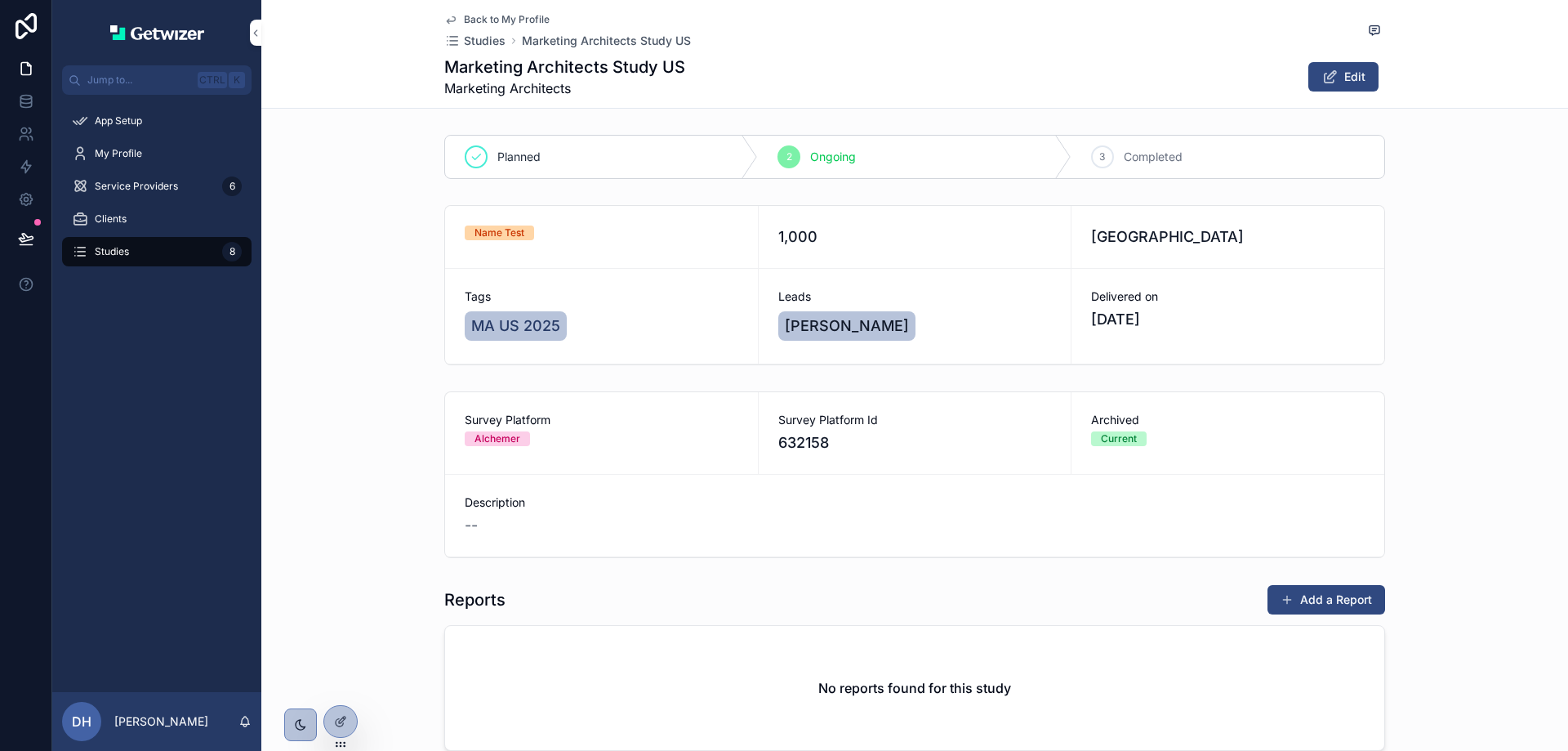
click at [487, 14] on span "Back to My Profile" at bounding box center [507, 19] width 86 height 13
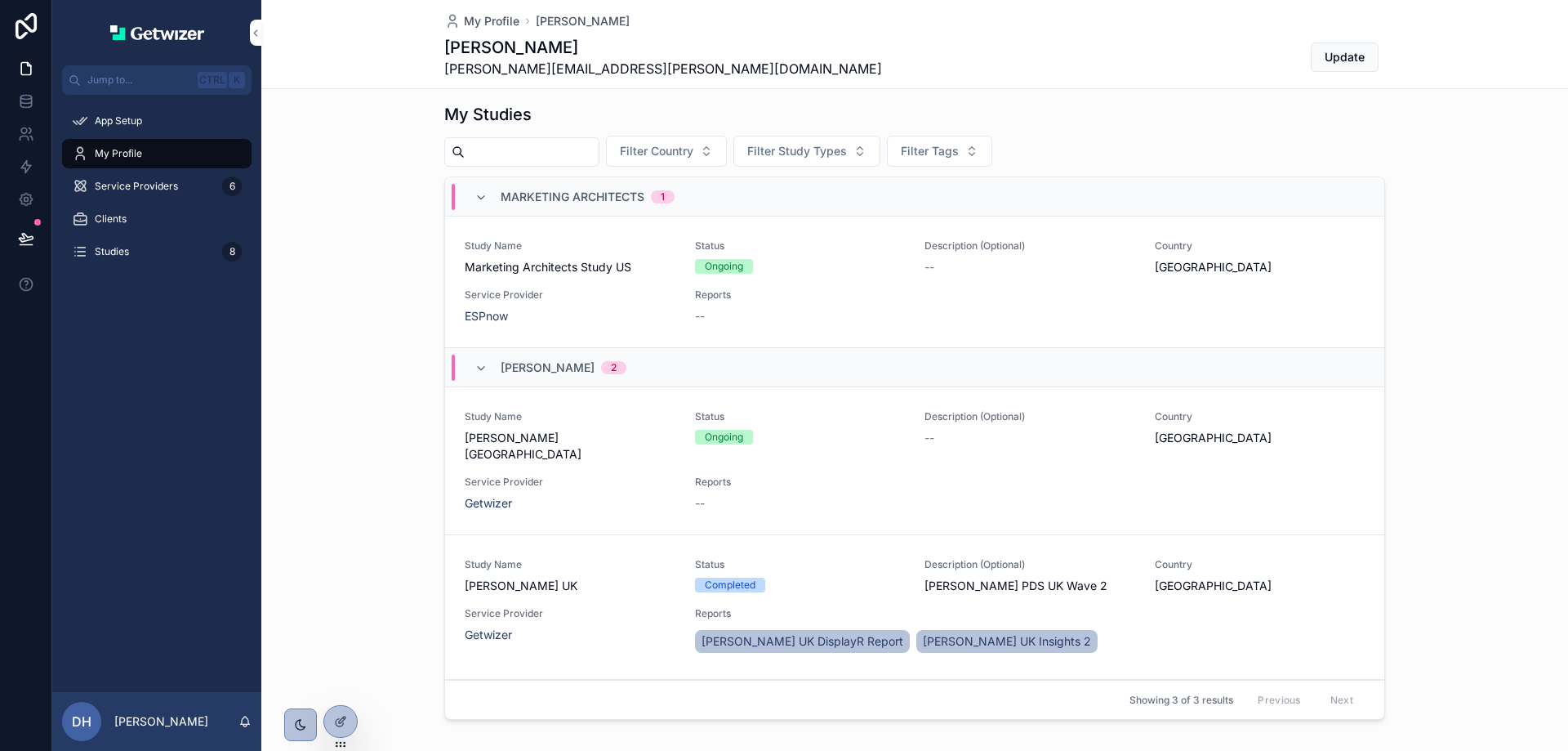
scroll to position [221, 0]
